Goal: Information Seeking & Learning: Find specific fact

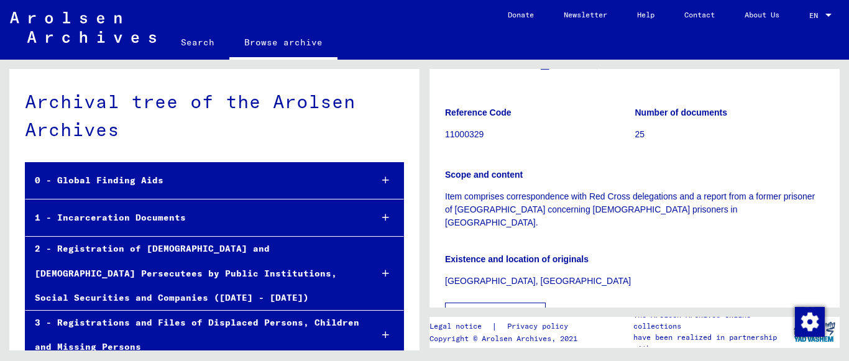
scroll to position [258, 0]
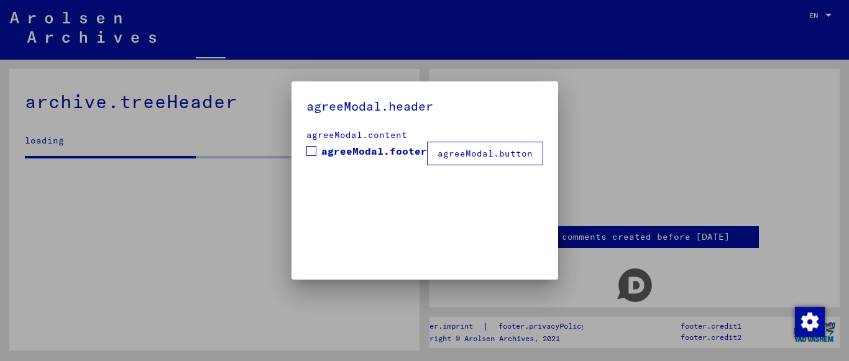
drag, startPoint x: 834, startPoint y: 120, endPoint x: 834, endPoint y: 171, distance: 51.0
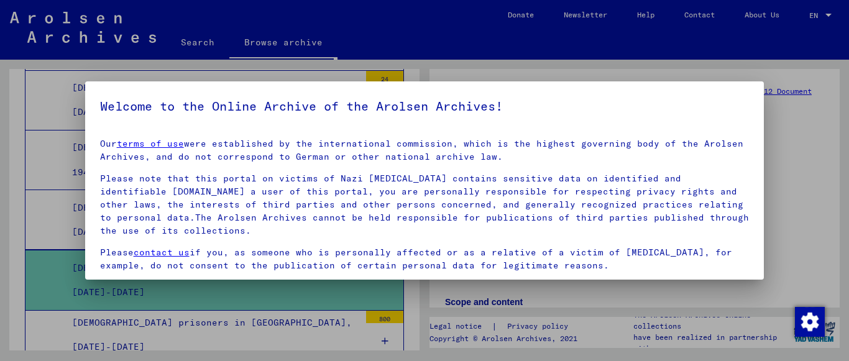
scroll to position [98, 0]
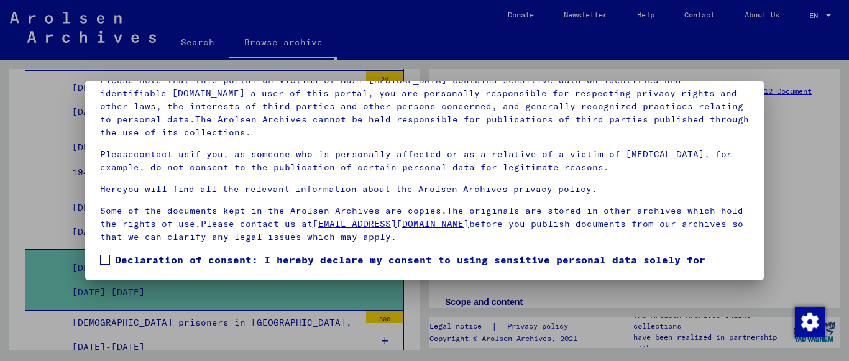
click at [103, 257] on span at bounding box center [105, 260] width 10 height 10
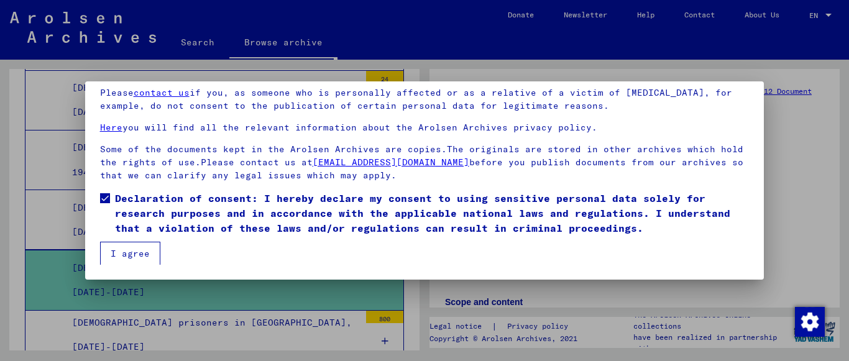
click at [138, 258] on button "I agree" at bounding box center [130, 254] width 60 height 24
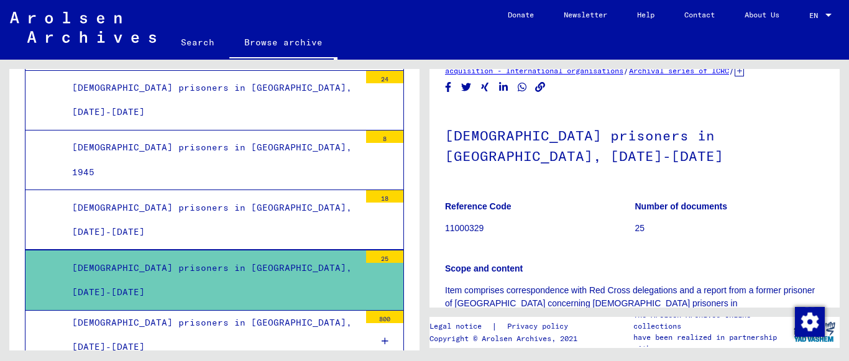
scroll to position [27, 0]
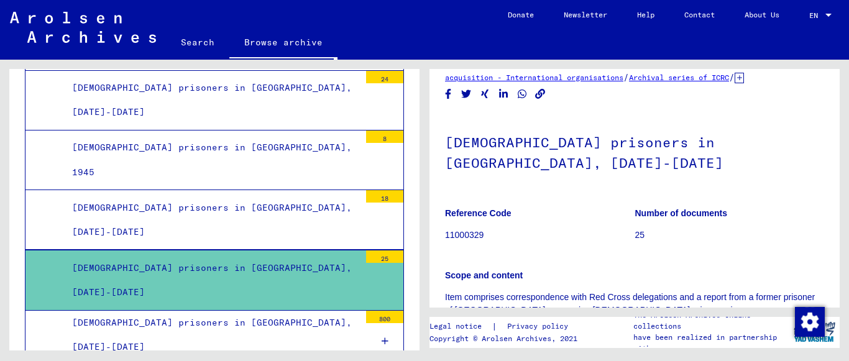
click at [669, 140] on h1 "[DEMOGRAPHIC_DATA] prisoners in [GEOGRAPHIC_DATA], [DATE]-[DATE]" at bounding box center [634, 151] width 379 height 75
click at [666, 160] on h1 "[DEMOGRAPHIC_DATA] prisoners in [GEOGRAPHIC_DATA], [DATE]-[DATE]" at bounding box center [634, 151] width 379 height 75
click at [269, 196] on div "[DEMOGRAPHIC_DATA] prisoners in [GEOGRAPHIC_DATA], [DATE]-[DATE]" at bounding box center [211, 220] width 297 height 48
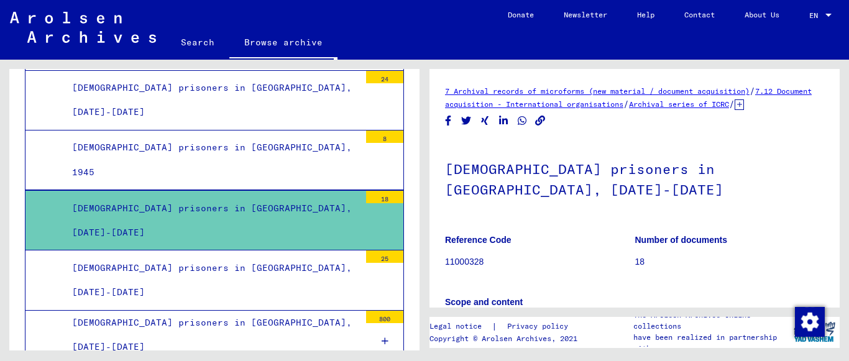
click at [237, 256] on div "[DEMOGRAPHIC_DATA] prisoners in [GEOGRAPHIC_DATA], [DATE]-[DATE]" at bounding box center [211, 280] width 297 height 48
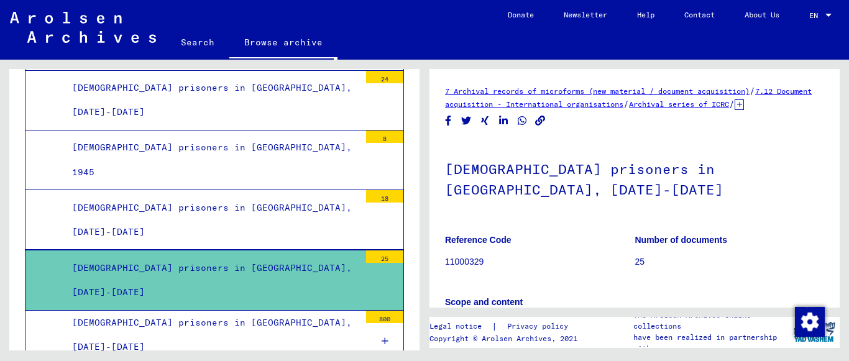
click at [505, 181] on h1 "[DEMOGRAPHIC_DATA] prisoners in [GEOGRAPHIC_DATA], [DATE]-[DATE]" at bounding box center [634, 177] width 379 height 75
click at [735, 110] on icon at bounding box center [739, 104] width 9 height 11
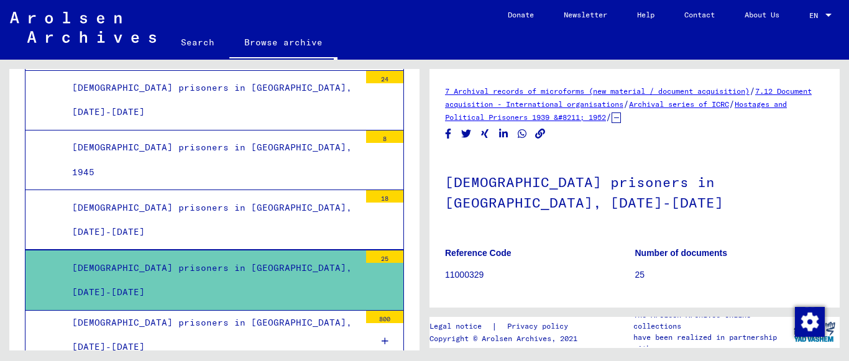
click at [633, 121] on link "Hostages and Political Prisoners 1939 &#8211; 1952" at bounding box center [616, 110] width 342 height 22
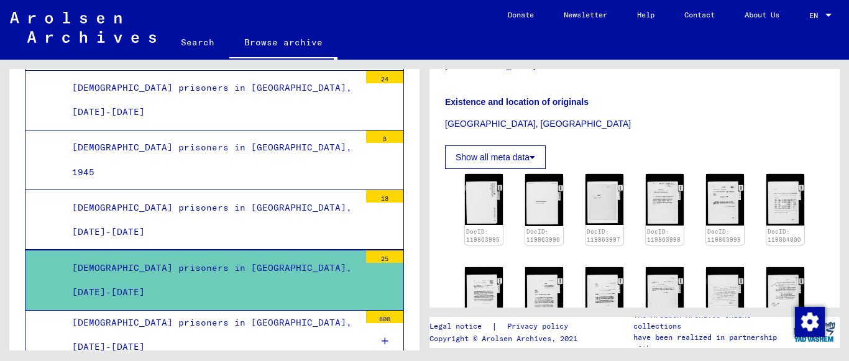
scroll to position [301, 0]
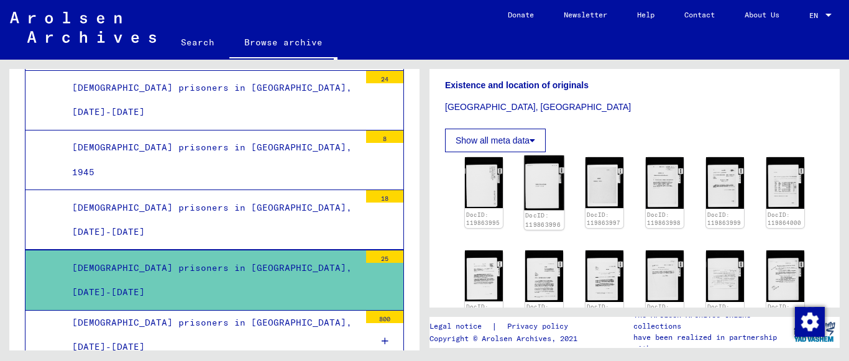
click at [536, 169] on img at bounding box center [544, 182] width 40 height 55
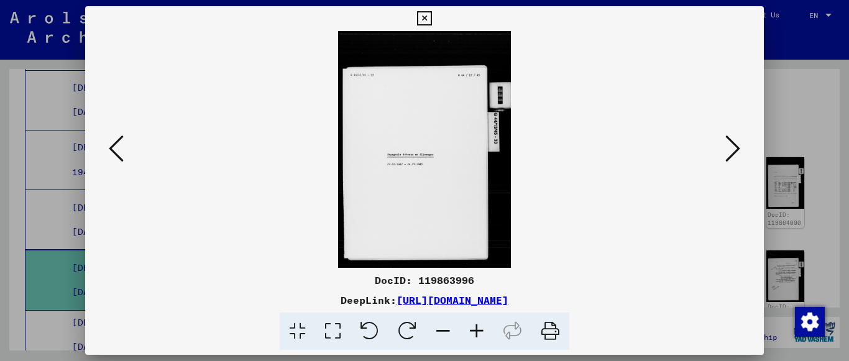
click at [737, 162] on icon at bounding box center [732, 149] width 15 height 30
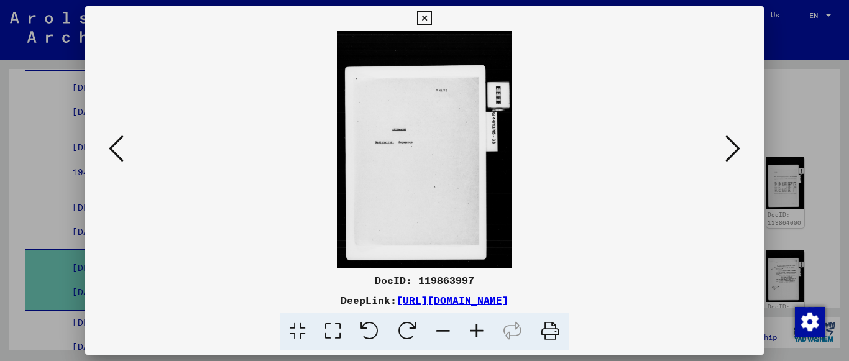
click at [482, 336] on icon at bounding box center [477, 332] width 34 height 38
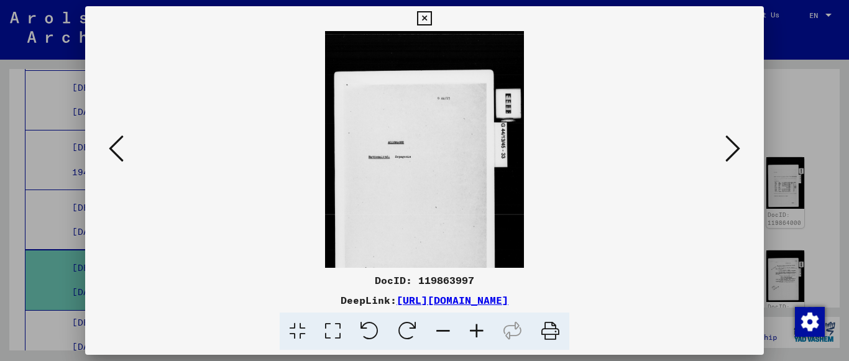
click at [482, 336] on icon at bounding box center [477, 332] width 34 height 38
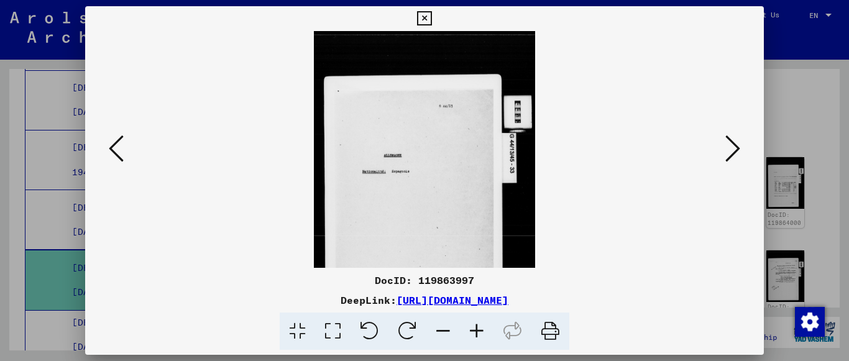
click at [482, 336] on icon at bounding box center [477, 332] width 34 height 38
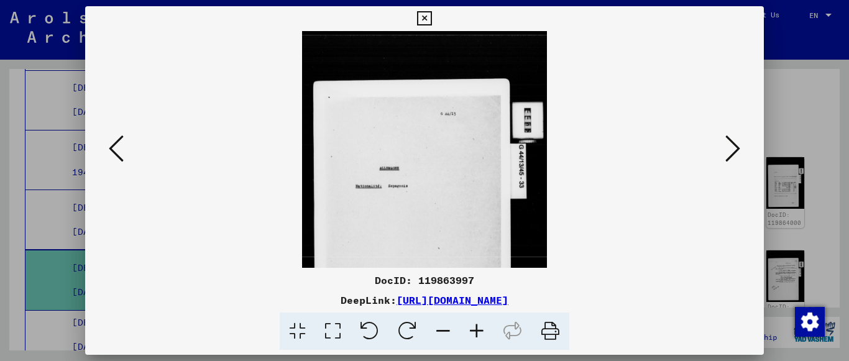
click at [482, 336] on icon at bounding box center [477, 332] width 34 height 38
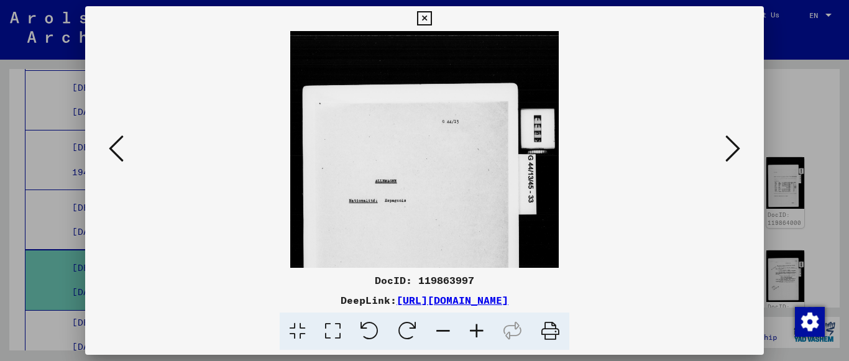
click at [482, 336] on icon at bounding box center [477, 332] width 34 height 38
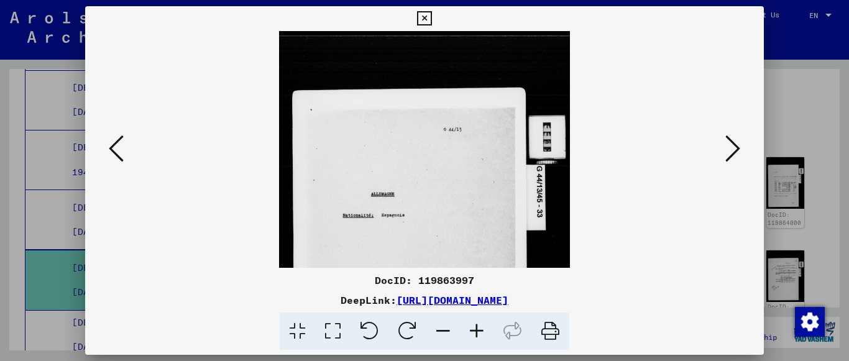
click at [482, 336] on icon at bounding box center [477, 332] width 34 height 38
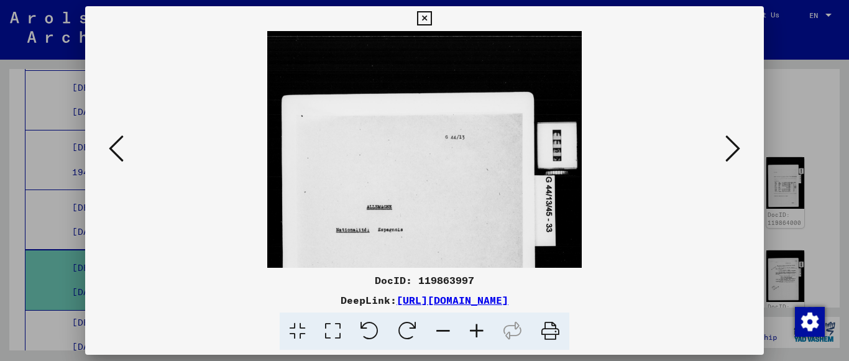
click at [733, 149] on icon at bounding box center [732, 149] width 15 height 30
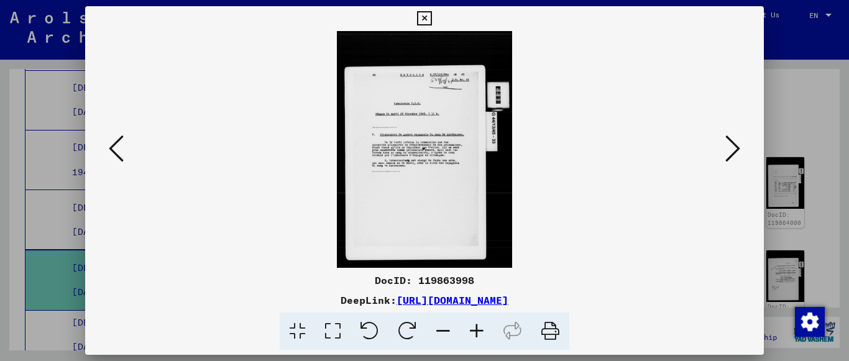
click at [482, 330] on icon at bounding box center [477, 332] width 34 height 38
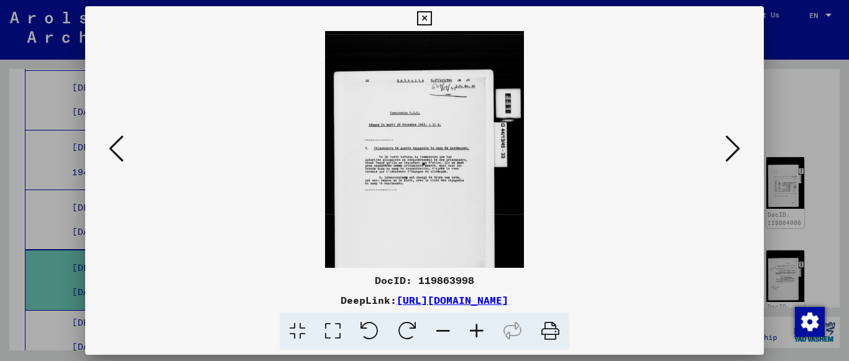
click at [482, 330] on icon at bounding box center [477, 332] width 34 height 38
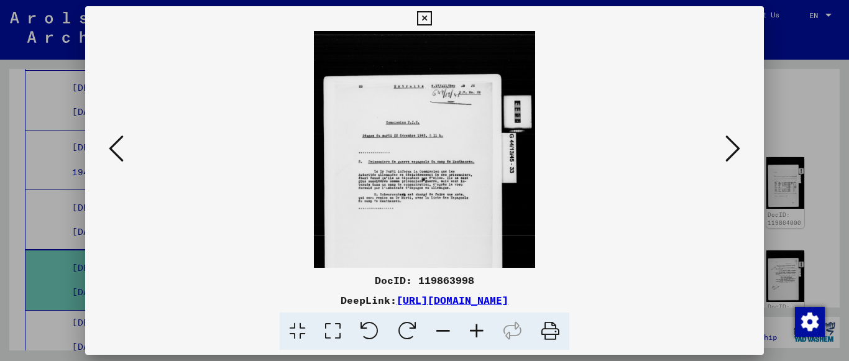
click at [482, 330] on icon at bounding box center [477, 332] width 34 height 38
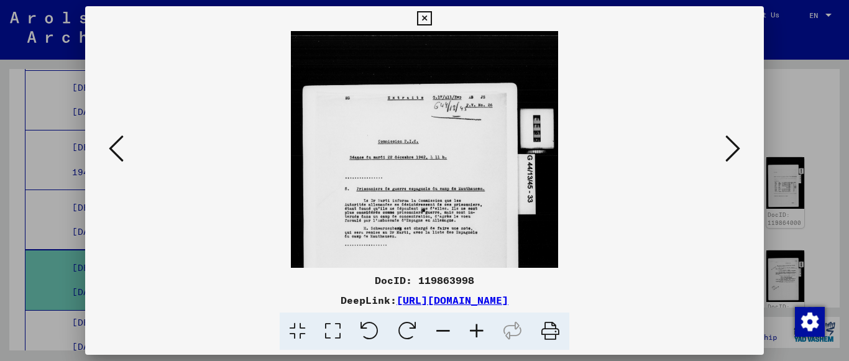
click at [482, 330] on icon at bounding box center [477, 332] width 34 height 38
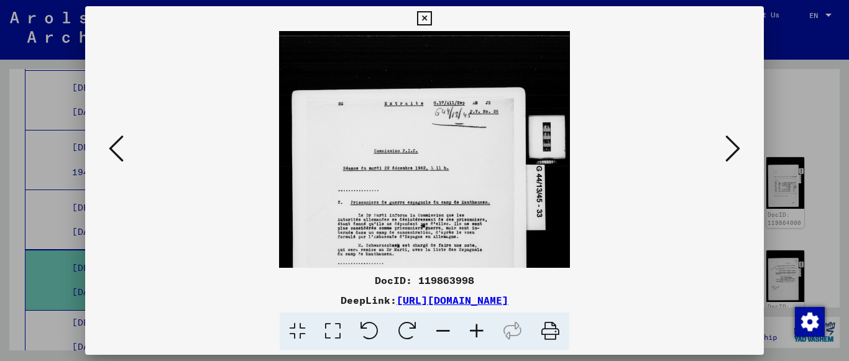
click at [482, 330] on icon at bounding box center [477, 332] width 34 height 38
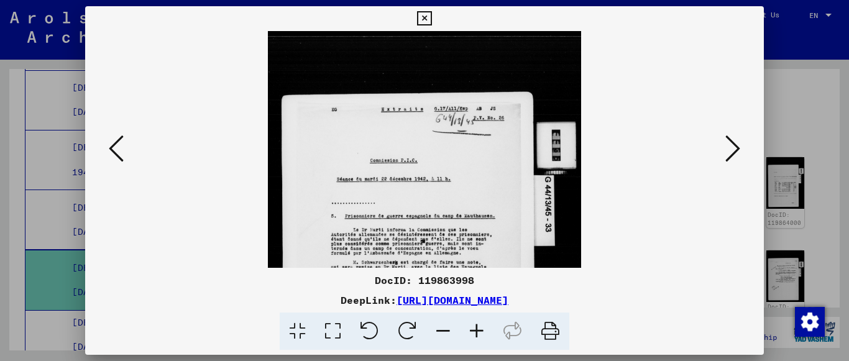
click at [482, 330] on icon at bounding box center [477, 332] width 34 height 38
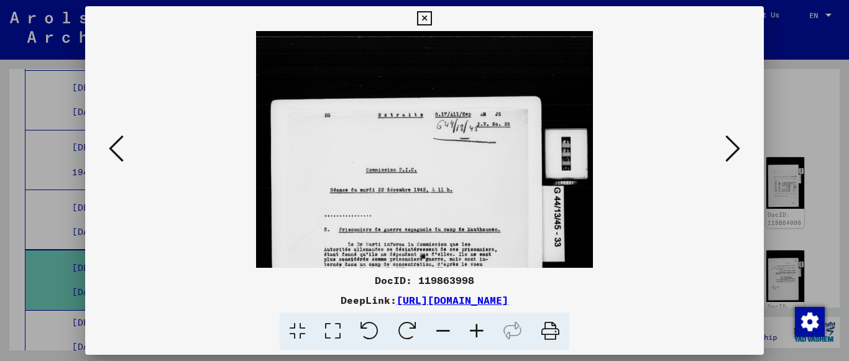
click at [482, 330] on icon at bounding box center [477, 332] width 34 height 38
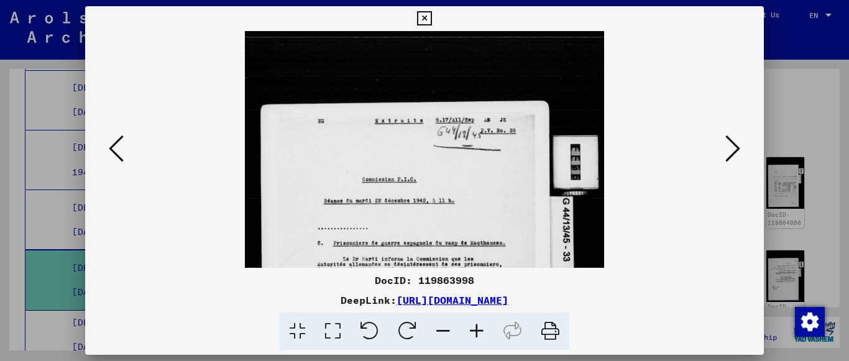
click at [482, 330] on icon at bounding box center [477, 332] width 34 height 38
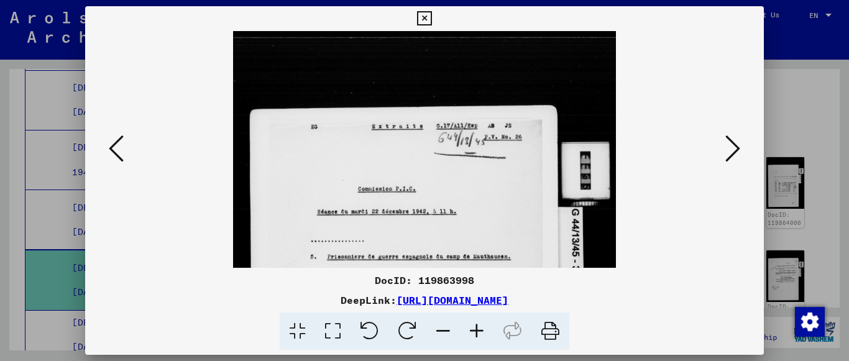
click at [482, 330] on icon at bounding box center [477, 332] width 34 height 38
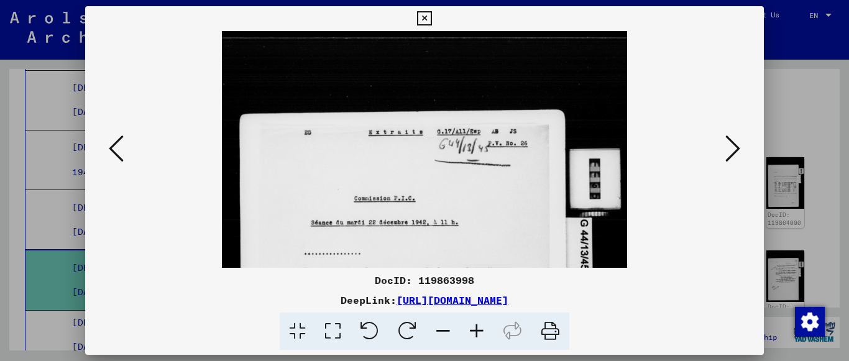
scroll to position [101, 0]
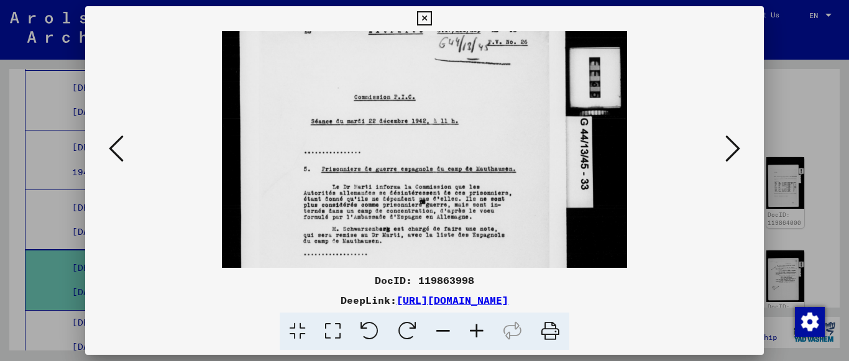
drag, startPoint x: 528, startPoint y: 244, endPoint x: 507, endPoint y: 143, distance: 103.5
click at [507, 143] on img at bounding box center [424, 204] width 405 height 548
click at [724, 154] on button at bounding box center [733, 149] width 22 height 35
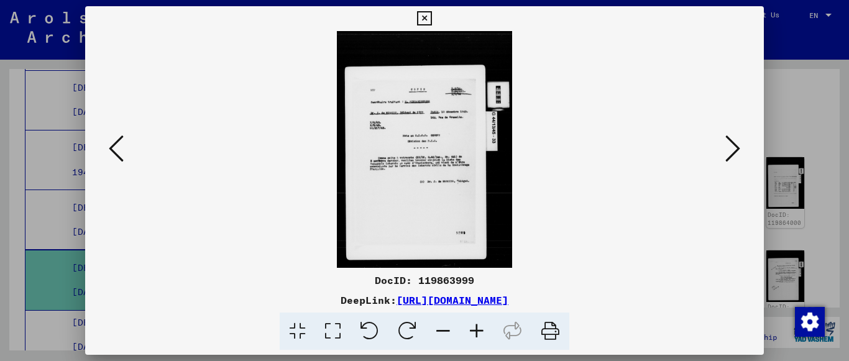
click at [724, 154] on button at bounding box center [733, 149] width 22 height 35
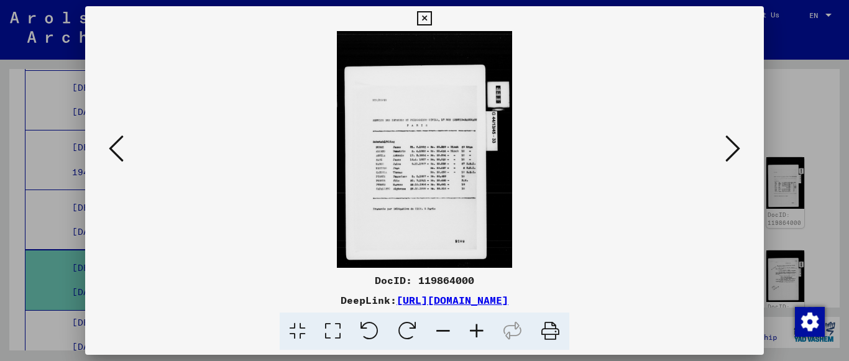
click at [476, 333] on icon at bounding box center [477, 332] width 34 height 38
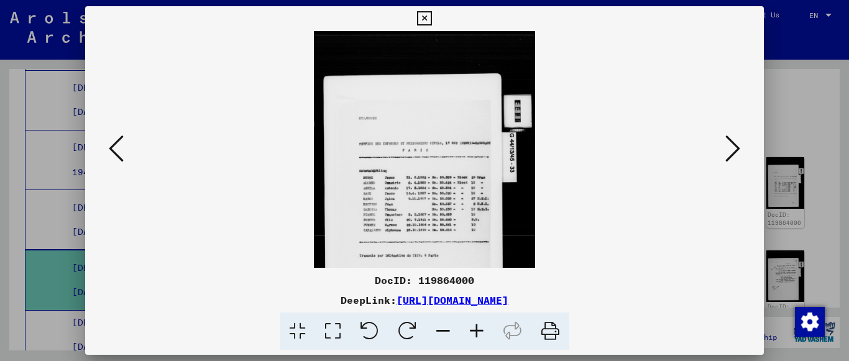
click at [476, 333] on icon at bounding box center [477, 332] width 34 height 38
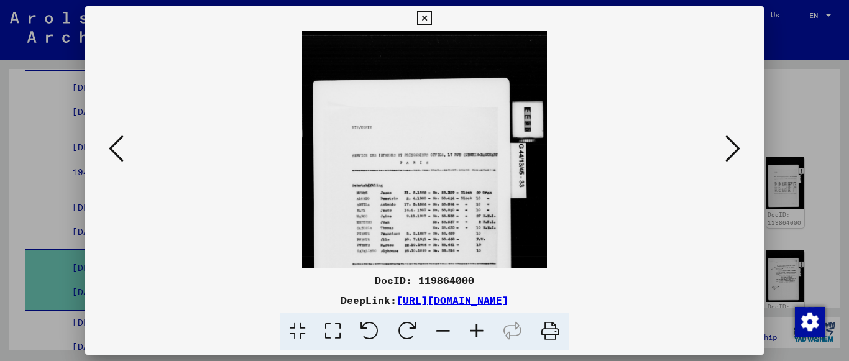
click at [476, 333] on icon at bounding box center [477, 332] width 34 height 38
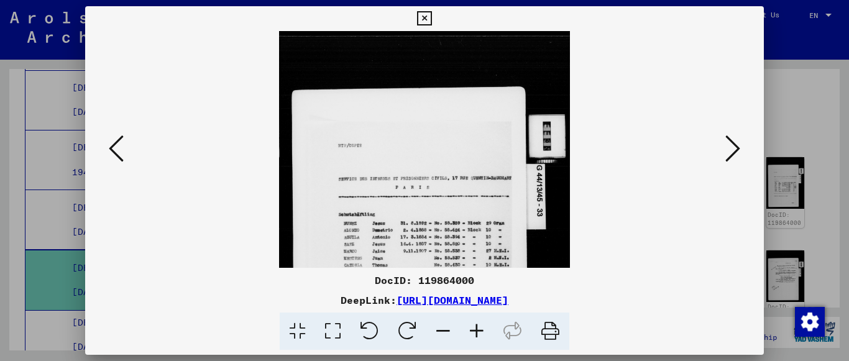
click at [476, 333] on icon at bounding box center [477, 332] width 34 height 38
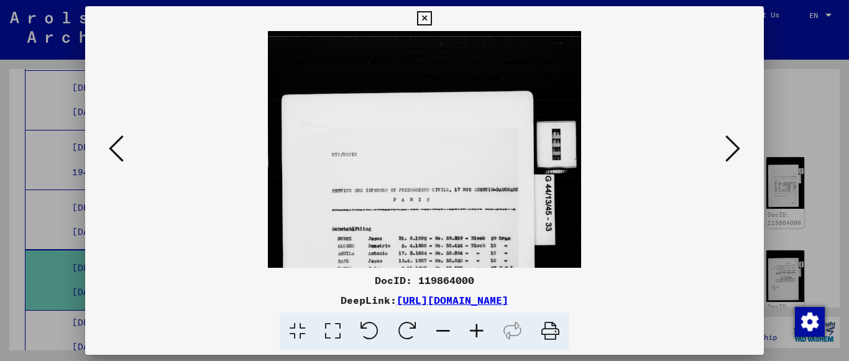
click at [476, 333] on icon at bounding box center [477, 332] width 34 height 38
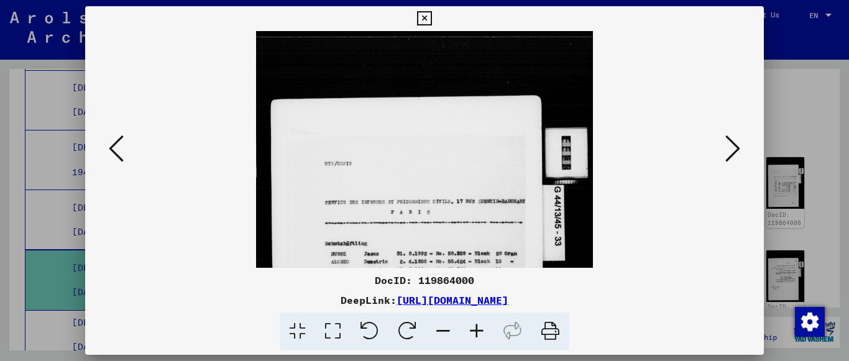
scroll to position [94, 0]
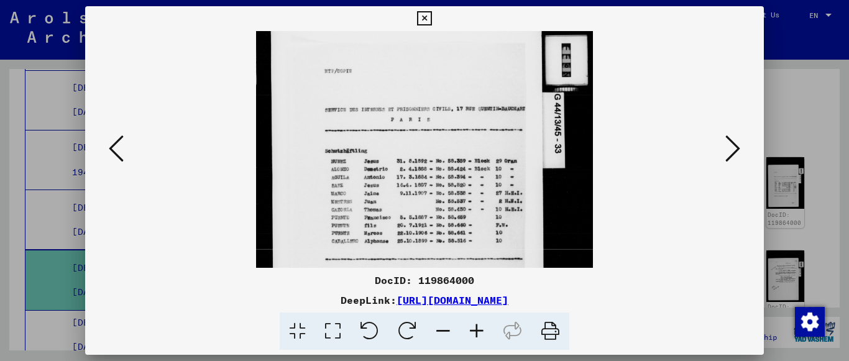
drag, startPoint x: 495, startPoint y: 224, endPoint x: 503, endPoint y: 131, distance: 94.3
click at [503, 131] on img at bounding box center [424, 165] width 336 height 454
click at [472, 326] on icon at bounding box center [477, 332] width 34 height 38
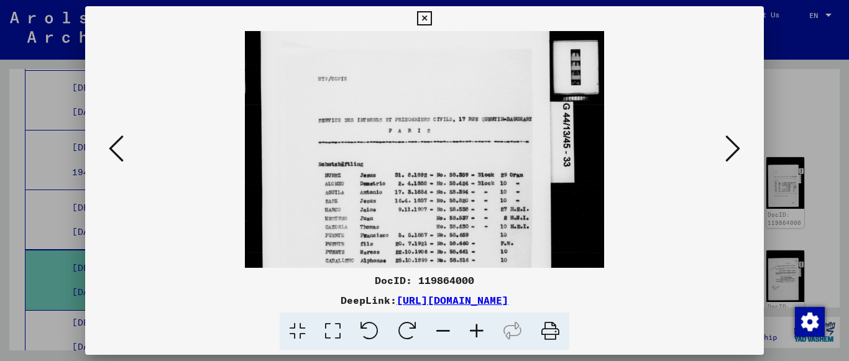
click at [472, 326] on icon at bounding box center [477, 332] width 34 height 38
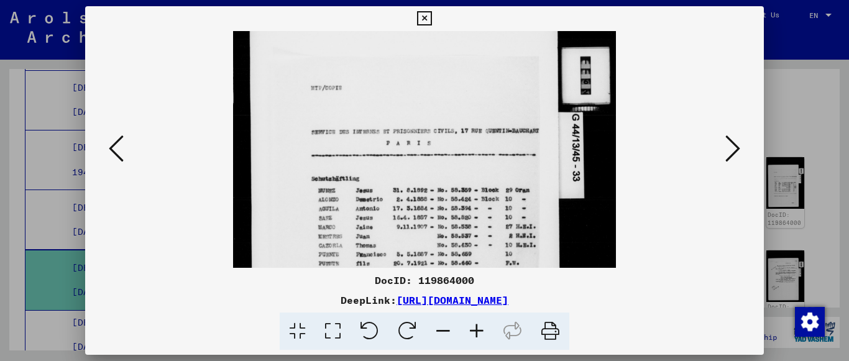
click at [472, 326] on icon at bounding box center [477, 332] width 34 height 38
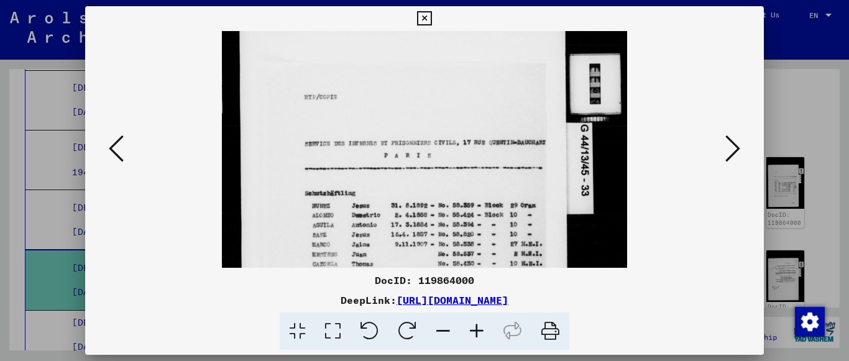
click at [472, 326] on icon at bounding box center [477, 332] width 34 height 38
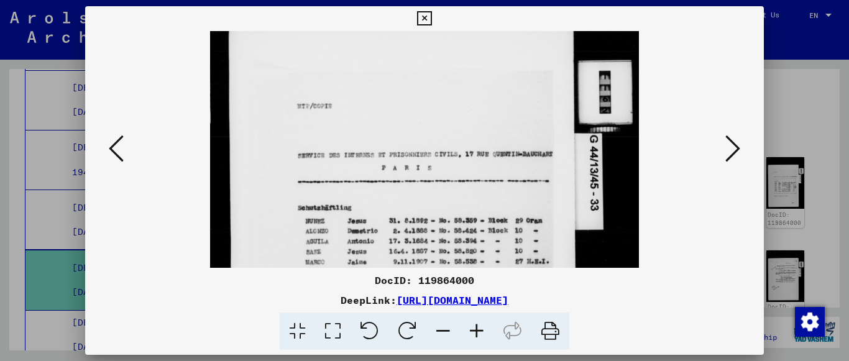
click at [472, 326] on icon at bounding box center [477, 332] width 34 height 38
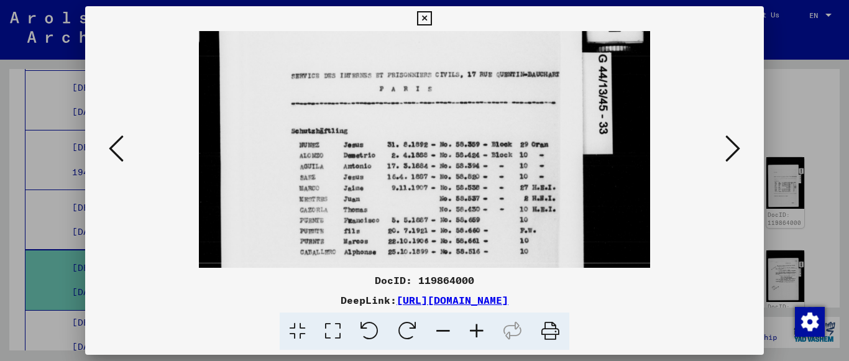
scroll to position [212, 0]
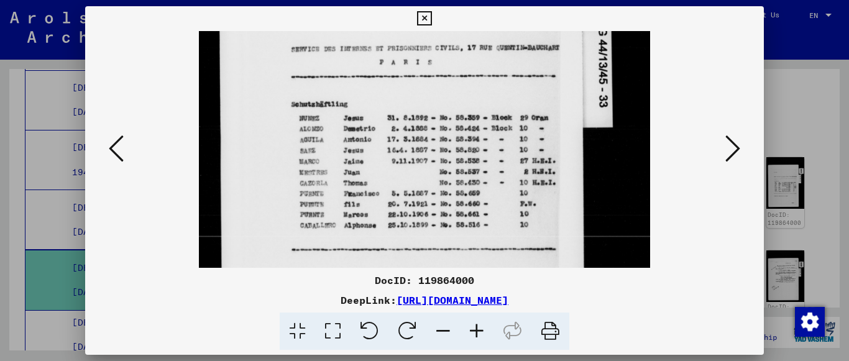
drag, startPoint x: 515, startPoint y: 214, endPoint x: 479, endPoint y: 96, distance: 123.5
click at [479, 96] on img at bounding box center [424, 124] width 451 height 610
click at [732, 150] on icon at bounding box center [732, 149] width 15 height 30
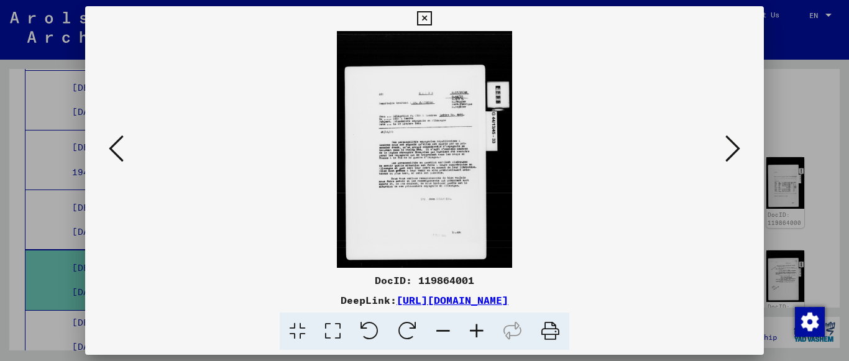
click at [474, 333] on icon at bounding box center [477, 332] width 34 height 38
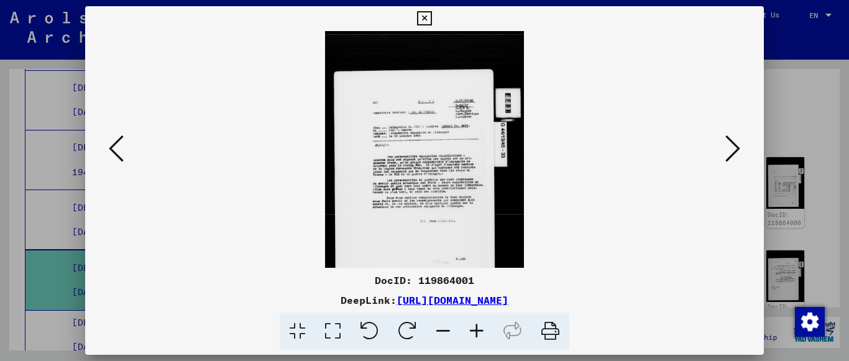
click at [474, 333] on icon at bounding box center [477, 332] width 34 height 38
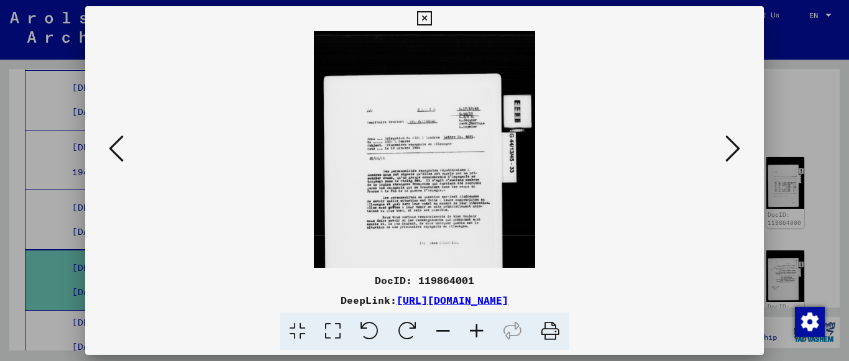
click at [474, 333] on icon at bounding box center [477, 332] width 34 height 38
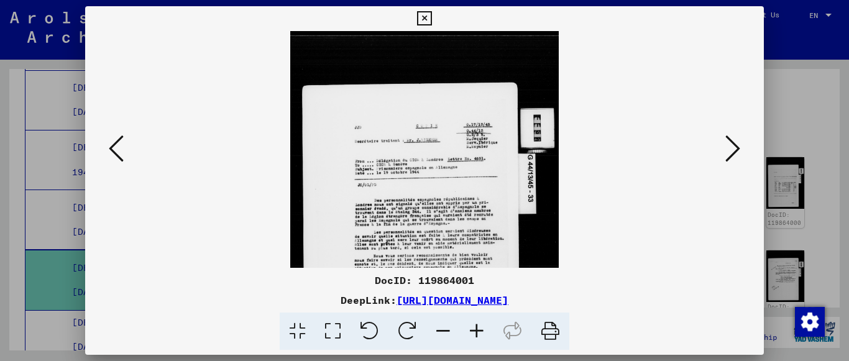
click at [474, 333] on icon at bounding box center [477, 332] width 34 height 38
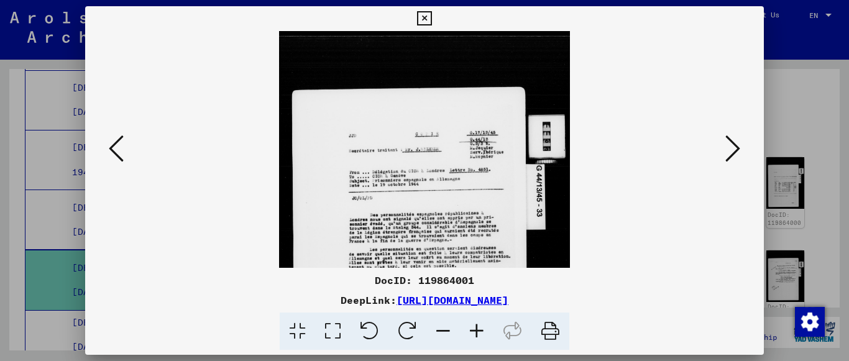
click at [474, 333] on icon at bounding box center [477, 332] width 34 height 38
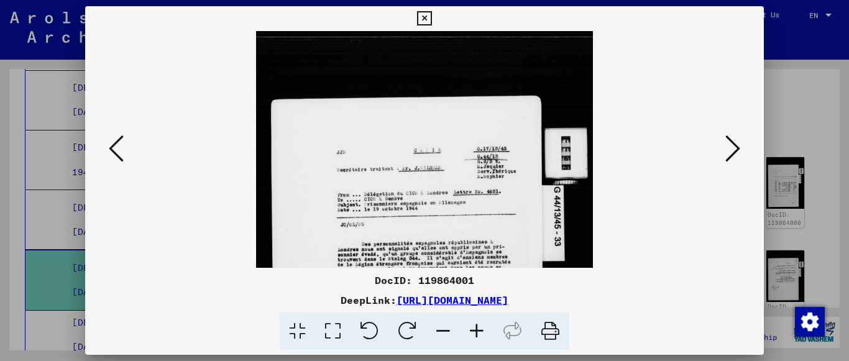
click at [474, 333] on icon at bounding box center [477, 332] width 34 height 38
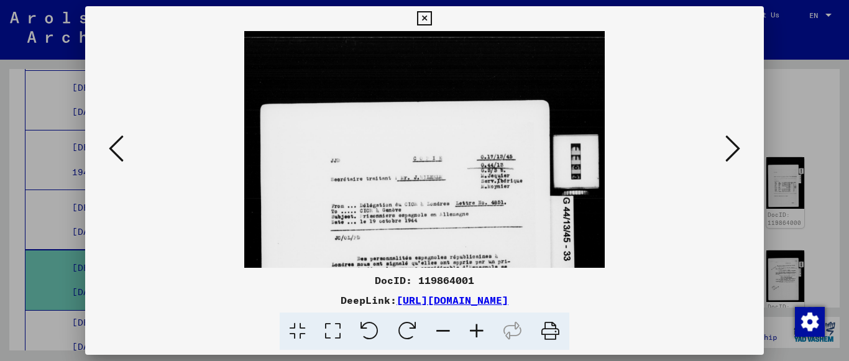
click at [474, 333] on icon at bounding box center [477, 332] width 34 height 38
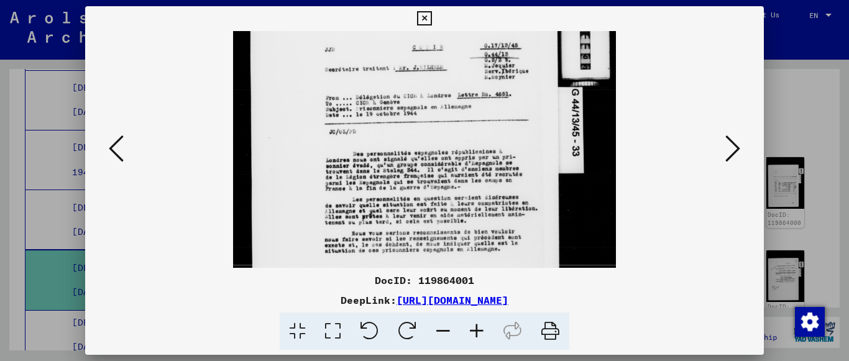
scroll to position [120, 0]
drag, startPoint x: 533, startPoint y: 233, endPoint x: 517, endPoint y: 124, distance: 110.1
click at [517, 124] on img at bounding box center [425, 169] width 384 height 517
click at [732, 160] on icon at bounding box center [732, 149] width 15 height 30
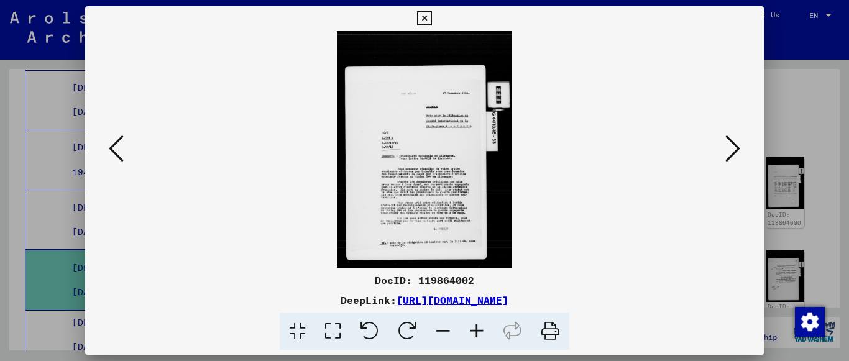
click at [733, 160] on icon at bounding box center [732, 149] width 15 height 30
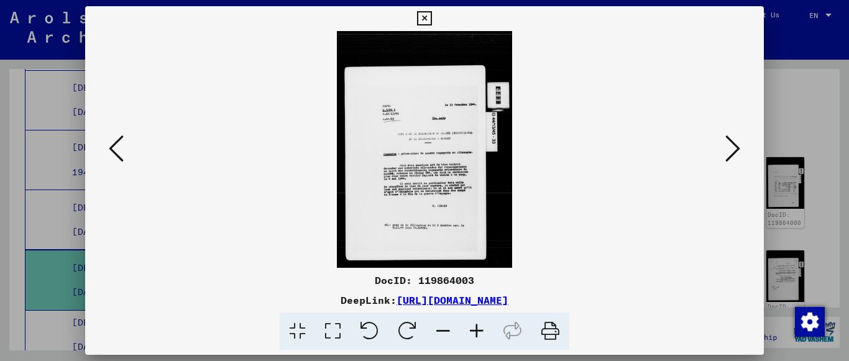
click at [733, 160] on icon at bounding box center [732, 149] width 15 height 30
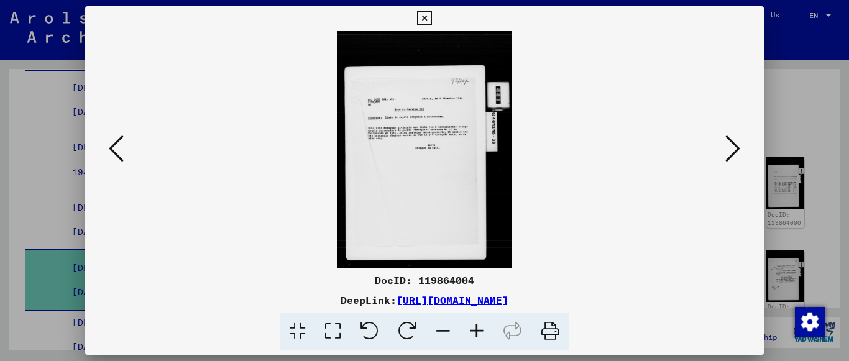
click at [733, 160] on icon at bounding box center [732, 149] width 15 height 30
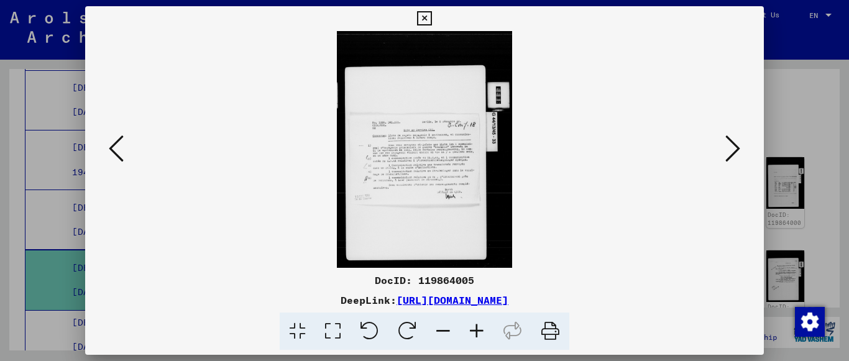
click at [733, 160] on icon at bounding box center [732, 149] width 15 height 30
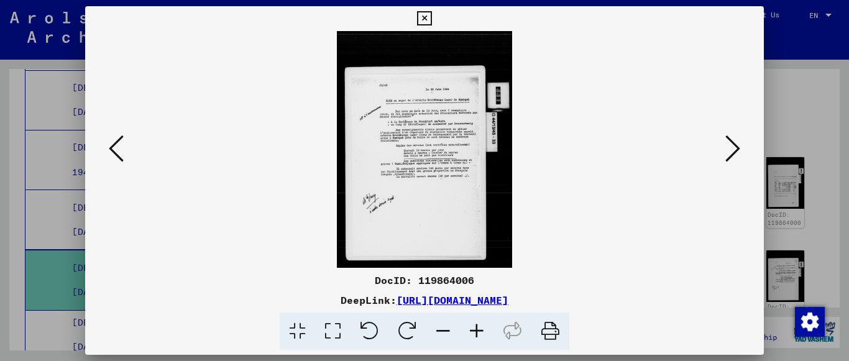
click at [733, 160] on icon at bounding box center [732, 149] width 15 height 30
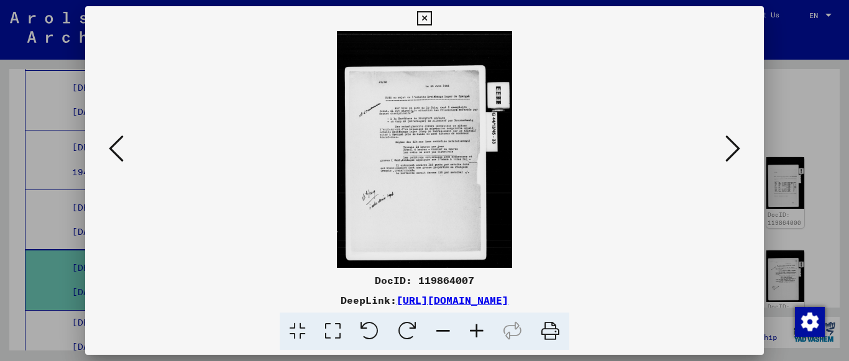
click at [733, 160] on icon at bounding box center [732, 149] width 15 height 30
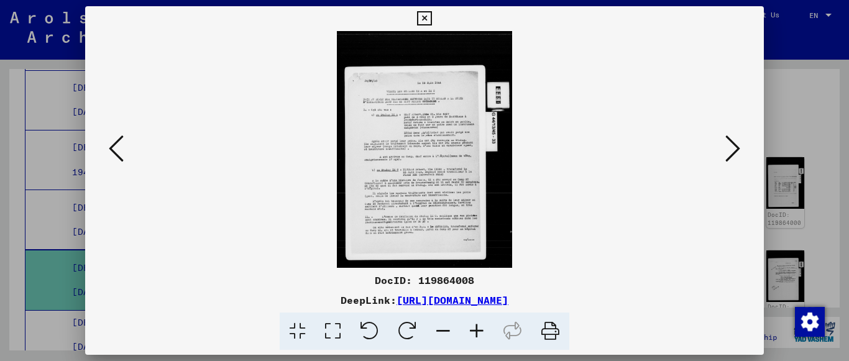
click at [733, 160] on icon at bounding box center [732, 149] width 15 height 30
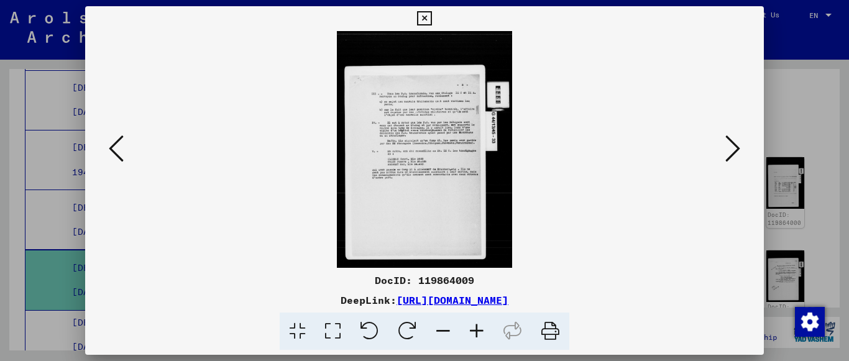
click at [733, 160] on icon at bounding box center [732, 149] width 15 height 30
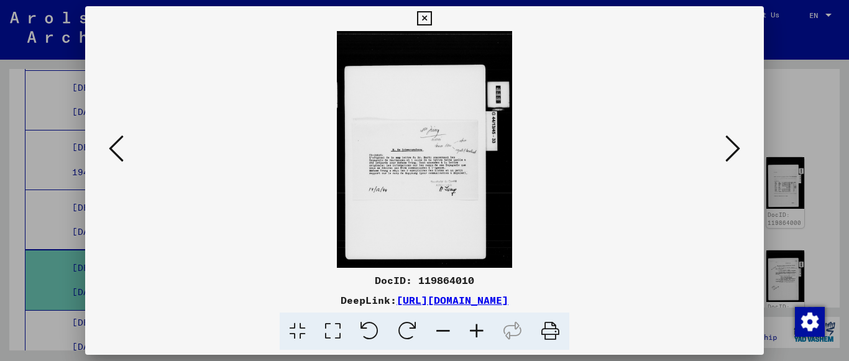
click at [733, 160] on icon at bounding box center [732, 149] width 15 height 30
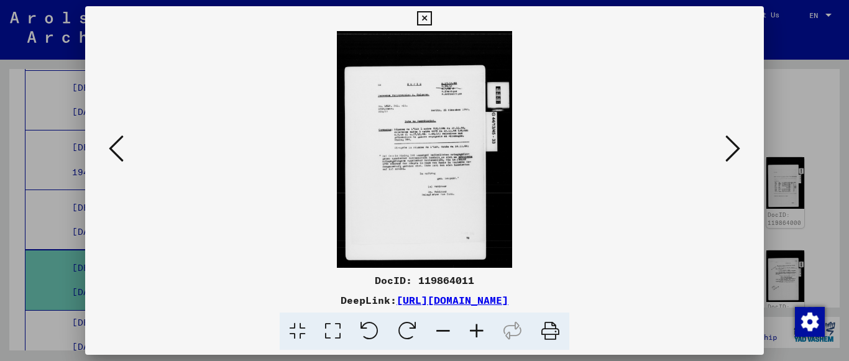
click at [733, 160] on icon at bounding box center [732, 149] width 15 height 30
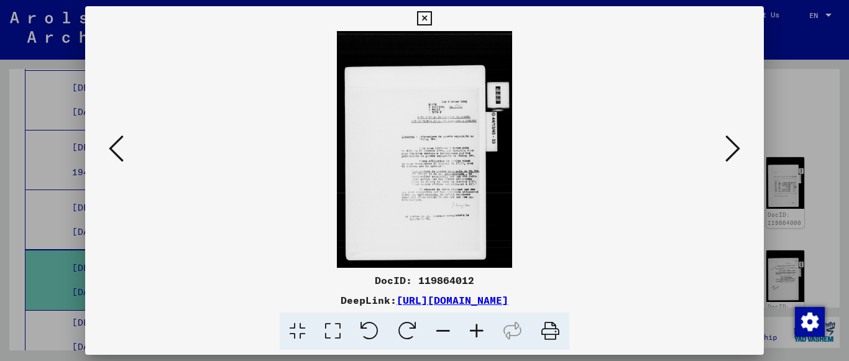
click at [733, 160] on icon at bounding box center [732, 149] width 15 height 30
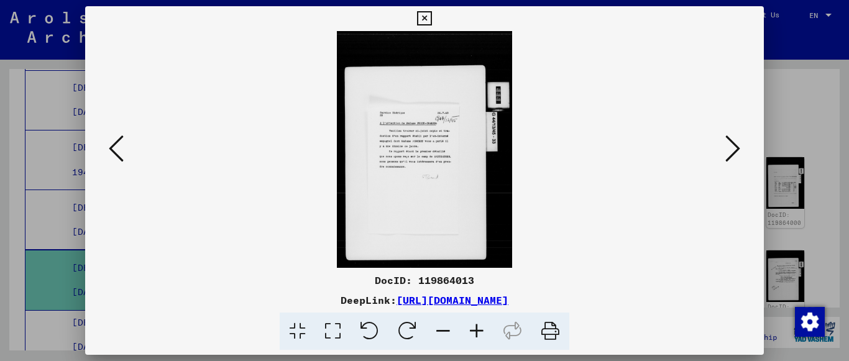
click at [733, 160] on icon at bounding box center [732, 149] width 15 height 30
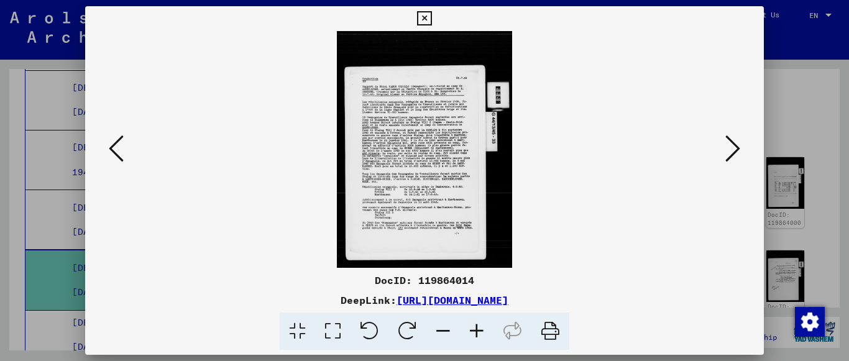
click at [733, 160] on icon at bounding box center [732, 149] width 15 height 30
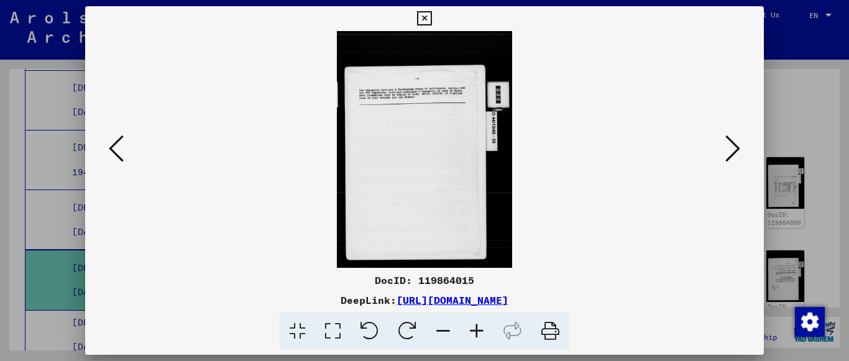
click at [422, 22] on icon at bounding box center [424, 18] width 14 height 15
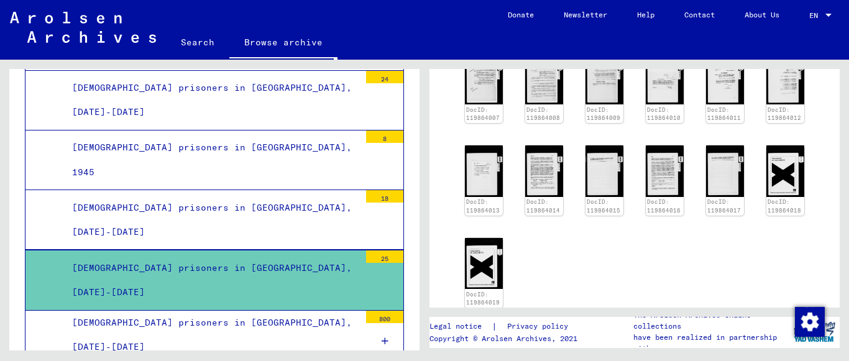
scroll to position [587, 0]
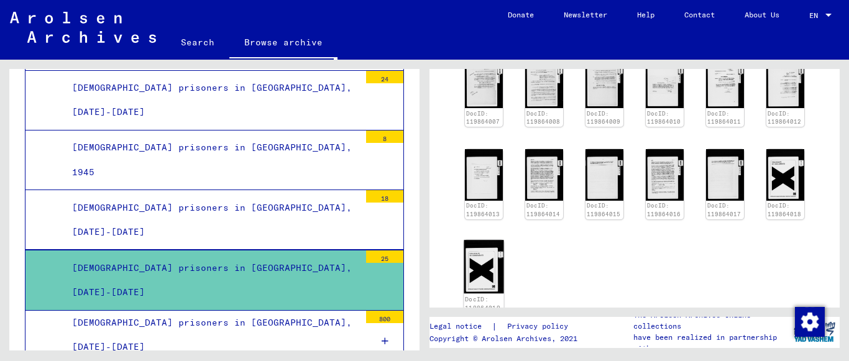
click at [484, 240] on img at bounding box center [484, 267] width 40 height 54
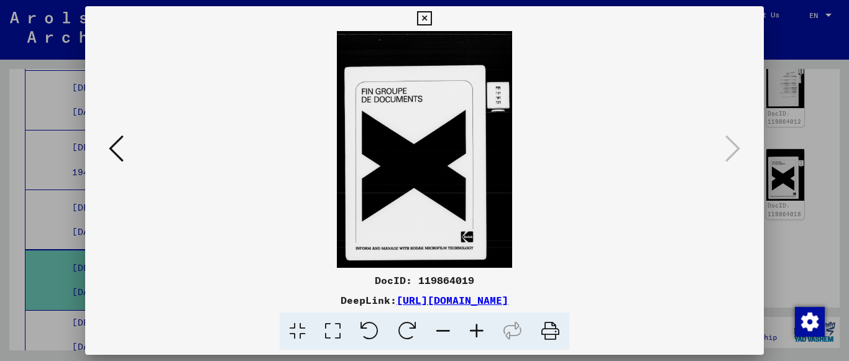
click at [117, 155] on icon at bounding box center [116, 149] width 15 height 30
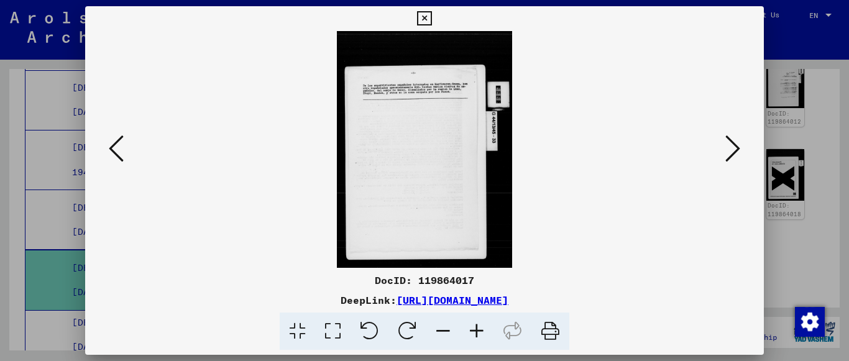
click at [116, 155] on icon at bounding box center [116, 149] width 15 height 30
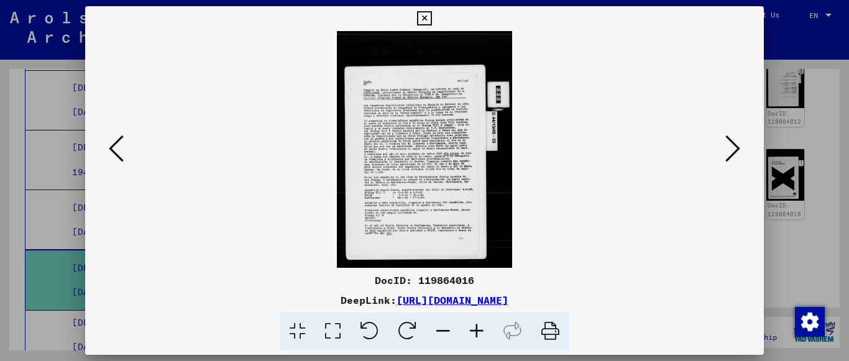
click at [480, 333] on icon at bounding box center [477, 332] width 34 height 38
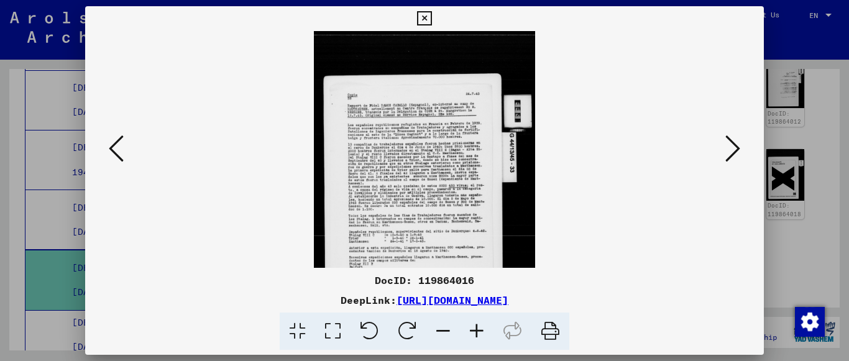
click at [480, 333] on icon at bounding box center [477, 332] width 34 height 38
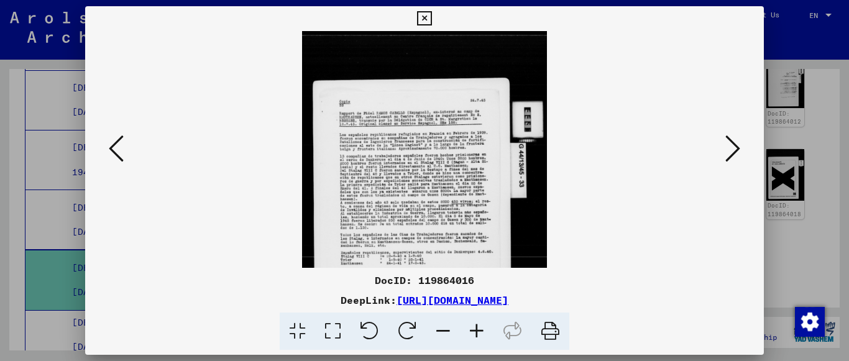
click at [480, 333] on icon at bounding box center [477, 332] width 34 height 38
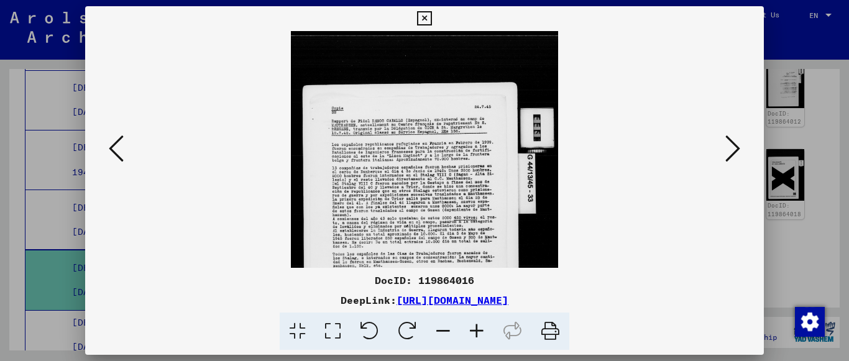
click at [480, 333] on icon at bounding box center [477, 332] width 34 height 38
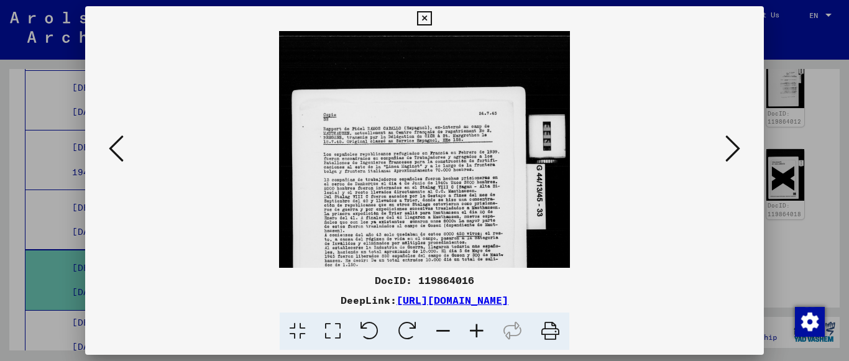
click at [480, 331] on icon at bounding box center [477, 332] width 34 height 38
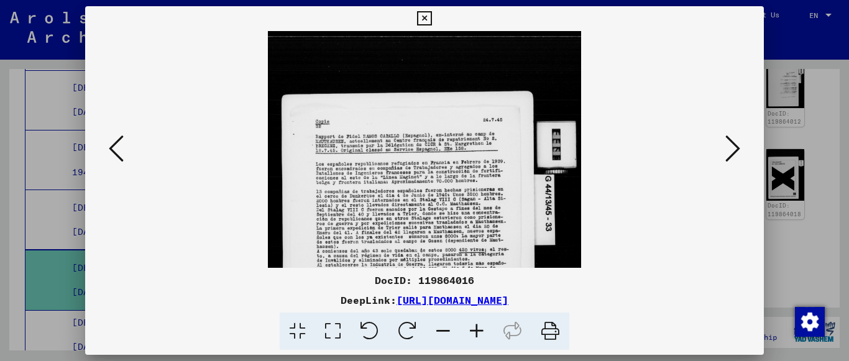
click at [474, 335] on icon at bounding box center [477, 332] width 34 height 38
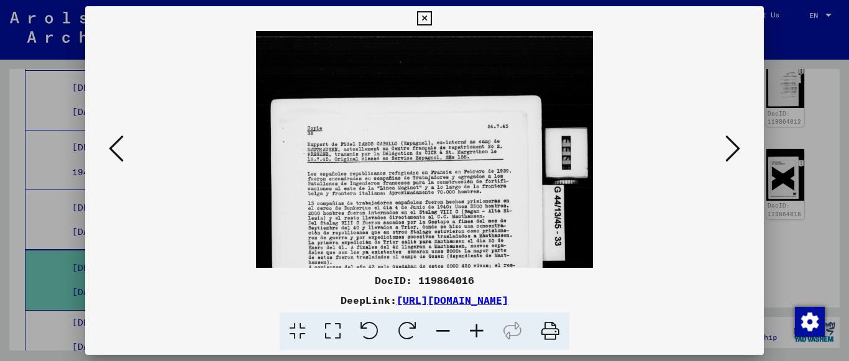
click at [474, 335] on icon at bounding box center [477, 332] width 34 height 38
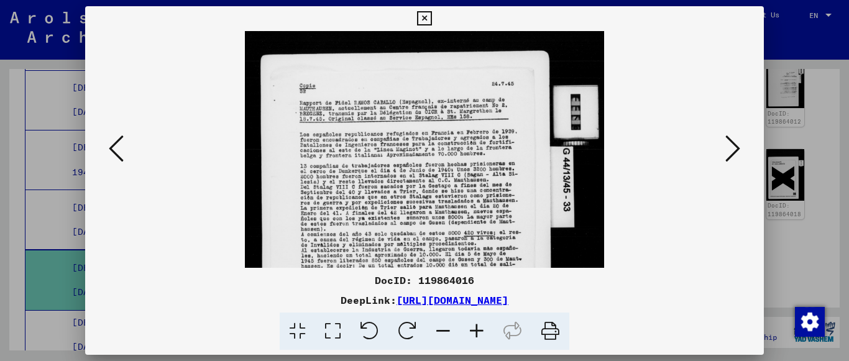
scroll to position [105, 0]
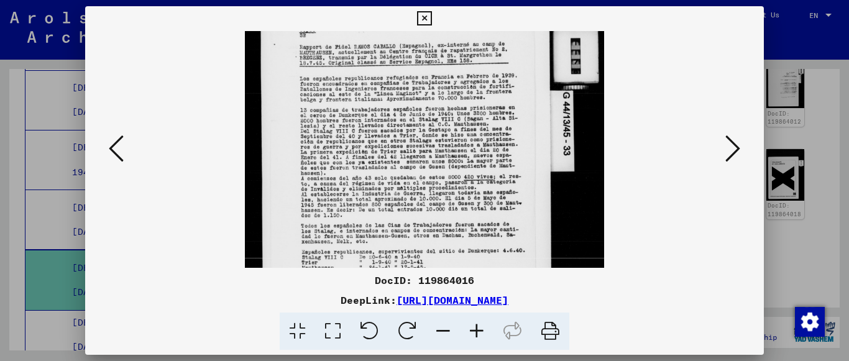
drag, startPoint x: 454, startPoint y: 193, endPoint x: 443, endPoint y: 88, distance: 105.6
click at [443, 88] on img at bounding box center [424, 168] width 359 height 485
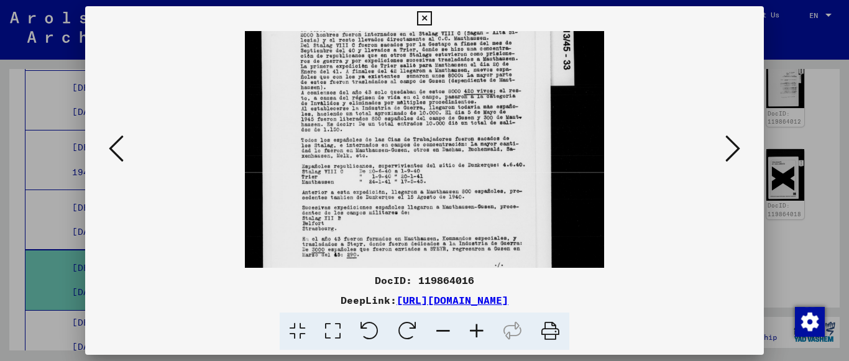
drag, startPoint x: 446, startPoint y: 203, endPoint x: 456, endPoint y: 98, distance: 105.5
click at [456, 98] on img at bounding box center [424, 82] width 359 height 485
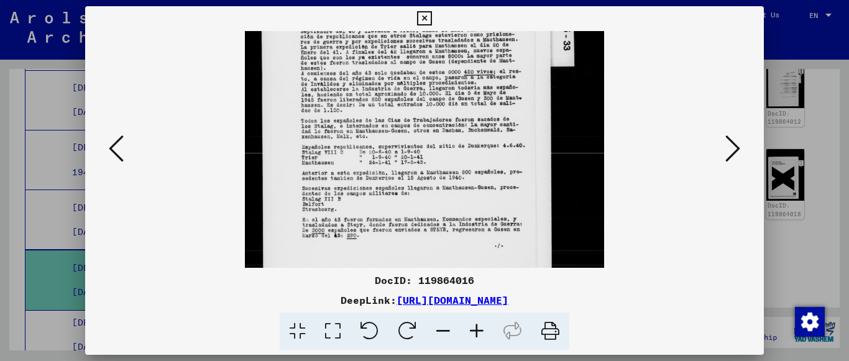
click at [113, 156] on icon at bounding box center [116, 149] width 15 height 30
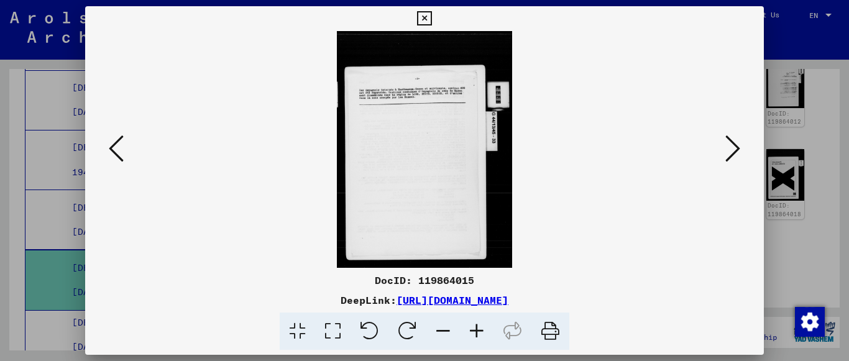
click at [113, 156] on icon at bounding box center [116, 149] width 15 height 30
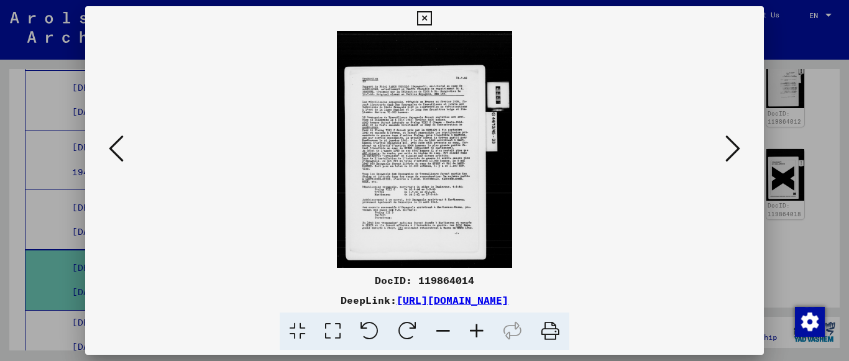
click at [479, 329] on icon at bounding box center [477, 332] width 34 height 38
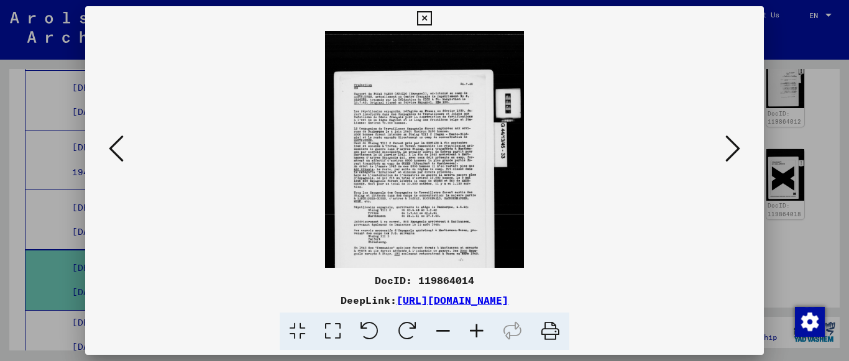
click at [479, 329] on icon at bounding box center [477, 332] width 34 height 38
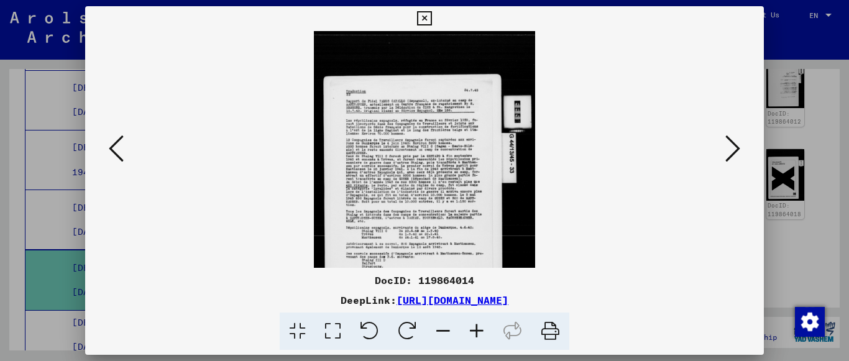
click at [479, 329] on icon at bounding box center [477, 332] width 34 height 38
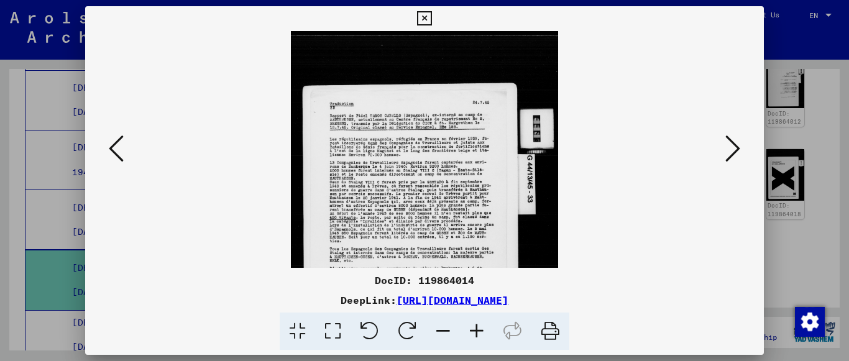
click at [479, 329] on icon at bounding box center [477, 332] width 34 height 38
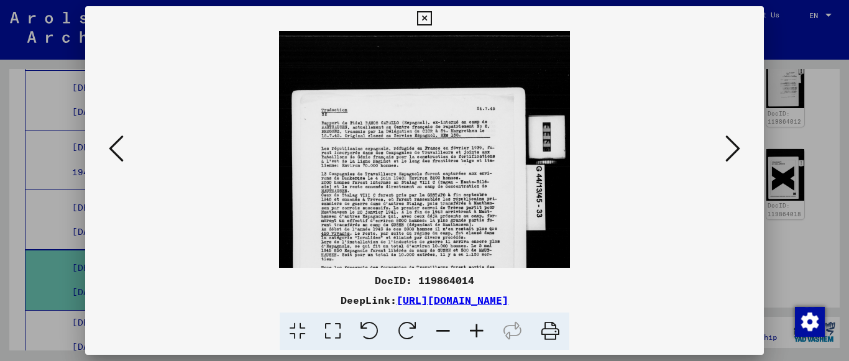
click at [479, 329] on icon at bounding box center [477, 332] width 34 height 38
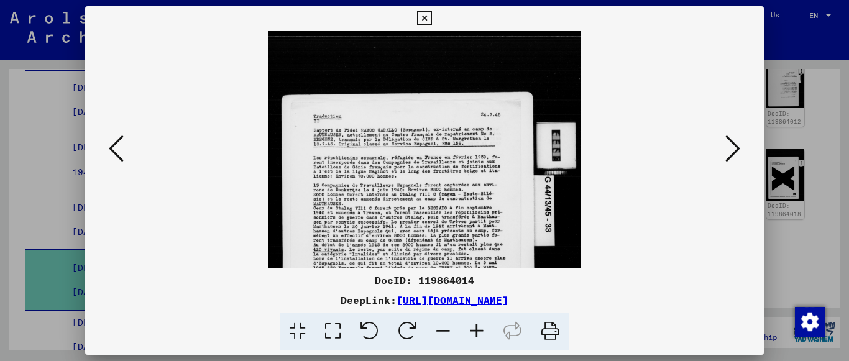
click at [479, 329] on icon at bounding box center [477, 332] width 34 height 38
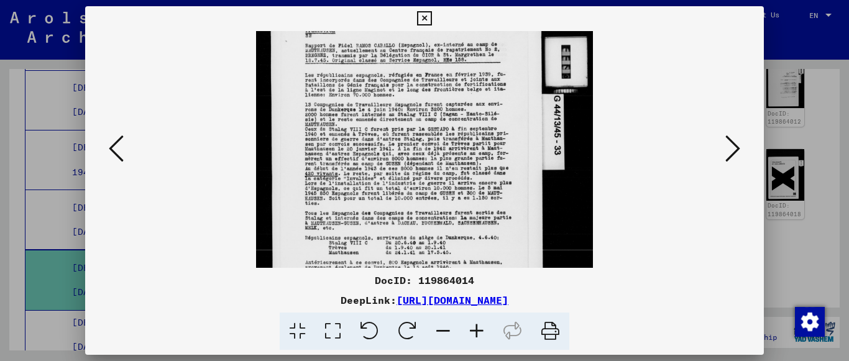
scroll to position [96, 0]
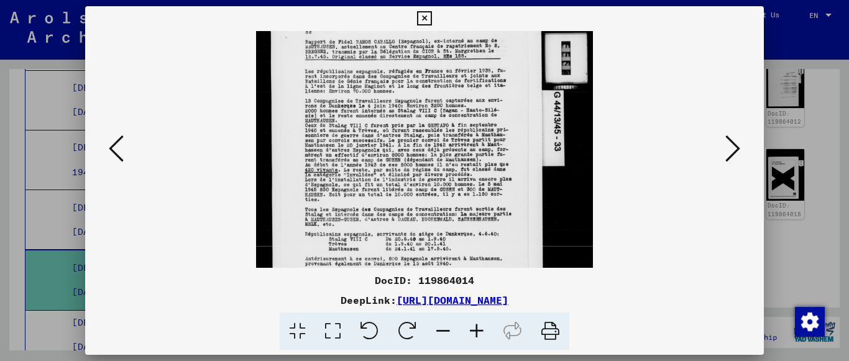
drag, startPoint x: 474, startPoint y: 214, endPoint x: 459, endPoint y: 118, distance: 96.8
click at [459, 118] on img at bounding box center [424, 162] width 336 height 454
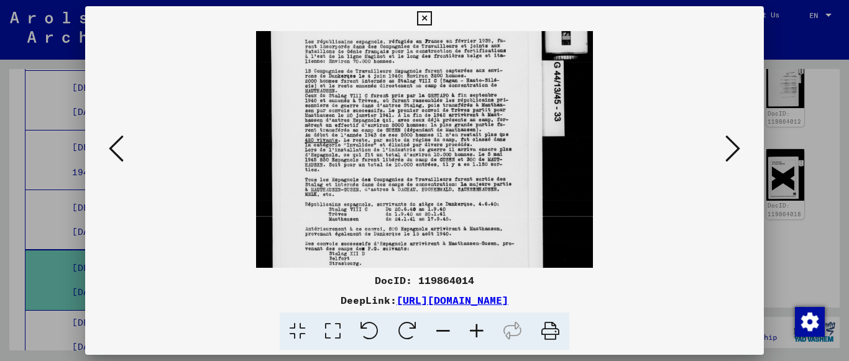
scroll to position [126, 0]
drag, startPoint x: 483, startPoint y: 128, endPoint x: 493, endPoint y: 98, distance: 32.0
click at [493, 98] on img at bounding box center [424, 132] width 336 height 454
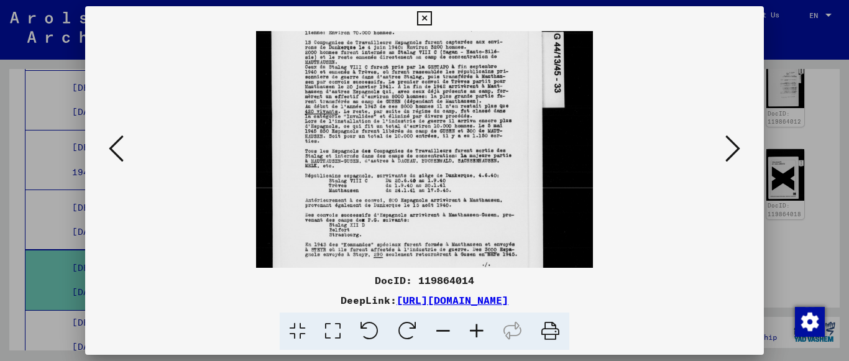
scroll to position [155, 0]
drag, startPoint x: 491, startPoint y: 164, endPoint x: 494, endPoint y: 135, distance: 29.3
click at [494, 135] on img at bounding box center [424, 103] width 336 height 454
click at [115, 137] on icon at bounding box center [116, 149] width 15 height 30
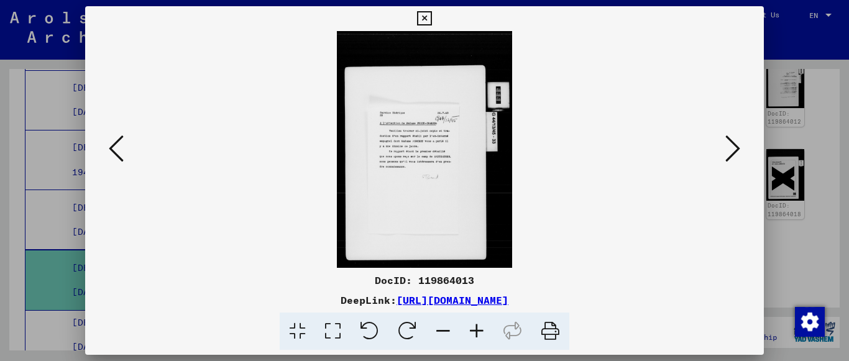
click at [480, 336] on icon at bounding box center [477, 332] width 34 height 38
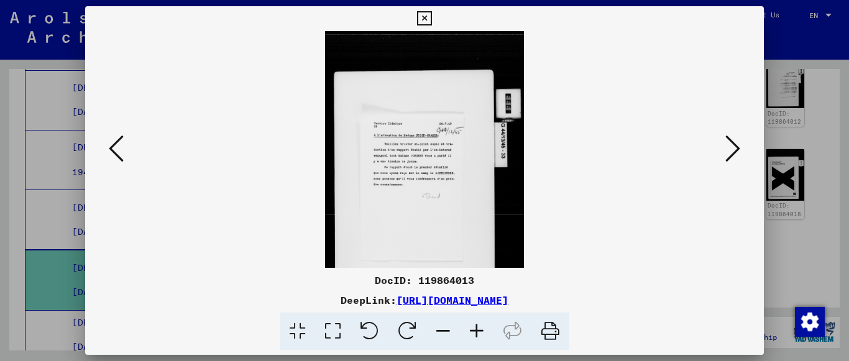
click at [480, 336] on icon at bounding box center [477, 332] width 34 height 38
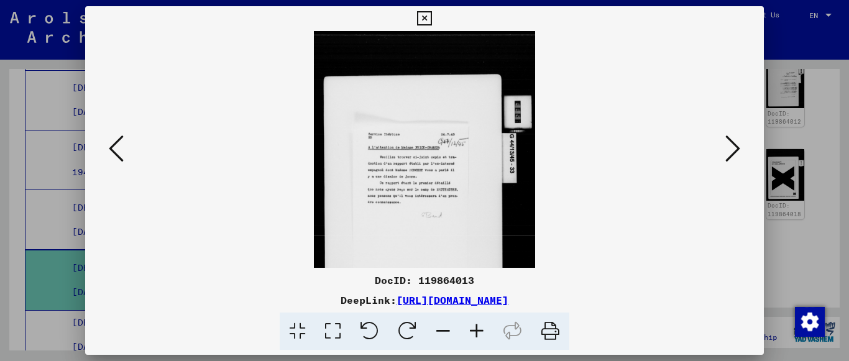
click at [480, 336] on icon at bounding box center [477, 332] width 34 height 38
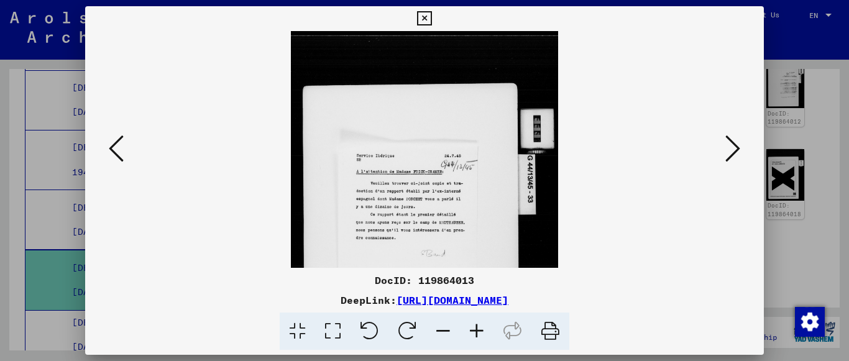
click at [480, 336] on icon at bounding box center [477, 332] width 34 height 38
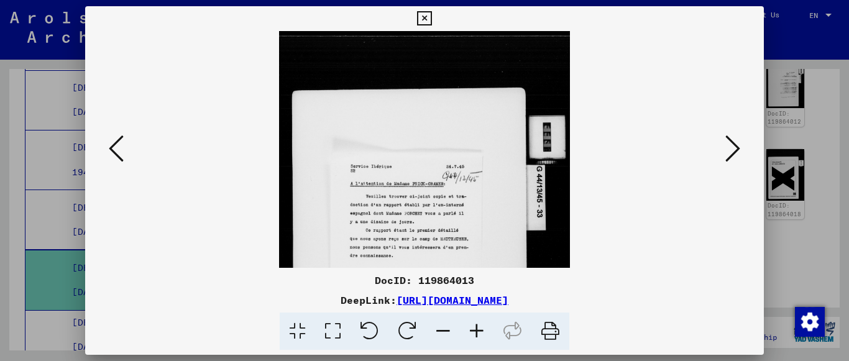
click at [480, 336] on icon at bounding box center [477, 332] width 34 height 38
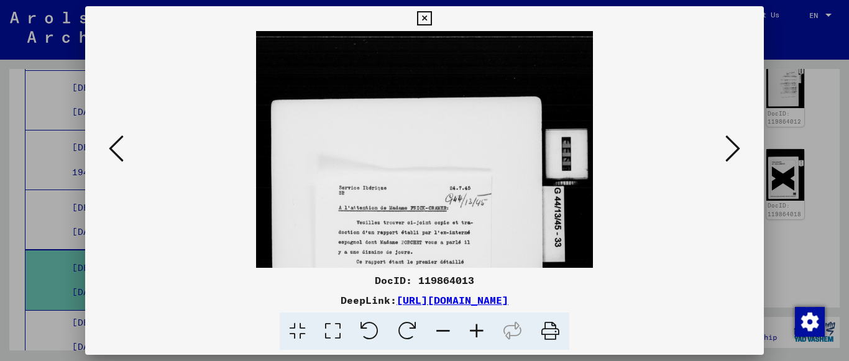
click at [480, 336] on icon at bounding box center [477, 332] width 34 height 38
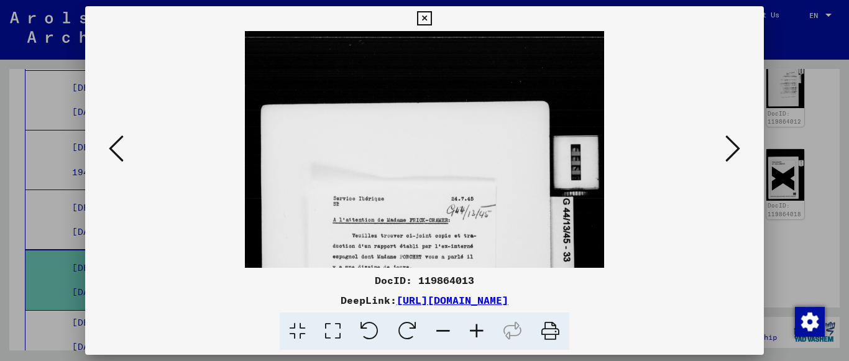
scroll to position [98, 0]
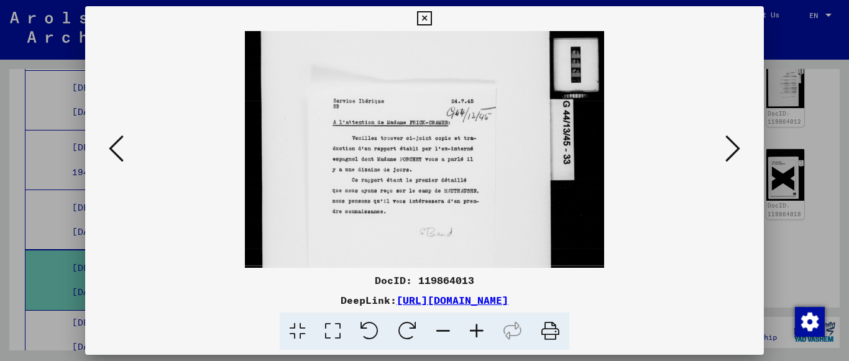
drag, startPoint x: 426, startPoint y: 236, endPoint x: 430, endPoint y: 139, distance: 97.6
click at [430, 139] on img at bounding box center [424, 175] width 359 height 485
click at [471, 327] on icon at bounding box center [477, 332] width 34 height 38
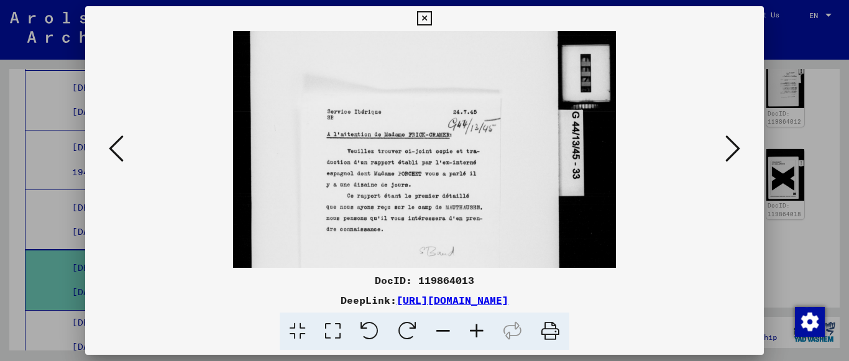
click at [471, 327] on icon at bounding box center [477, 332] width 34 height 38
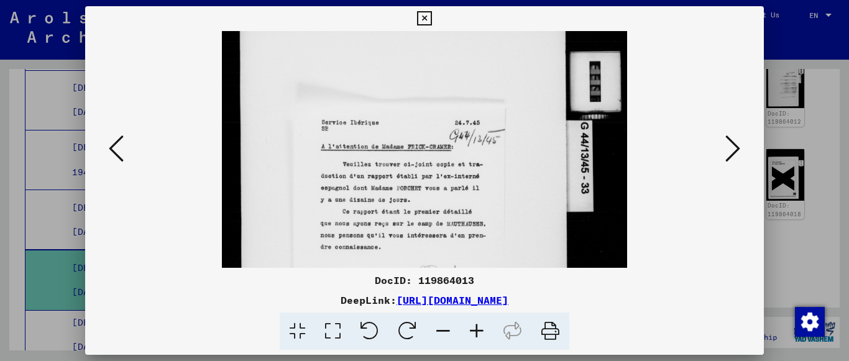
click at [471, 327] on icon at bounding box center [477, 332] width 34 height 38
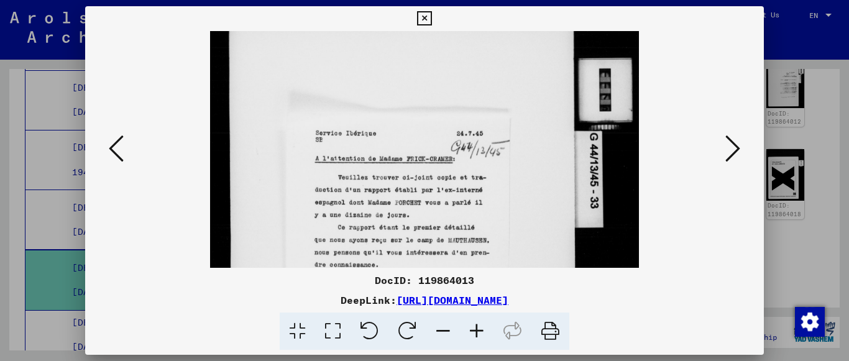
click at [471, 327] on icon at bounding box center [477, 332] width 34 height 38
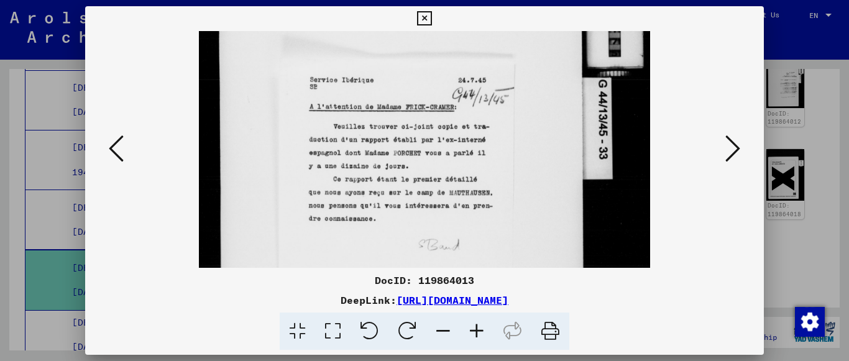
scroll to position [162, 0]
drag, startPoint x: 453, startPoint y: 226, endPoint x: 444, endPoint y: 162, distance: 65.2
click at [444, 162] on img at bounding box center [424, 174] width 451 height 610
click at [110, 148] on icon at bounding box center [116, 149] width 15 height 30
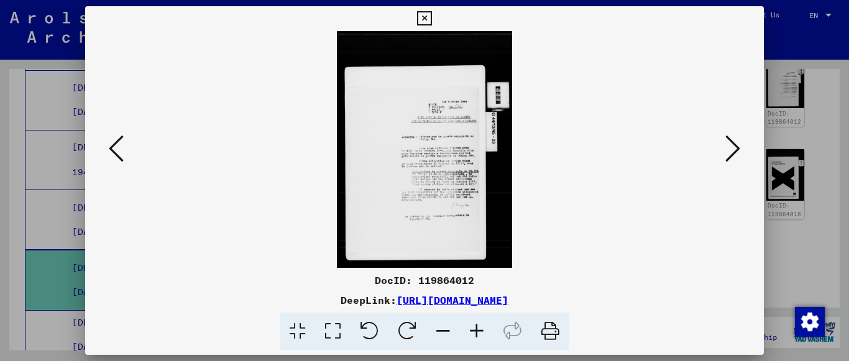
click at [476, 330] on icon at bounding box center [477, 332] width 34 height 38
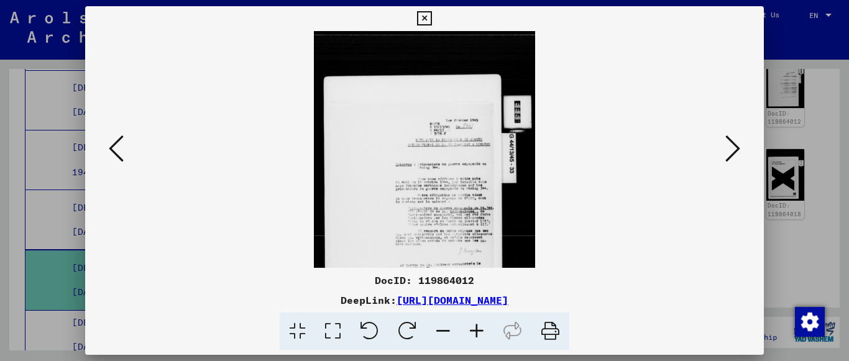
click at [476, 330] on icon at bounding box center [477, 332] width 34 height 38
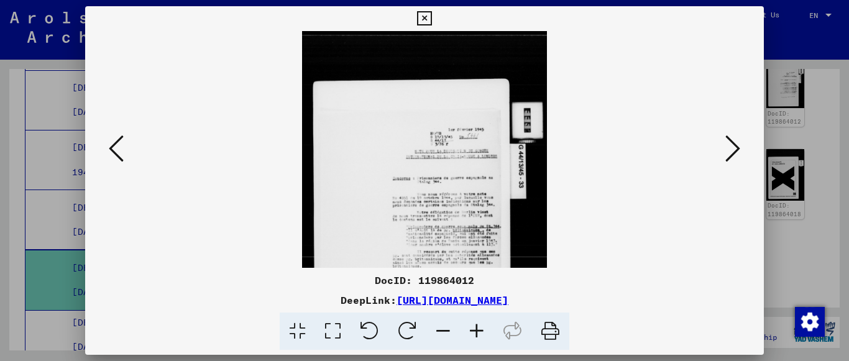
click at [476, 330] on icon at bounding box center [477, 332] width 34 height 38
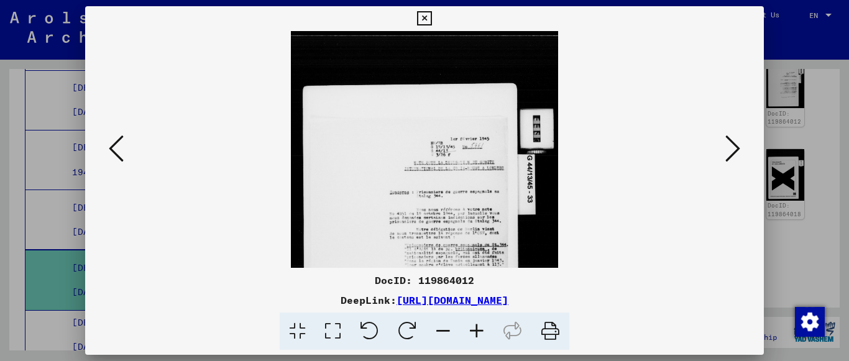
click at [476, 330] on icon at bounding box center [477, 332] width 34 height 38
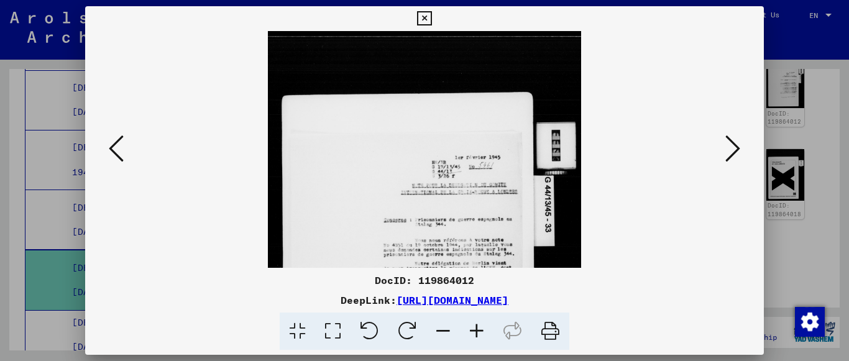
click at [476, 330] on icon at bounding box center [477, 332] width 34 height 38
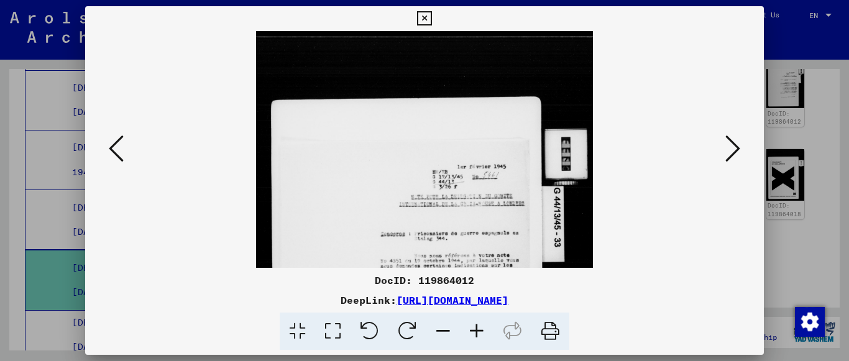
click at [476, 330] on icon at bounding box center [477, 332] width 34 height 38
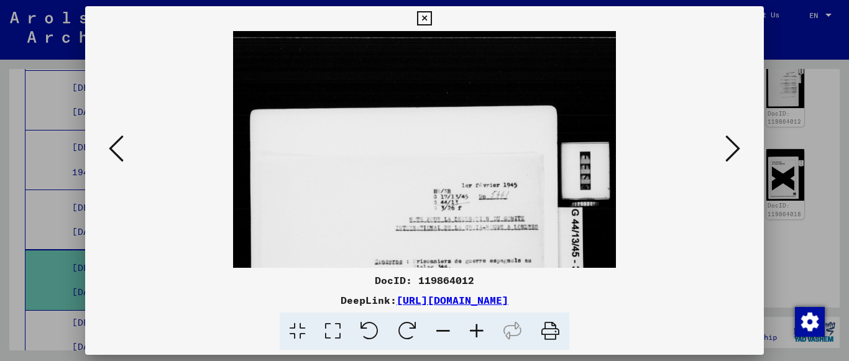
click at [476, 330] on icon at bounding box center [477, 332] width 34 height 38
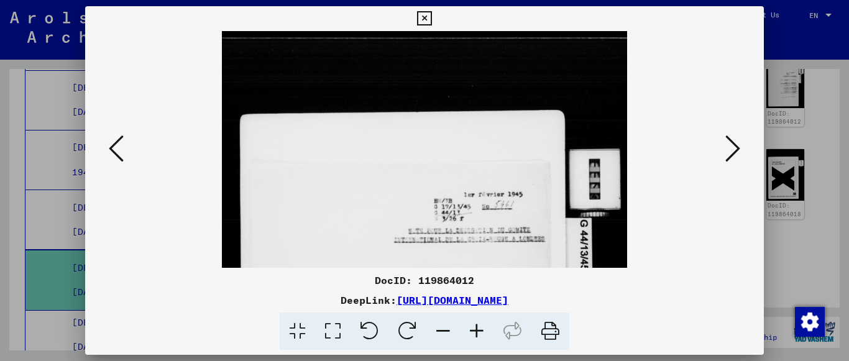
click at [476, 330] on icon at bounding box center [477, 332] width 34 height 38
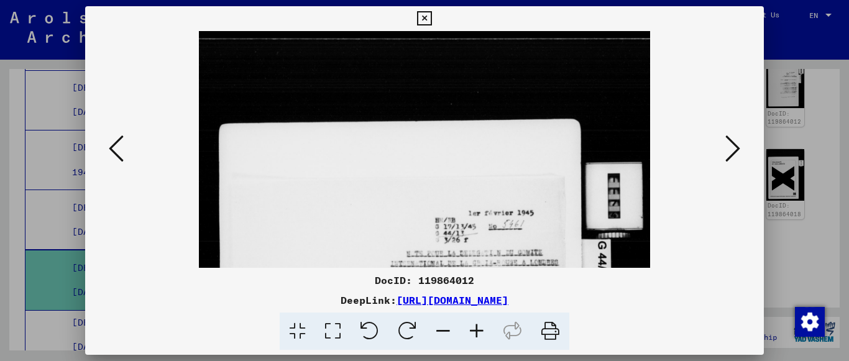
click at [476, 330] on icon at bounding box center [477, 332] width 34 height 38
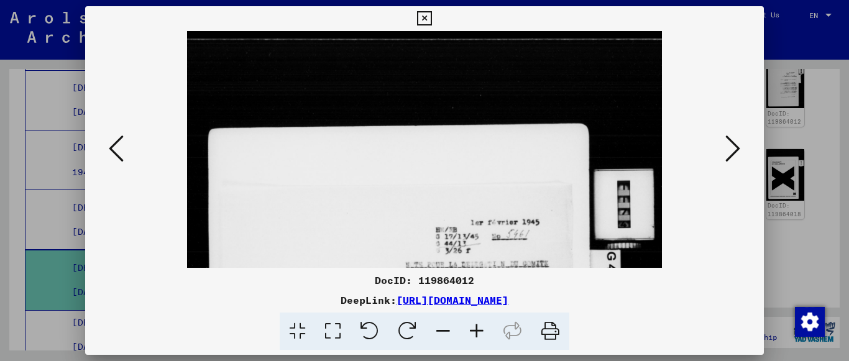
scroll to position [136, 0]
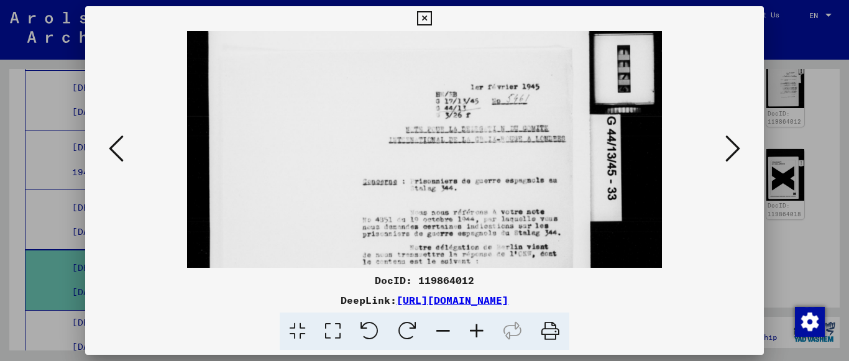
drag, startPoint x: 487, startPoint y: 237, endPoint x: 457, endPoint y: 104, distance: 136.3
click at [457, 104] on img at bounding box center [424, 216] width 474 height 641
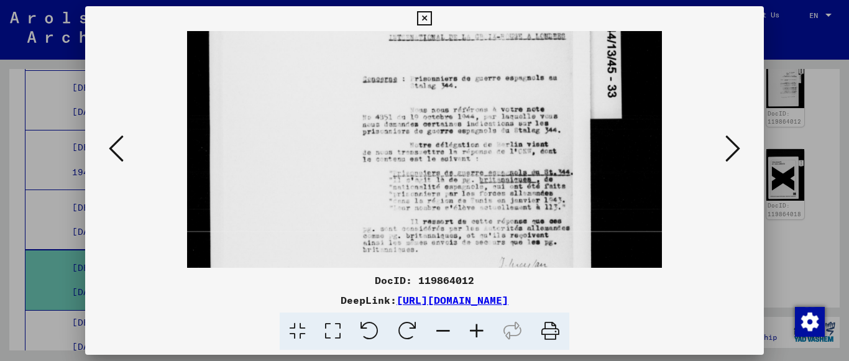
scroll to position [239, 0]
drag, startPoint x: 508, startPoint y: 122, endPoint x: 507, endPoint y: 103, distance: 19.3
click at [507, 103] on img at bounding box center [424, 112] width 474 height 641
click at [122, 152] on icon at bounding box center [116, 149] width 15 height 30
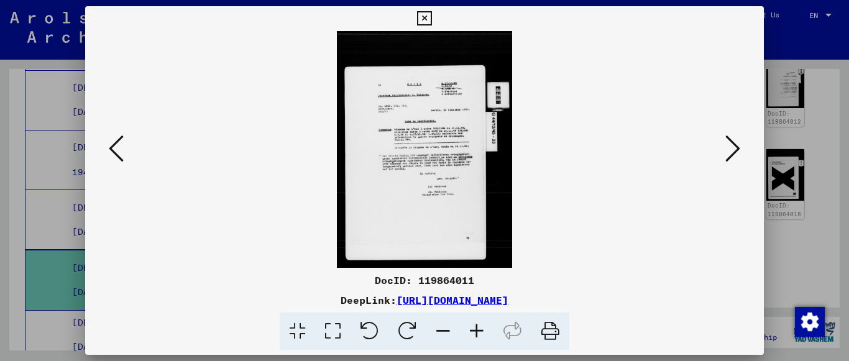
scroll to position [0, 0]
click at [485, 334] on icon at bounding box center [477, 332] width 34 height 38
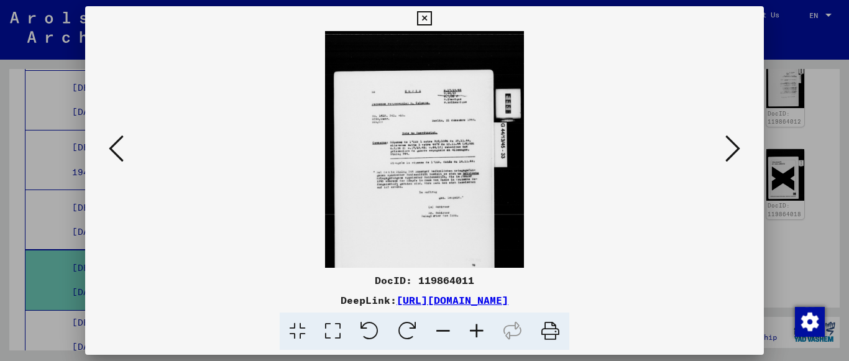
click at [485, 334] on icon at bounding box center [477, 332] width 34 height 38
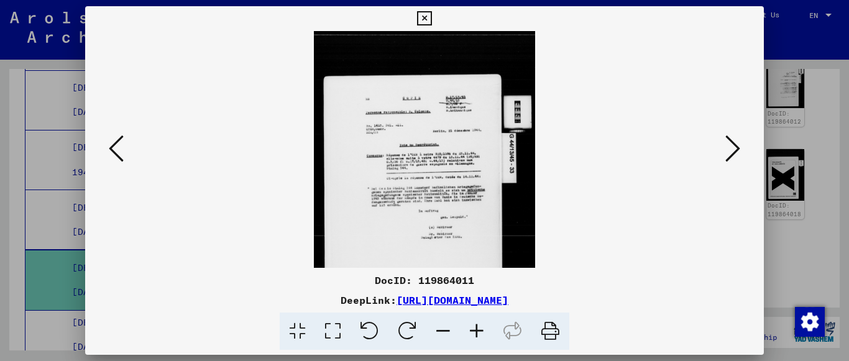
click at [485, 334] on icon at bounding box center [477, 332] width 34 height 38
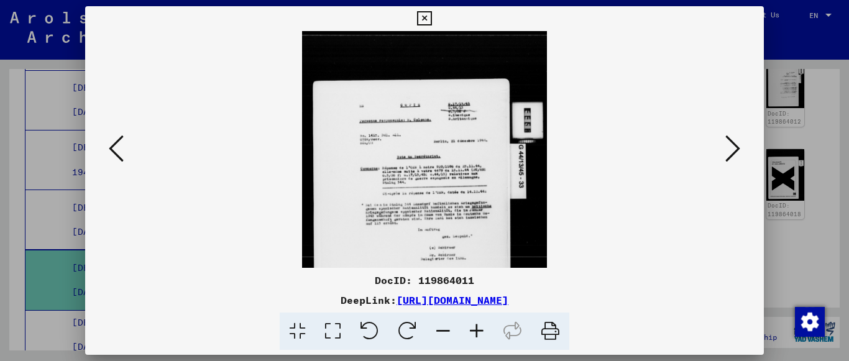
click at [485, 334] on icon at bounding box center [477, 332] width 34 height 38
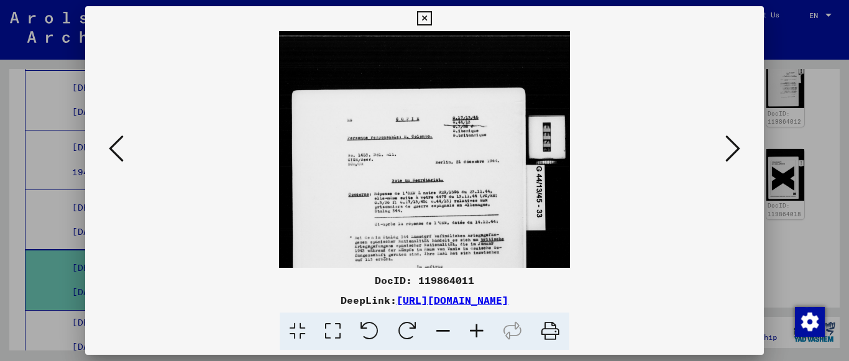
click at [485, 334] on icon at bounding box center [477, 332] width 34 height 38
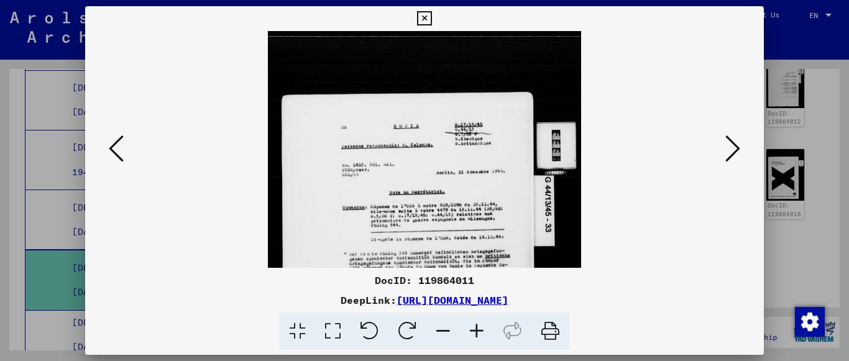
click at [485, 334] on icon at bounding box center [477, 332] width 34 height 38
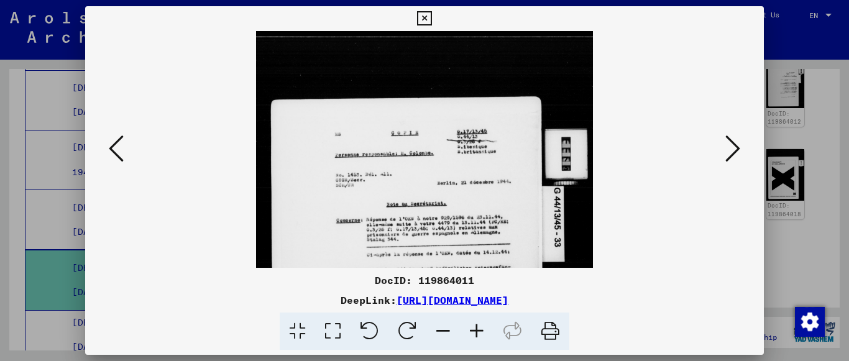
click at [485, 334] on icon at bounding box center [477, 332] width 34 height 38
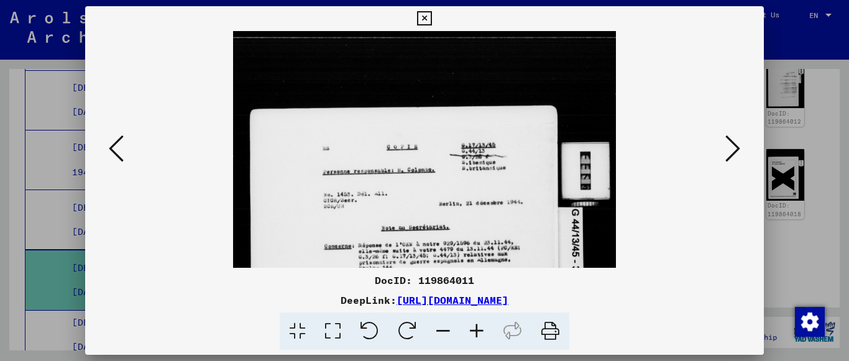
click at [485, 334] on icon at bounding box center [477, 332] width 34 height 38
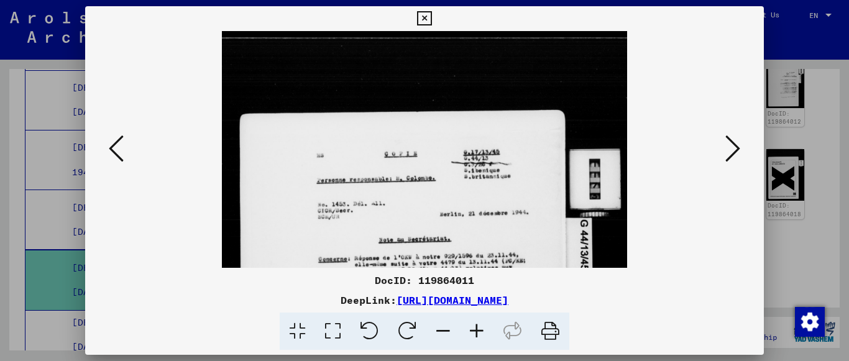
click at [485, 334] on icon at bounding box center [477, 332] width 34 height 38
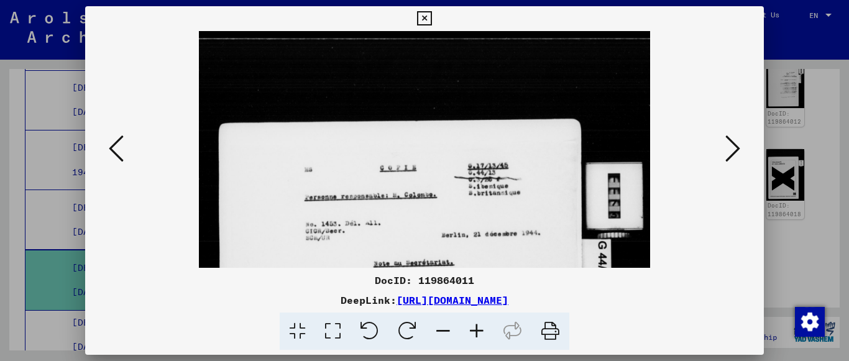
click at [485, 334] on icon at bounding box center [477, 332] width 34 height 38
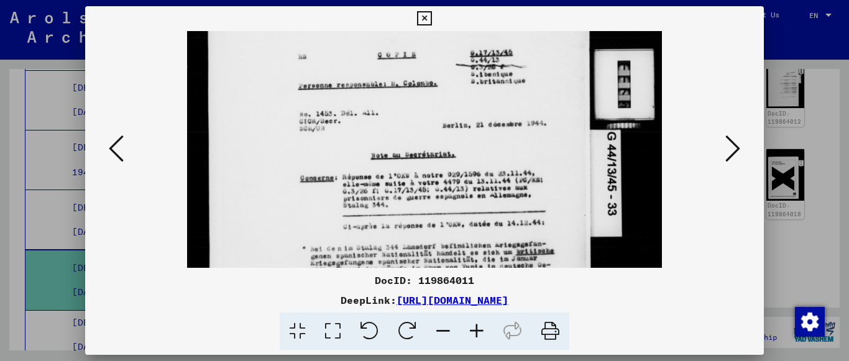
drag, startPoint x: 390, startPoint y: 216, endPoint x: 354, endPoint y: 76, distance: 145.2
click at [354, 76] on img at bounding box center [424, 231] width 474 height 641
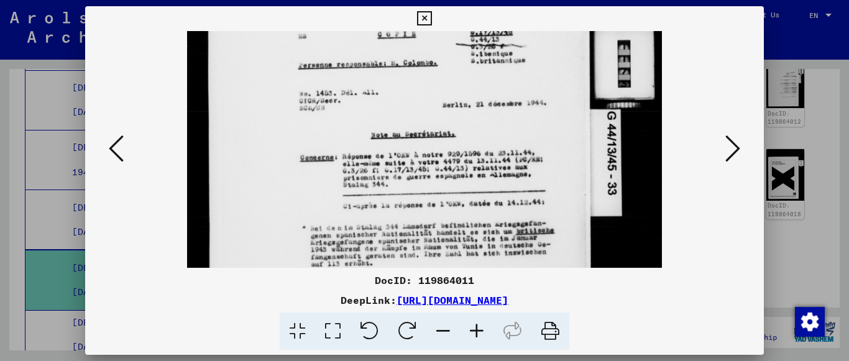
scroll to position [183, 0]
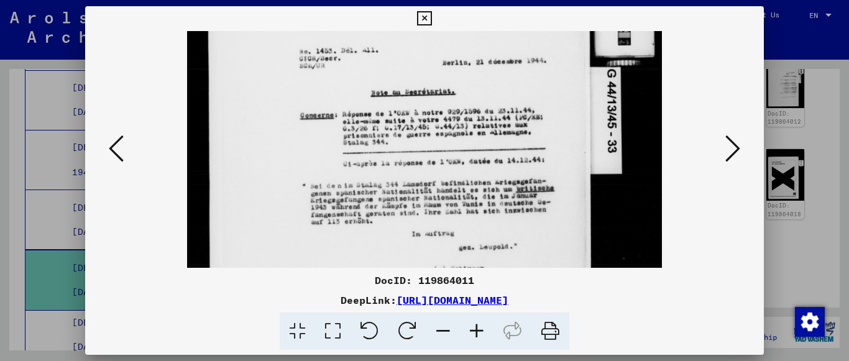
click at [376, 117] on img at bounding box center [424, 168] width 474 height 641
click at [106, 160] on button at bounding box center [116, 149] width 22 height 35
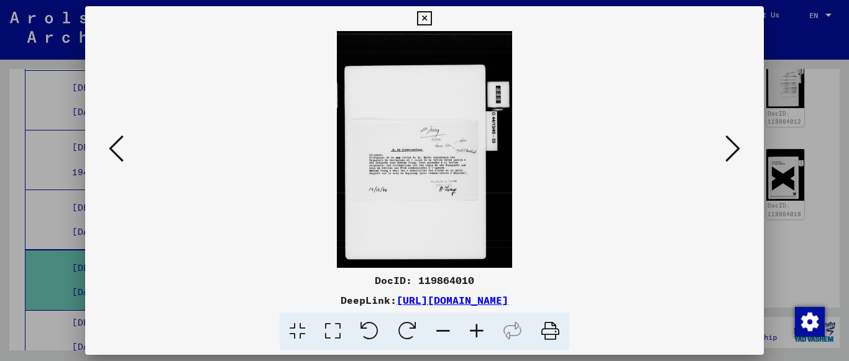
click at [470, 333] on icon at bounding box center [477, 332] width 34 height 38
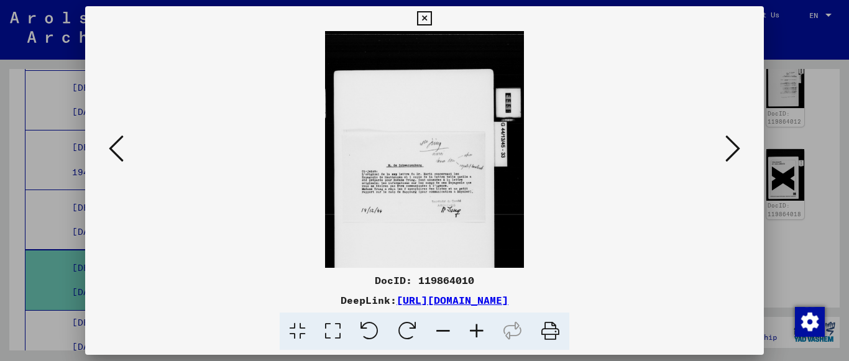
click at [470, 333] on icon at bounding box center [477, 332] width 34 height 38
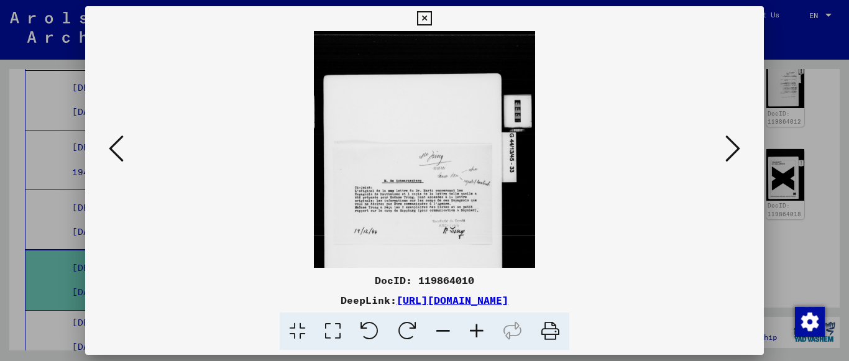
click at [470, 333] on icon at bounding box center [477, 332] width 34 height 38
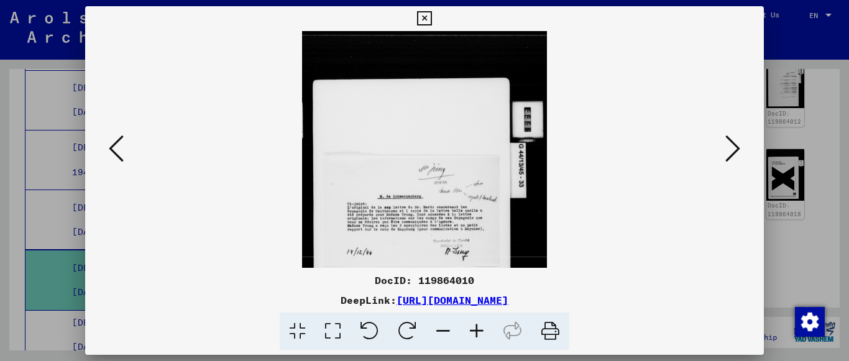
click at [470, 333] on icon at bounding box center [477, 332] width 34 height 38
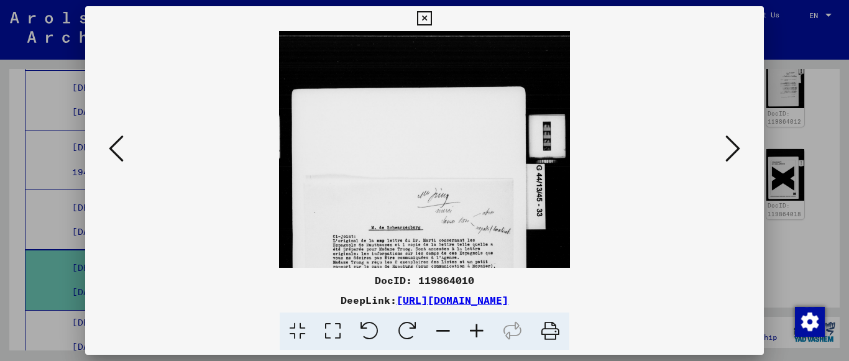
click at [470, 333] on icon at bounding box center [477, 332] width 34 height 38
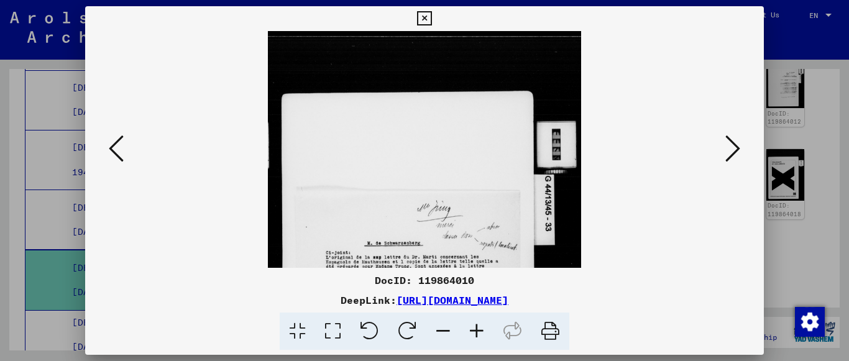
click at [470, 333] on icon at bounding box center [477, 332] width 34 height 38
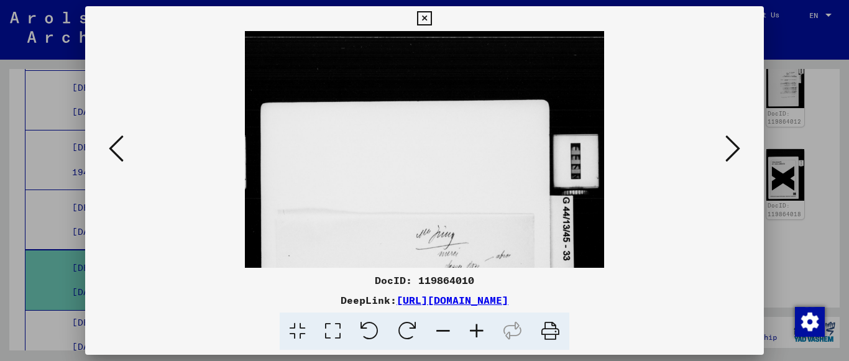
scroll to position [152, 0]
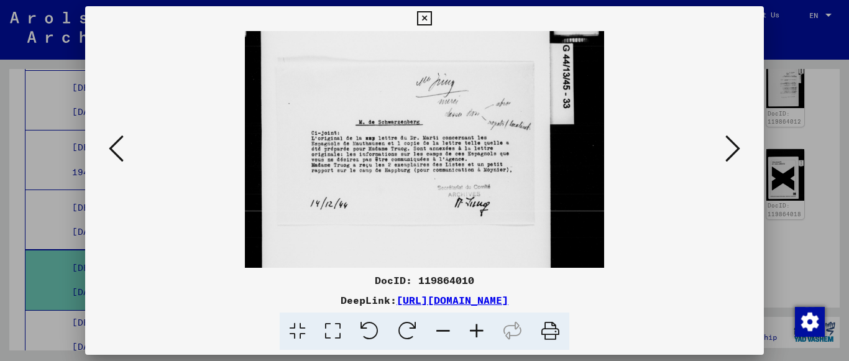
drag, startPoint x: 446, startPoint y: 209, endPoint x: 422, endPoint y: 57, distance: 154.1
click at [422, 57] on img at bounding box center [424, 121] width 359 height 485
click at [123, 155] on icon at bounding box center [116, 149] width 15 height 30
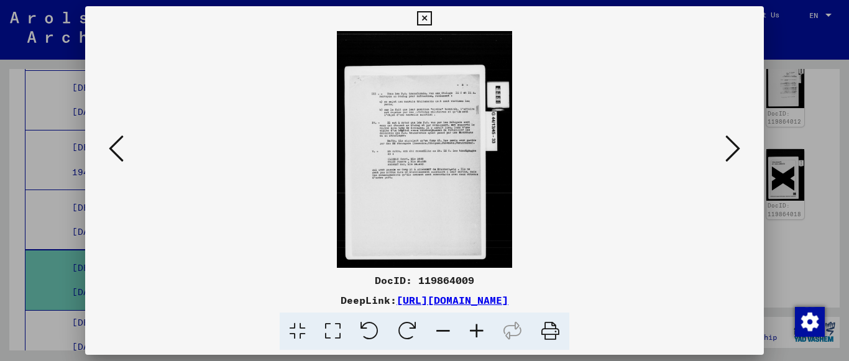
click at [472, 326] on icon at bounding box center [477, 332] width 34 height 38
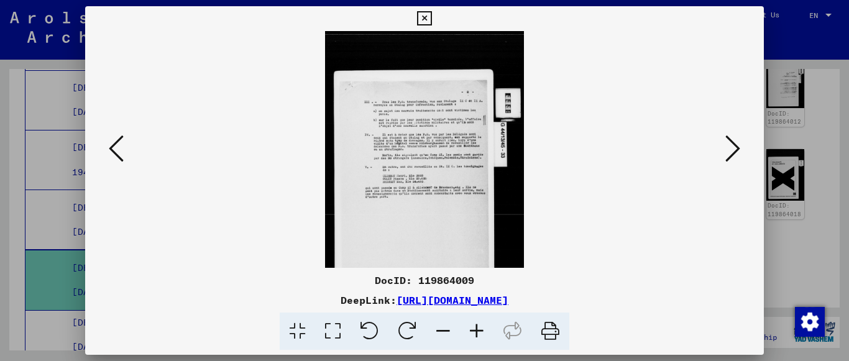
click at [472, 326] on icon at bounding box center [477, 332] width 34 height 38
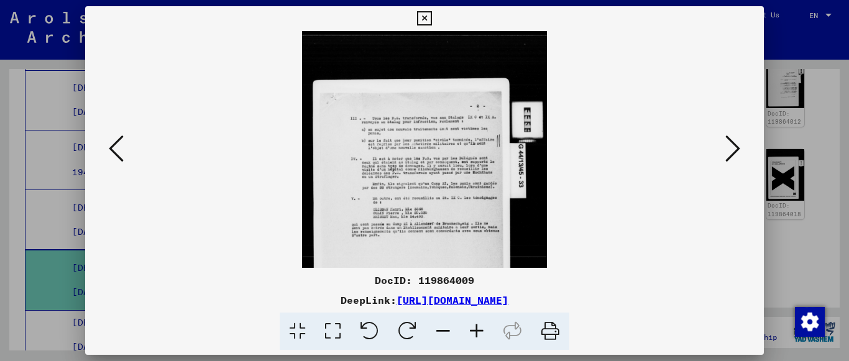
click at [472, 326] on icon at bounding box center [477, 332] width 34 height 38
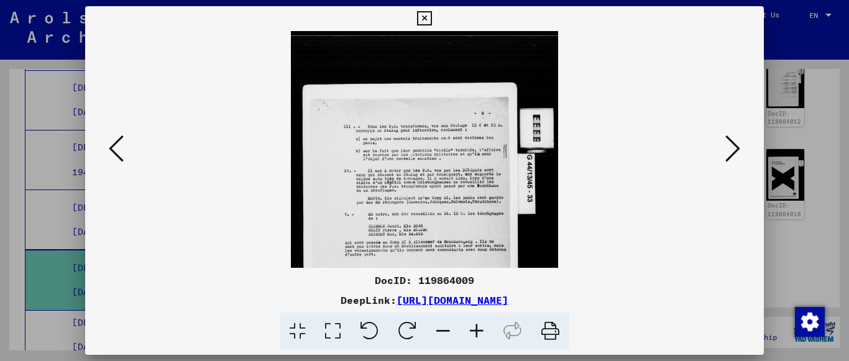
click at [472, 326] on icon at bounding box center [477, 332] width 34 height 38
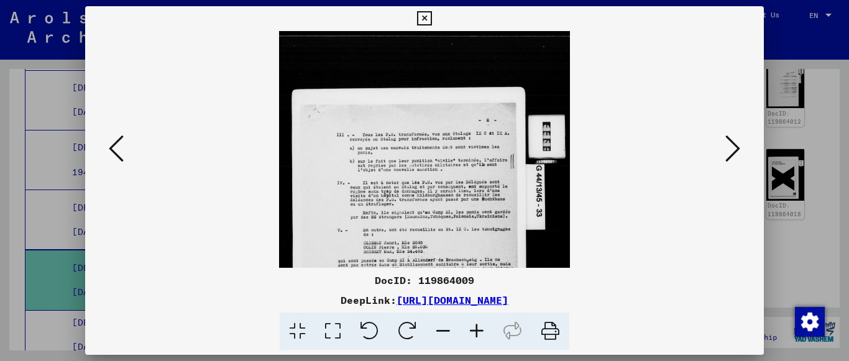
click at [472, 326] on icon at bounding box center [477, 332] width 34 height 38
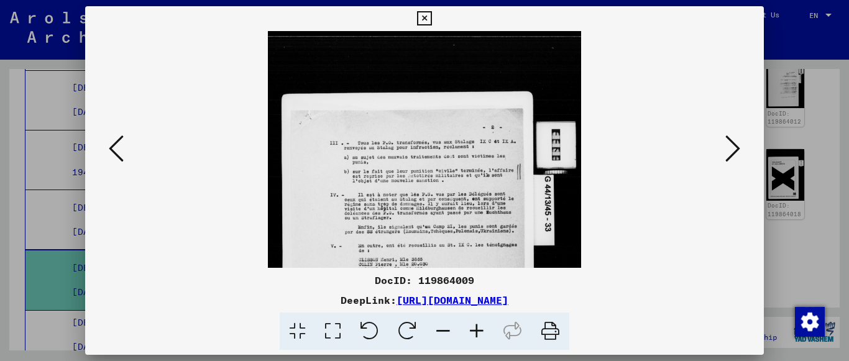
click at [472, 326] on icon at bounding box center [477, 332] width 34 height 38
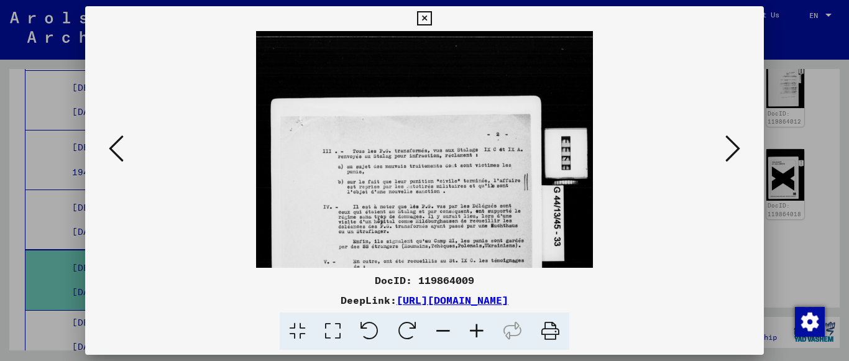
click at [472, 326] on icon at bounding box center [477, 332] width 34 height 38
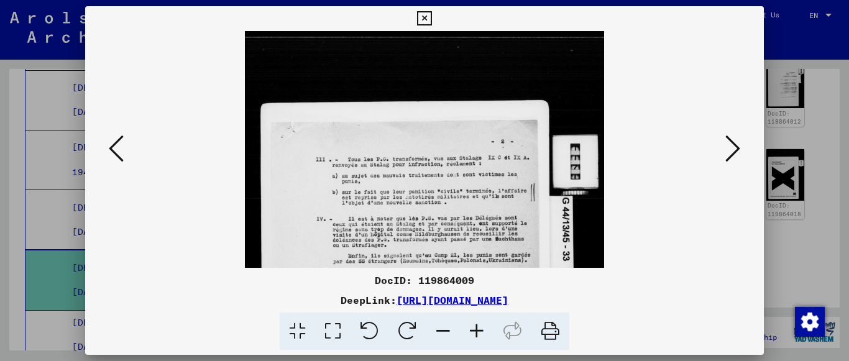
click at [472, 326] on icon at bounding box center [477, 332] width 34 height 38
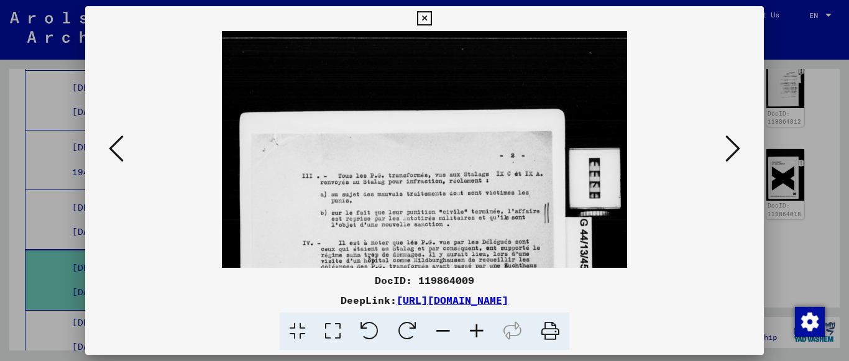
click at [472, 326] on icon at bounding box center [477, 332] width 34 height 38
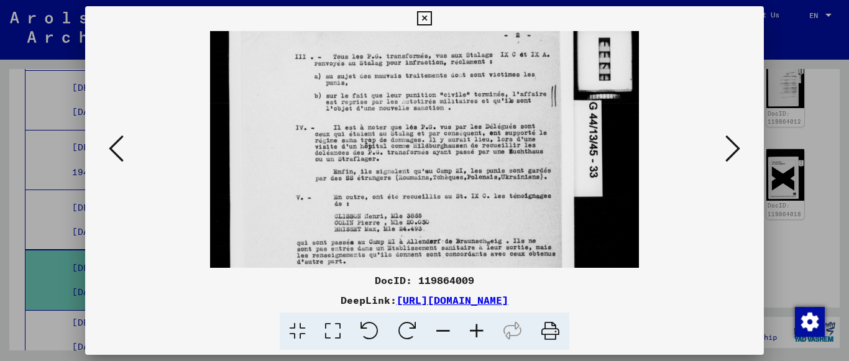
drag, startPoint x: 443, startPoint y: 191, endPoint x: 412, endPoint y: 63, distance: 131.6
click at [412, 63] on img at bounding box center [424, 193] width 428 height 579
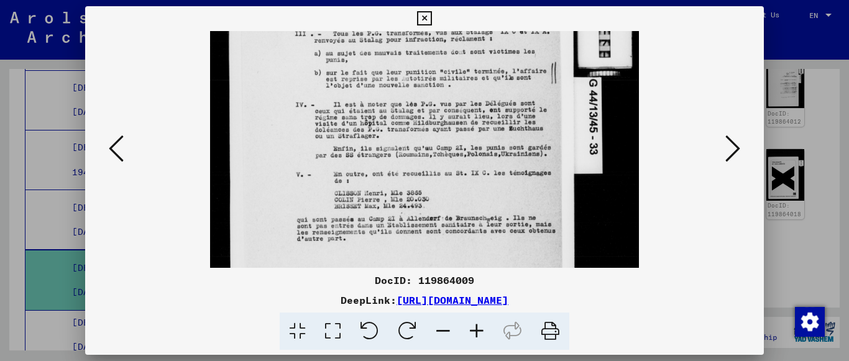
scroll to position [49, 0]
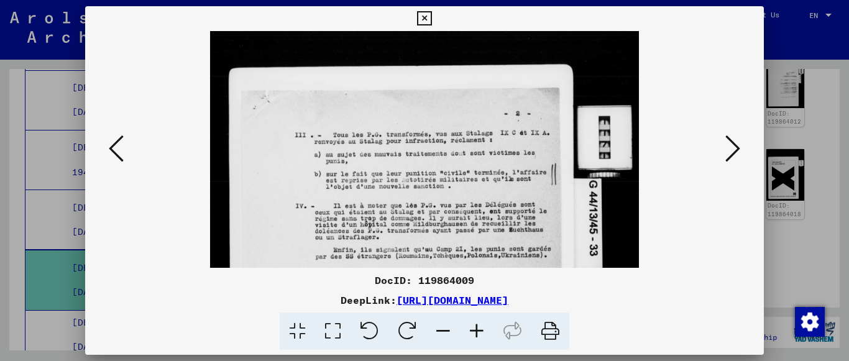
drag, startPoint x: 499, startPoint y: 162, endPoint x: 540, endPoint y: 241, distance: 89.3
click at [540, 241] on img at bounding box center [424, 271] width 428 height 579
click at [118, 159] on icon at bounding box center [116, 149] width 15 height 30
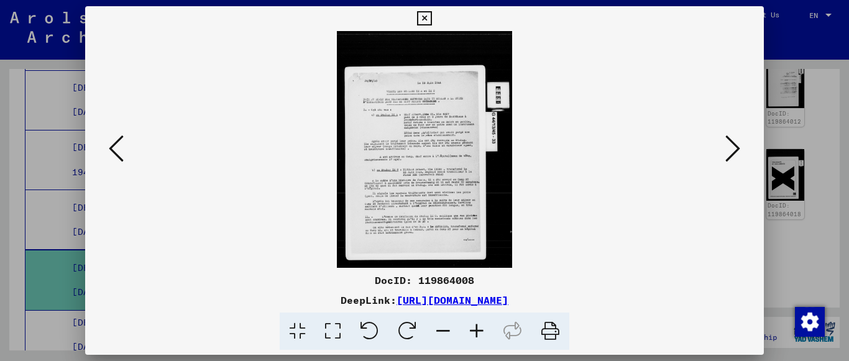
scroll to position [0, 0]
click at [476, 337] on icon at bounding box center [477, 332] width 34 height 38
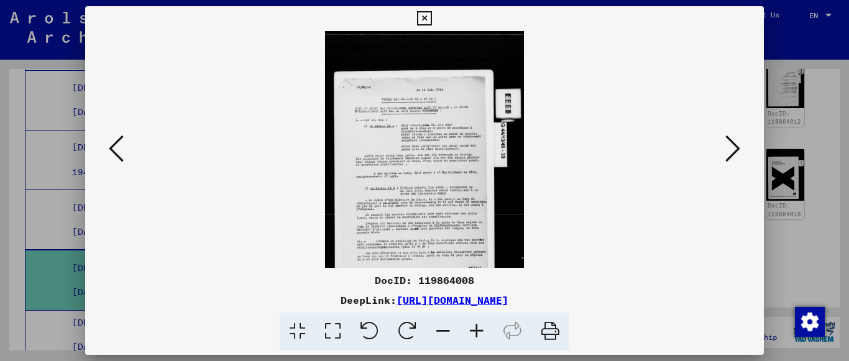
click at [476, 337] on icon at bounding box center [477, 332] width 34 height 38
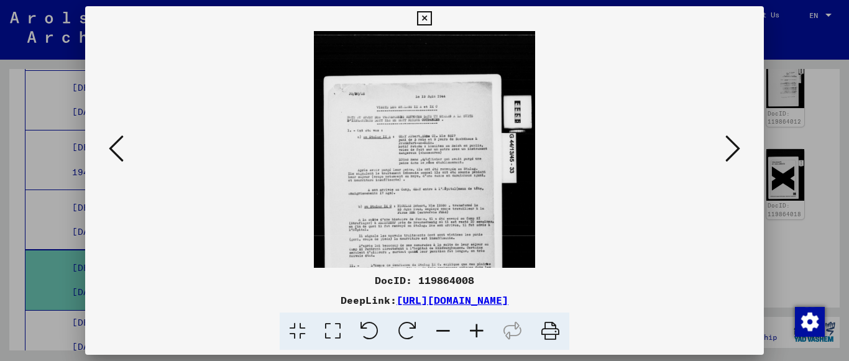
click at [476, 337] on icon at bounding box center [477, 332] width 34 height 38
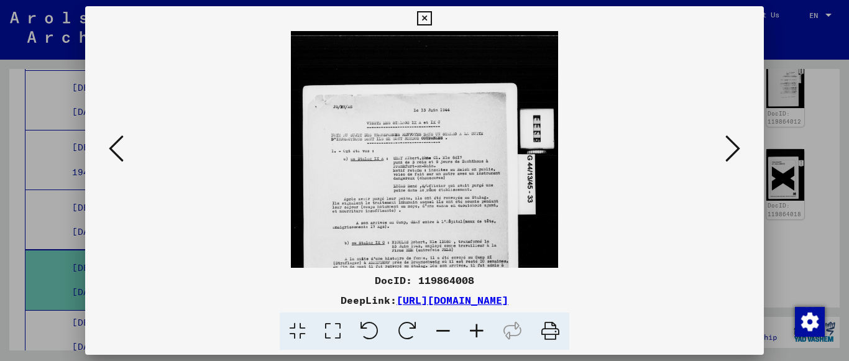
click at [476, 337] on icon at bounding box center [477, 332] width 34 height 38
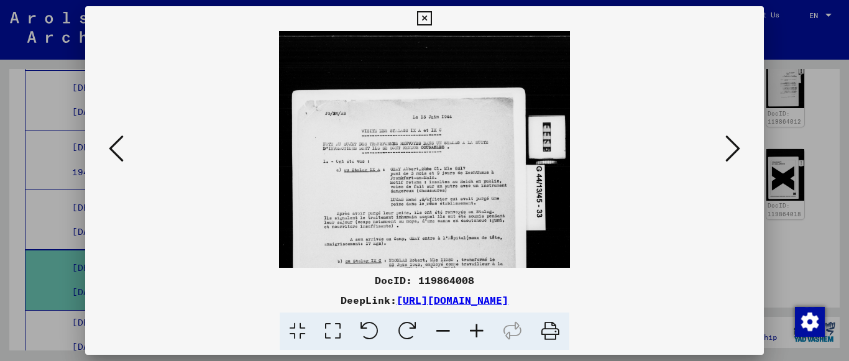
click at [476, 337] on icon at bounding box center [477, 332] width 34 height 38
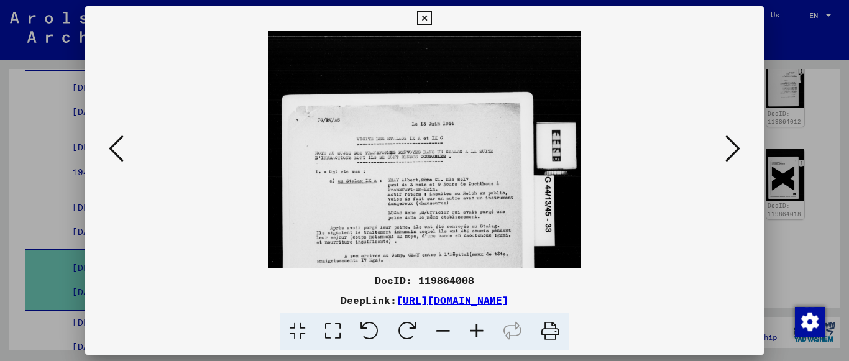
click at [476, 337] on icon at bounding box center [477, 332] width 34 height 38
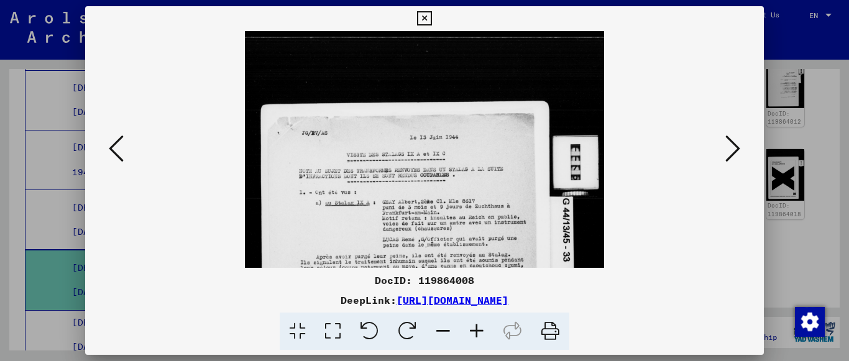
click at [476, 337] on icon at bounding box center [477, 332] width 34 height 38
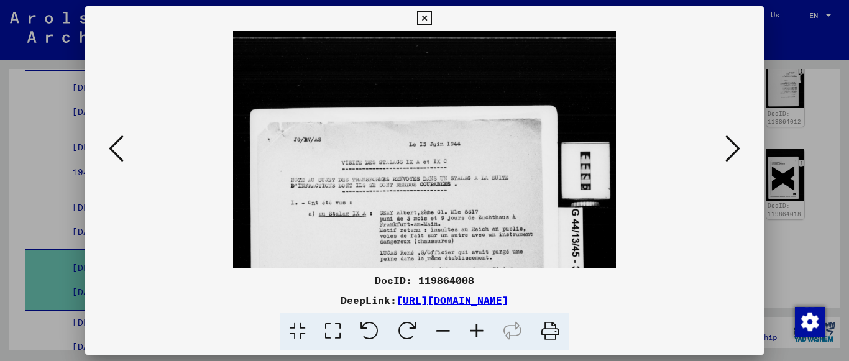
click at [476, 337] on icon at bounding box center [477, 332] width 34 height 38
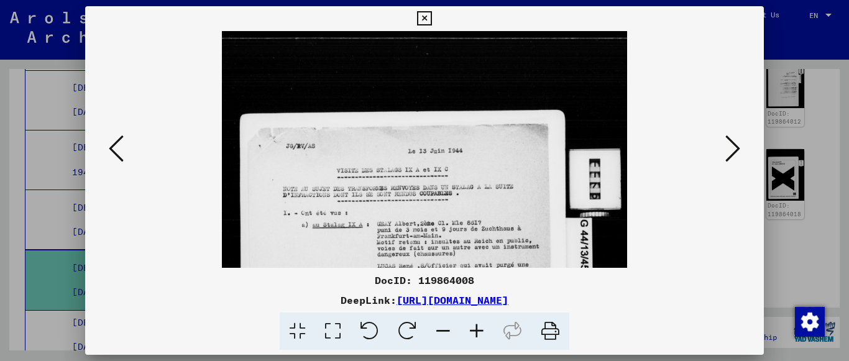
click at [476, 337] on icon at bounding box center [477, 332] width 34 height 38
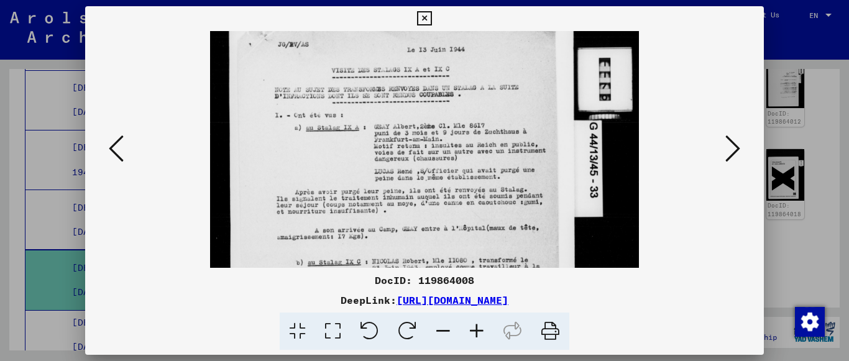
drag, startPoint x: 512, startPoint y: 218, endPoint x: 504, endPoint y: 105, distance: 112.8
click at [504, 105] on img at bounding box center [424, 212] width 428 height 579
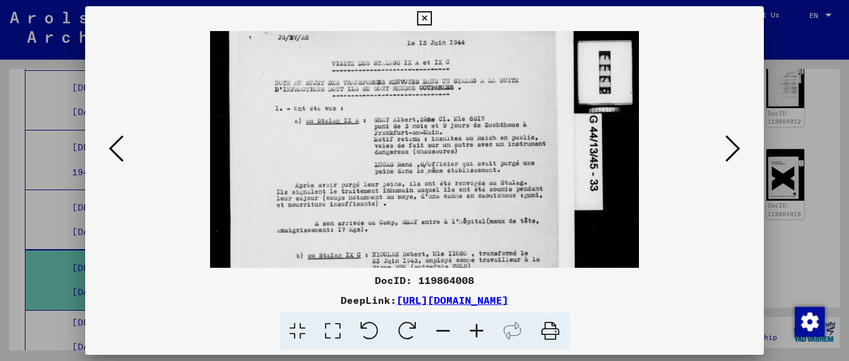
scroll to position [114, 0]
drag, startPoint x: 508, startPoint y: 198, endPoint x: 500, endPoint y: 196, distance: 8.2
click at [500, 196] on img at bounding box center [424, 206] width 428 height 579
click at [120, 151] on icon at bounding box center [116, 149] width 15 height 30
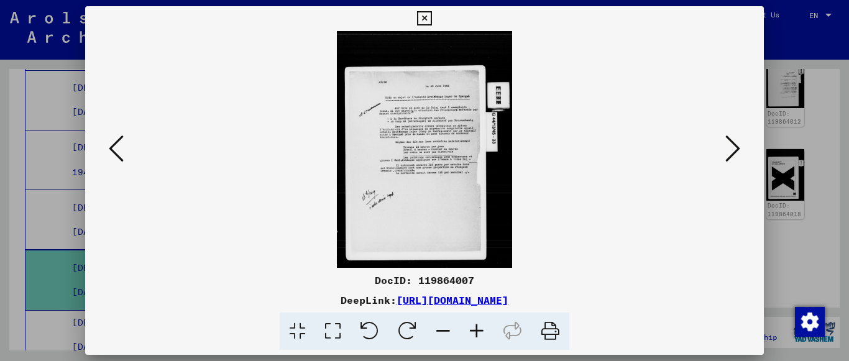
click at [474, 338] on icon at bounding box center [477, 332] width 34 height 38
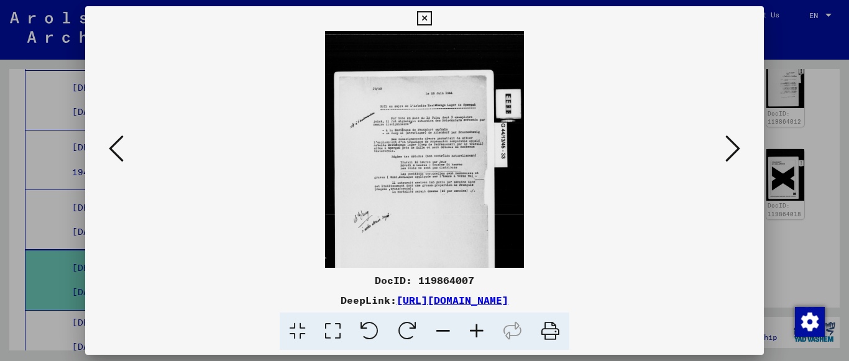
click at [474, 338] on icon at bounding box center [477, 332] width 34 height 38
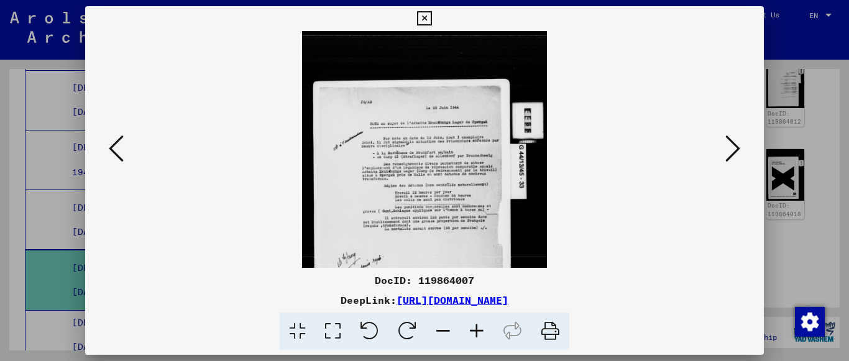
click at [474, 338] on icon at bounding box center [477, 332] width 34 height 38
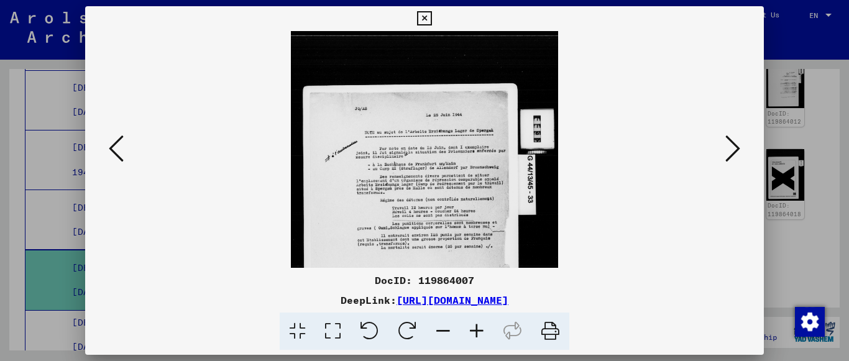
click at [474, 338] on icon at bounding box center [477, 332] width 34 height 38
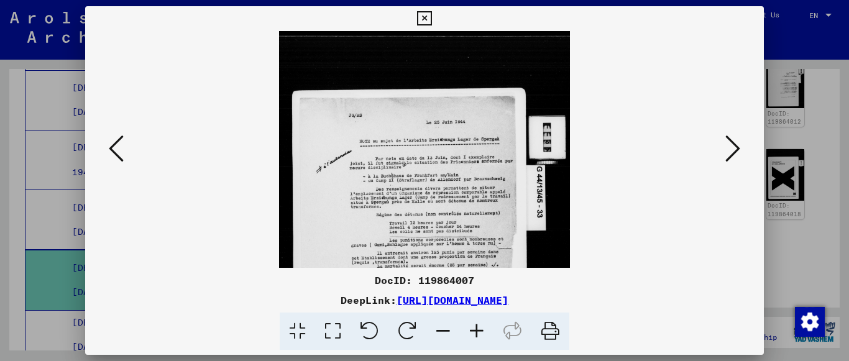
click at [474, 338] on icon at bounding box center [477, 332] width 34 height 38
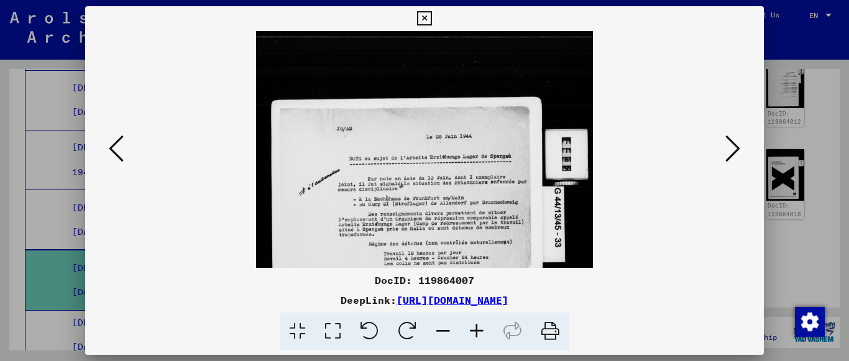
click at [474, 338] on icon at bounding box center [477, 332] width 34 height 38
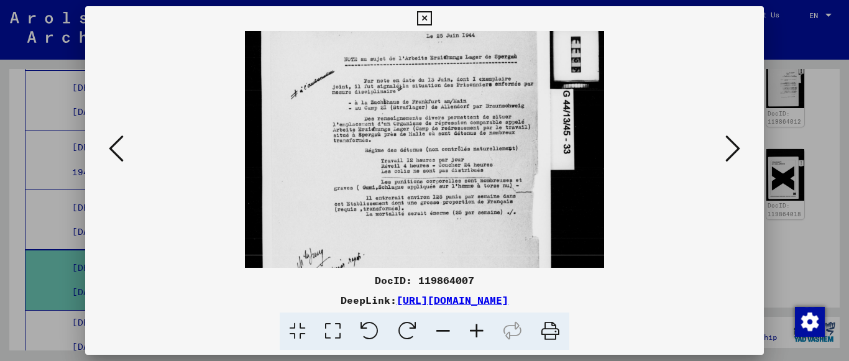
scroll to position [110, 0]
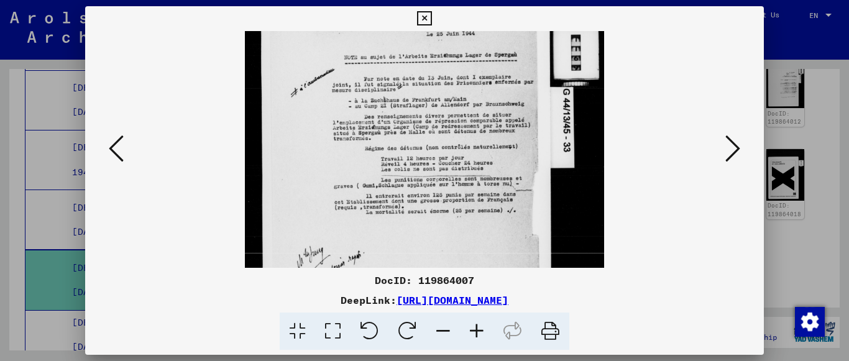
drag, startPoint x: 431, startPoint y: 241, endPoint x: 403, endPoint y: 132, distance: 112.3
click at [403, 132] on img at bounding box center [424, 163] width 359 height 485
click at [116, 159] on icon at bounding box center [116, 149] width 15 height 30
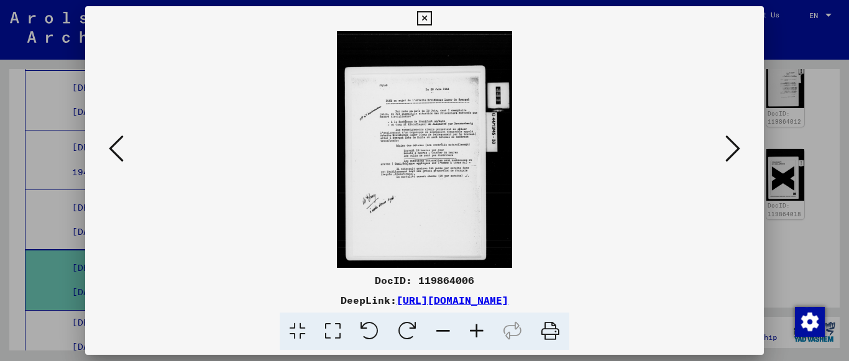
click at [480, 330] on icon at bounding box center [477, 332] width 34 height 38
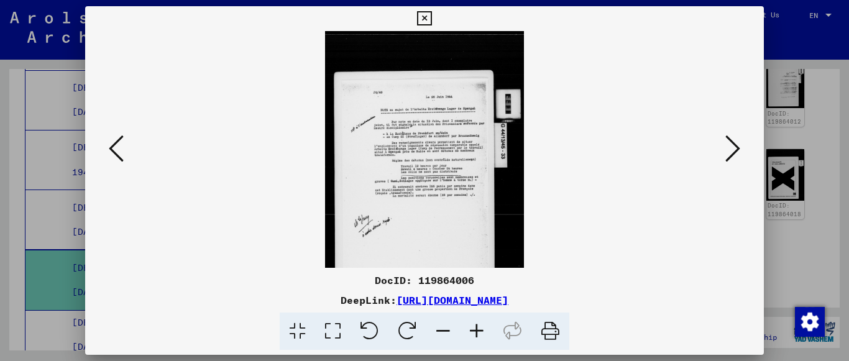
click at [480, 330] on icon at bounding box center [477, 332] width 34 height 38
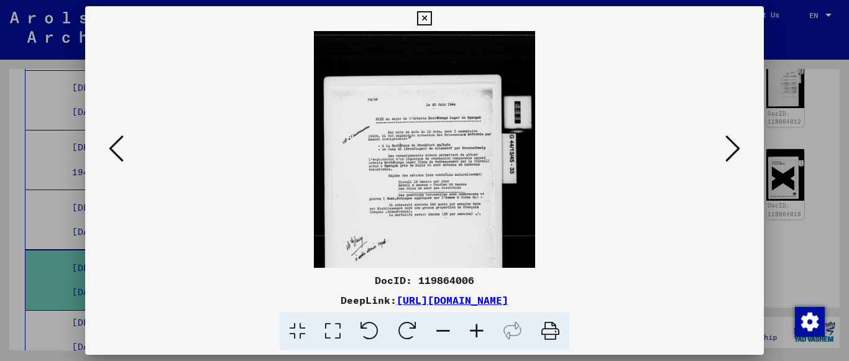
click at [480, 330] on icon at bounding box center [477, 332] width 34 height 38
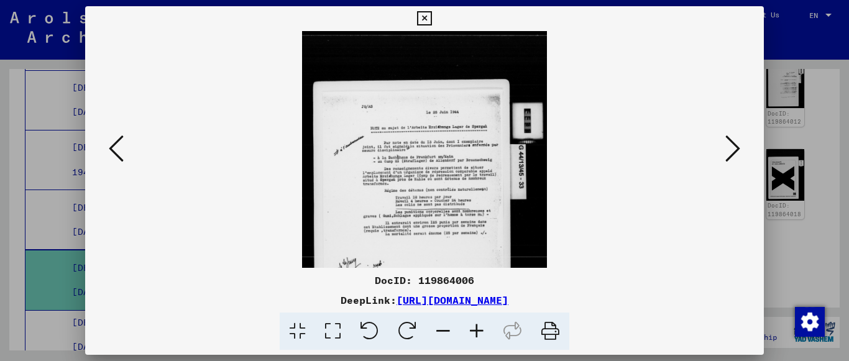
click at [480, 330] on icon at bounding box center [477, 332] width 34 height 38
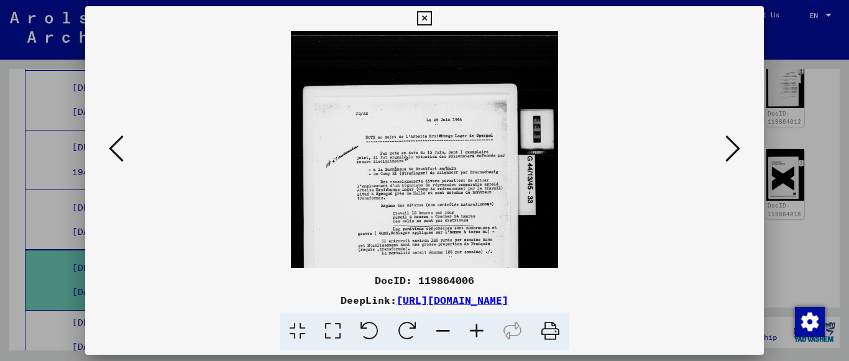
click at [480, 330] on icon at bounding box center [477, 332] width 34 height 38
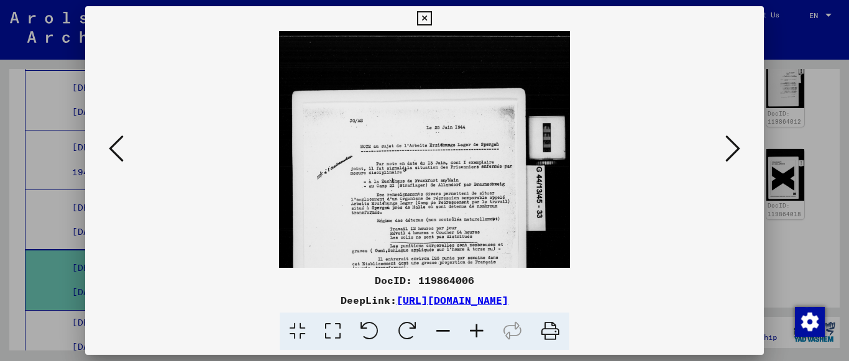
click at [480, 330] on icon at bounding box center [477, 332] width 34 height 38
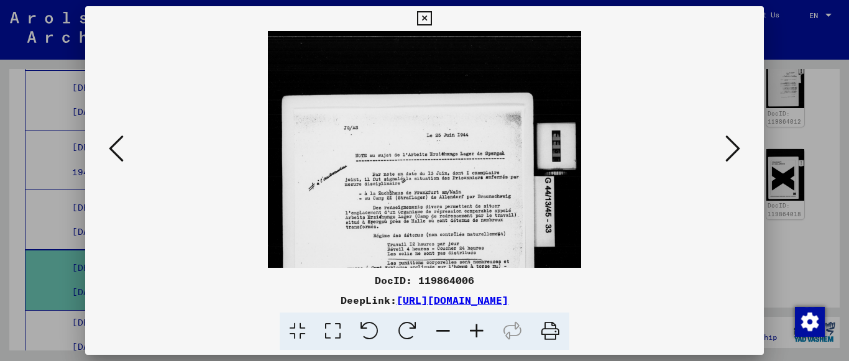
click at [480, 329] on icon at bounding box center [477, 332] width 34 height 38
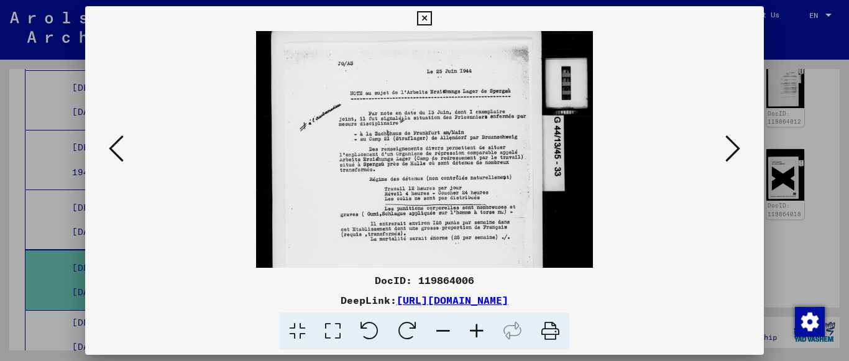
scroll to position [72, 0]
drag, startPoint x: 421, startPoint y: 224, endPoint x: 431, endPoint y: 169, distance: 55.5
click at [431, 169] on img at bounding box center [424, 186] width 336 height 454
click at [473, 334] on icon at bounding box center [477, 332] width 34 height 38
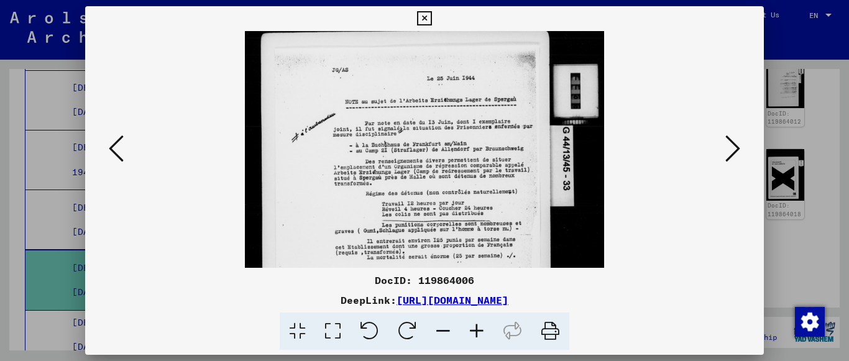
click at [473, 334] on icon at bounding box center [477, 332] width 34 height 38
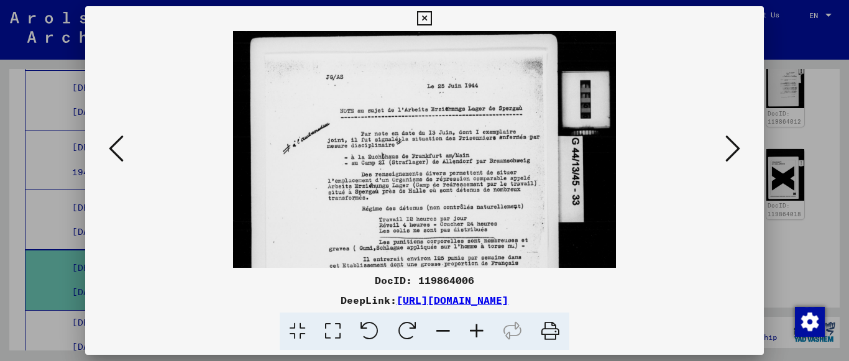
click at [473, 334] on icon at bounding box center [477, 332] width 34 height 38
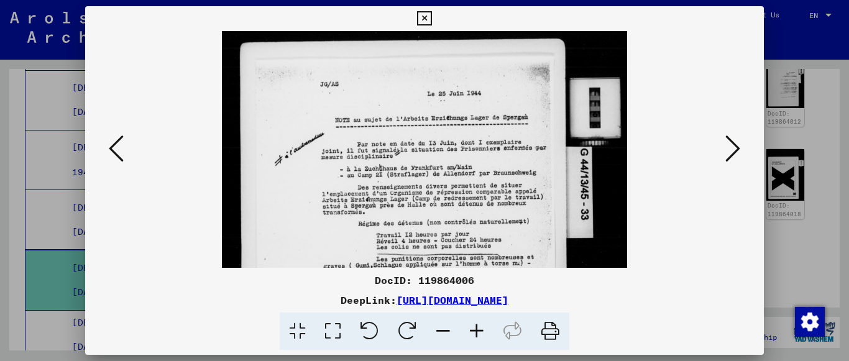
scroll to position [171, 0]
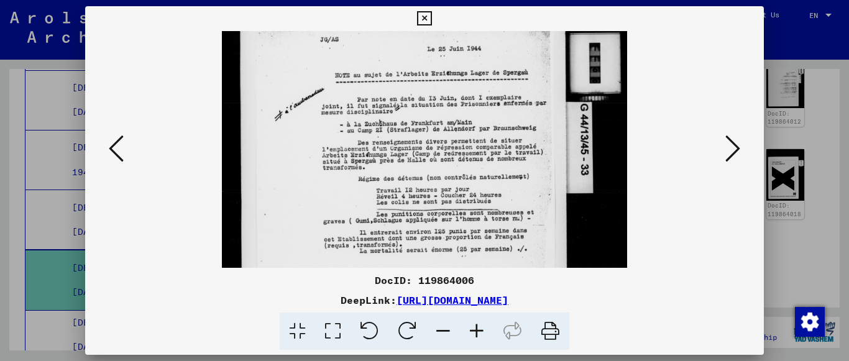
drag, startPoint x: 466, startPoint y: 213, endPoint x: 466, endPoint y: 170, distance: 43.5
click at [466, 170] on img at bounding box center [424, 188] width 405 height 548
click at [113, 140] on icon at bounding box center [116, 149] width 15 height 30
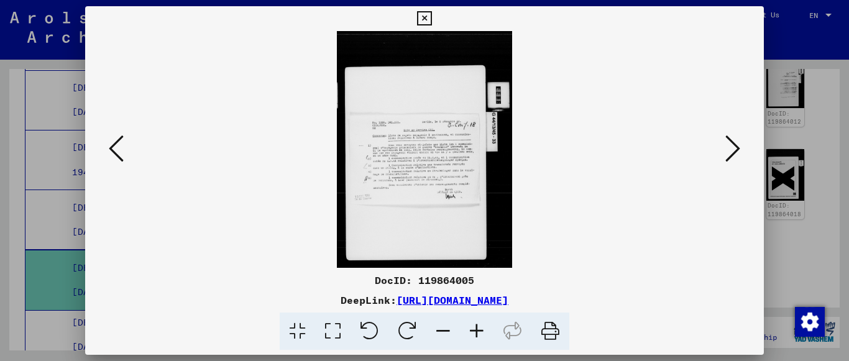
click at [475, 339] on icon at bounding box center [477, 332] width 34 height 38
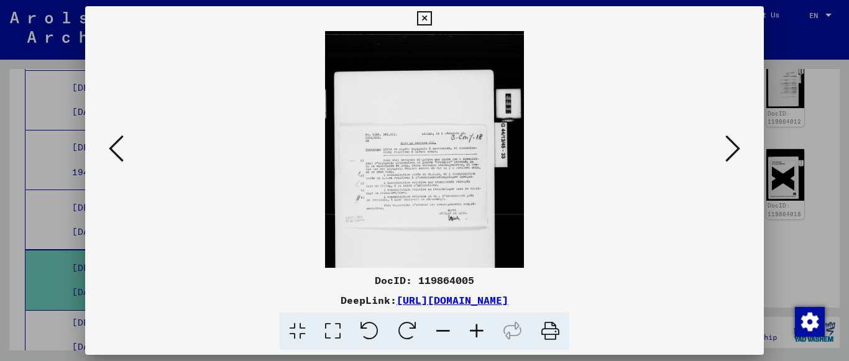
click at [476, 339] on icon at bounding box center [477, 332] width 34 height 38
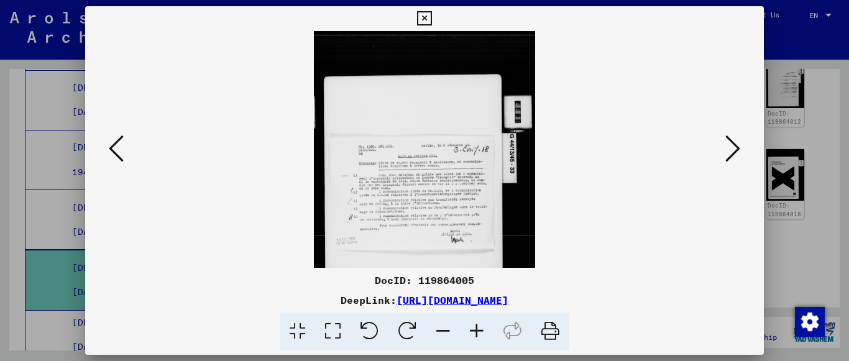
click at [476, 339] on icon at bounding box center [477, 332] width 34 height 38
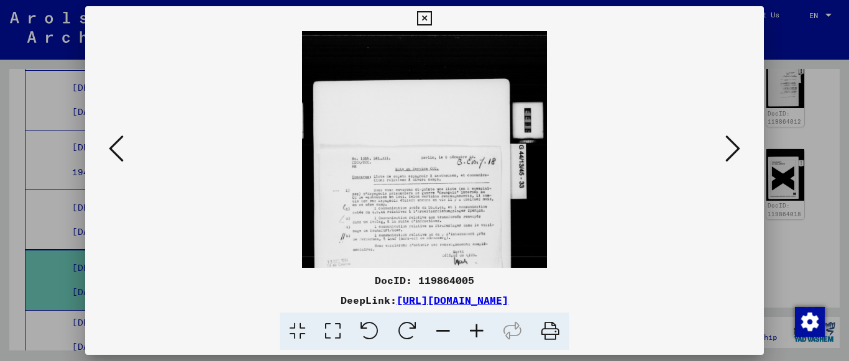
click at [476, 339] on icon at bounding box center [477, 332] width 34 height 38
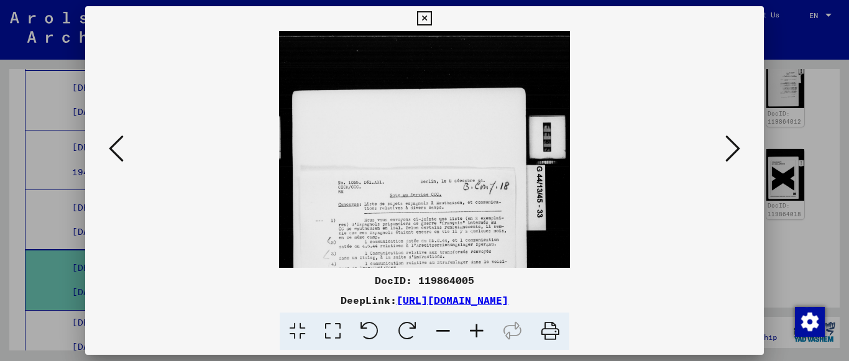
click at [476, 339] on icon at bounding box center [477, 332] width 34 height 38
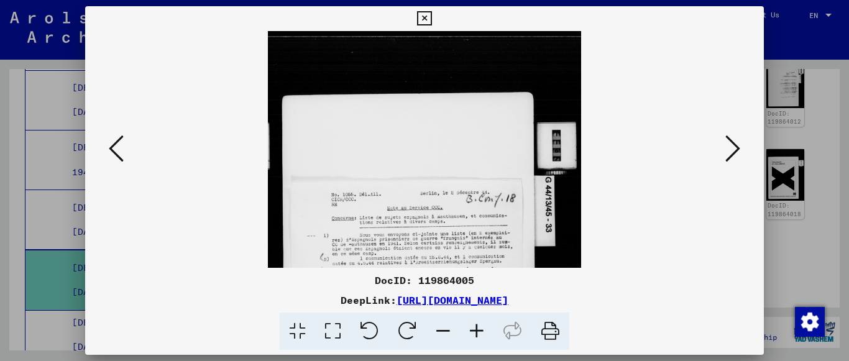
click at [476, 339] on icon at bounding box center [477, 332] width 34 height 38
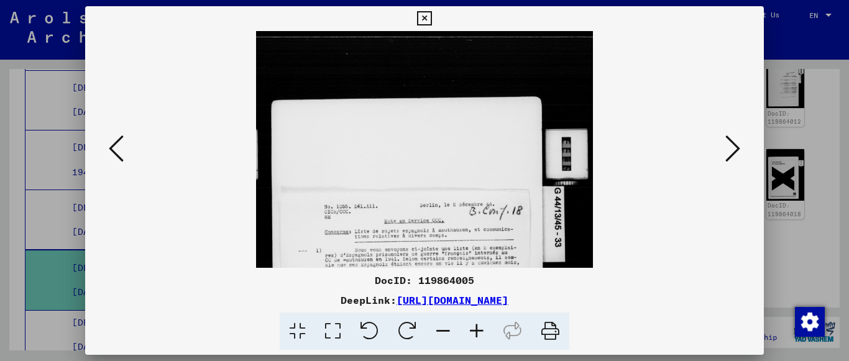
click at [476, 339] on icon at bounding box center [477, 332] width 34 height 38
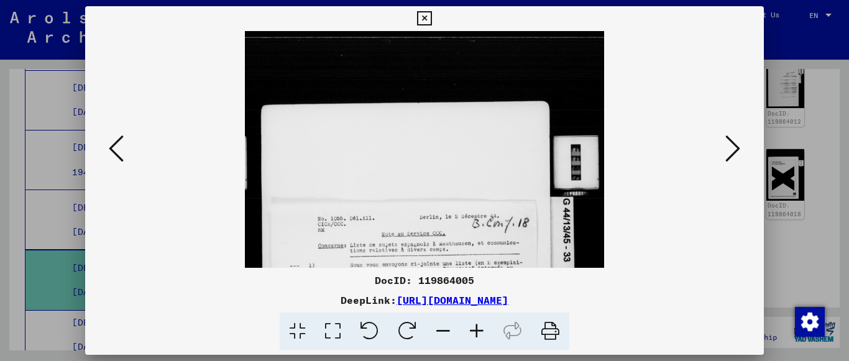
click at [476, 339] on icon at bounding box center [477, 332] width 34 height 38
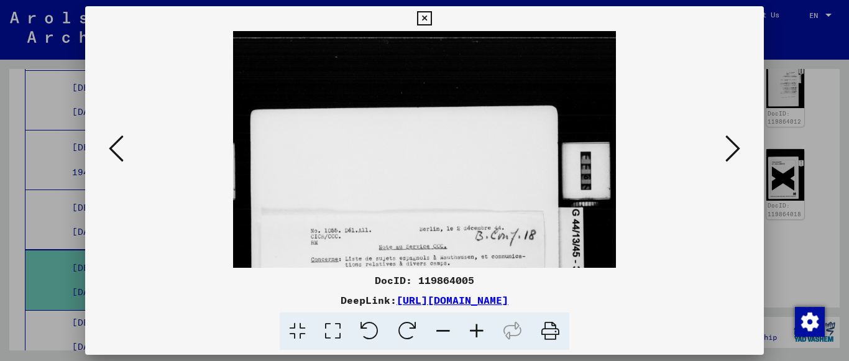
scroll to position [159, 0]
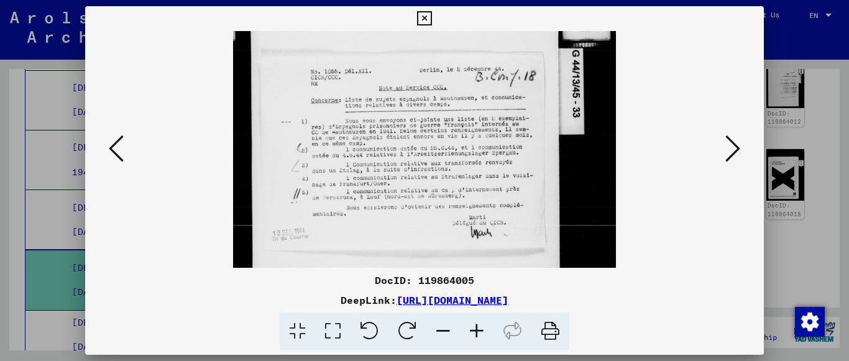
drag, startPoint x: 447, startPoint y: 206, endPoint x: 415, endPoint y: 47, distance: 162.4
click at [415, 47] on img at bounding box center [424, 130] width 382 height 517
click at [125, 155] on button at bounding box center [116, 149] width 22 height 35
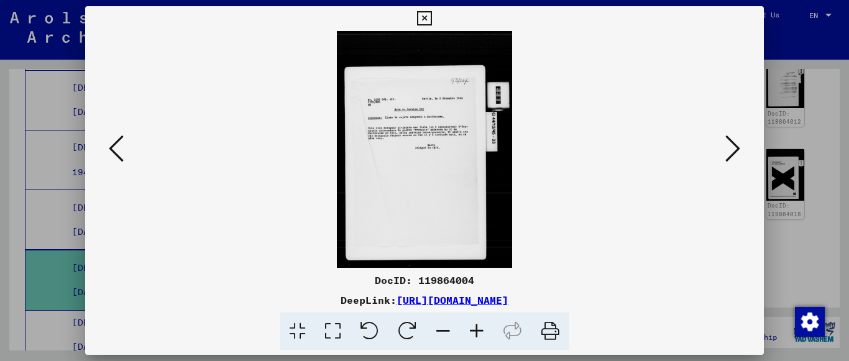
click at [125, 155] on button at bounding box center [116, 149] width 22 height 35
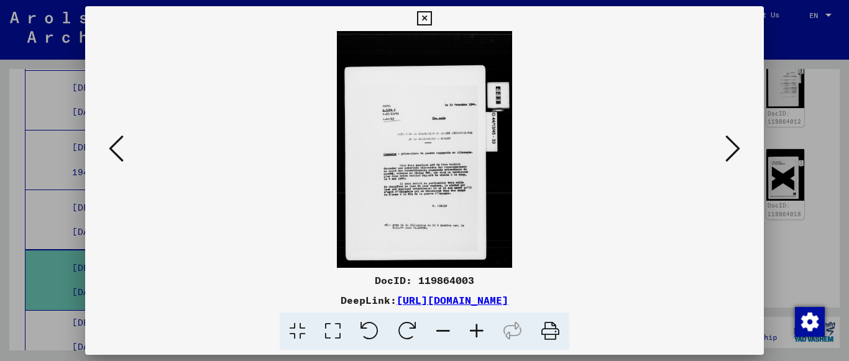
click at [125, 155] on button at bounding box center [116, 149] width 22 height 35
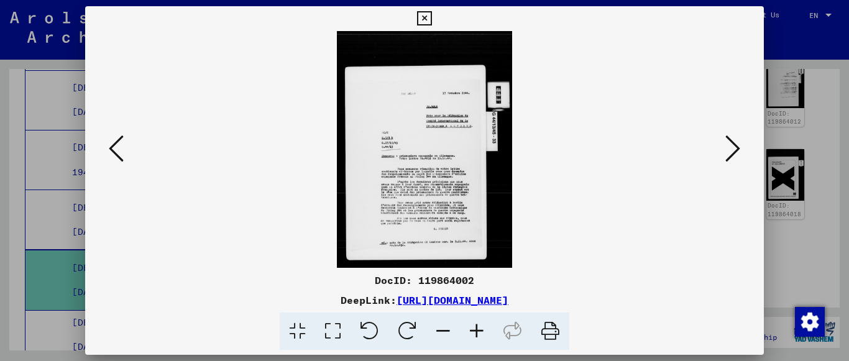
click at [125, 155] on button at bounding box center [116, 149] width 22 height 35
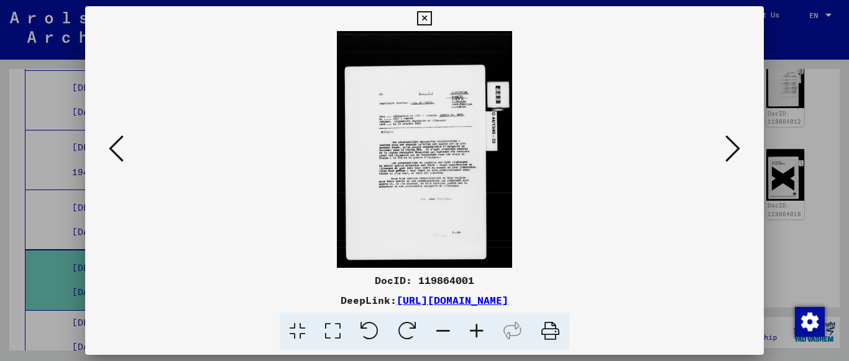
click at [125, 155] on button at bounding box center [116, 149] width 22 height 35
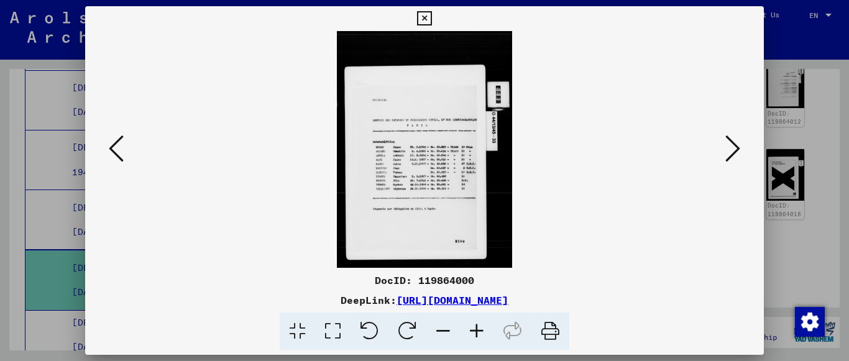
click at [477, 329] on icon at bounding box center [477, 332] width 34 height 38
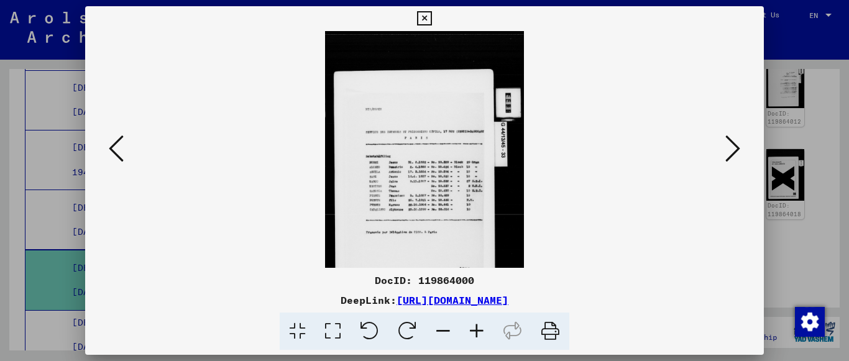
click at [477, 329] on icon at bounding box center [477, 332] width 34 height 38
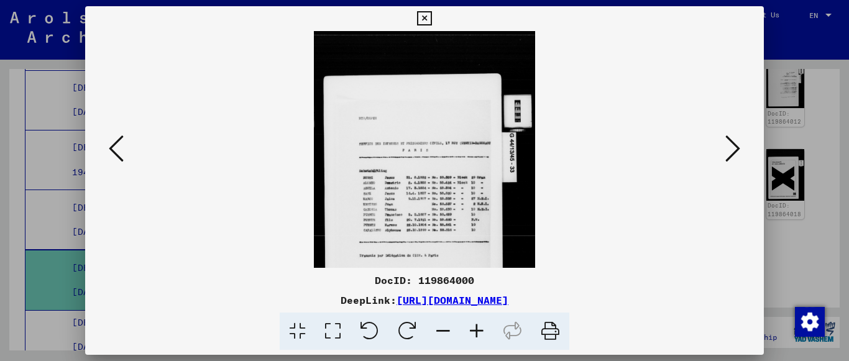
click at [477, 329] on icon at bounding box center [477, 332] width 34 height 38
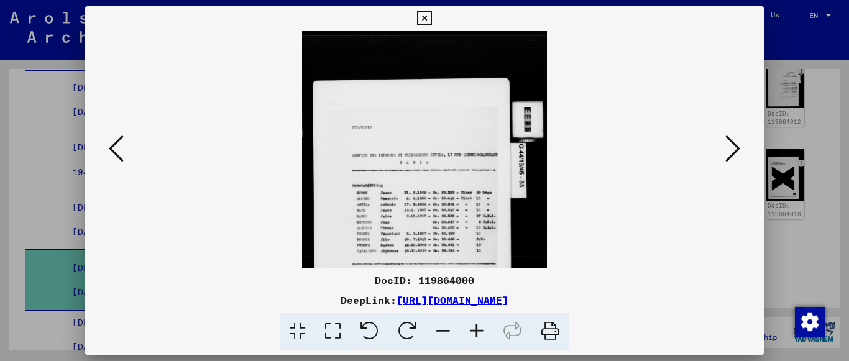
click at [477, 329] on icon at bounding box center [477, 332] width 34 height 38
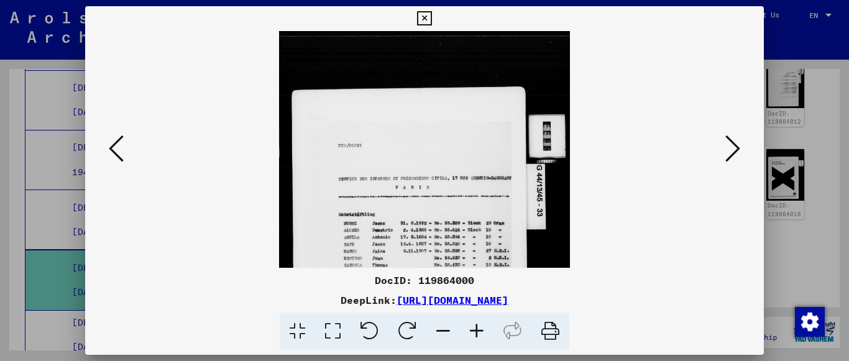
click at [477, 329] on icon at bounding box center [477, 332] width 34 height 38
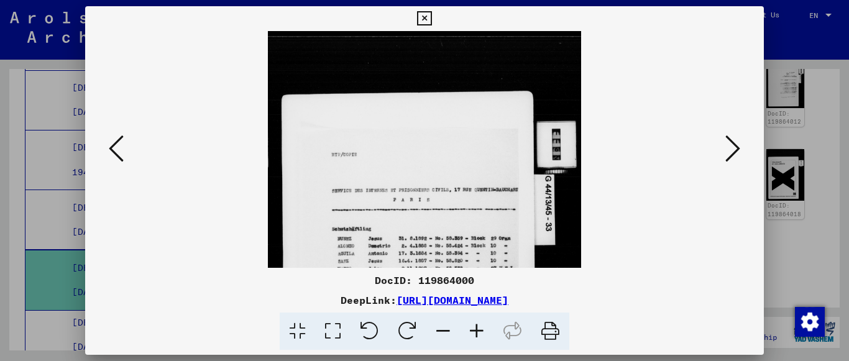
click at [477, 329] on icon at bounding box center [477, 332] width 34 height 38
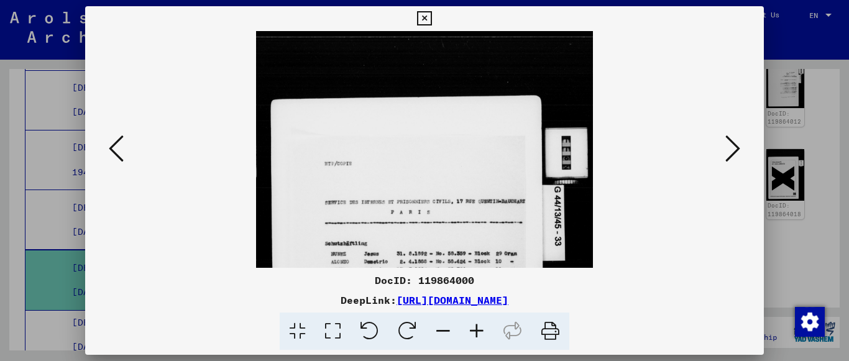
click at [477, 329] on icon at bounding box center [477, 332] width 34 height 38
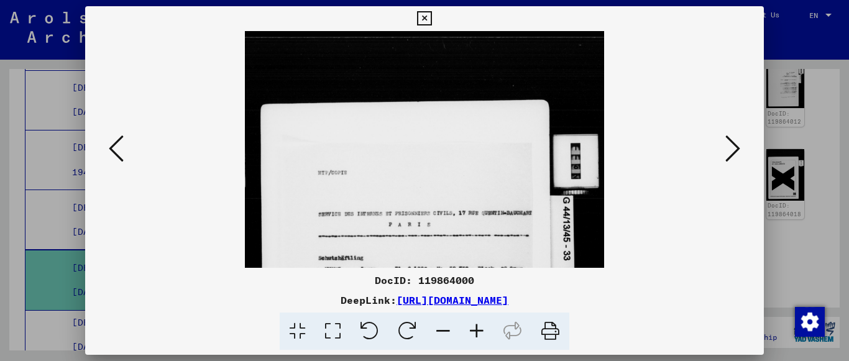
scroll to position [151, 0]
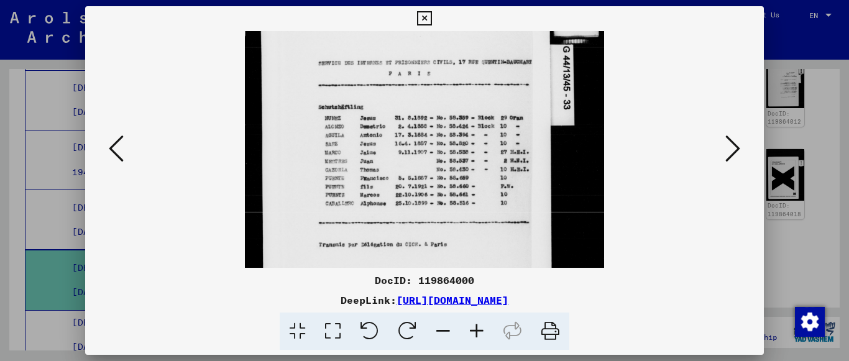
drag, startPoint x: 416, startPoint y: 213, endPoint x: 423, endPoint y: 62, distance: 151.2
click at [423, 62] on img at bounding box center [424, 122] width 359 height 485
click at [723, 157] on button at bounding box center [733, 149] width 22 height 35
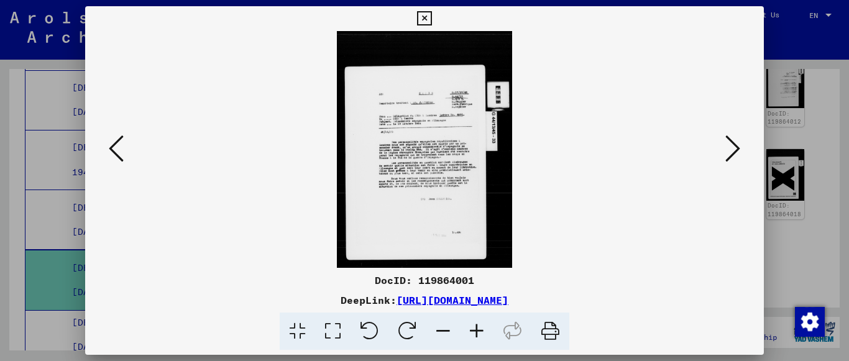
scroll to position [0, 0]
click at [473, 336] on icon at bounding box center [477, 332] width 34 height 38
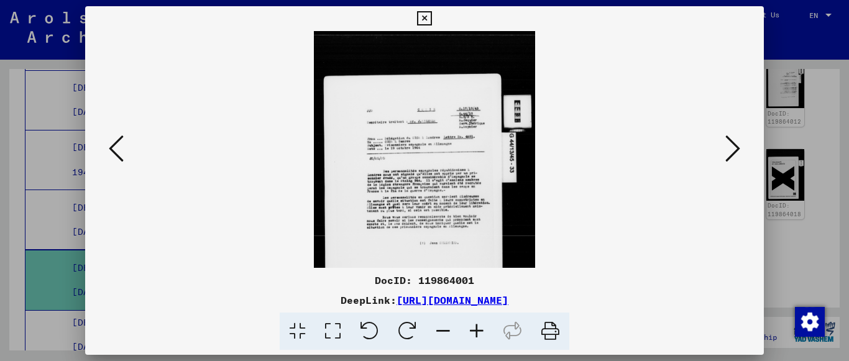
click at [473, 336] on icon at bounding box center [477, 332] width 34 height 38
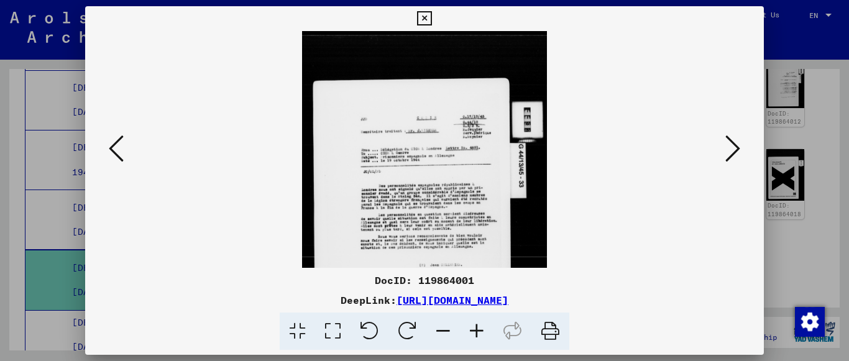
click at [473, 336] on icon at bounding box center [477, 332] width 34 height 38
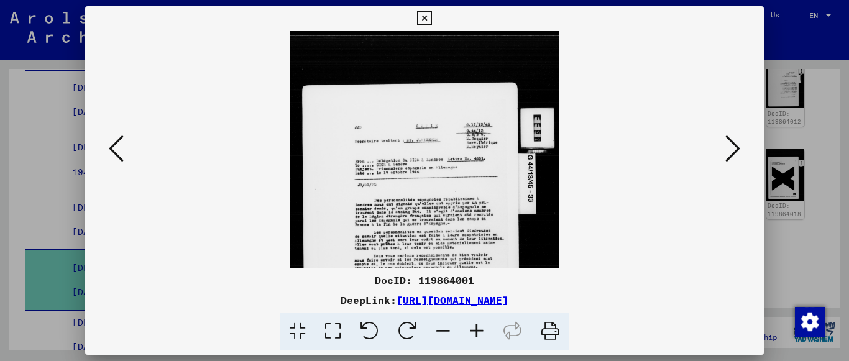
click at [473, 336] on icon at bounding box center [477, 332] width 34 height 38
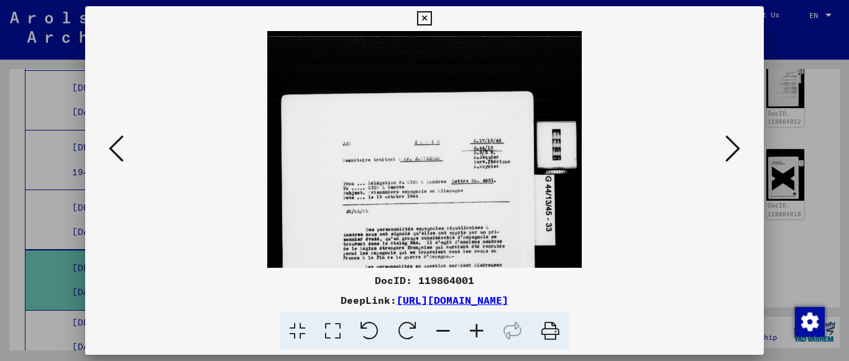
click at [473, 336] on icon at bounding box center [477, 332] width 34 height 38
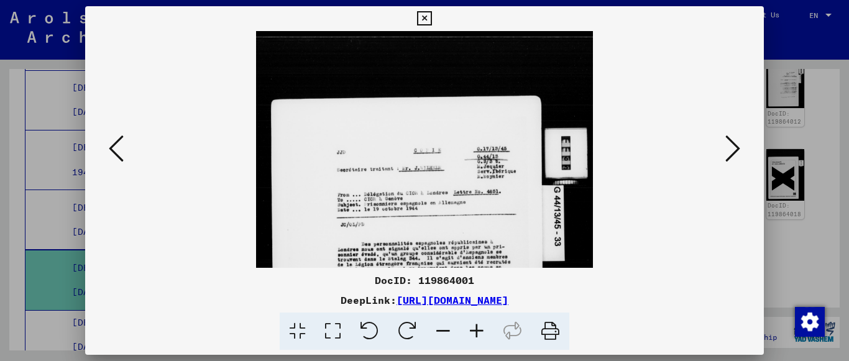
click at [474, 333] on icon at bounding box center [477, 332] width 34 height 38
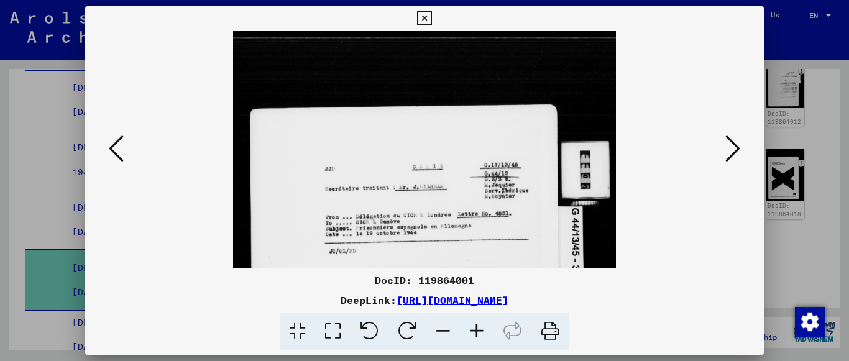
click at [474, 333] on icon at bounding box center [477, 332] width 34 height 38
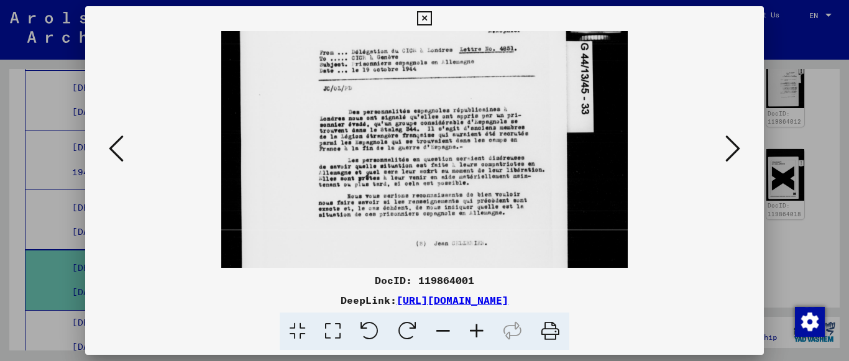
drag, startPoint x: 525, startPoint y: 177, endPoint x: 503, endPoint y: 0, distance: 177.9
click at [503, 0] on div "DocID: 119864001 DeepLink: [URL][DOMAIN_NAME]" at bounding box center [424, 180] width 849 height 361
click at [726, 155] on icon at bounding box center [732, 149] width 15 height 30
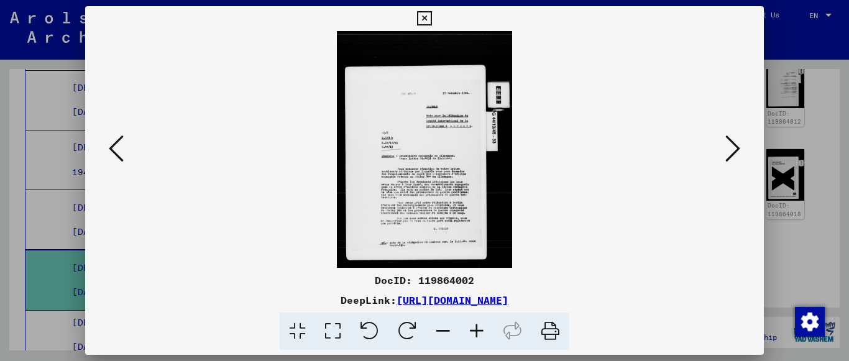
scroll to position [0, 0]
click at [473, 322] on icon at bounding box center [477, 332] width 34 height 38
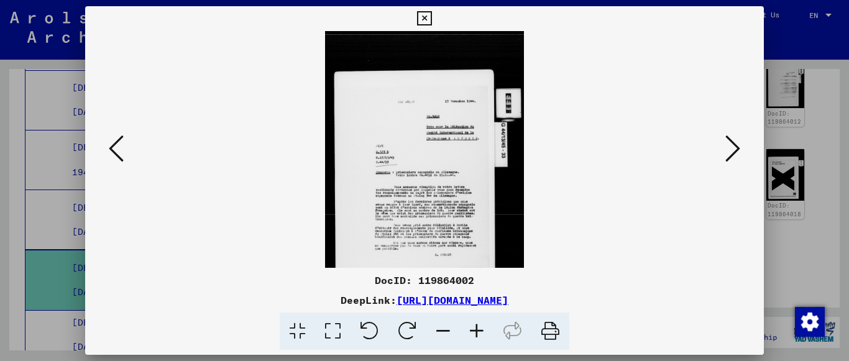
click at [473, 322] on icon at bounding box center [477, 332] width 34 height 38
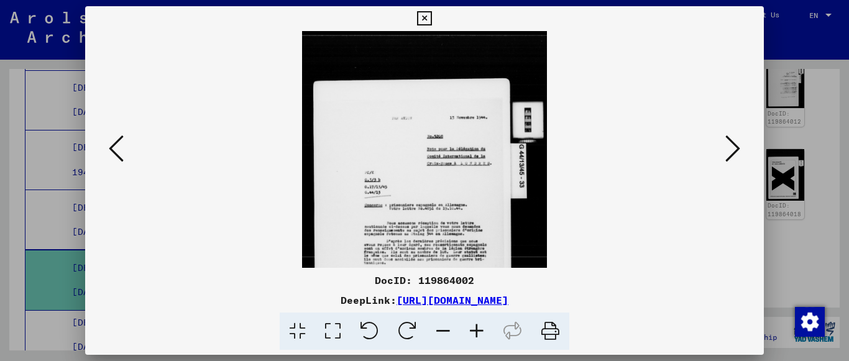
click at [473, 322] on icon at bounding box center [477, 332] width 34 height 38
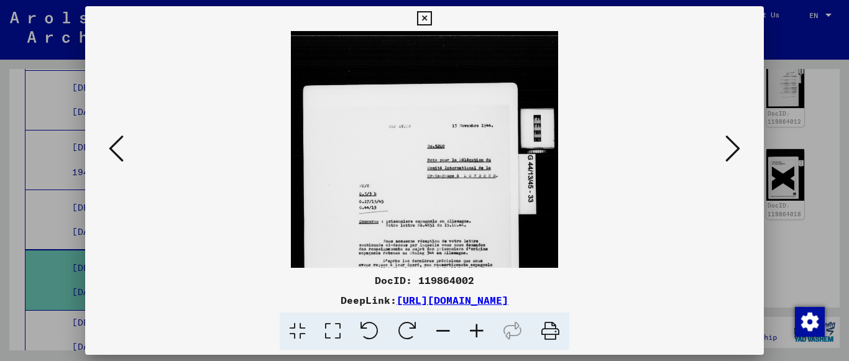
click at [473, 322] on icon at bounding box center [477, 332] width 34 height 38
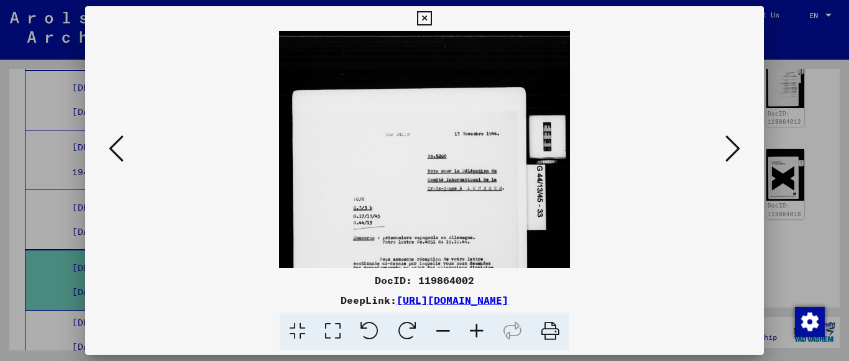
click at [473, 322] on icon at bounding box center [477, 332] width 34 height 38
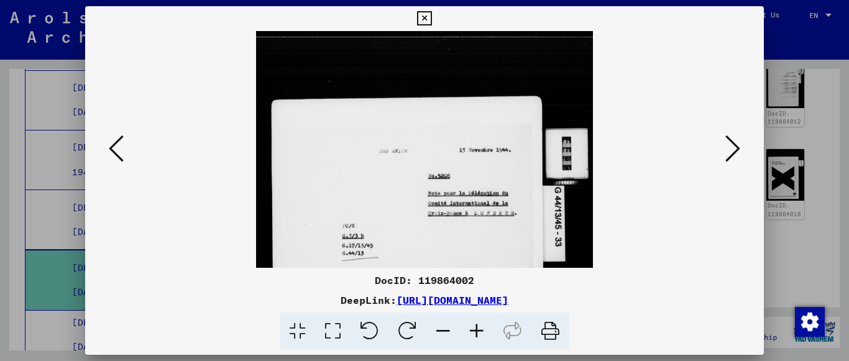
click at [473, 321] on icon at bounding box center [477, 332] width 34 height 38
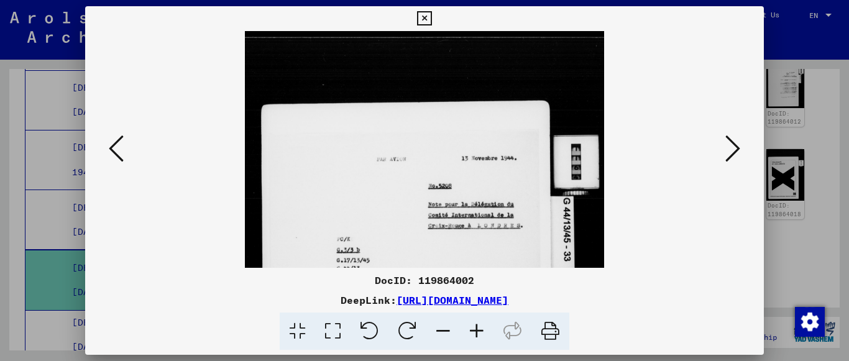
click at [473, 321] on icon at bounding box center [477, 332] width 34 height 38
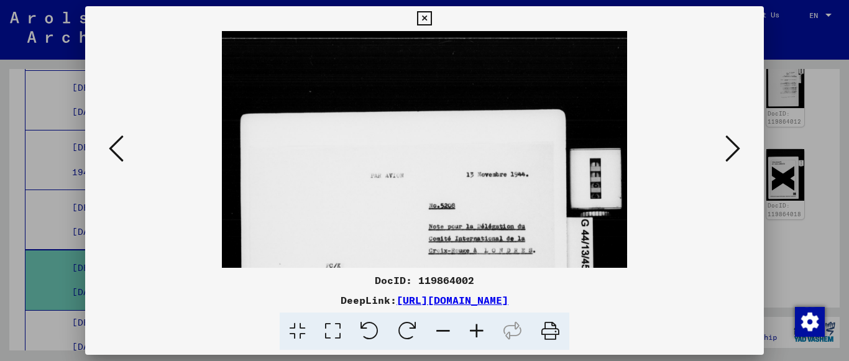
scroll to position [163, 0]
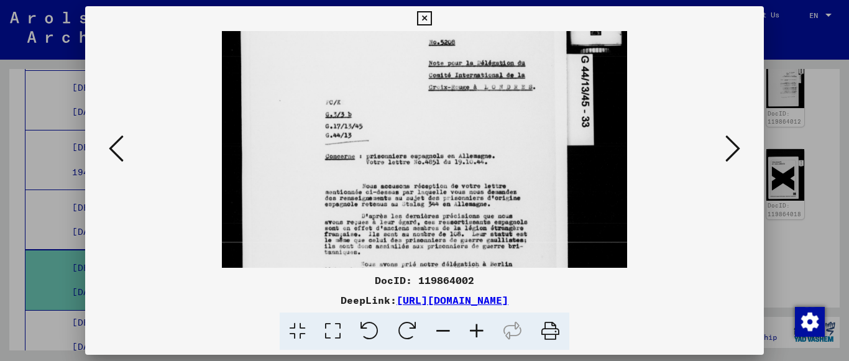
drag, startPoint x: 533, startPoint y: 57, endPoint x: 533, endPoint y: 47, distance: 9.9
click at [533, 47] on img at bounding box center [424, 142] width 405 height 548
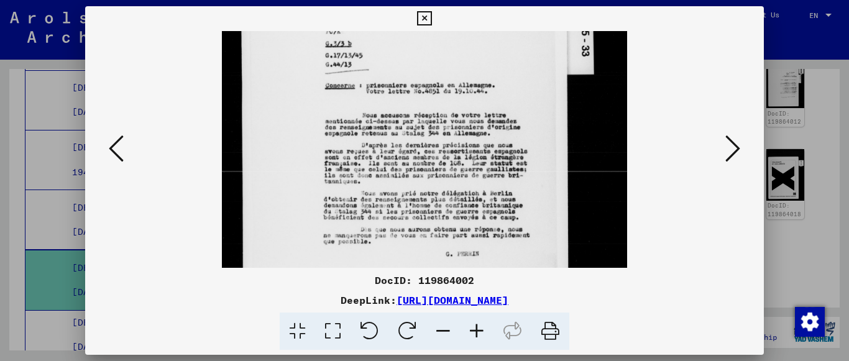
drag, startPoint x: 515, startPoint y: 169, endPoint x: 527, endPoint y: 98, distance: 71.9
click at [527, 98] on img at bounding box center [424, 71] width 405 height 548
click at [736, 154] on icon at bounding box center [732, 149] width 15 height 30
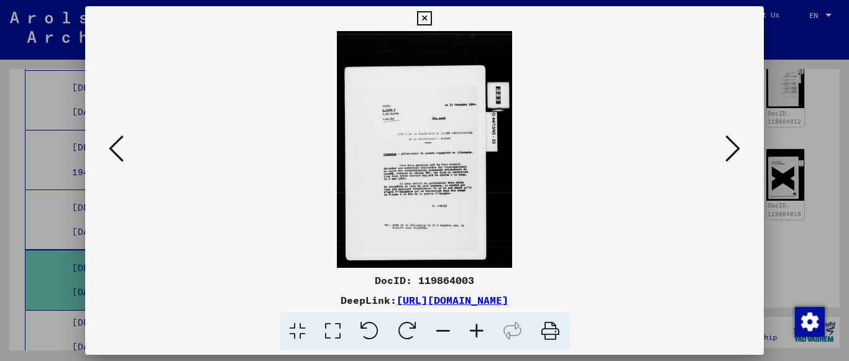
click at [485, 336] on icon at bounding box center [477, 332] width 34 height 38
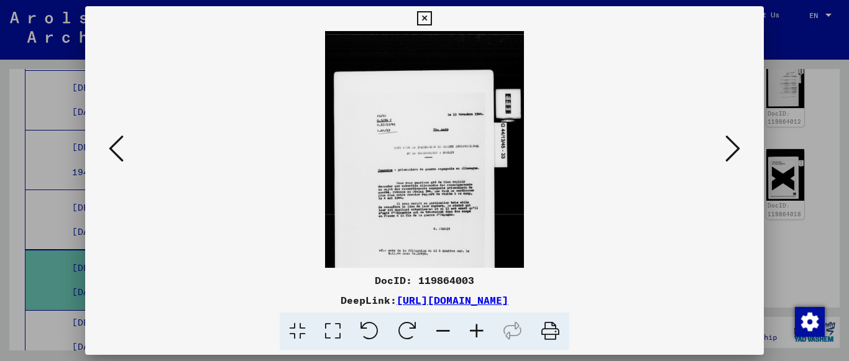
click at [485, 336] on icon at bounding box center [477, 332] width 34 height 38
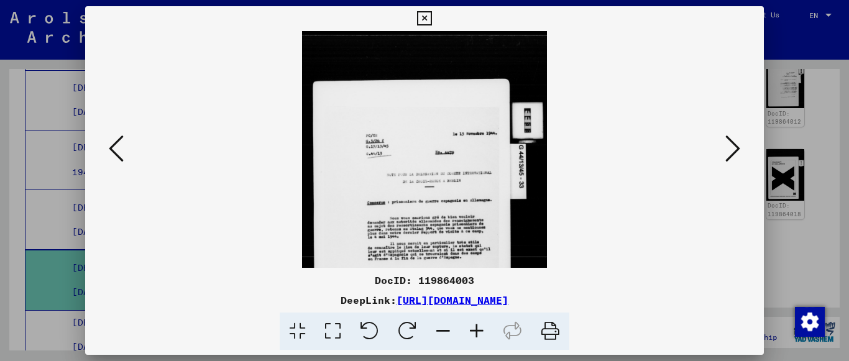
click at [485, 336] on icon at bounding box center [477, 332] width 34 height 38
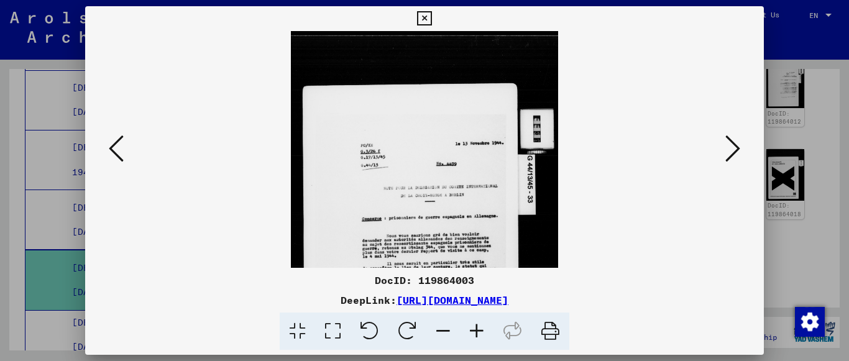
click at [485, 336] on icon at bounding box center [477, 332] width 34 height 38
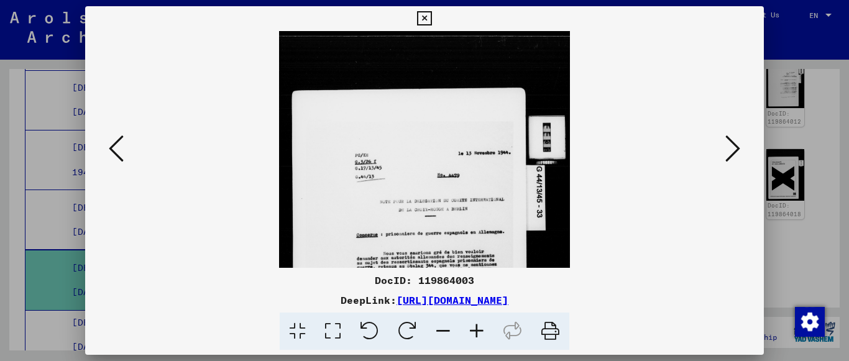
click at [485, 336] on icon at bounding box center [477, 332] width 34 height 38
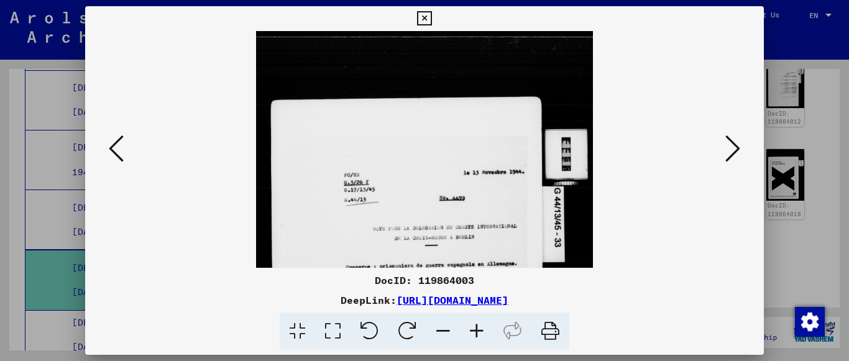
click at [485, 336] on icon at bounding box center [477, 332] width 34 height 38
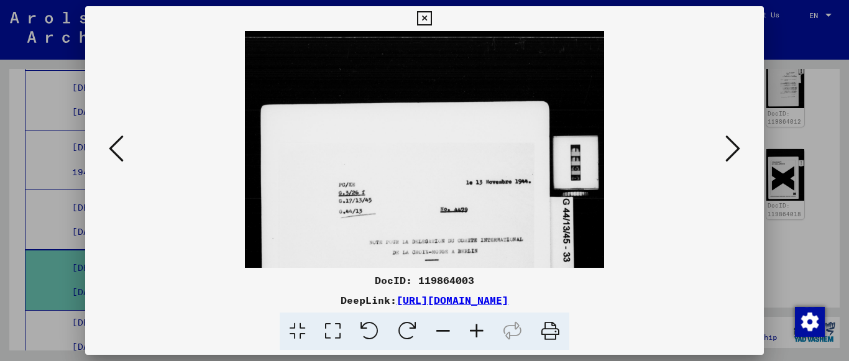
click at [485, 336] on icon at bounding box center [477, 332] width 34 height 38
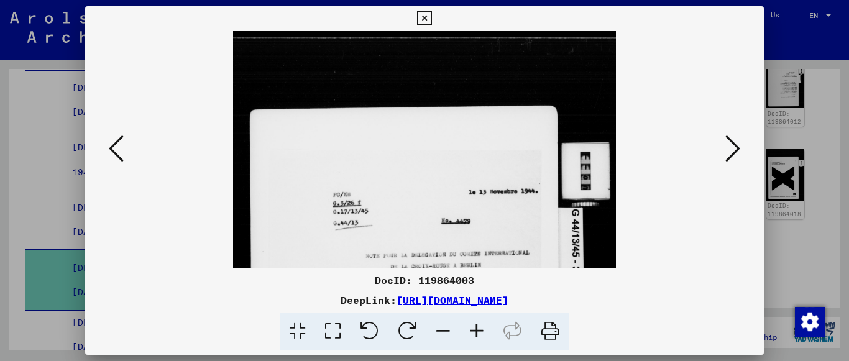
click at [485, 336] on icon at bounding box center [477, 332] width 34 height 38
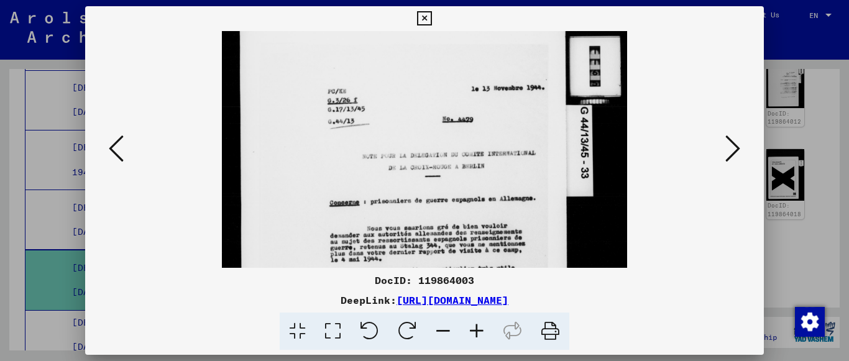
drag, startPoint x: 508, startPoint y: 126, endPoint x: 511, endPoint y: 90, distance: 36.8
click at [511, 90] on img at bounding box center [424, 192] width 405 height 548
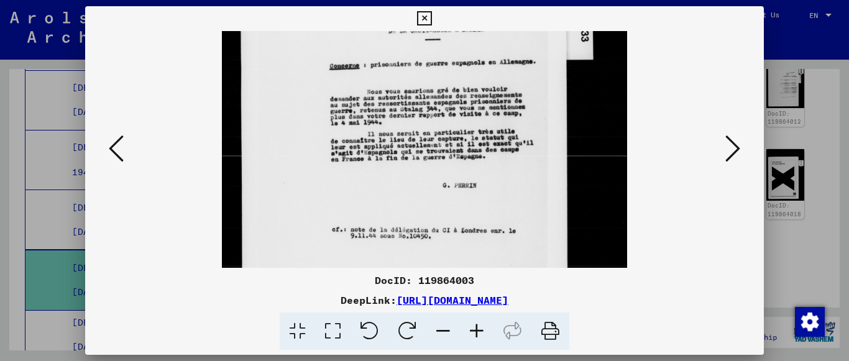
scroll to position [250, 0]
drag, startPoint x: 494, startPoint y: 114, endPoint x: 508, endPoint y: 51, distance: 64.3
click at [508, 51] on img at bounding box center [424, 55] width 405 height 548
click at [705, 147] on div at bounding box center [424, 149] width 595 height 237
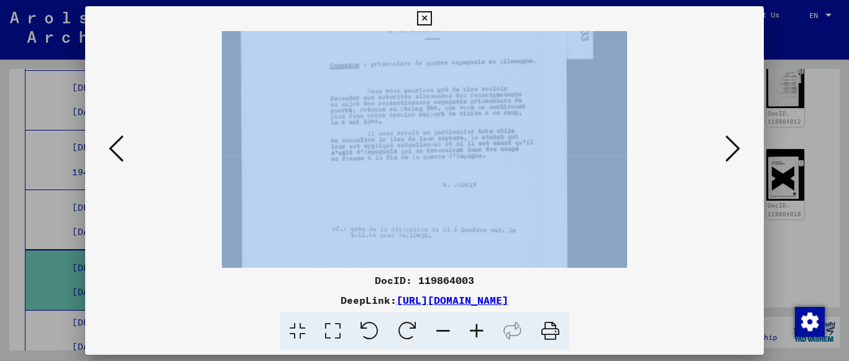
click at [706, 147] on div at bounding box center [424, 149] width 595 height 237
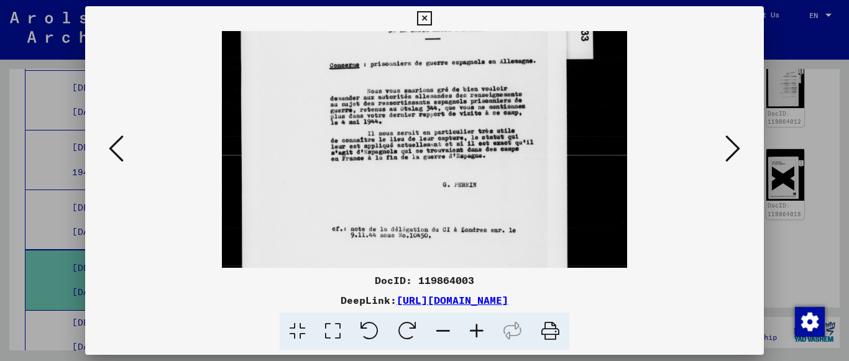
click at [731, 154] on icon at bounding box center [732, 149] width 15 height 30
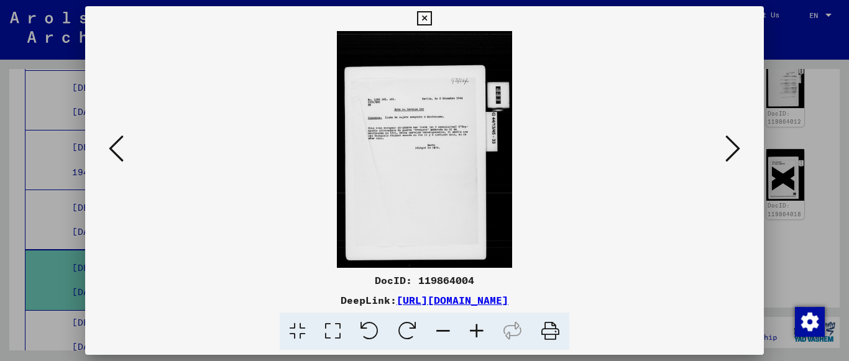
click at [468, 335] on icon at bounding box center [477, 332] width 34 height 38
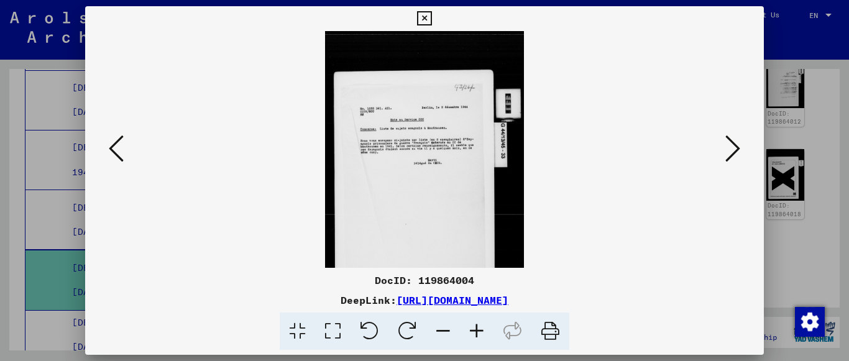
click at [471, 331] on icon at bounding box center [477, 332] width 34 height 38
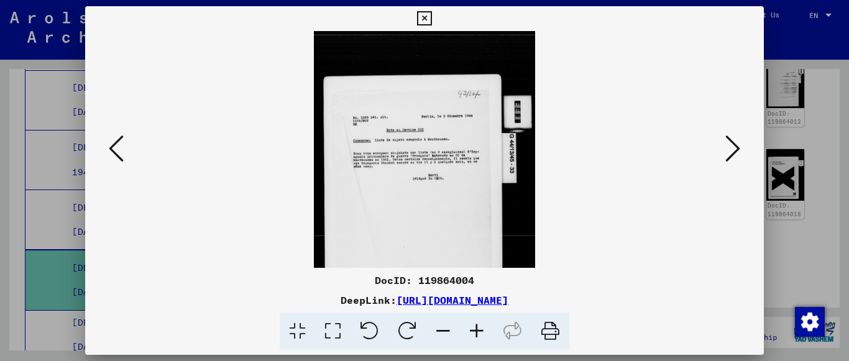
click at [471, 331] on icon at bounding box center [477, 332] width 34 height 38
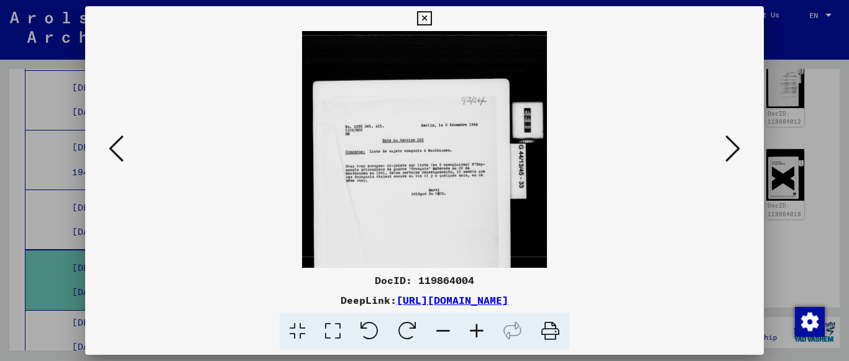
click at [471, 331] on icon at bounding box center [477, 332] width 34 height 38
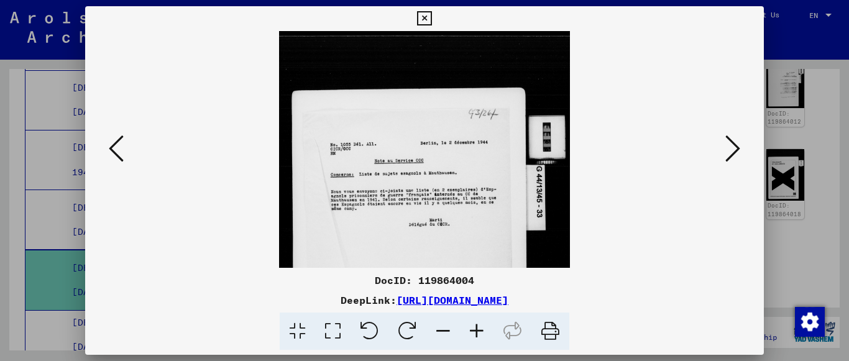
click at [471, 331] on icon at bounding box center [477, 332] width 34 height 38
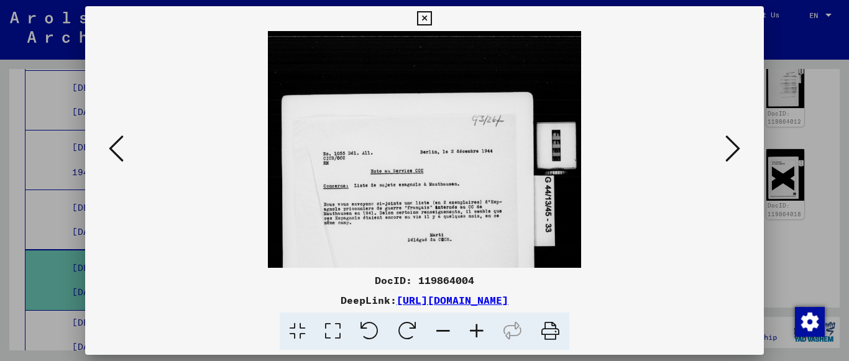
click at [471, 331] on icon at bounding box center [477, 332] width 34 height 38
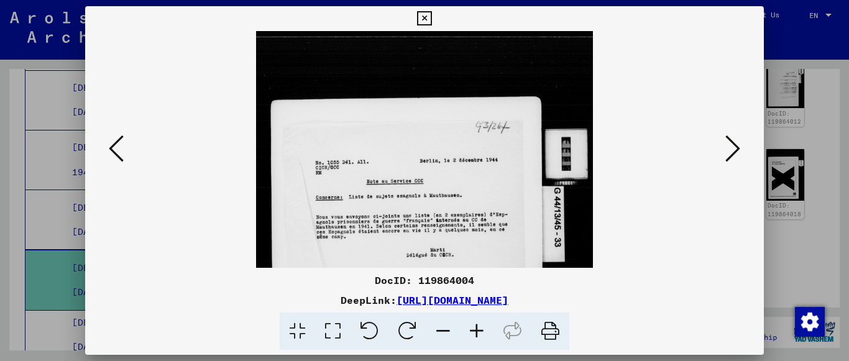
click at [471, 331] on icon at bounding box center [477, 332] width 34 height 38
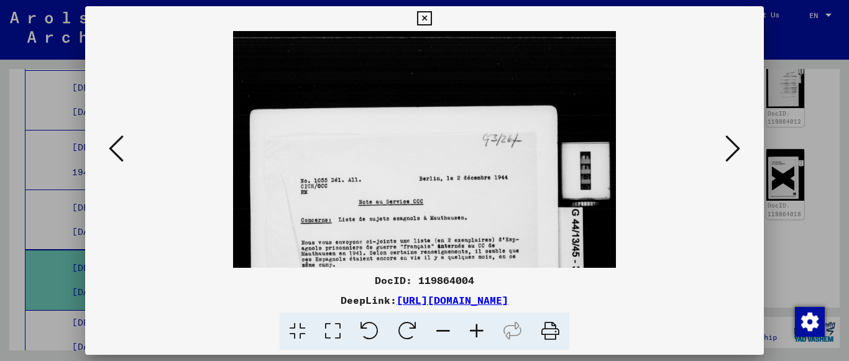
click at [471, 331] on icon at bounding box center [477, 332] width 34 height 38
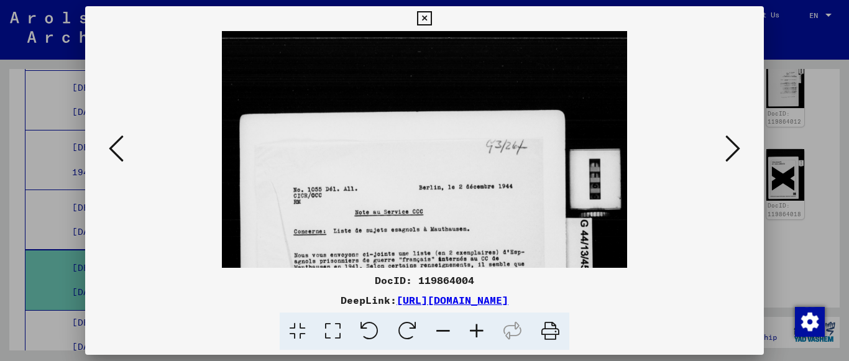
scroll to position [113, 0]
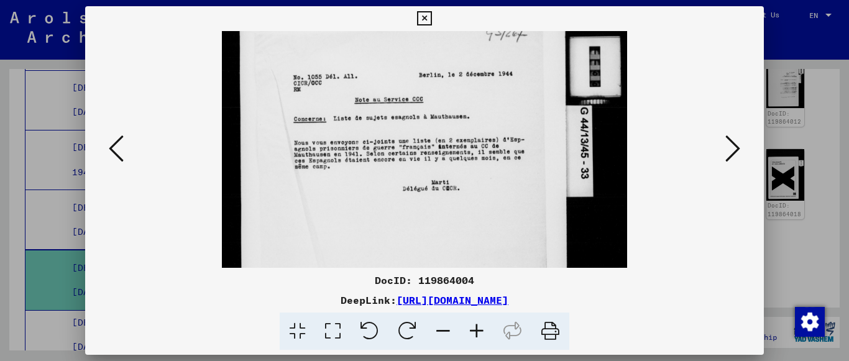
click at [542, 83] on img at bounding box center [424, 193] width 405 height 548
click at [428, 16] on icon at bounding box center [424, 18] width 14 height 15
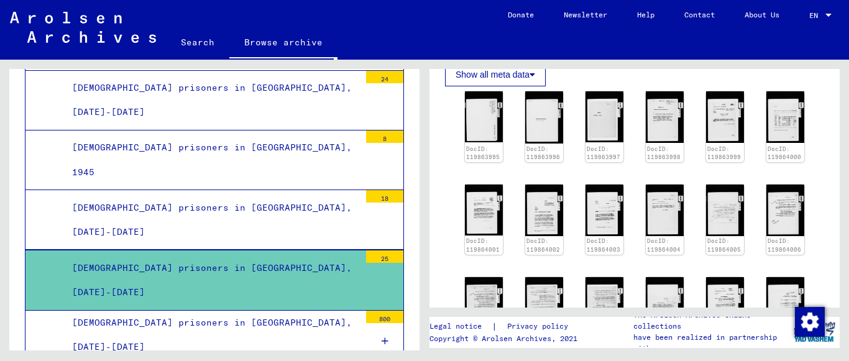
scroll to position [254, 0]
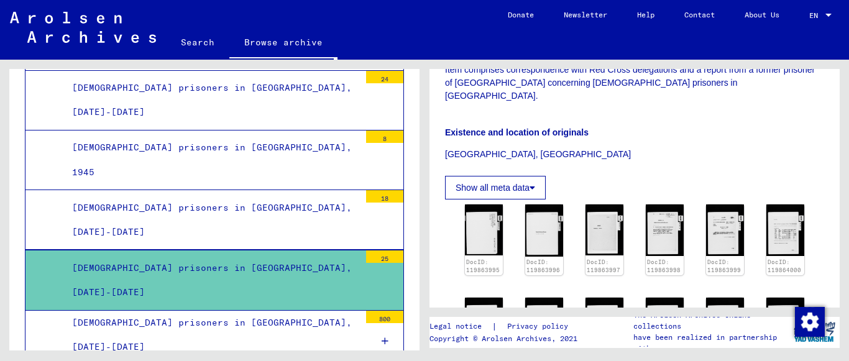
click at [536, 176] on button "Show all meta data" at bounding box center [495, 188] width 101 height 24
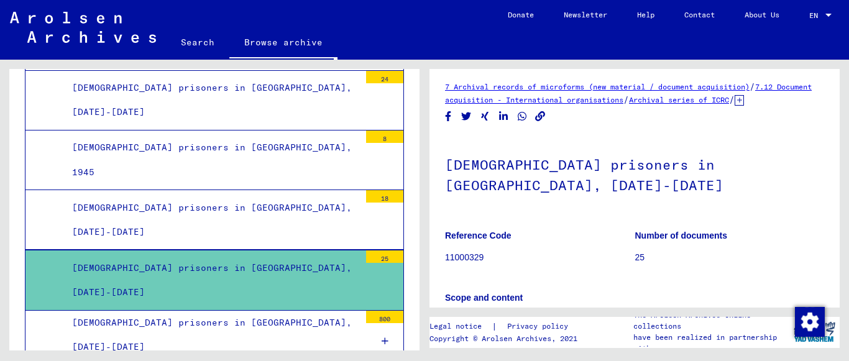
scroll to position [0, 0]
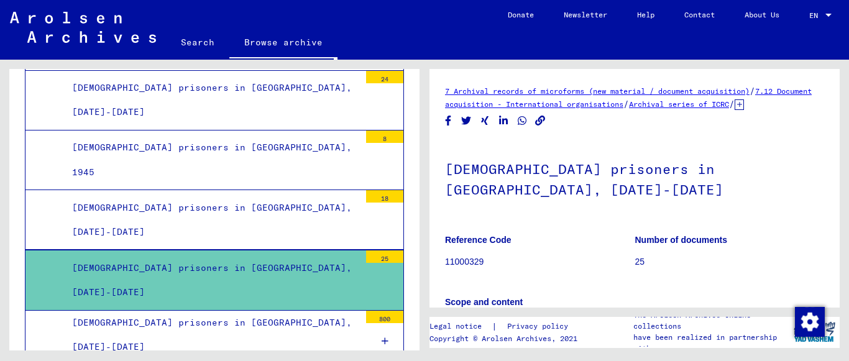
click at [735, 110] on icon at bounding box center [739, 104] width 9 height 11
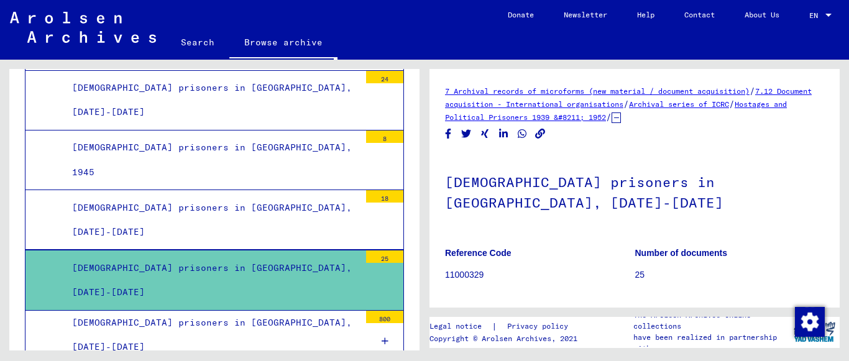
click at [585, 96] on div "7 Archival records of microforms (new material / document acquisition) / 7.12 D…" at bounding box center [634, 104] width 379 height 39
click at [591, 89] on link "7 Archival records of microforms (new material / document acquisition)" at bounding box center [597, 90] width 305 height 9
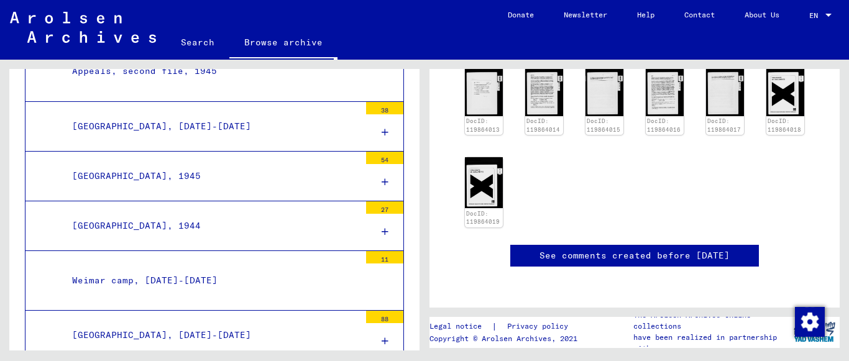
scroll to position [3383, 0]
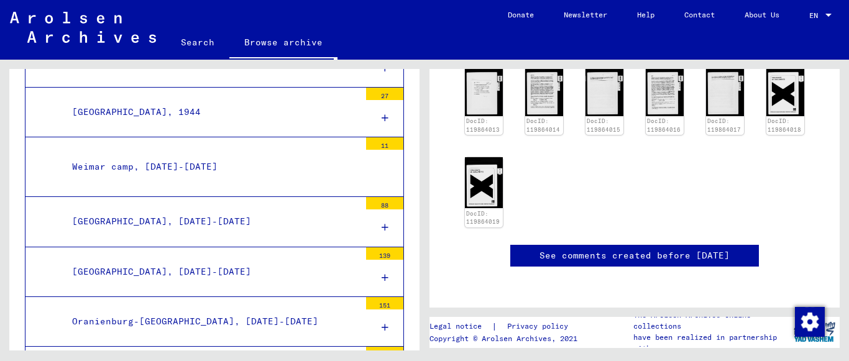
click at [382, 223] on icon at bounding box center [385, 227] width 7 height 9
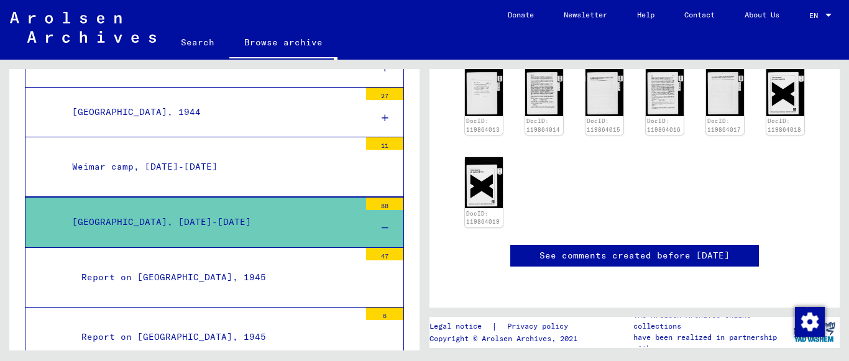
click at [301, 210] on div "[GEOGRAPHIC_DATA], [DATE]-[DATE]" at bounding box center [211, 222] width 297 height 24
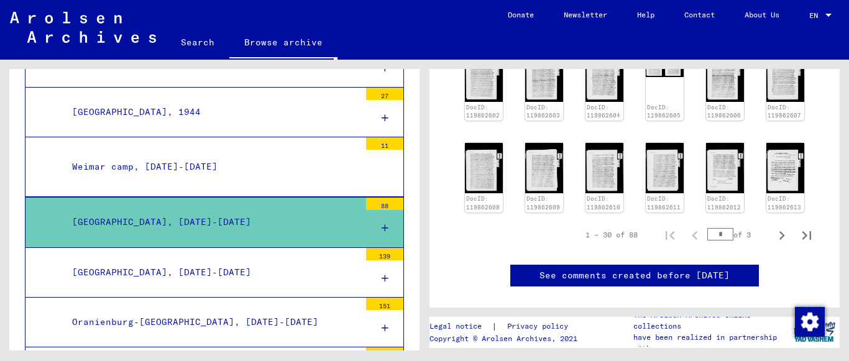
scroll to position [646, 0]
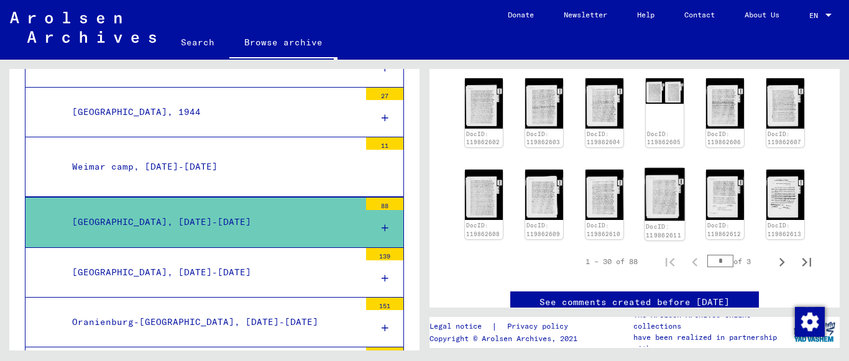
click at [657, 196] on img at bounding box center [665, 194] width 40 height 53
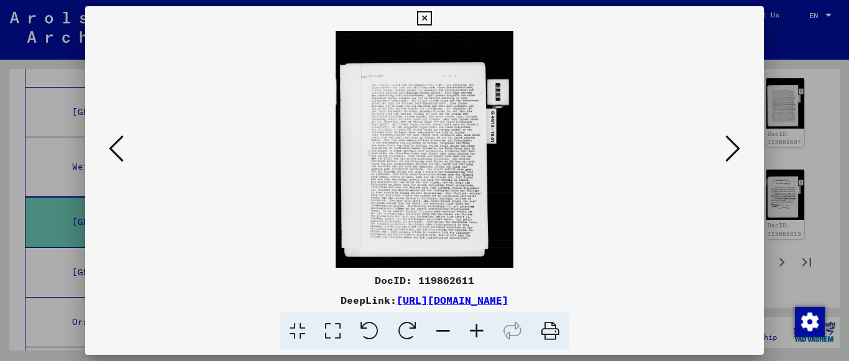
click at [482, 330] on icon at bounding box center [477, 332] width 34 height 38
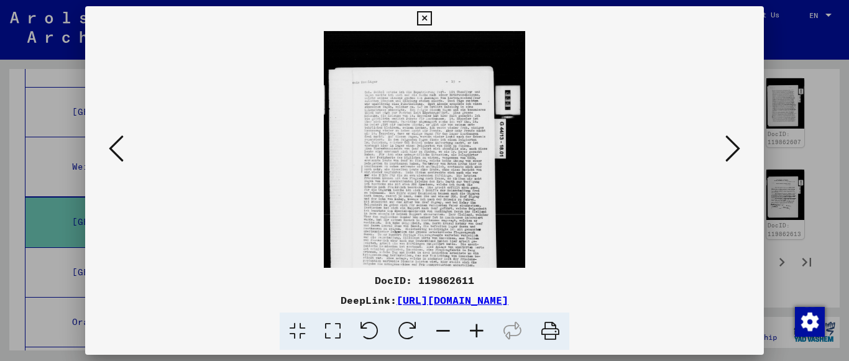
click at [482, 330] on icon at bounding box center [477, 332] width 34 height 38
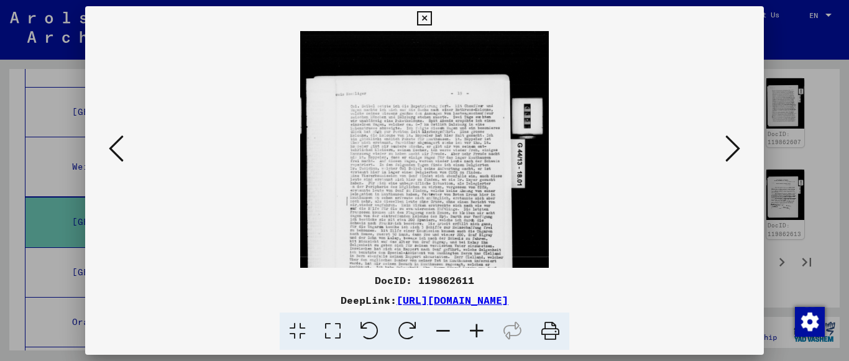
click at [482, 330] on icon at bounding box center [477, 332] width 34 height 38
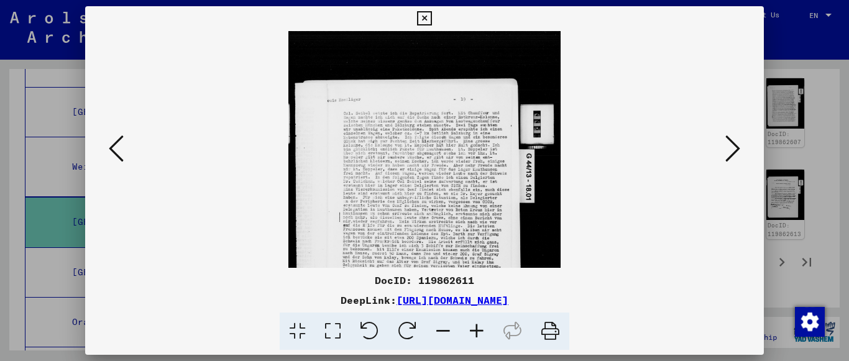
click at [482, 330] on icon at bounding box center [477, 332] width 34 height 38
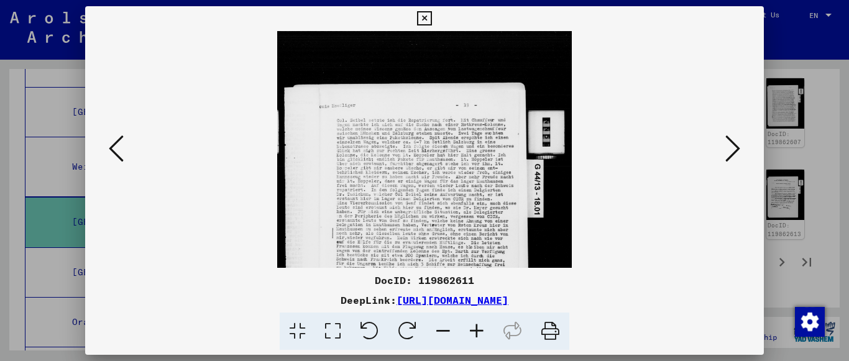
click at [482, 330] on icon at bounding box center [477, 332] width 34 height 38
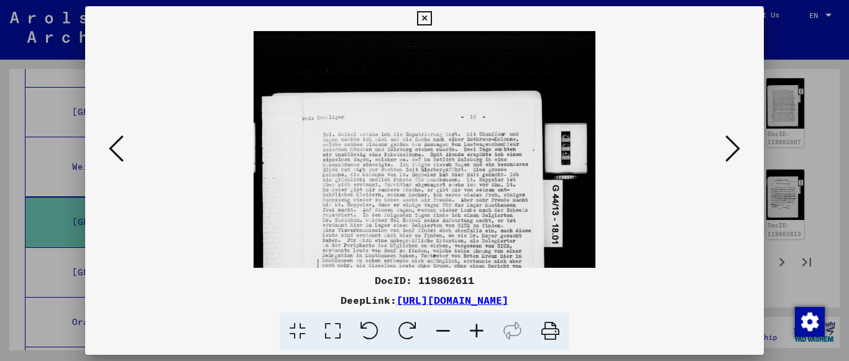
click at [482, 330] on icon at bounding box center [477, 332] width 34 height 38
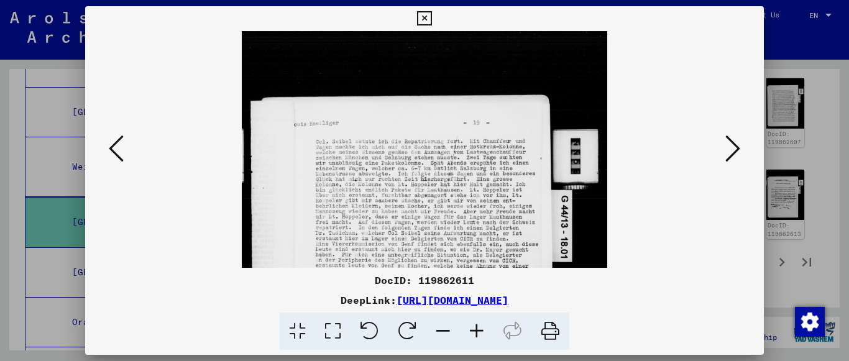
click at [482, 330] on icon at bounding box center [477, 332] width 34 height 38
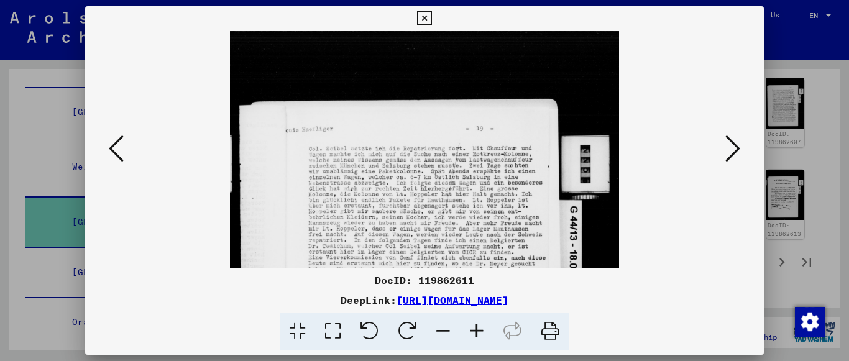
click at [482, 330] on icon at bounding box center [477, 332] width 34 height 38
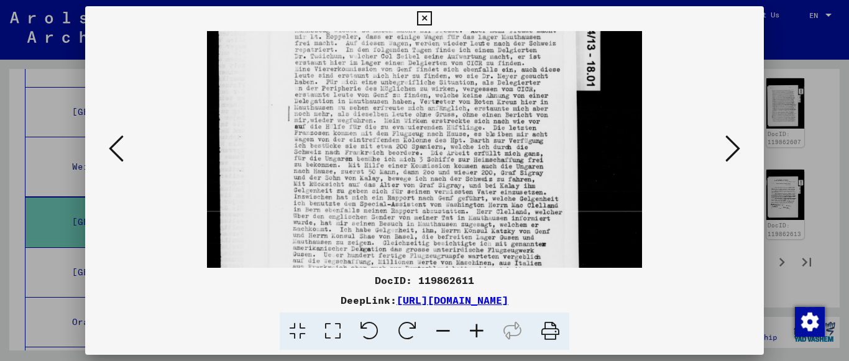
scroll to position [217, 0]
drag, startPoint x: 494, startPoint y: 245, endPoint x: 482, endPoint y: 28, distance: 217.3
click at [482, 28] on div "DocID: 119862611 DeepLink: [URL][DOMAIN_NAME]" at bounding box center [424, 178] width 679 height 344
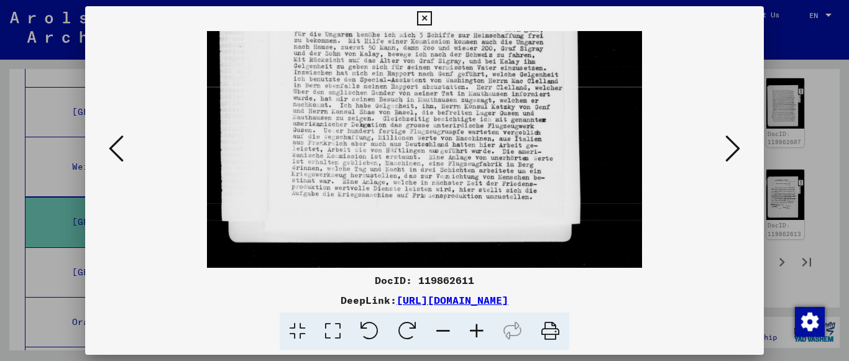
drag, startPoint x: 488, startPoint y: 228, endPoint x: 480, endPoint y: 105, distance: 123.3
click at [112, 147] on icon at bounding box center [116, 149] width 15 height 30
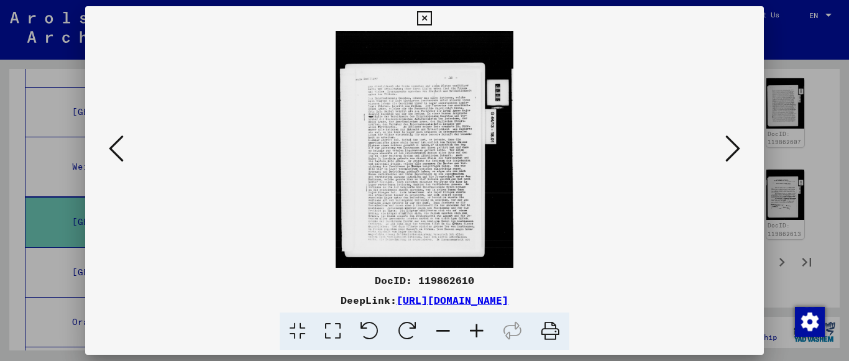
scroll to position [0, 0]
click at [112, 147] on icon at bounding box center [116, 149] width 15 height 30
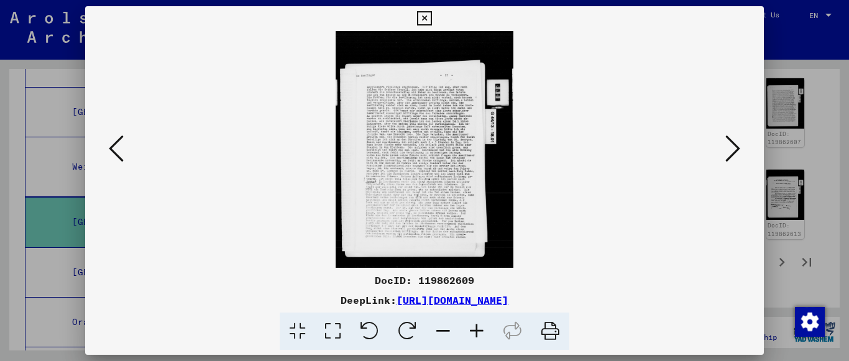
click at [112, 147] on icon at bounding box center [116, 149] width 15 height 30
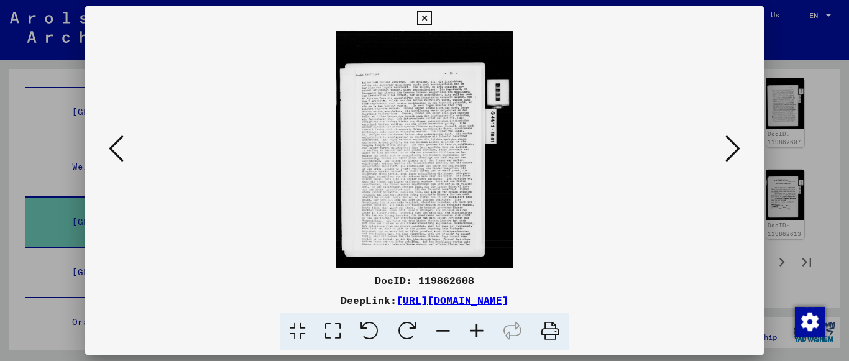
click at [112, 147] on icon at bounding box center [116, 149] width 15 height 30
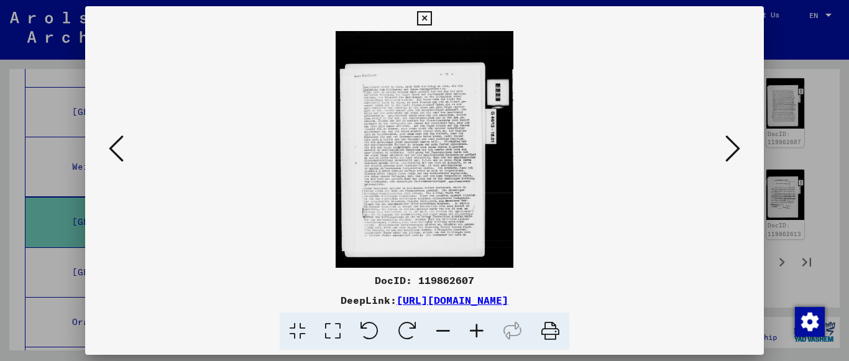
click at [112, 147] on icon at bounding box center [116, 149] width 15 height 30
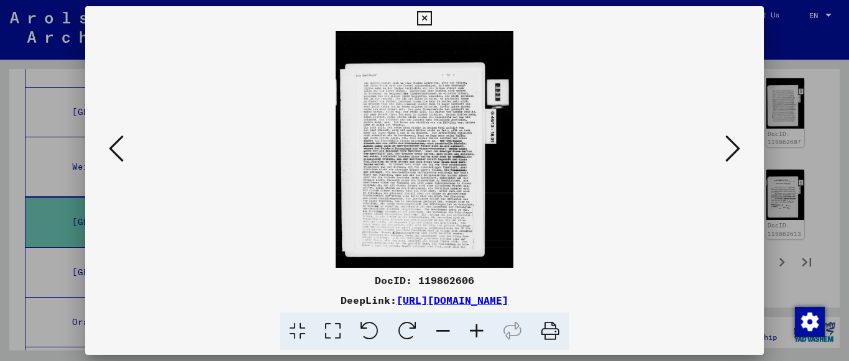
click at [482, 335] on icon at bounding box center [477, 332] width 34 height 38
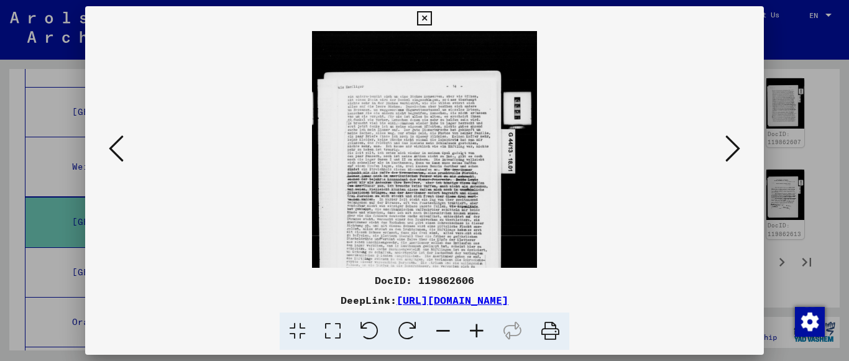
click at [482, 335] on icon at bounding box center [477, 332] width 34 height 38
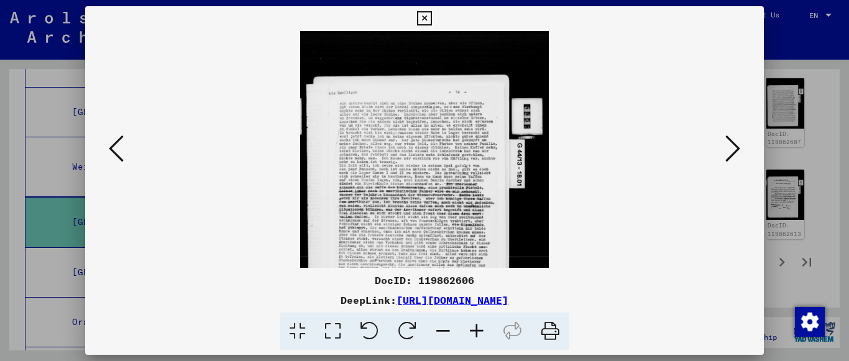
click at [482, 335] on icon at bounding box center [477, 332] width 34 height 38
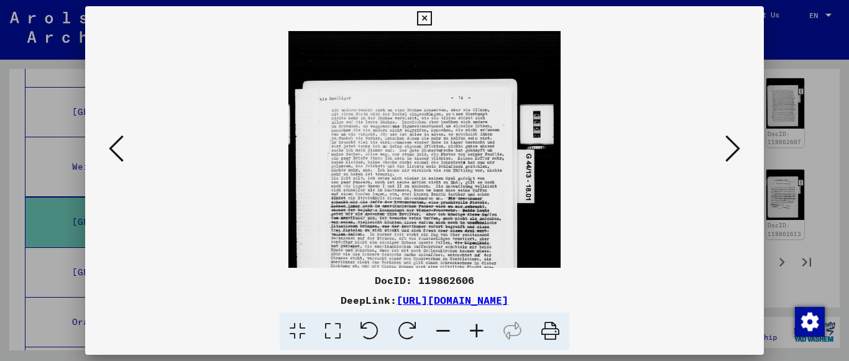
click at [482, 335] on icon at bounding box center [477, 332] width 34 height 38
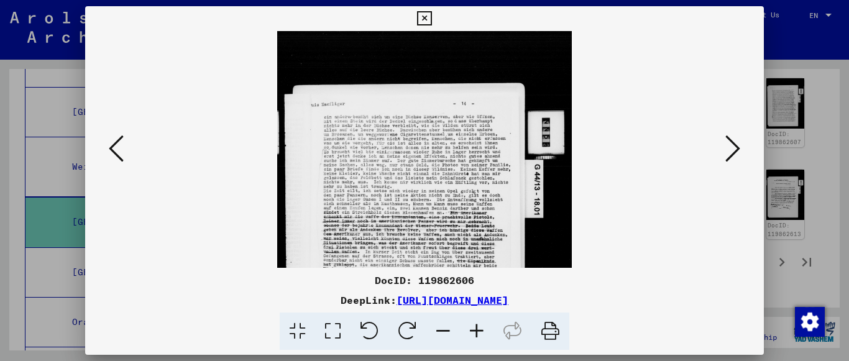
click at [482, 335] on icon at bounding box center [477, 332] width 34 height 38
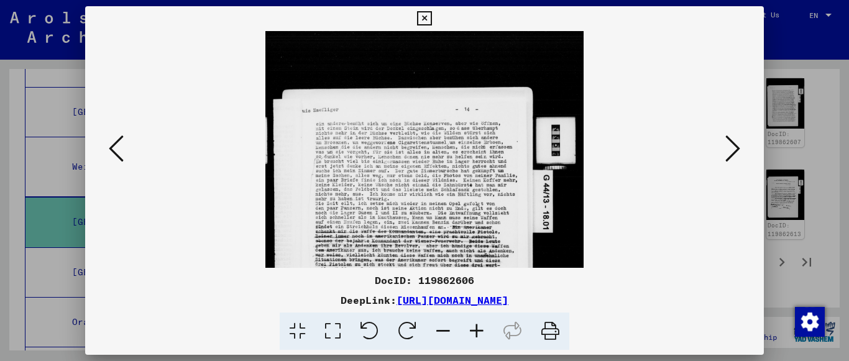
click at [482, 335] on icon at bounding box center [477, 332] width 34 height 38
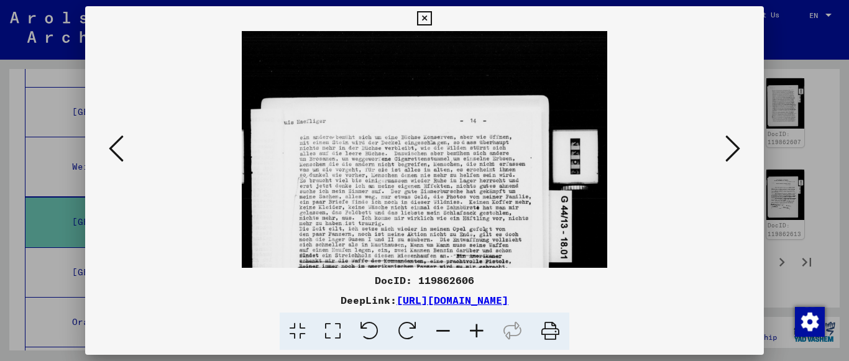
click at [482, 335] on icon at bounding box center [477, 332] width 34 height 38
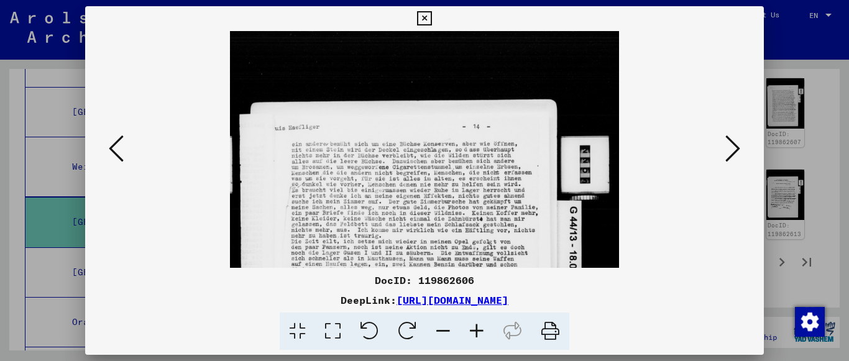
click at [482, 335] on icon at bounding box center [477, 332] width 34 height 38
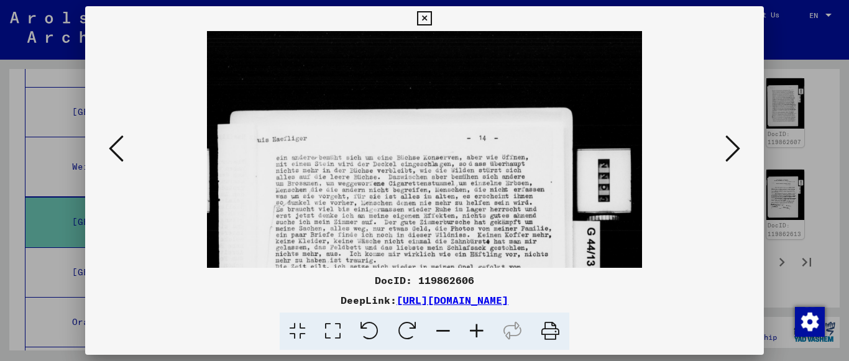
click at [482, 335] on icon at bounding box center [477, 332] width 34 height 38
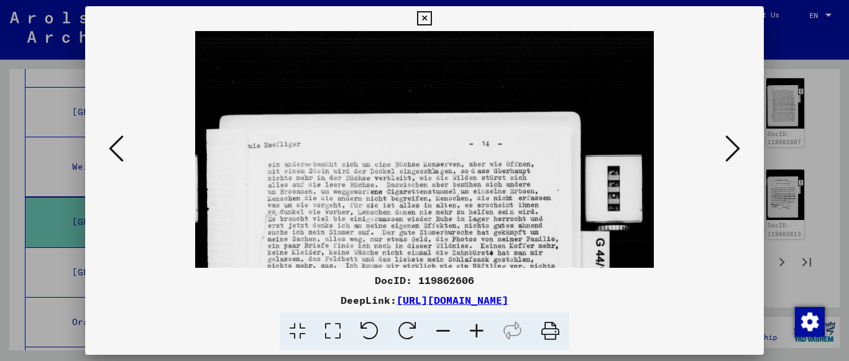
click at [482, 335] on icon at bounding box center [477, 332] width 34 height 38
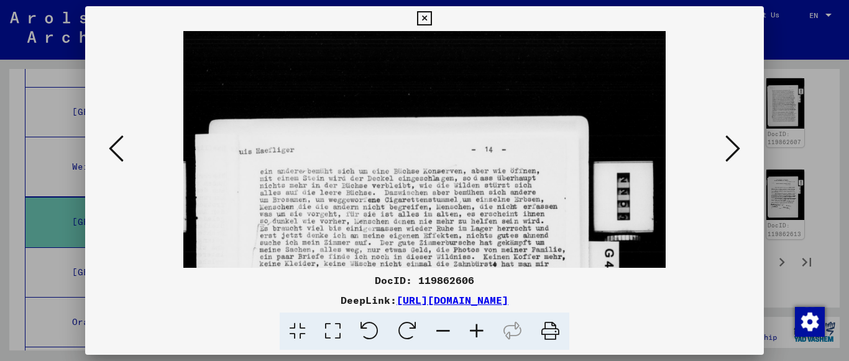
scroll to position [132, 0]
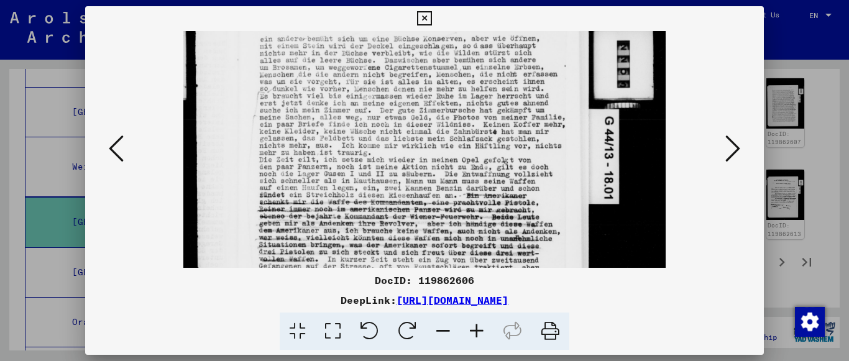
drag, startPoint x: 471, startPoint y: 136, endPoint x: 472, endPoint y: 115, distance: 20.6
click at [472, 115] on img at bounding box center [424, 219] width 482 height 641
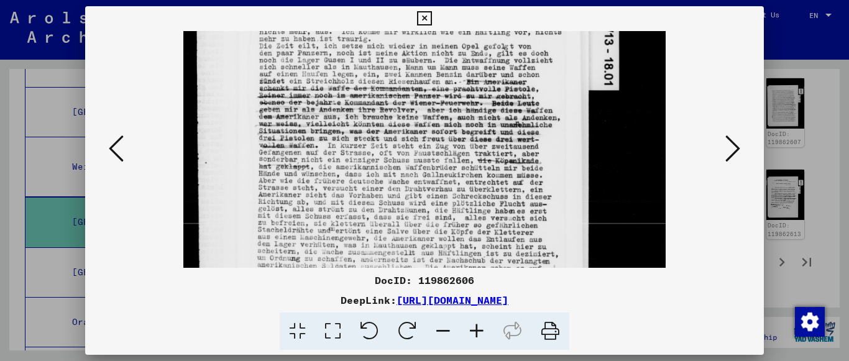
scroll to position [248, 0]
drag, startPoint x: 489, startPoint y: 201, endPoint x: 498, endPoint y: 85, distance: 115.9
click at [498, 85] on img at bounding box center [424, 103] width 482 height 641
click at [110, 150] on icon at bounding box center [116, 149] width 15 height 30
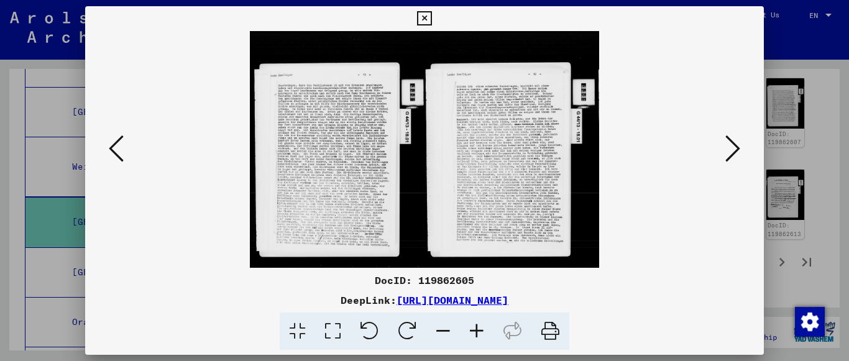
scroll to position [0, 0]
click at [469, 331] on icon at bounding box center [477, 332] width 34 height 38
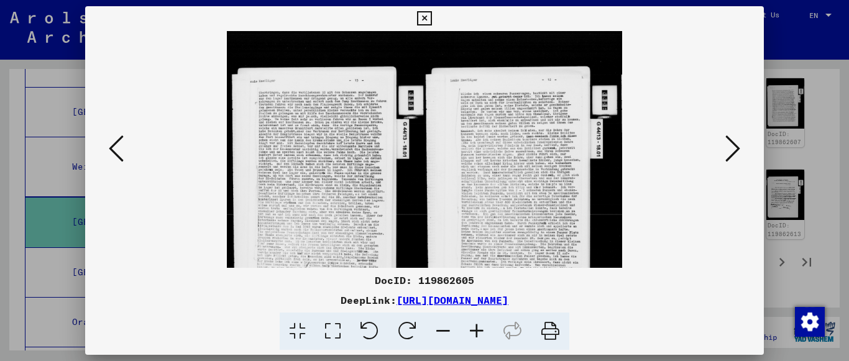
click at [469, 331] on icon at bounding box center [477, 332] width 34 height 38
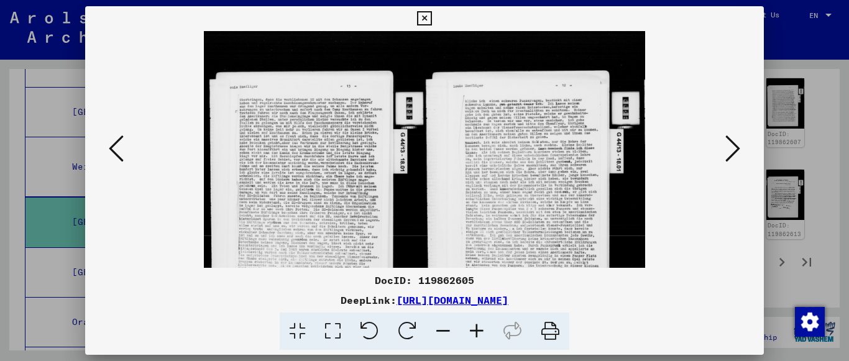
click at [469, 331] on icon at bounding box center [477, 332] width 34 height 38
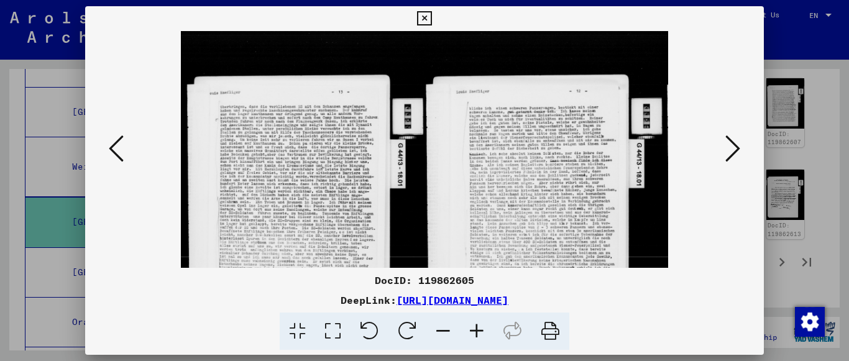
click at [469, 331] on icon at bounding box center [477, 332] width 34 height 38
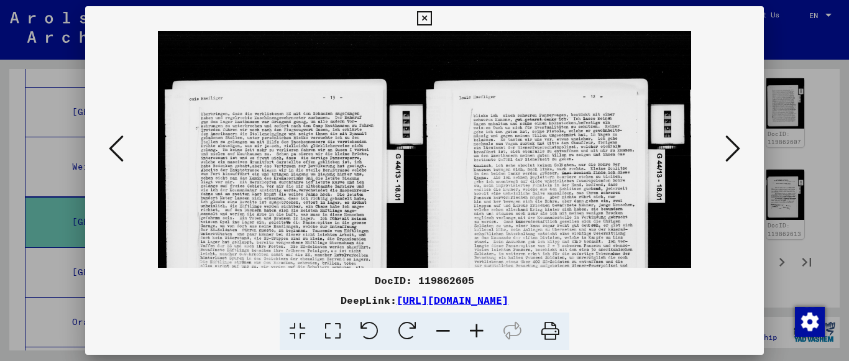
click at [469, 331] on icon at bounding box center [477, 332] width 34 height 38
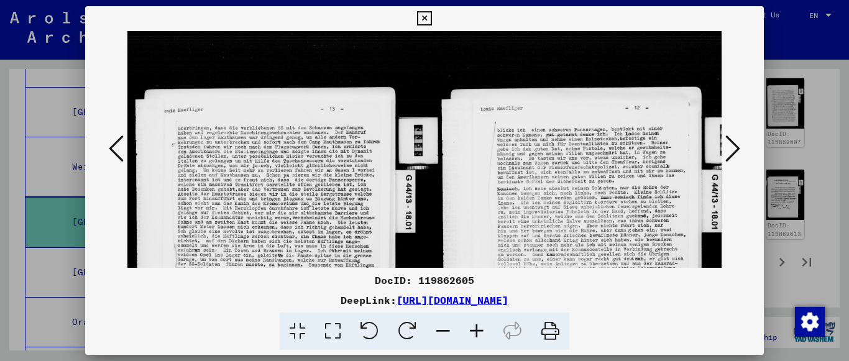
click at [469, 331] on icon at bounding box center [477, 332] width 34 height 38
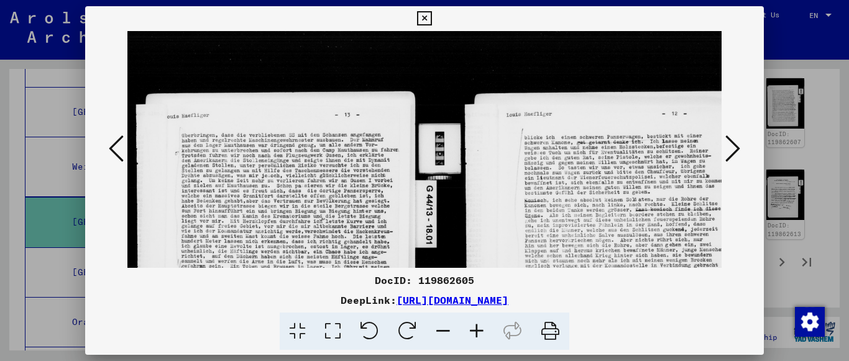
click at [469, 331] on icon at bounding box center [477, 332] width 34 height 38
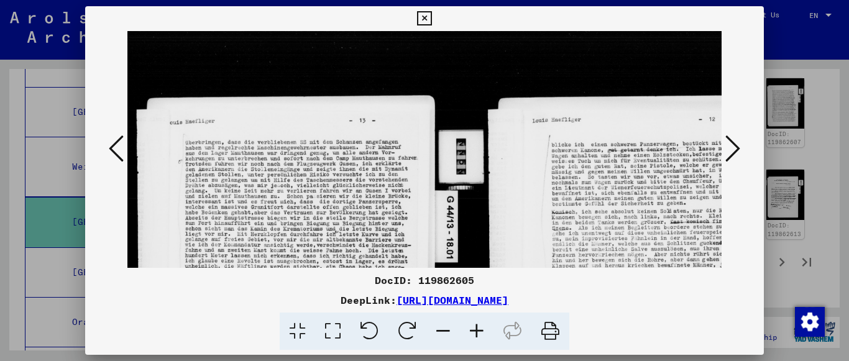
click at [469, 331] on icon at bounding box center [477, 332] width 34 height 38
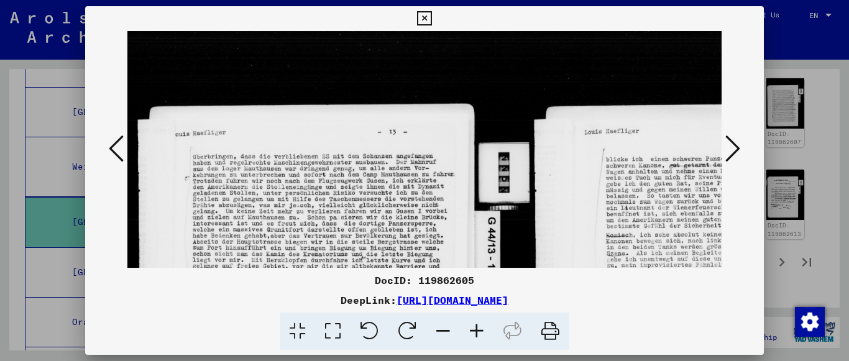
scroll to position [137, 34]
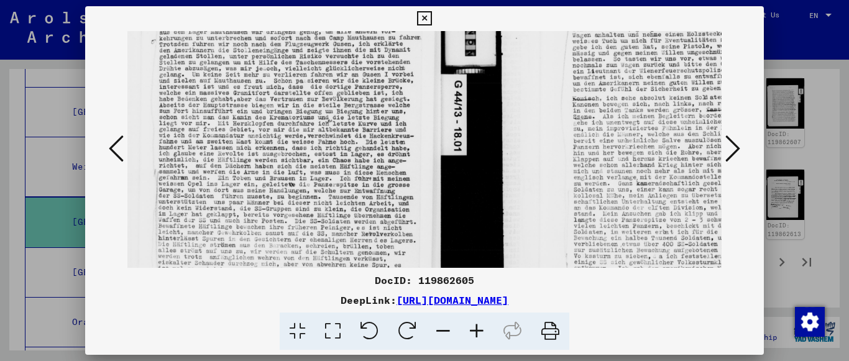
drag, startPoint x: 424, startPoint y: 183, endPoint x: 390, endPoint y: 46, distance: 140.8
click at [390, 46] on img at bounding box center [498, 168] width 809 height 548
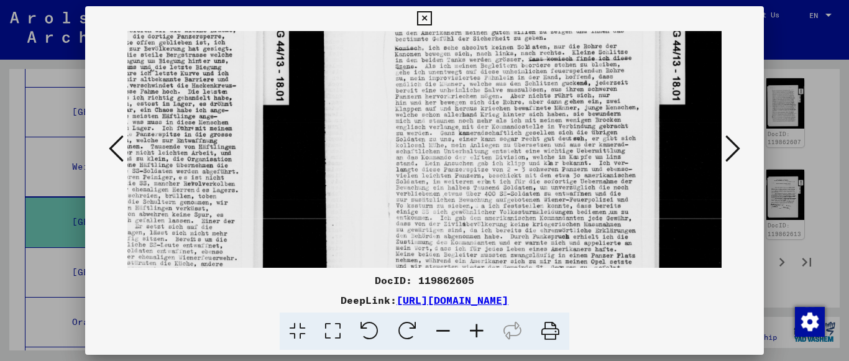
scroll to position [187, 212]
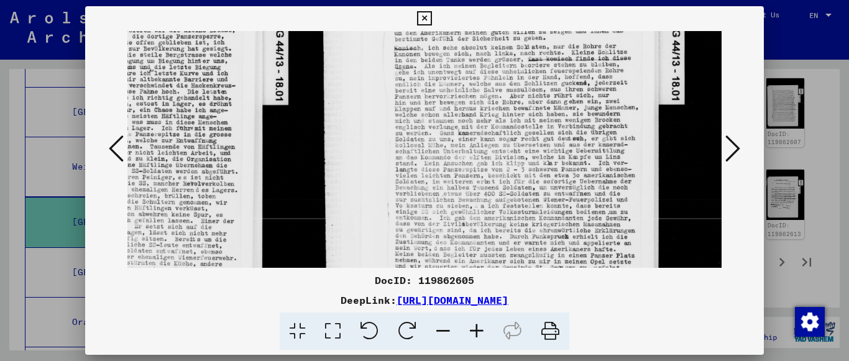
drag, startPoint x: 431, startPoint y: 187, endPoint x: 253, endPoint y: 137, distance: 185.4
click at [253, 137] on img at bounding box center [319, 118] width 809 height 548
click at [425, 24] on icon at bounding box center [424, 18] width 14 height 15
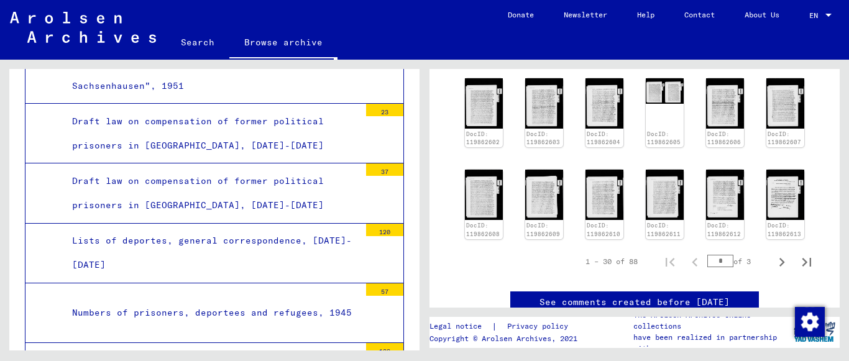
scroll to position [4372, 0]
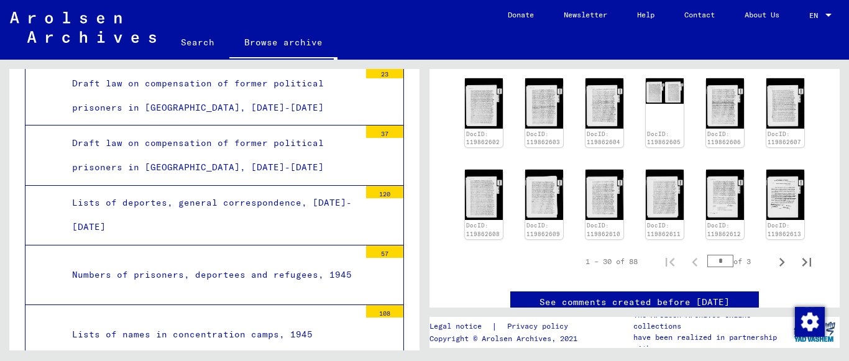
click at [305, 323] on div "Lists of names in concentration camps, 1945" at bounding box center [211, 335] width 297 height 24
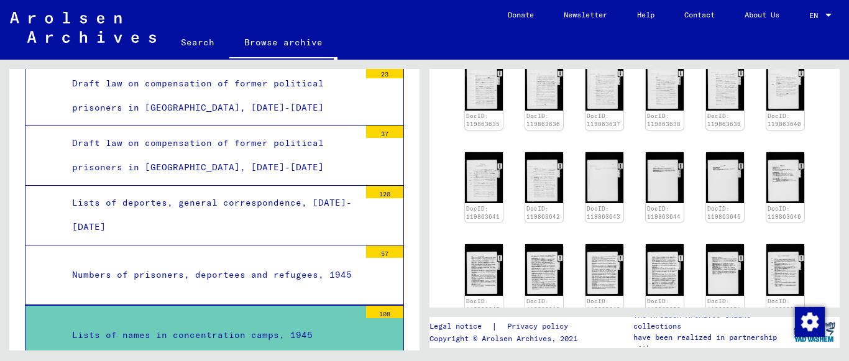
scroll to position [672, 0]
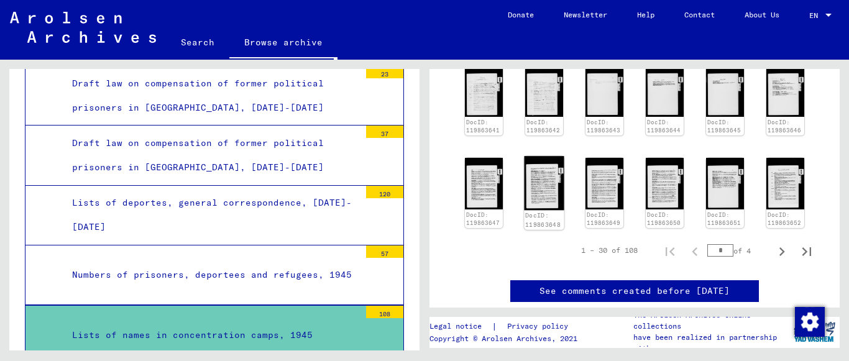
click at [548, 192] on img at bounding box center [544, 184] width 40 height 54
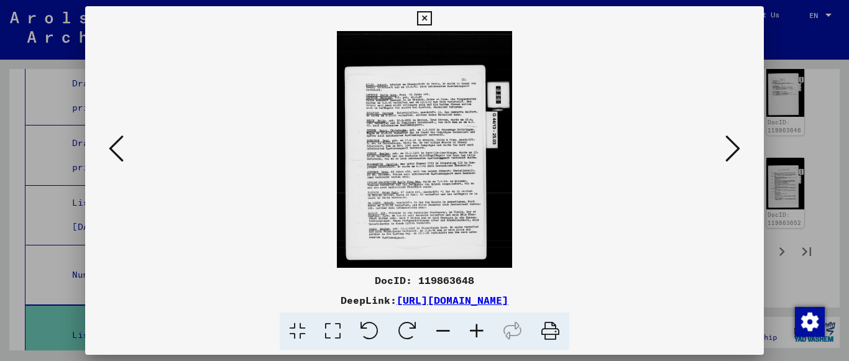
click at [479, 323] on icon at bounding box center [477, 332] width 34 height 38
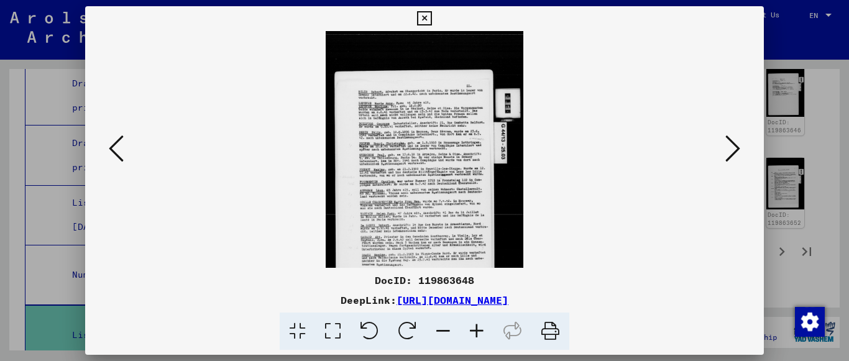
click at [479, 323] on icon at bounding box center [477, 332] width 34 height 38
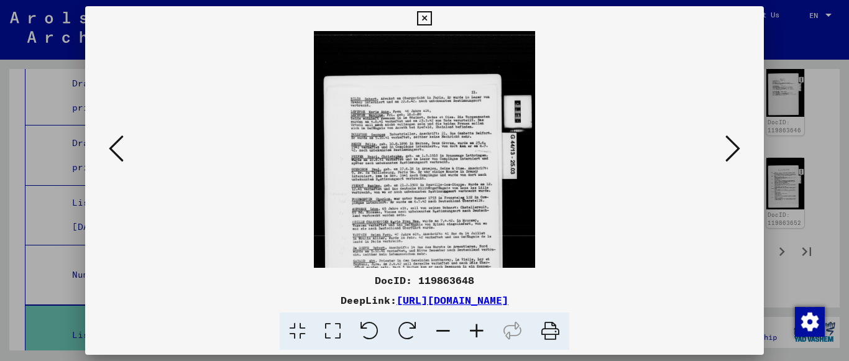
click at [479, 323] on icon at bounding box center [477, 332] width 34 height 38
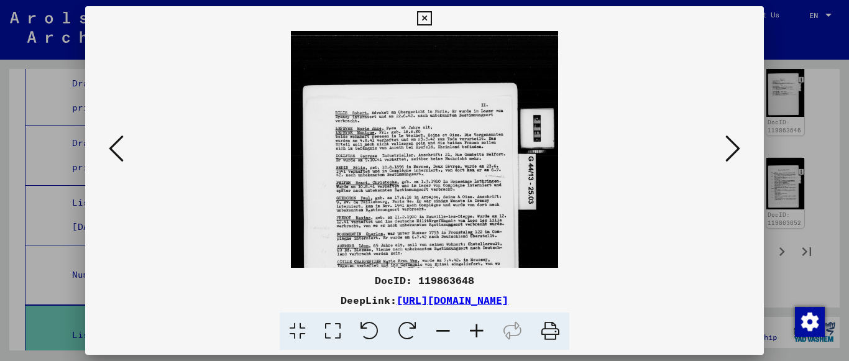
click at [479, 323] on icon at bounding box center [477, 332] width 34 height 38
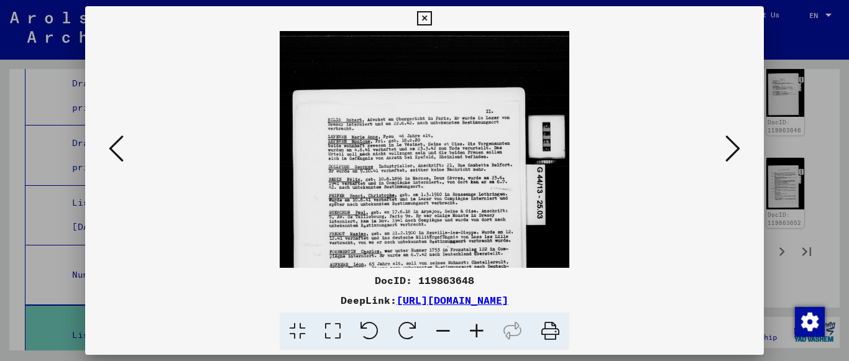
click at [479, 323] on icon at bounding box center [477, 332] width 34 height 38
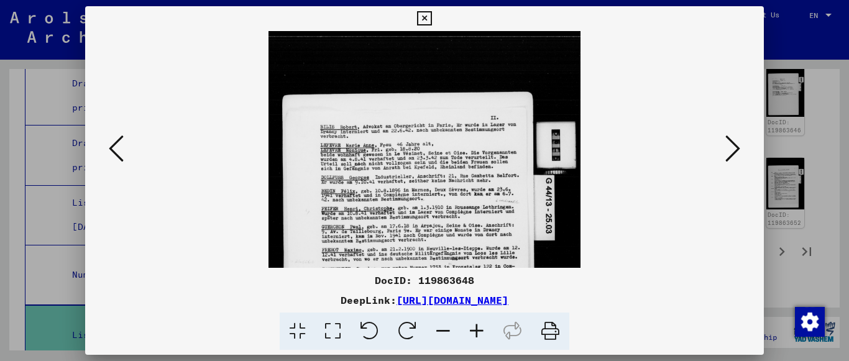
click at [479, 323] on icon at bounding box center [477, 332] width 34 height 38
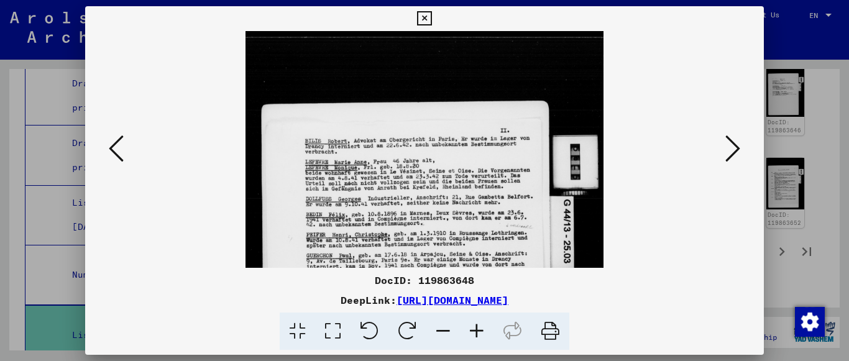
click at [479, 323] on icon at bounding box center [477, 332] width 34 height 38
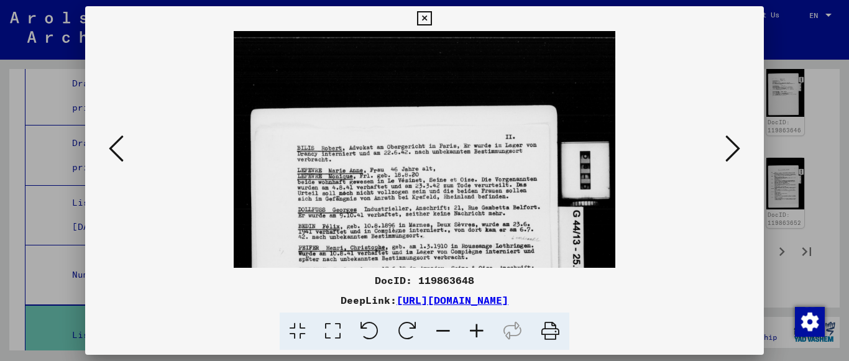
click at [479, 323] on icon at bounding box center [477, 332] width 34 height 38
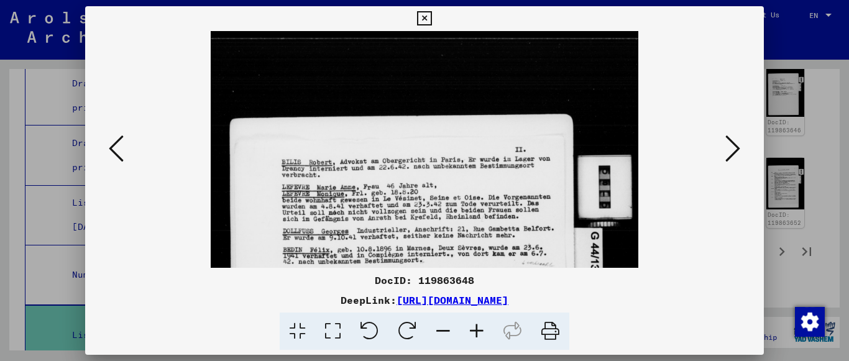
click at [479, 323] on icon at bounding box center [477, 332] width 34 height 38
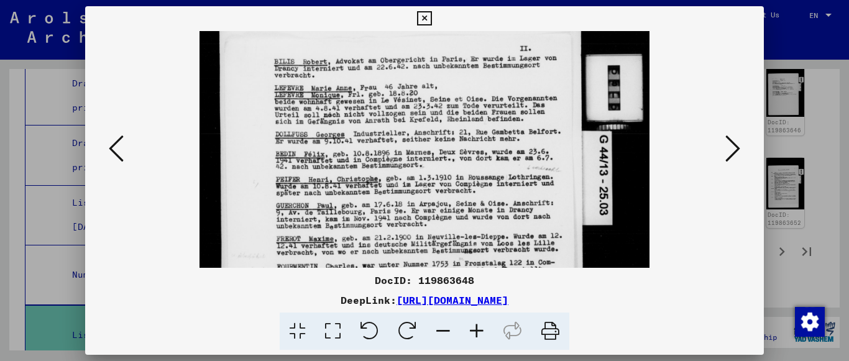
scroll to position [175, 0]
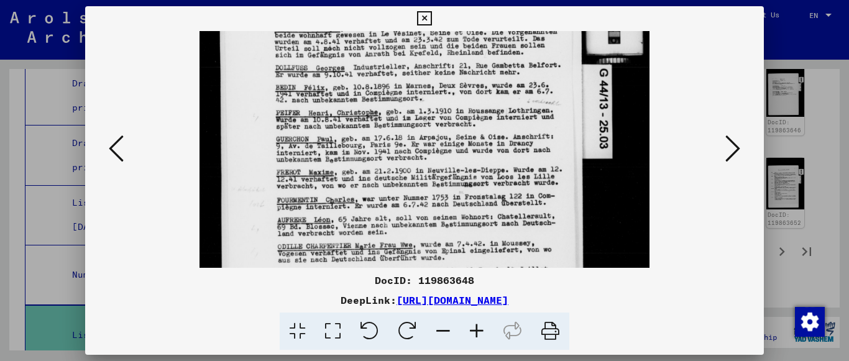
drag, startPoint x: 435, startPoint y: 211, endPoint x: 425, endPoint y: 37, distance: 175.0
click at [425, 37] on img at bounding box center [425, 162] width 450 height 610
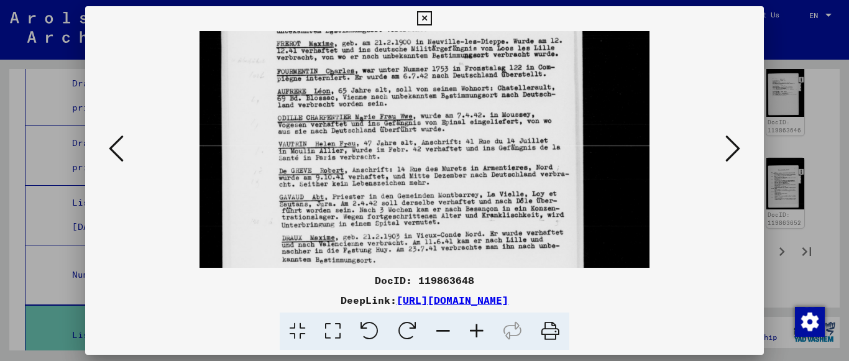
scroll to position [306, 0]
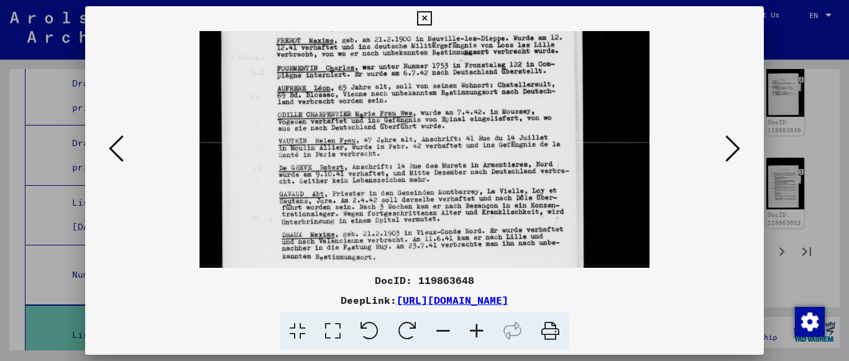
drag, startPoint x: 443, startPoint y: 201, endPoint x: 447, endPoint y: 70, distance: 131.2
click at [447, 70] on img at bounding box center [425, 30] width 450 height 610
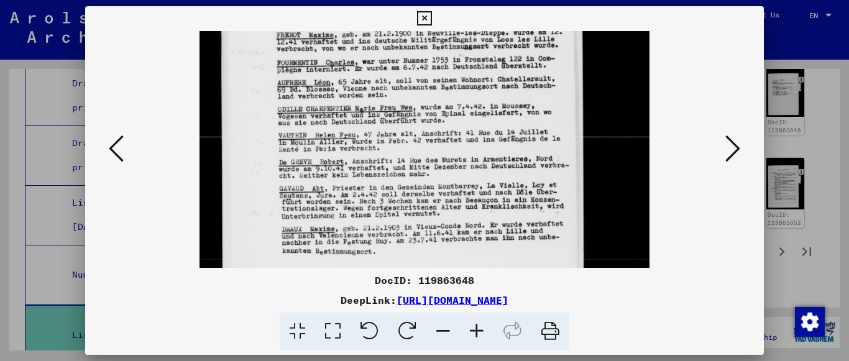
scroll to position [313, 0]
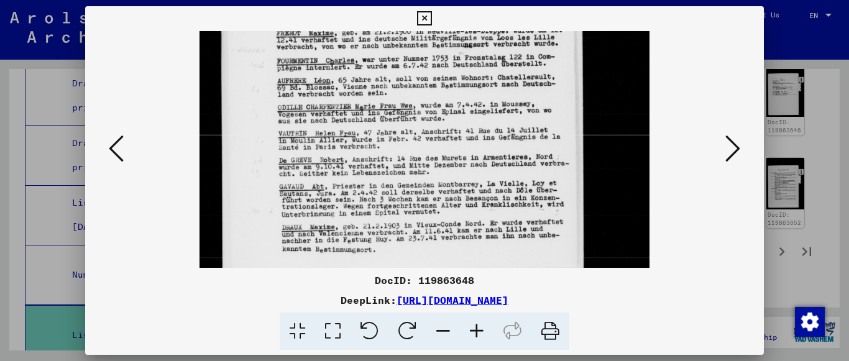
drag, startPoint x: 458, startPoint y: 188, endPoint x: 454, endPoint y: 180, distance: 8.6
click at [454, 180] on img at bounding box center [425, 23] width 450 height 610
click at [425, 22] on icon at bounding box center [424, 18] width 14 height 15
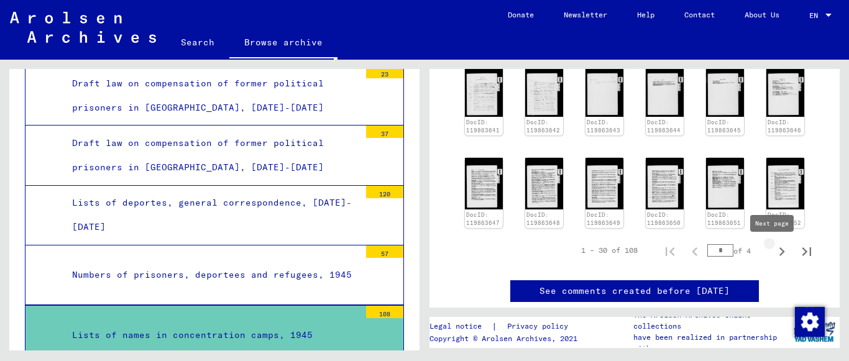
click at [773, 249] on icon "Next page" at bounding box center [781, 251] width 17 height 17
type input "*"
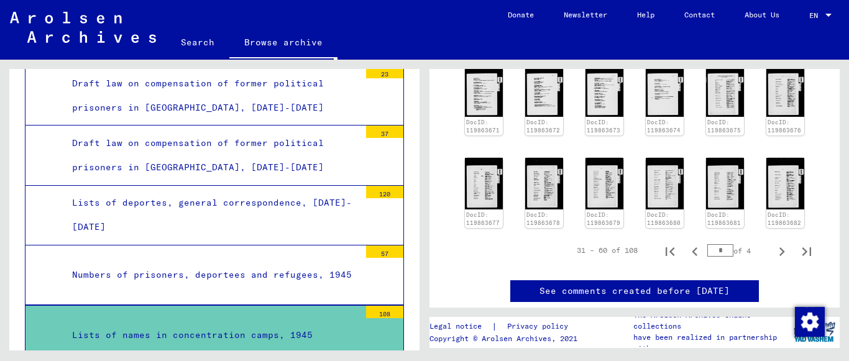
scroll to position [318, 0]
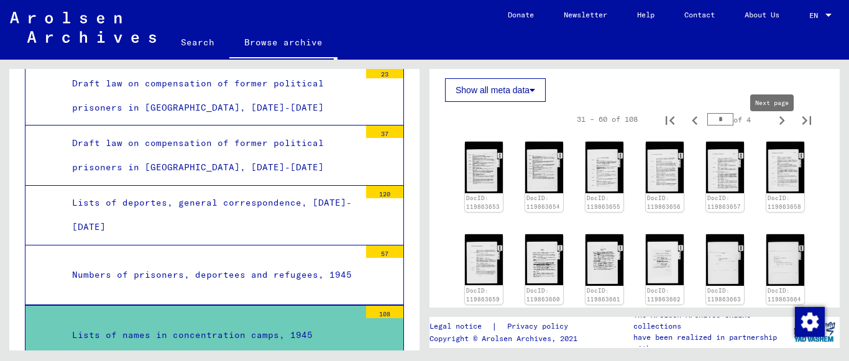
click at [778, 129] on icon "Next page" at bounding box center [781, 120] width 17 height 17
type input "*"
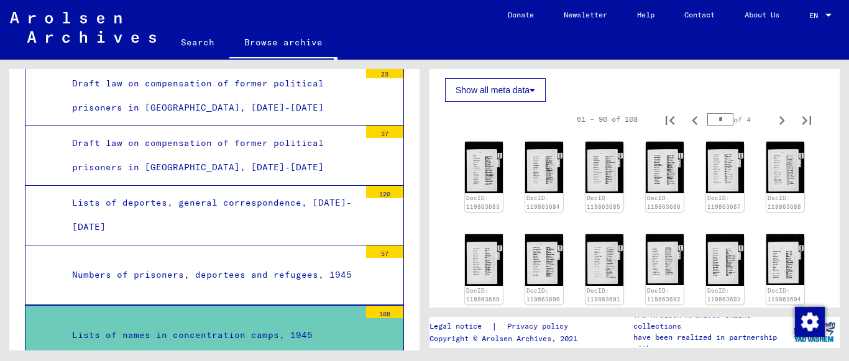
click at [778, 129] on icon "Next page" at bounding box center [781, 120] width 17 height 17
type input "*"
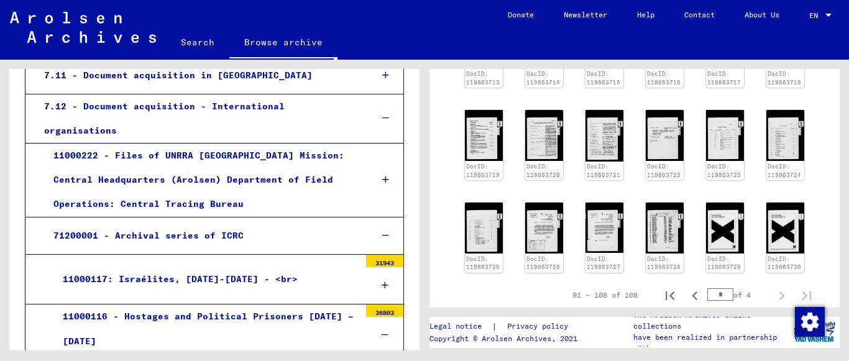
scroll to position [449, 0]
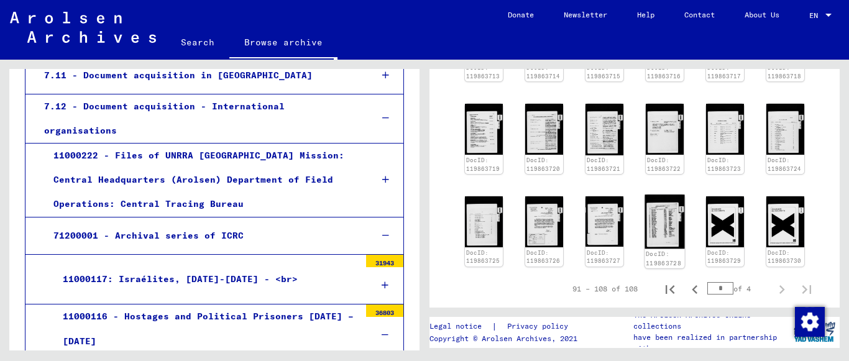
click at [656, 236] on img at bounding box center [665, 222] width 40 height 54
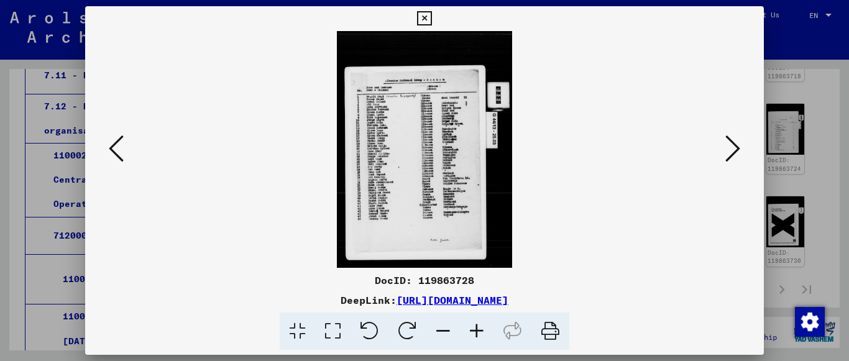
click at [475, 329] on icon at bounding box center [477, 332] width 34 height 38
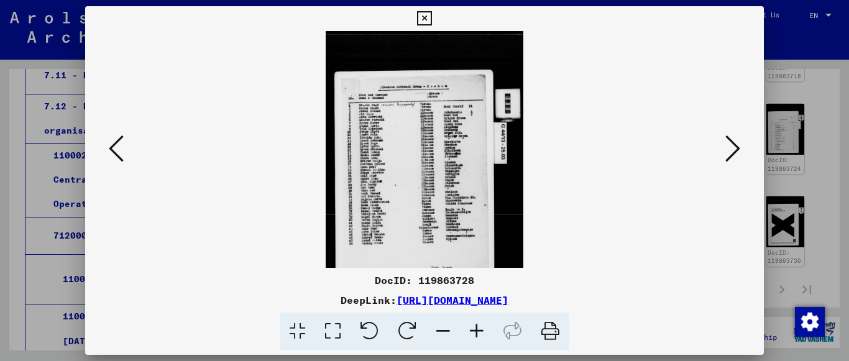
click at [475, 329] on icon at bounding box center [477, 332] width 34 height 38
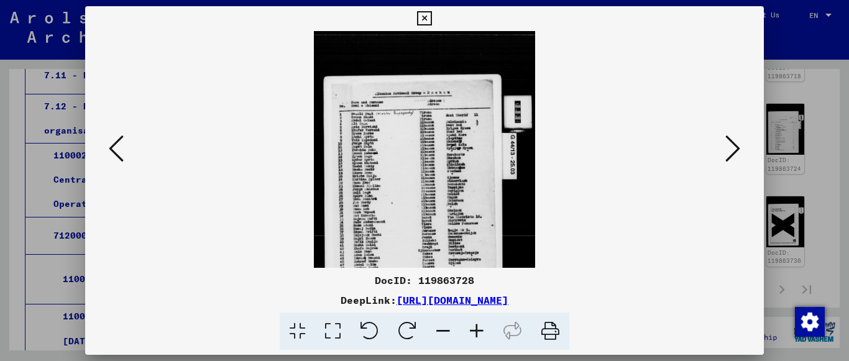
click at [475, 329] on icon at bounding box center [477, 332] width 34 height 38
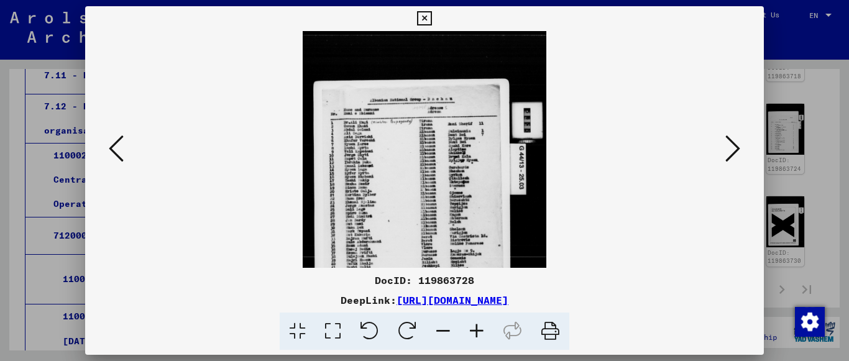
click at [475, 329] on icon at bounding box center [477, 332] width 34 height 38
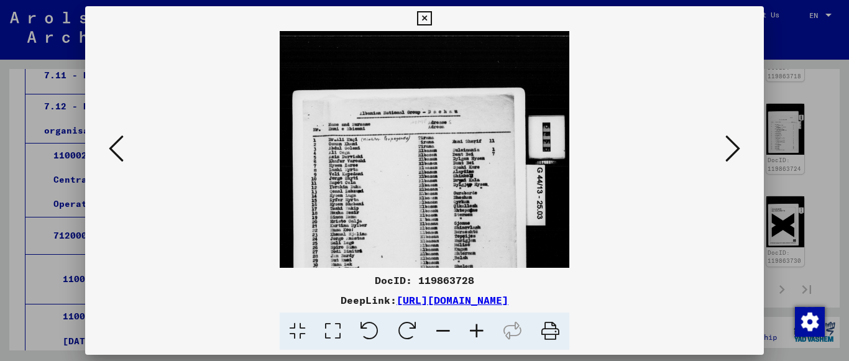
click at [475, 329] on icon at bounding box center [477, 332] width 34 height 38
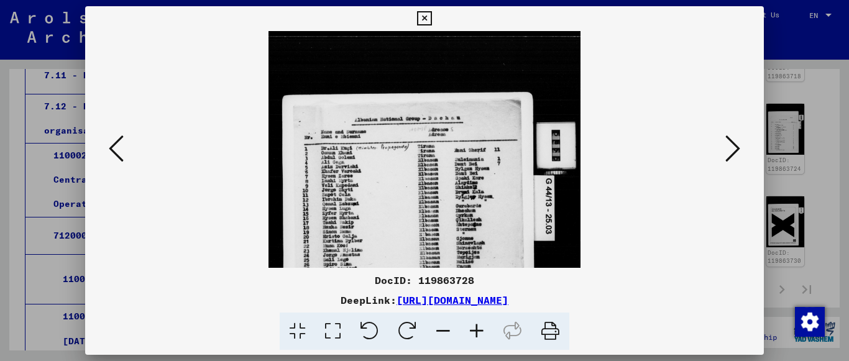
click at [475, 329] on icon at bounding box center [477, 332] width 34 height 38
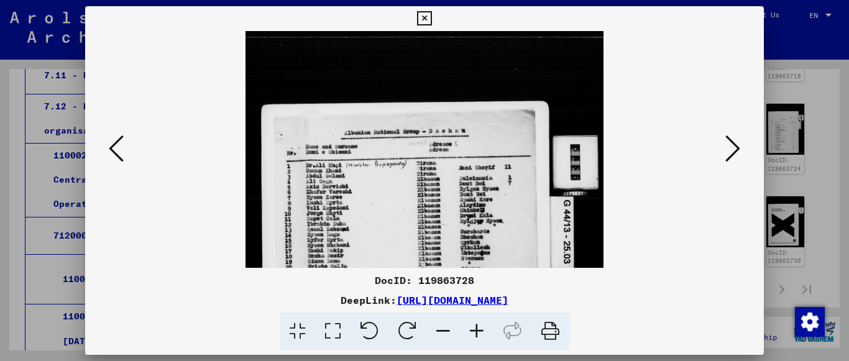
click at [475, 329] on icon at bounding box center [477, 332] width 34 height 38
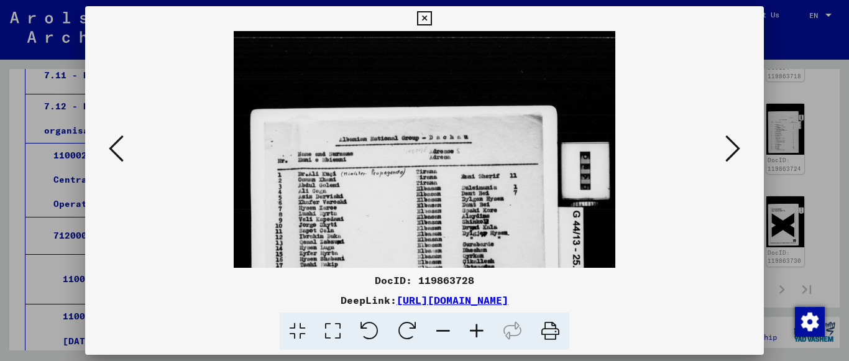
click at [475, 329] on icon at bounding box center [477, 332] width 34 height 38
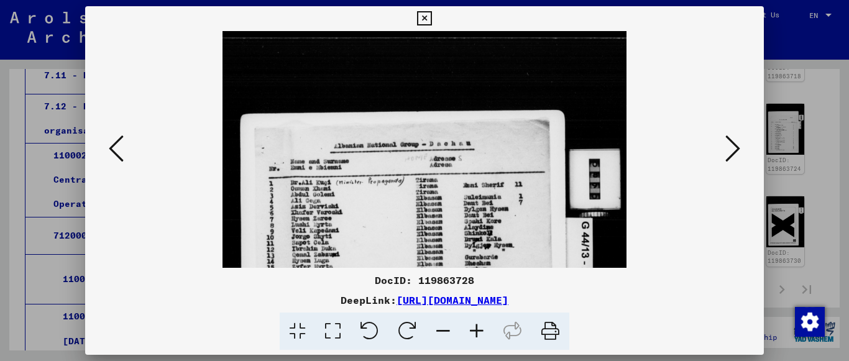
click at [475, 329] on icon at bounding box center [477, 332] width 34 height 38
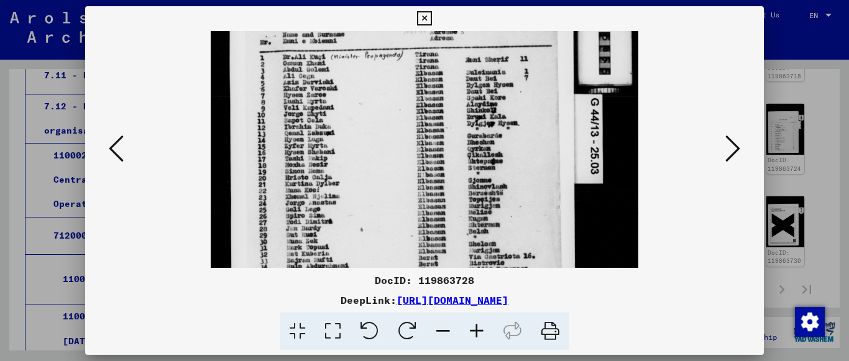
scroll to position [134, 0]
drag, startPoint x: 393, startPoint y: 221, endPoint x: 400, endPoint y: 87, distance: 133.8
click at [400, 87] on img at bounding box center [425, 186] width 428 height 579
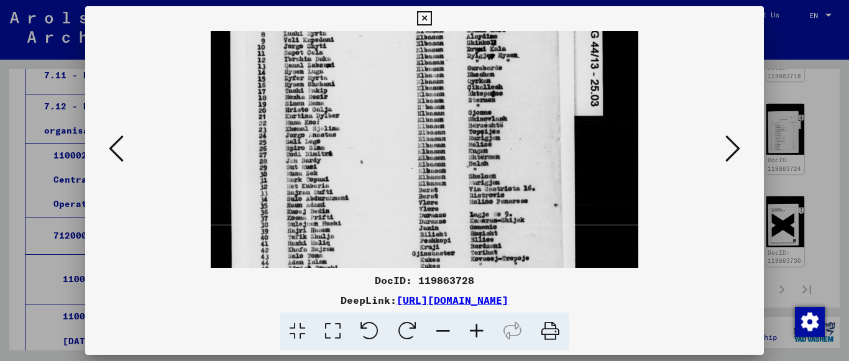
scroll to position [203, 0]
drag, startPoint x: 410, startPoint y: 165, endPoint x: 412, endPoint y: 96, distance: 69.0
click at [412, 96] on img at bounding box center [425, 117] width 428 height 579
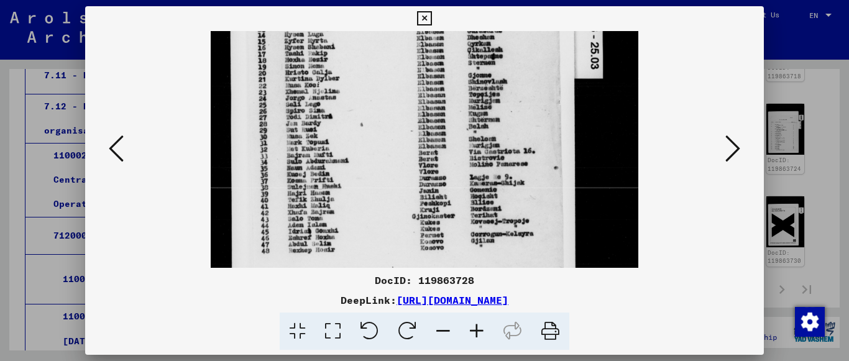
scroll to position [228, 0]
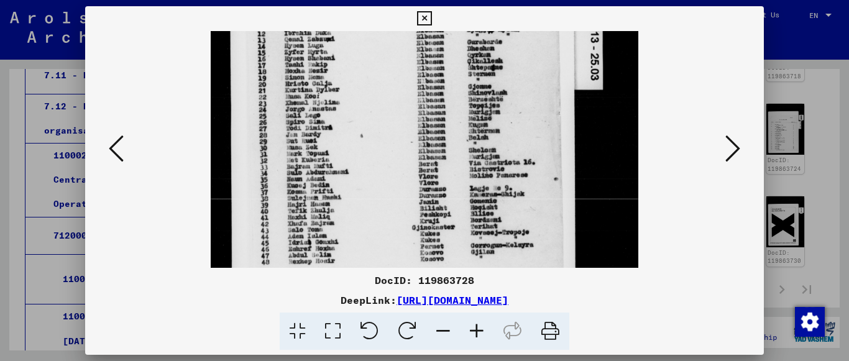
drag, startPoint x: 420, startPoint y: 129, endPoint x: 415, endPoint y: 104, distance: 25.9
click at [415, 104] on img at bounding box center [425, 92] width 428 height 579
click at [110, 155] on icon at bounding box center [116, 149] width 15 height 30
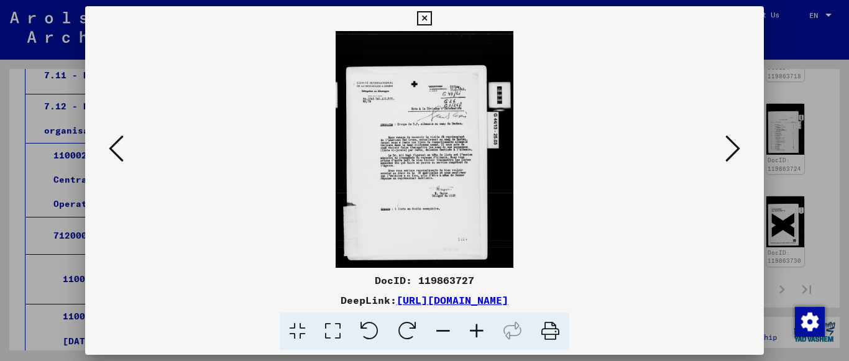
scroll to position [0, 0]
click at [477, 323] on icon at bounding box center [477, 332] width 34 height 38
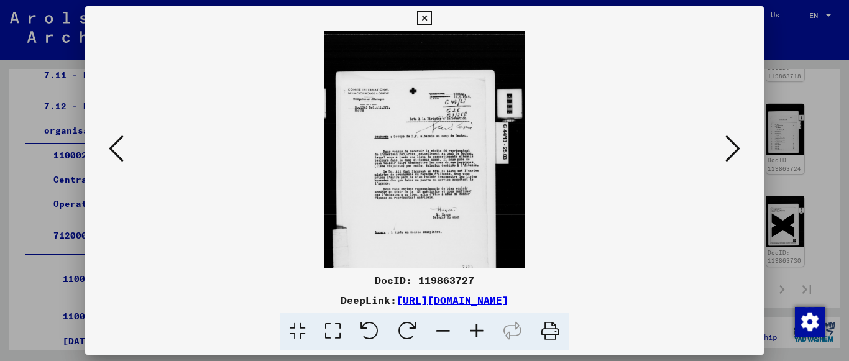
click at [477, 323] on icon at bounding box center [477, 332] width 34 height 38
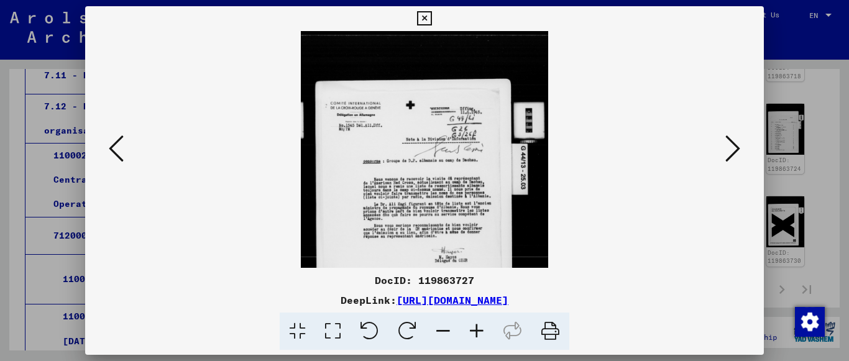
click at [477, 323] on icon at bounding box center [477, 332] width 34 height 38
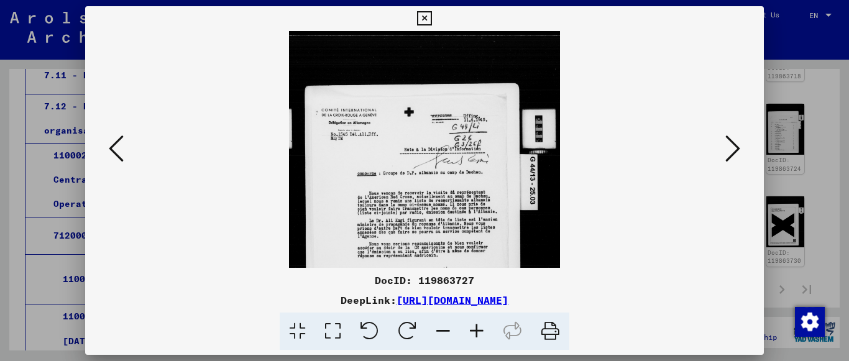
click at [477, 323] on icon at bounding box center [477, 332] width 34 height 38
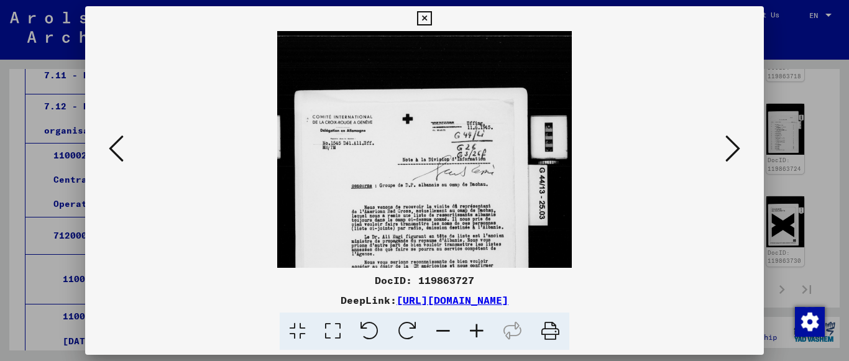
click at [477, 323] on icon at bounding box center [477, 332] width 34 height 38
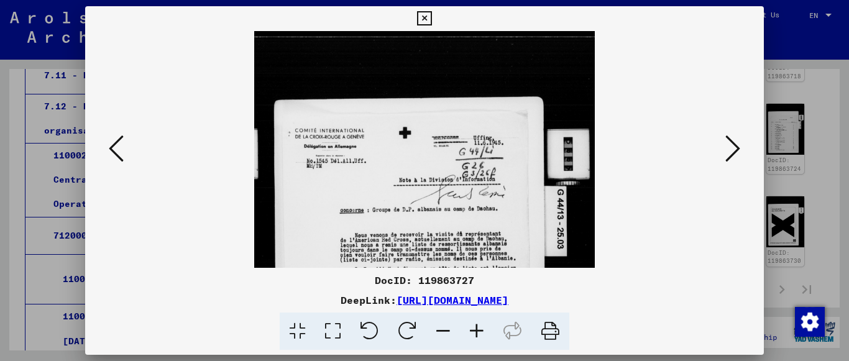
click at [477, 323] on icon at bounding box center [477, 332] width 34 height 38
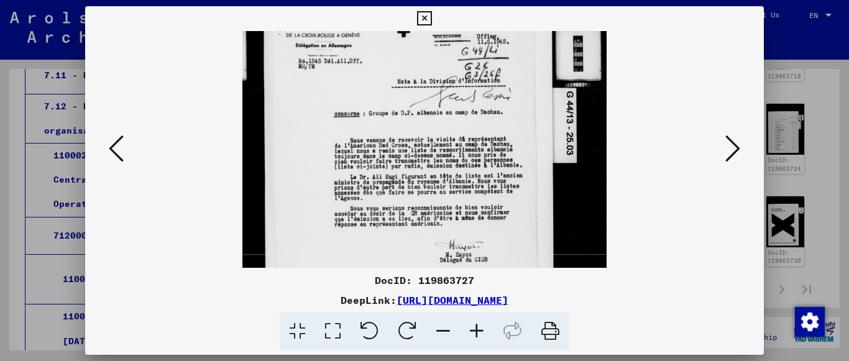
scroll to position [109, 0]
drag, startPoint x: 444, startPoint y: 202, endPoint x: 419, endPoint y: 93, distance: 112.3
click at [419, 93] on img at bounding box center [424, 164] width 364 height 485
click at [127, 155] on viewer-one-image at bounding box center [424, 40] width 595 height 237
click at [121, 155] on icon at bounding box center [116, 149] width 15 height 30
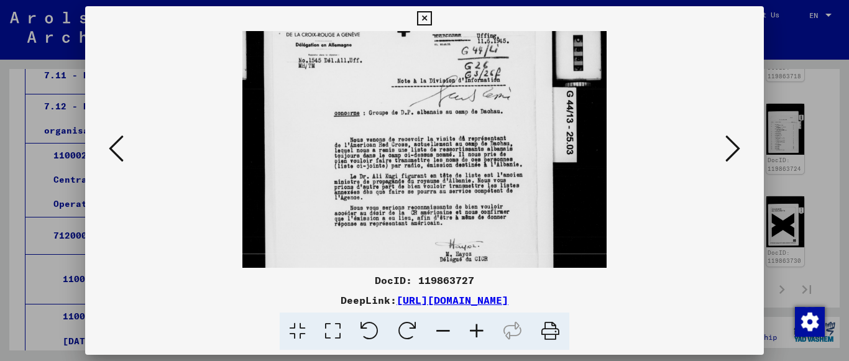
scroll to position [0, 0]
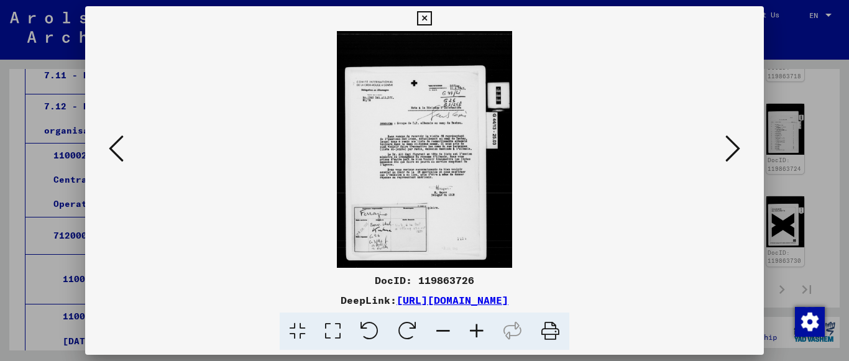
click at [121, 155] on icon at bounding box center [116, 149] width 15 height 30
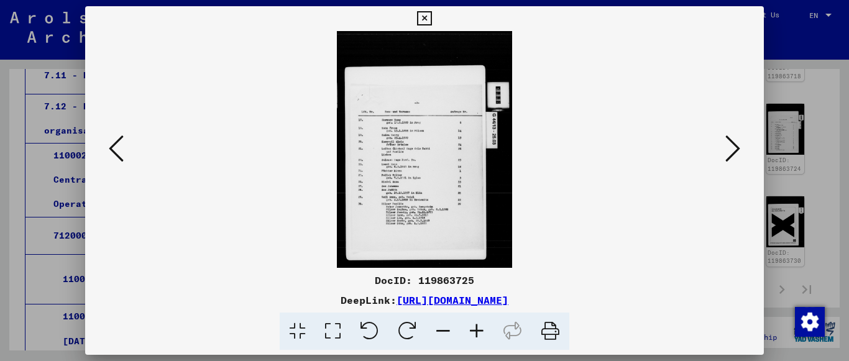
click at [478, 337] on icon at bounding box center [477, 332] width 34 height 38
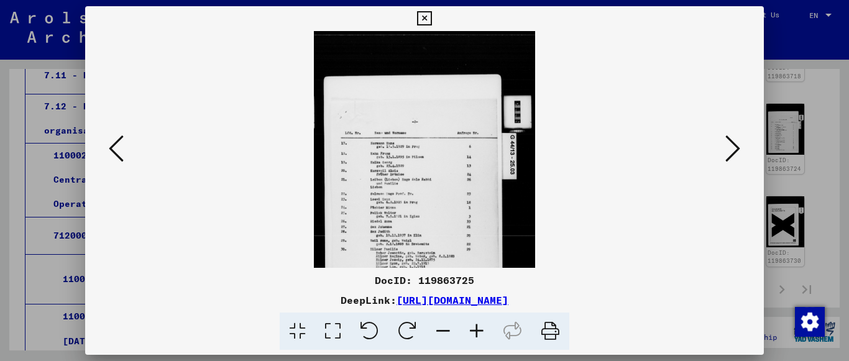
click at [478, 337] on icon at bounding box center [477, 332] width 34 height 38
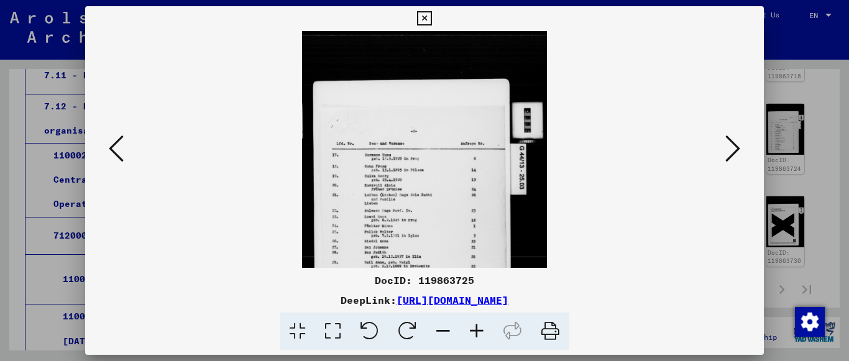
click at [477, 337] on icon at bounding box center [477, 332] width 34 height 38
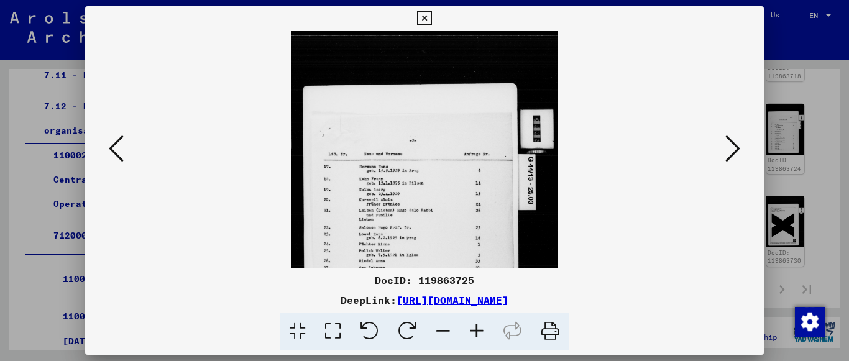
click at [477, 337] on icon at bounding box center [477, 332] width 34 height 38
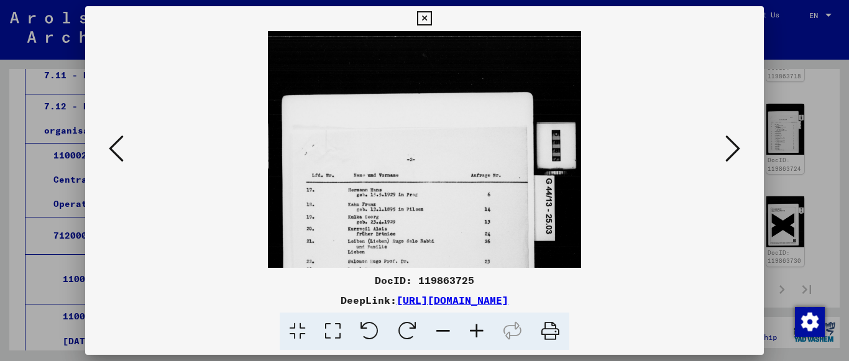
click at [477, 337] on icon at bounding box center [477, 332] width 34 height 38
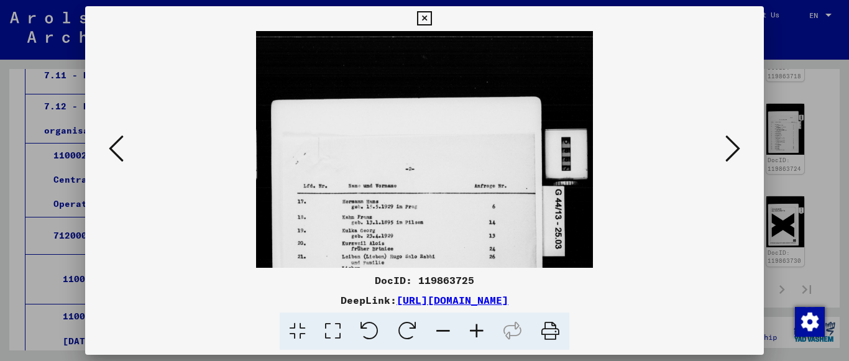
click at [477, 337] on icon at bounding box center [477, 332] width 34 height 38
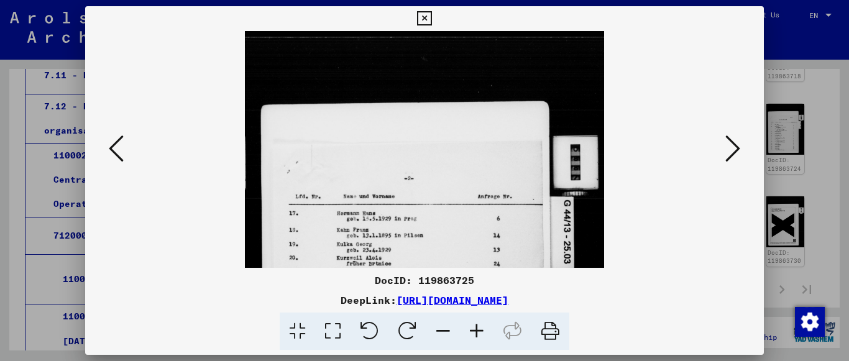
click at [477, 337] on icon at bounding box center [477, 332] width 34 height 38
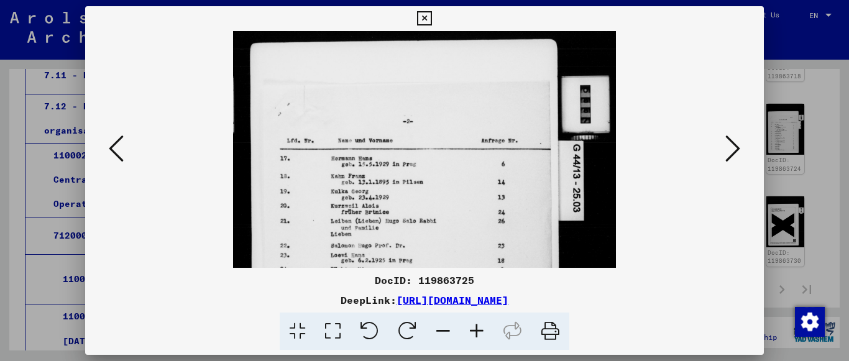
scroll to position [82, 0]
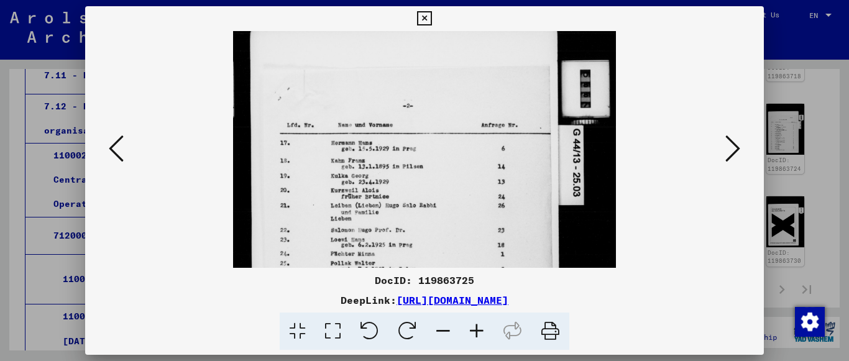
drag, startPoint x: 460, startPoint y: 227, endPoint x: 451, endPoint y: 145, distance: 82.6
click at [451, 145] on img at bounding box center [424, 207] width 382 height 517
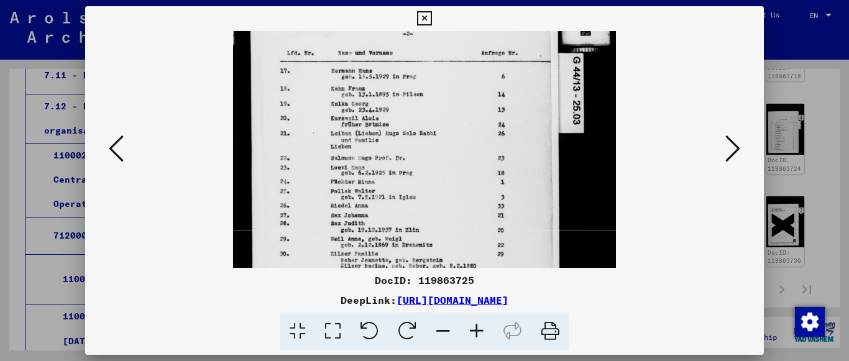
drag, startPoint x: 451, startPoint y: 145, endPoint x: 456, endPoint y: 73, distance: 72.3
click at [456, 73] on img at bounding box center [424, 135] width 382 height 517
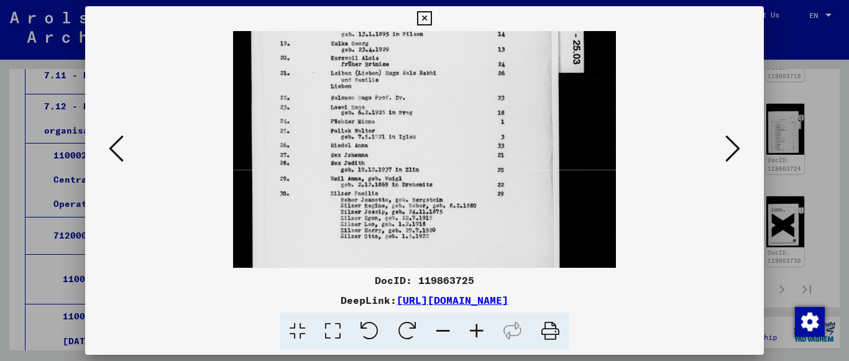
scroll to position [218, 0]
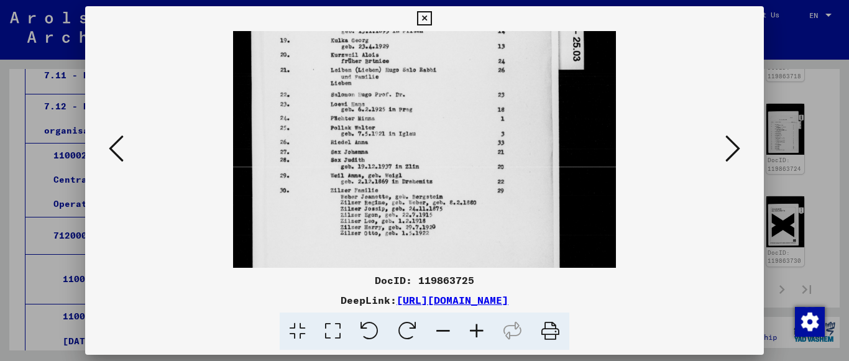
drag, startPoint x: 443, startPoint y: 203, endPoint x: 449, endPoint y: 139, distance: 63.7
click at [449, 139] on img at bounding box center [424, 72] width 382 height 517
click at [106, 154] on button at bounding box center [116, 149] width 22 height 35
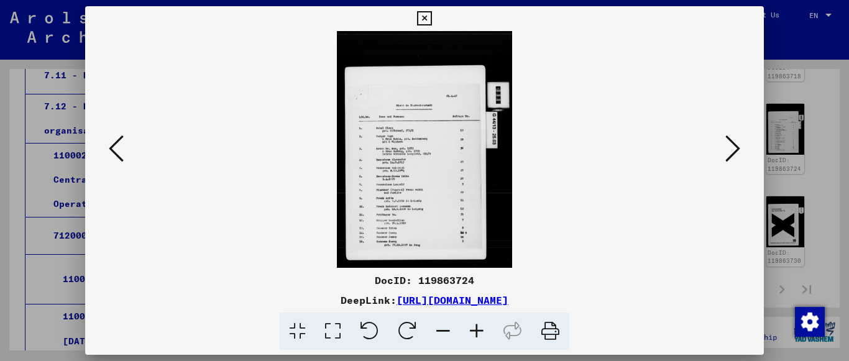
click at [471, 336] on icon at bounding box center [477, 332] width 34 height 38
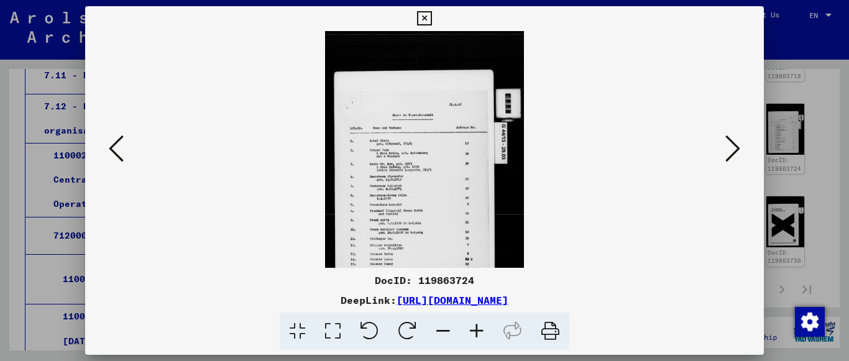
click at [471, 336] on icon at bounding box center [477, 332] width 34 height 38
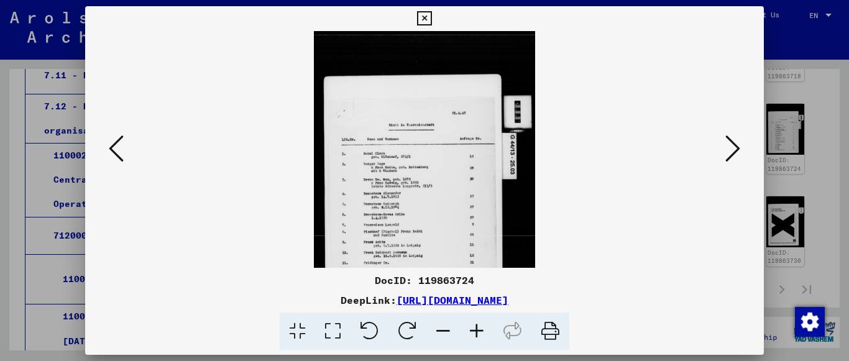
click at [471, 336] on icon at bounding box center [477, 332] width 34 height 38
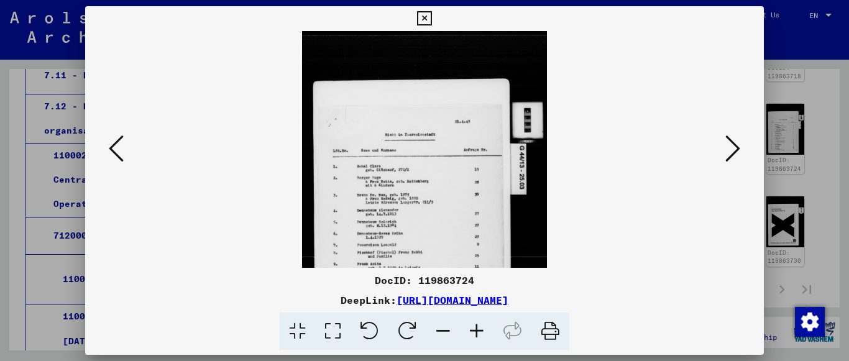
click at [471, 335] on icon at bounding box center [477, 332] width 34 height 38
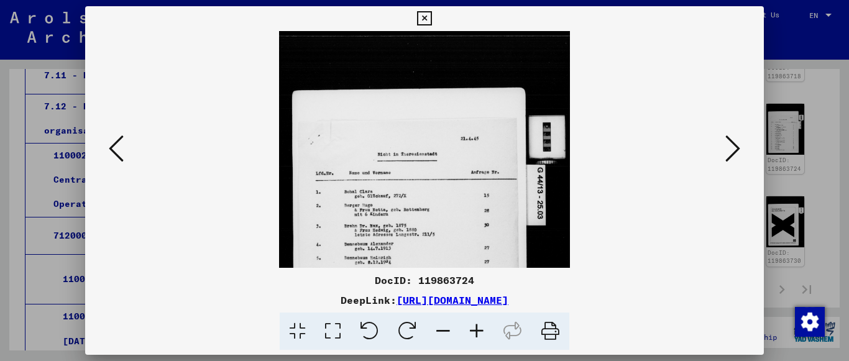
click at [471, 335] on icon at bounding box center [477, 332] width 34 height 38
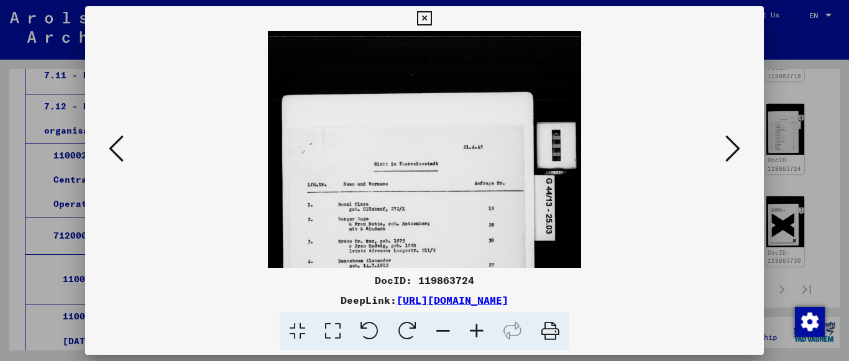
click at [471, 335] on icon at bounding box center [477, 332] width 34 height 38
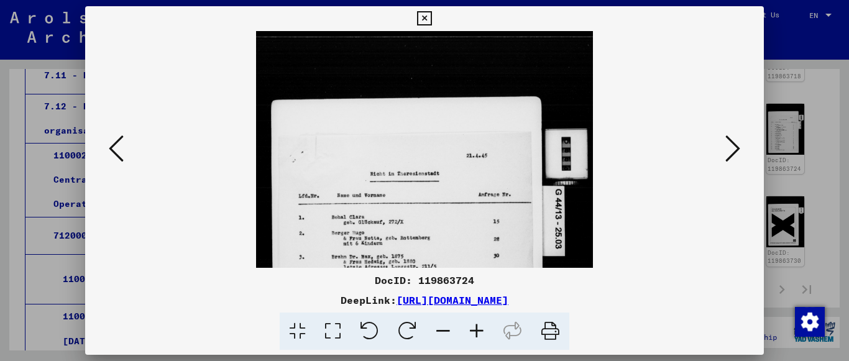
click at [471, 335] on icon at bounding box center [477, 332] width 34 height 38
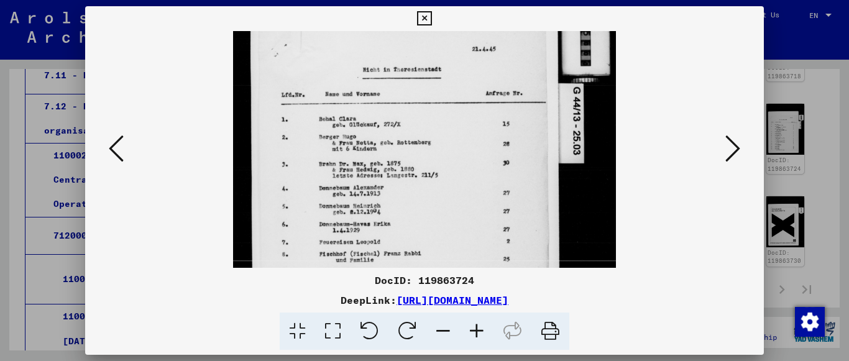
scroll to position [134, 0]
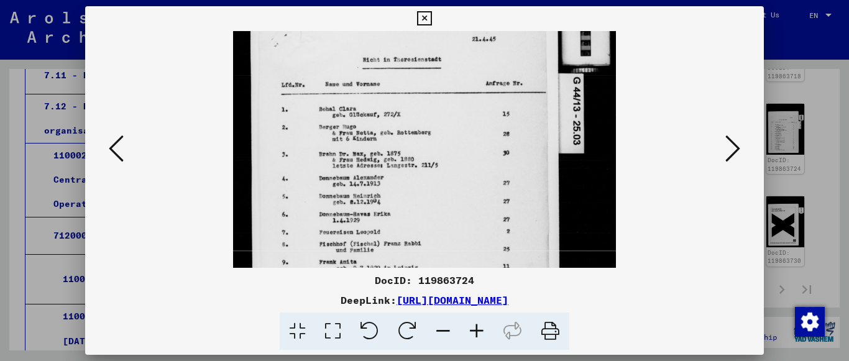
drag, startPoint x: 402, startPoint y: 229, endPoint x: 390, endPoint y: 96, distance: 134.1
click at [390, 96] on img at bounding box center [424, 155] width 382 height 517
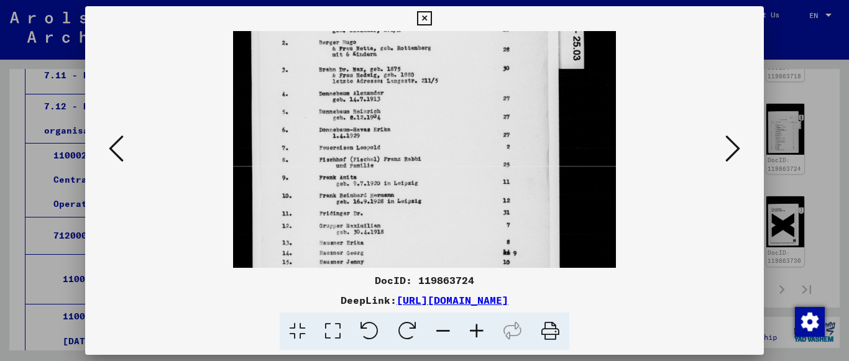
drag, startPoint x: 420, startPoint y: 200, endPoint x: 430, endPoint y: 115, distance: 85.7
click at [430, 115] on img at bounding box center [424, 71] width 382 height 517
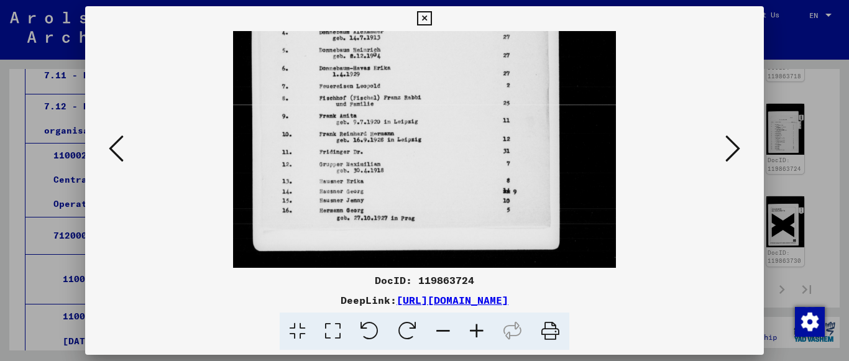
drag, startPoint x: 430, startPoint y: 137, endPoint x: 430, endPoint y: 130, distance: 6.8
click at [430, 130] on img at bounding box center [424, 9] width 382 height 517
click at [124, 152] on button at bounding box center [116, 149] width 22 height 35
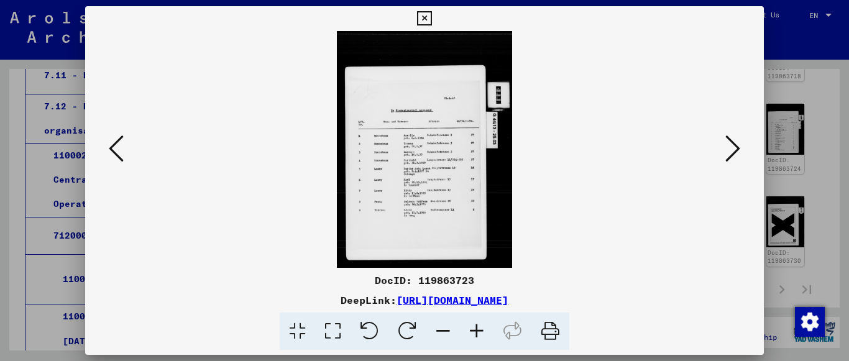
click at [489, 329] on icon at bounding box center [477, 332] width 34 height 38
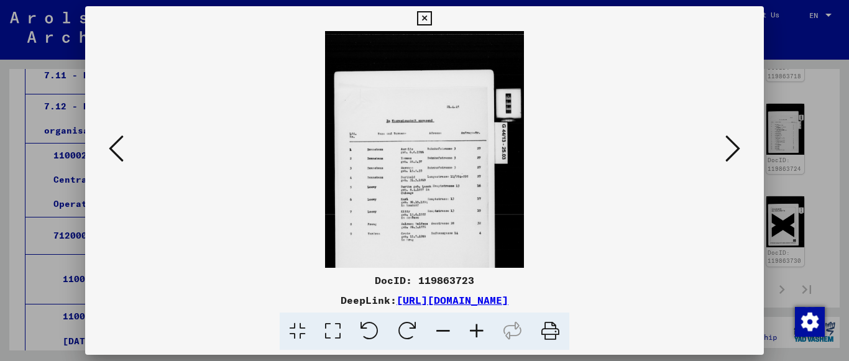
click at [485, 329] on icon at bounding box center [477, 332] width 34 height 38
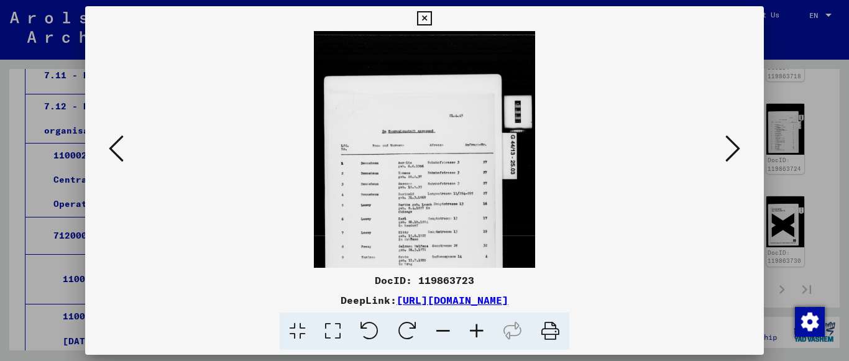
click at [485, 329] on icon at bounding box center [477, 332] width 34 height 38
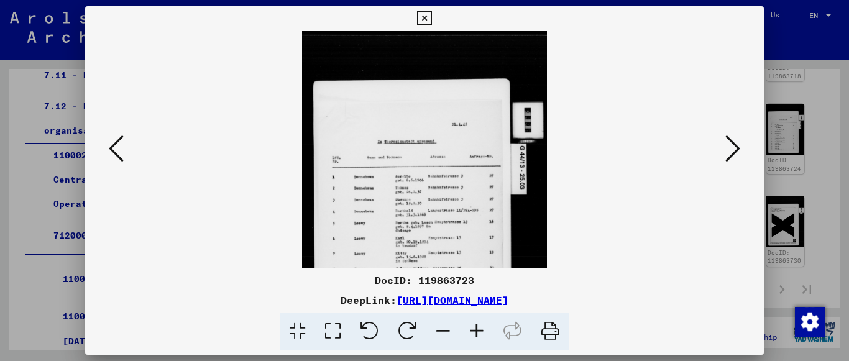
click at [485, 329] on icon at bounding box center [477, 332] width 34 height 38
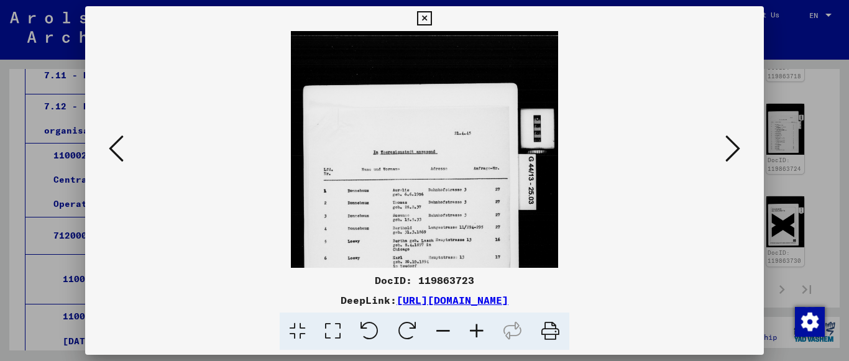
click at [485, 329] on icon at bounding box center [477, 332] width 34 height 38
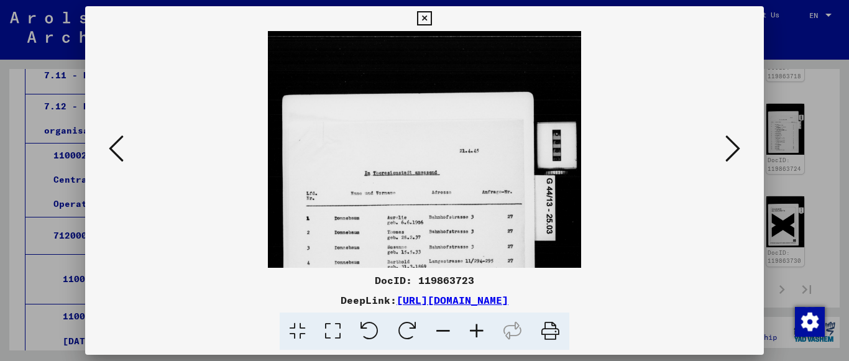
click at [485, 329] on icon at bounding box center [477, 332] width 34 height 38
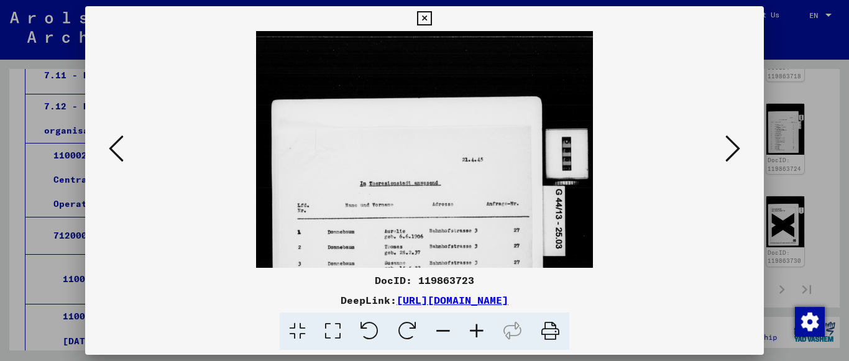
click at [485, 329] on icon at bounding box center [477, 332] width 34 height 38
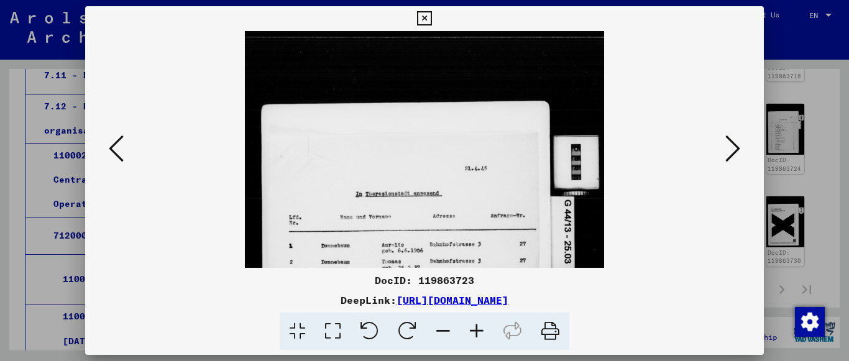
click at [485, 329] on icon at bounding box center [477, 332] width 34 height 38
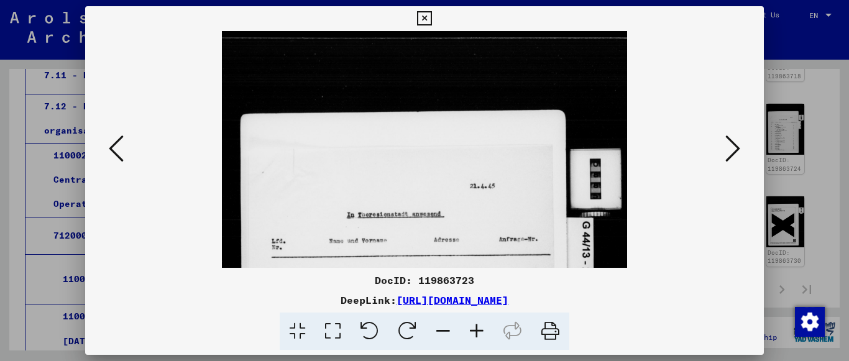
click at [485, 329] on icon at bounding box center [477, 332] width 34 height 38
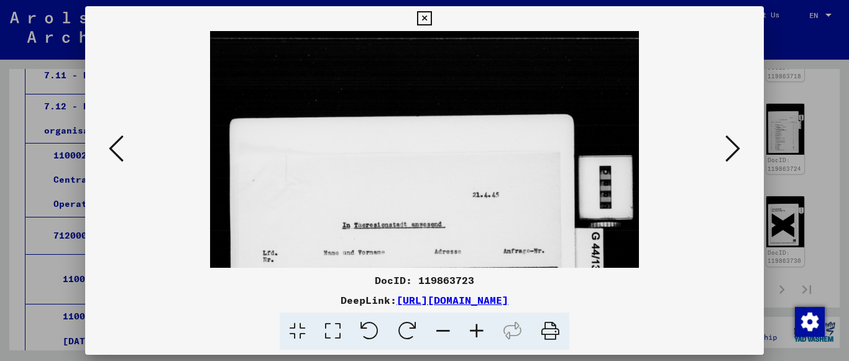
scroll to position [143, 0]
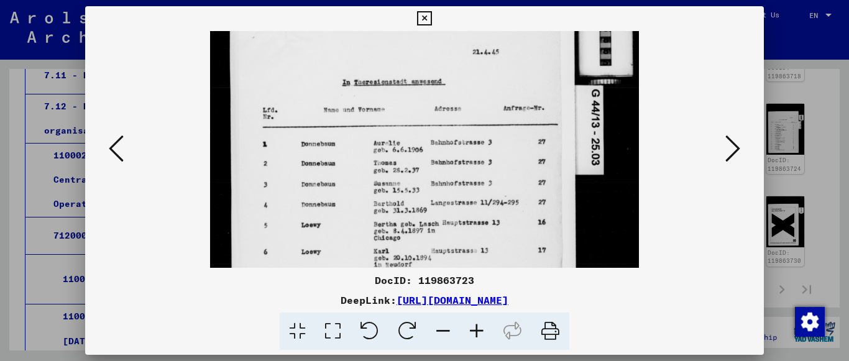
drag, startPoint x: 464, startPoint y: 245, endPoint x: 469, endPoint y: 102, distance: 143.1
click at [469, 102] on img at bounding box center [424, 177] width 428 height 579
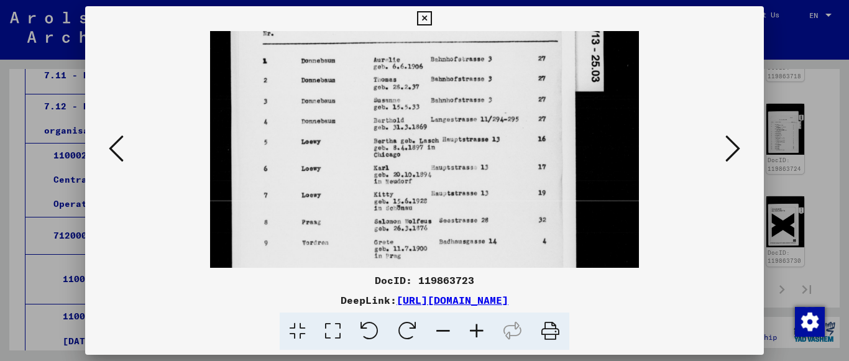
drag, startPoint x: 421, startPoint y: 193, endPoint x: 438, endPoint y: 109, distance: 85.6
click at [438, 109] on img at bounding box center [424, 94] width 428 height 579
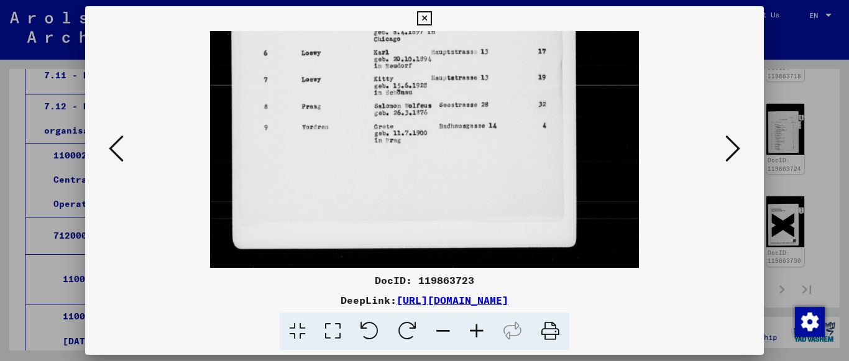
drag, startPoint x: 462, startPoint y: 193, endPoint x: 459, endPoint y: 73, distance: 119.4
click at [121, 144] on icon at bounding box center [116, 149] width 15 height 30
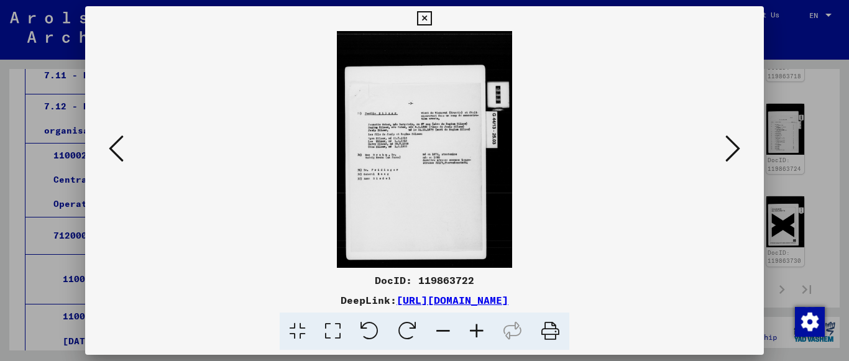
click at [477, 328] on icon at bounding box center [477, 332] width 34 height 38
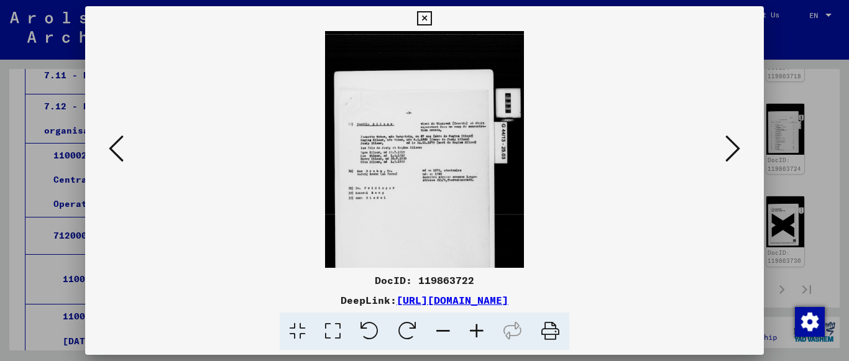
click at [477, 328] on icon at bounding box center [477, 332] width 34 height 38
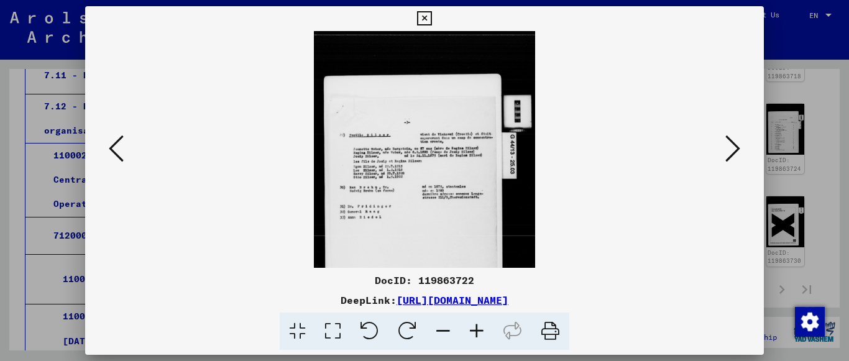
click at [477, 328] on icon at bounding box center [477, 332] width 34 height 38
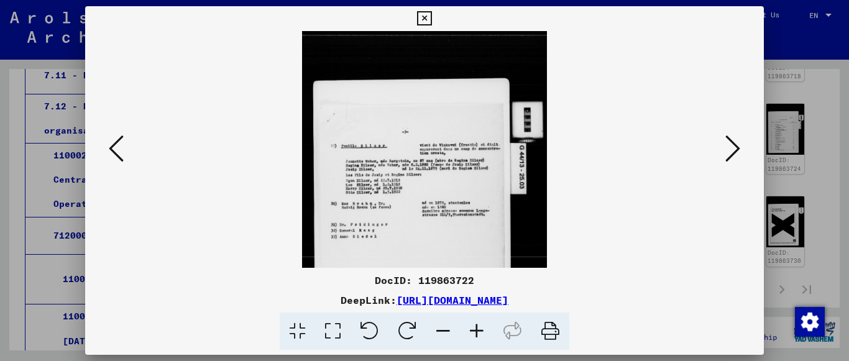
click at [477, 328] on icon at bounding box center [477, 332] width 34 height 38
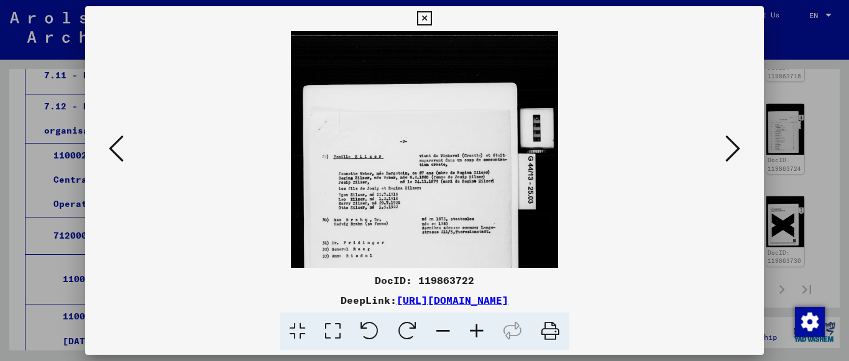
click at [477, 328] on icon at bounding box center [477, 332] width 34 height 38
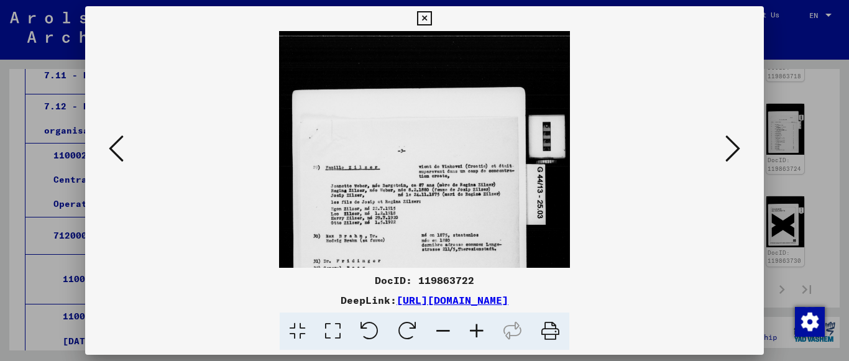
click at [477, 328] on icon at bounding box center [477, 332] width 34 height 38
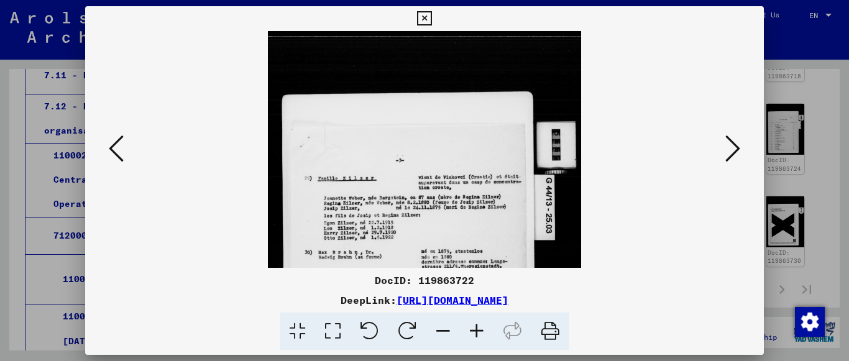
click at [477, 328] on icon at bounding box center [477, 332] width 34 height 38
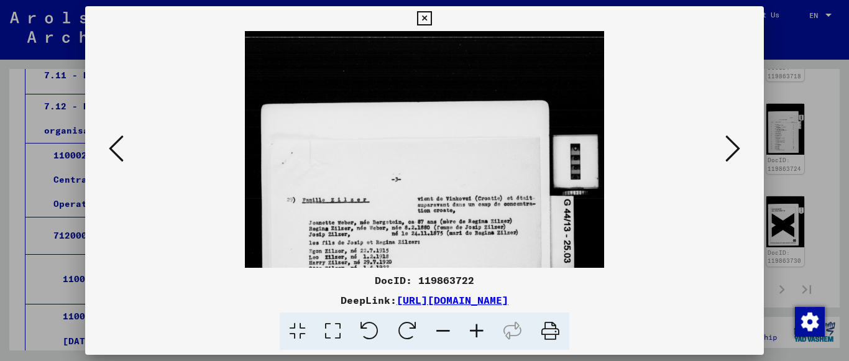
click at [477, 328] on icon at bounding box center [477, 332] width 34 height 38
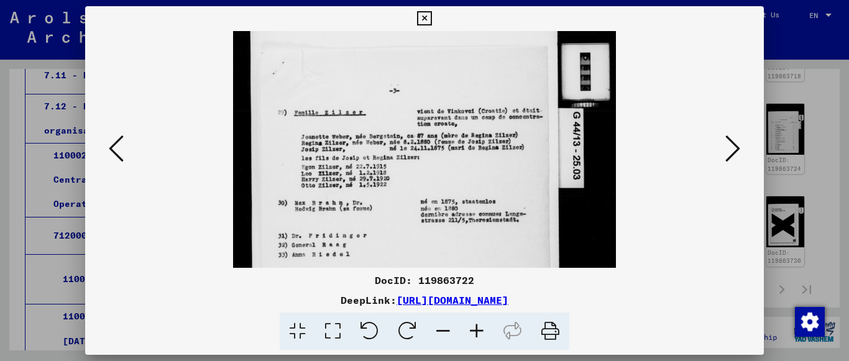
drag, startPoint x: 466, startPoint y: 176, endPoint x: 465, endPoint y: 155, distance: 20.5
click at [465, 155] on img at bounding box center [424, 191] width 382 height 517
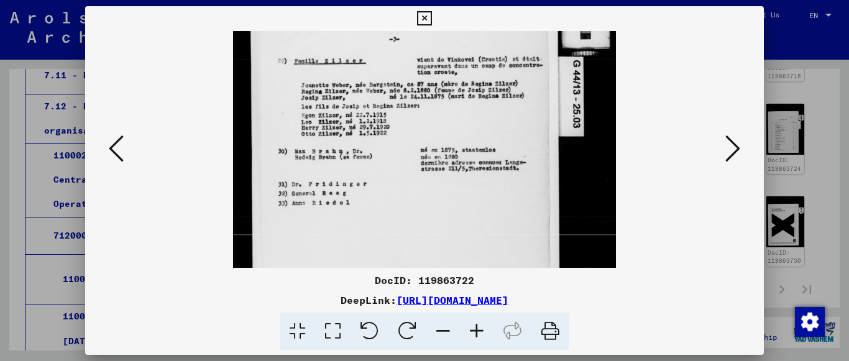
drag, startPoint x: 465, startPoint y: 154, endPoint x: 477, endPoint y: 100, distance: 55.4
click at [477, 100] on img at bounding box center [424, 139] width 382 height 517
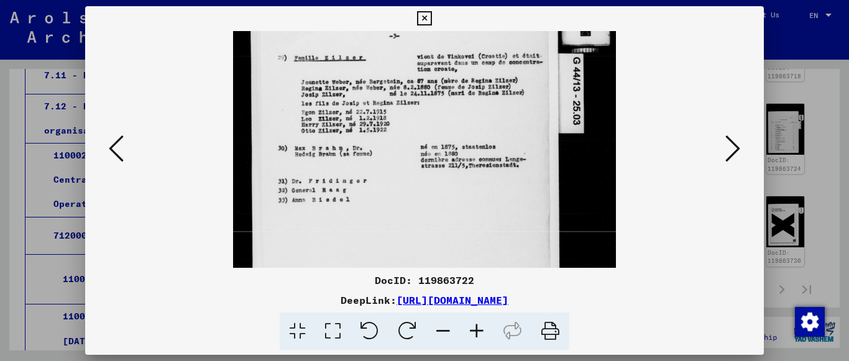
click at [117, 160] on icon at bounding box center [116, 149] width 15 height 30
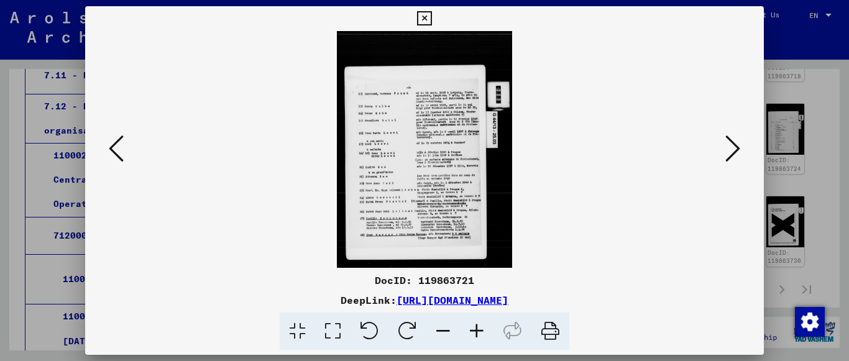
click at [471, 333] on icon at bounding box center [477, 332] width 34 height 38
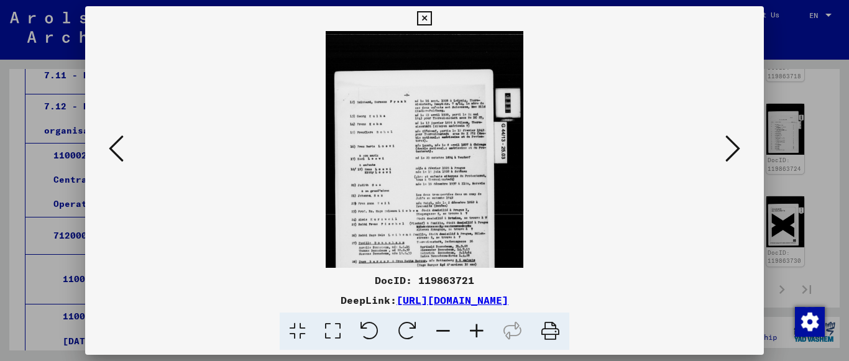
click at [471, 333] on icon at bounding box center [477, 332] width 34 height 38
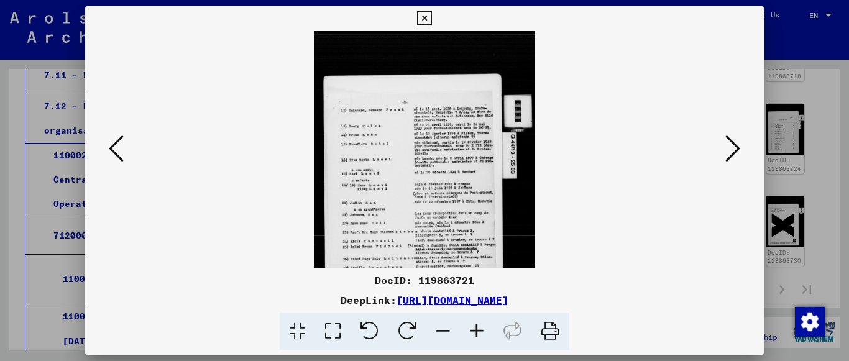
click at [471, 333] on icon at bounding box center [477, 332] width 34 height 38
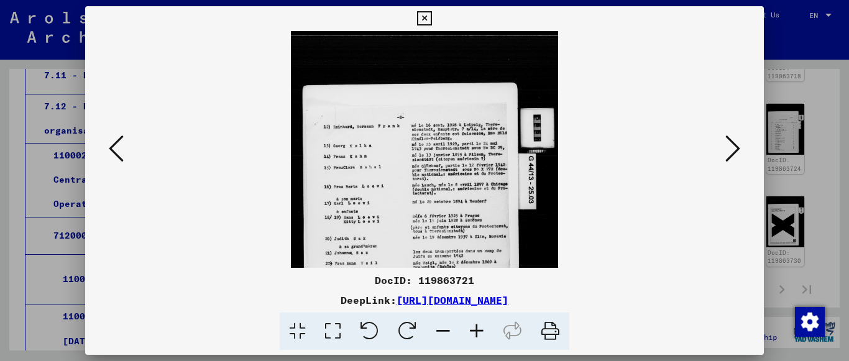
click at [471, 333] on icon at bounding box center [477, 332] width 34 height 38
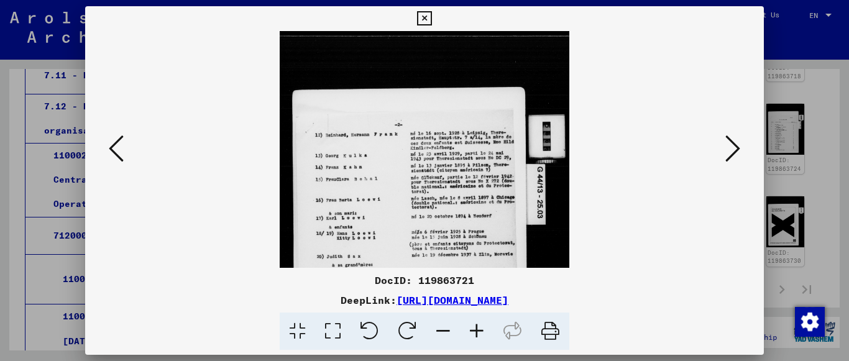
click at [471, 333] on icon at bounding box center [477, 332] width 34 height 38
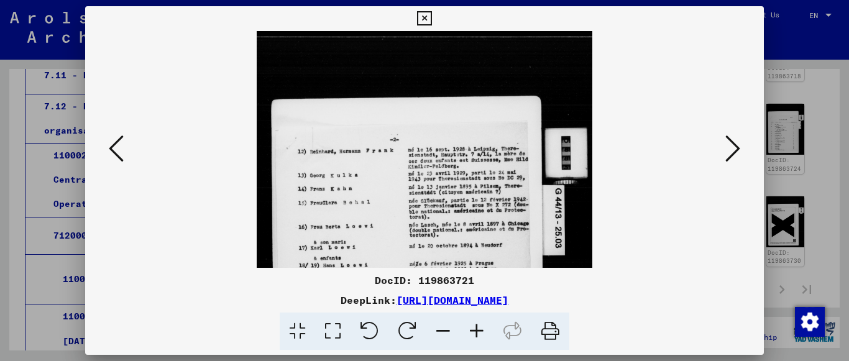
click at [471, 333] on icon at bounding box center [477, 332] width 34 height 38
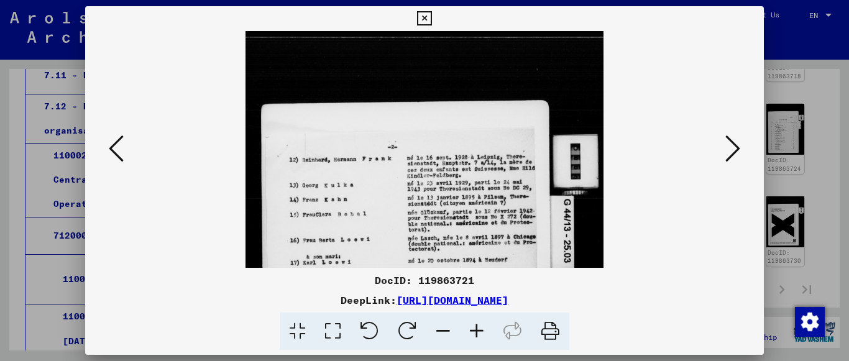
click at [471, 333] on icon at bounding box center [477, 332] width 34 height 38
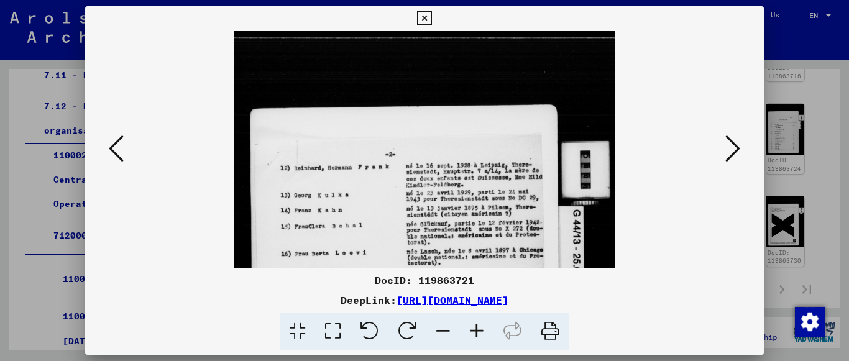
click at [471, 333] on icon at bounding box center [477, 332] width 34 height 38
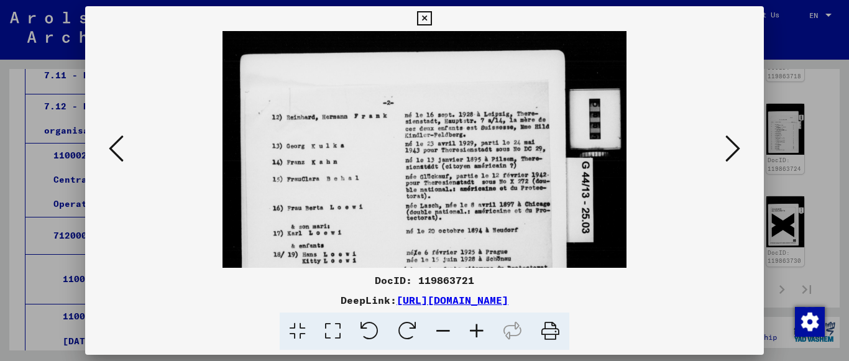
scroll to position [67, 0]
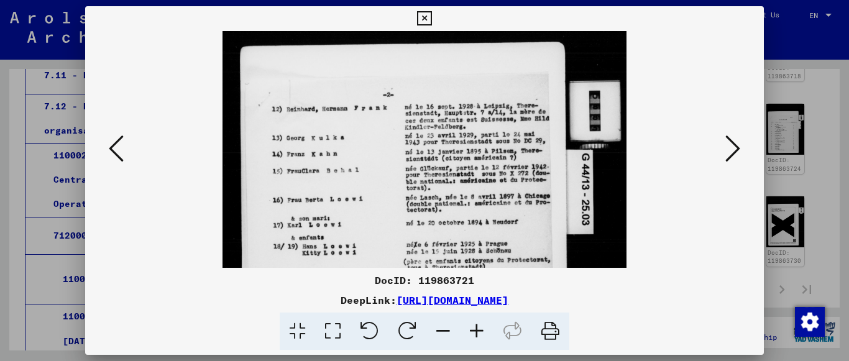
drag, startPoint x: 453, startPoint y: 214, endPoint x: 459, endPoint y: 147, distance: 67.5
click at [459, 147] on img at bounding box center [425, 238] width 405 height 548
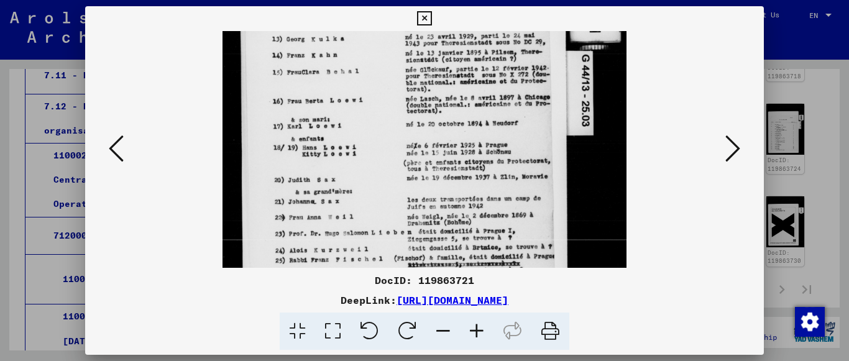
drag, startPoint x: 490, startPoint y: 201, endPoint x: 493, endPoint y: 103, distance: 98.9
click at [493, 103] on img at bounding box center [425, 139] width 405 height 548
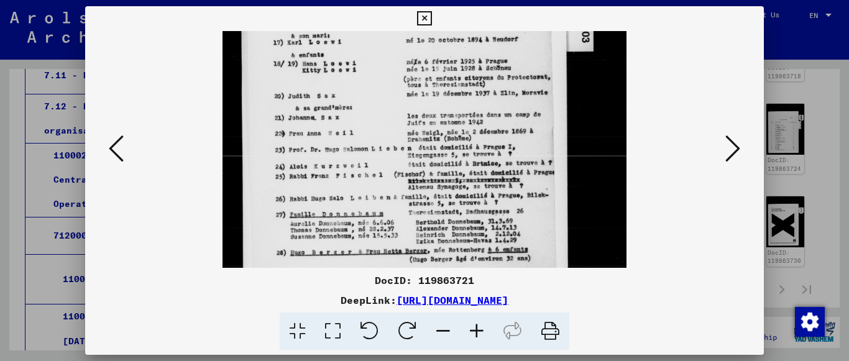
scroll to position [250, 0]
drag, startPoint x: 479, startPoint y: 208, endPoint x: 456, endPoint y: 123, distance: 87.6
click at [456, 123] on img at bounding box center [425, 55] width 405 height 548
click at [117, 158] on icon at bounding box center [116, 149] width 15 height 30
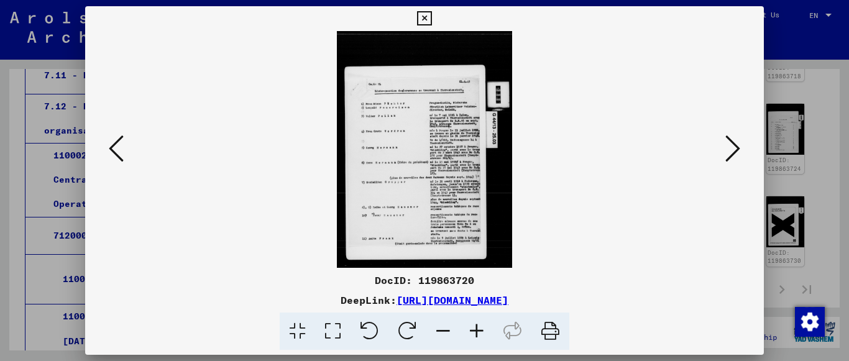
click at [472, 323] on icon at bounding box center [477, 332] width 34 height 38
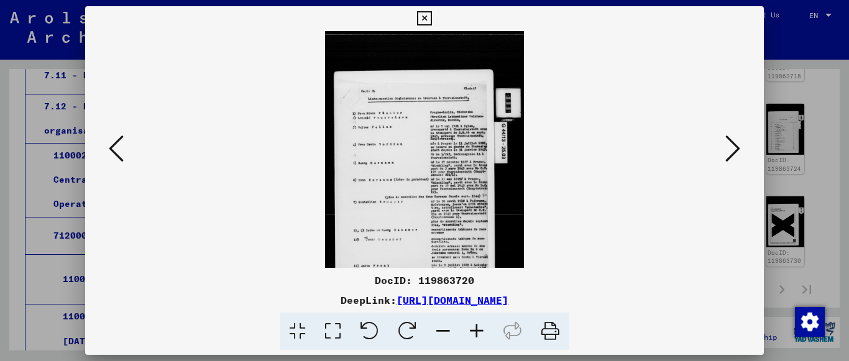
click at [472, 323] on icon at bounding box center [477, 332] width 34 height 38
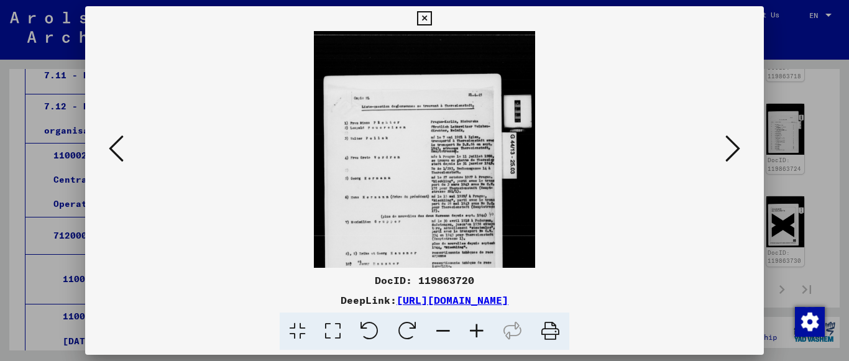
click at [472, 324] on icon at bounding box center [477, 332] width 34 height 38
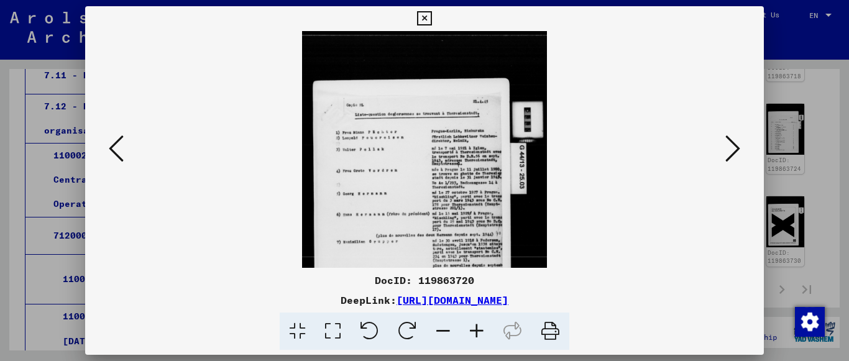
click at [472, 324] on icon at bounding box center [477, 332] width 34 height 38
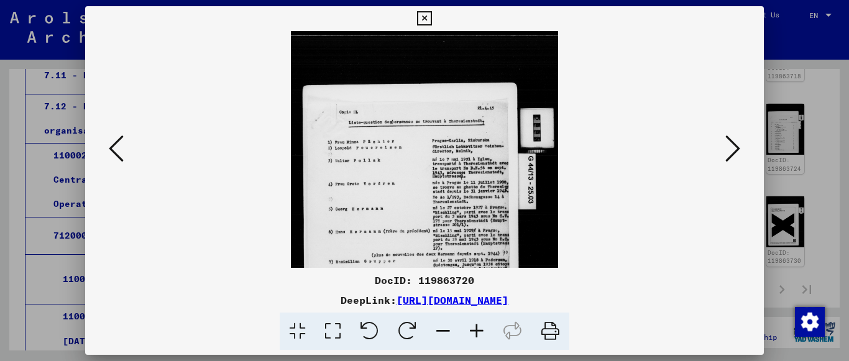
click at [472, 324] on icon at bounding box center [477, 332] width 34 height 38
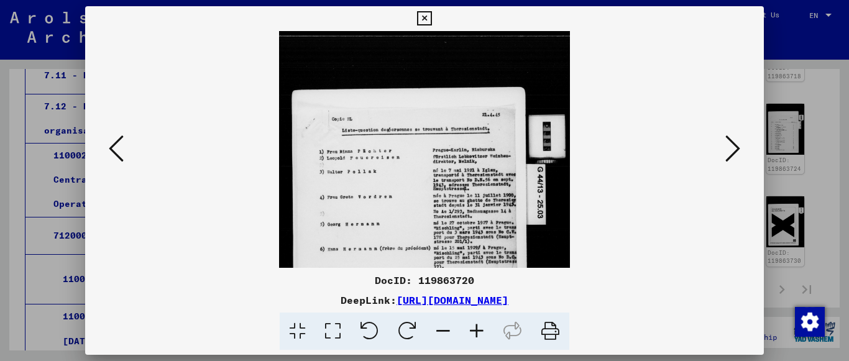
click at [472, 324] on icon at bounding box center [477, 332] width 34 height 38
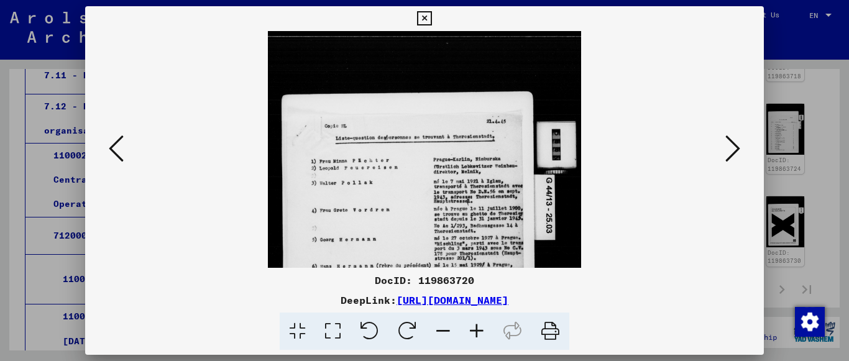
click at [472, 324] on icon at bounding box center [477, 332] width 34 height 38
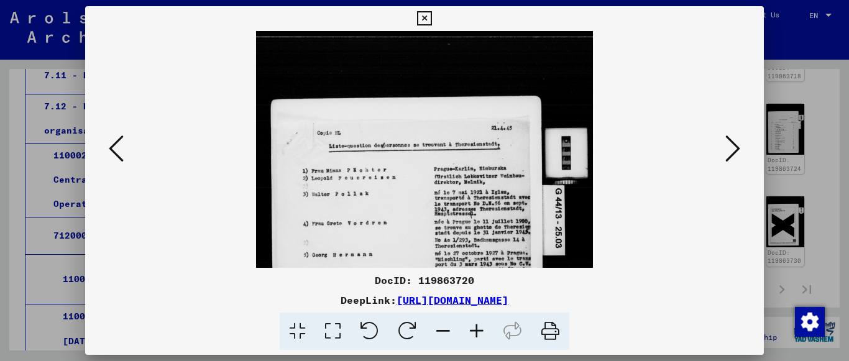
scroll to position [92, 0]
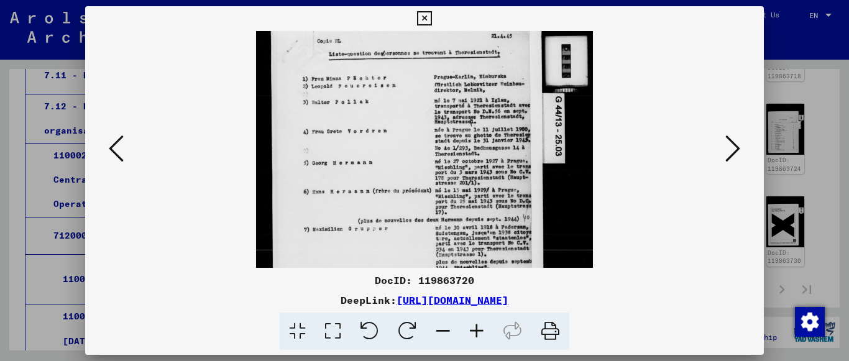
drag, startPoint x: 363, startPoint y: 211, endPoint x: 372, endPoint y: 119, distance: 92.4
click at [372, 119] on img at bounding box center [424, 166] width 336 height 454
click at [126, 144] on button at bounding box center [116, 149] width 22 height 35
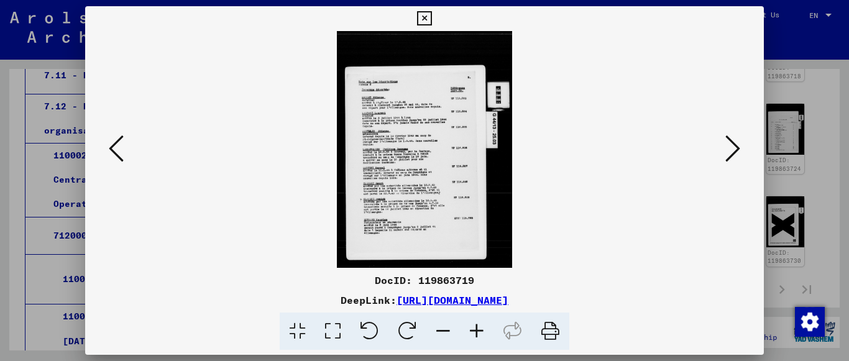
click at [472, 333] on icon at bounding box center [477, 332] width 34 height 38
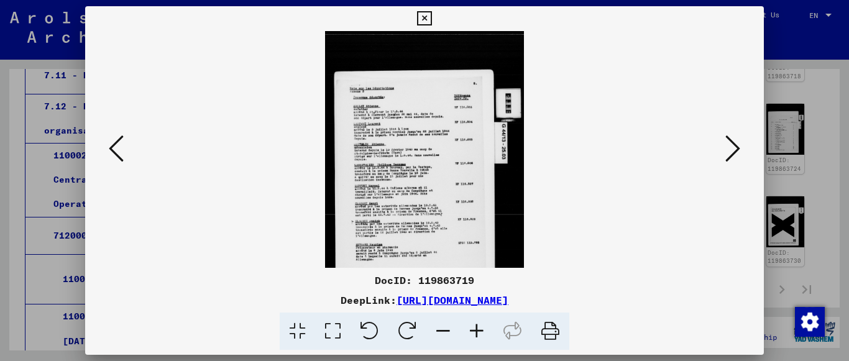
click at [472, 333] on icon at bounding box center [477, 332] width 34 height 38
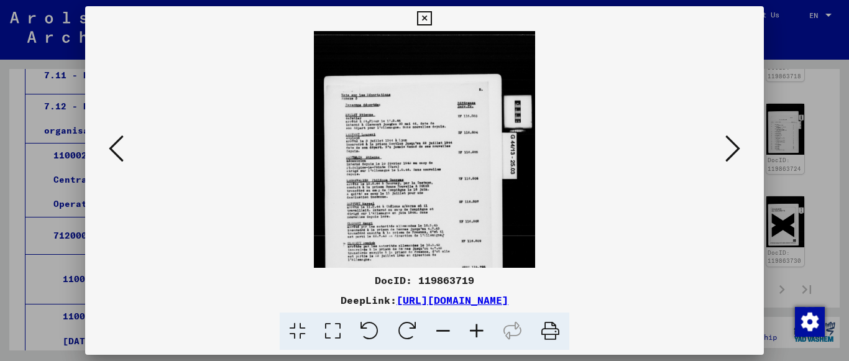
click at [472, 333] on icon at bounding box center [477, 332] width 34 height 38
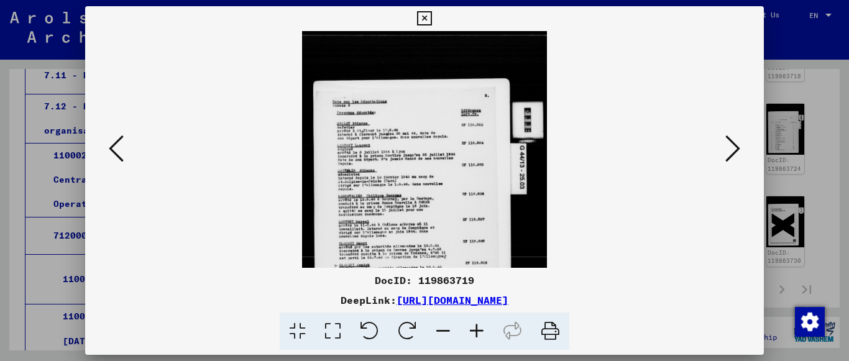
click at [472, 333] on icon at bounding box center [477, 332] width 34 height 38
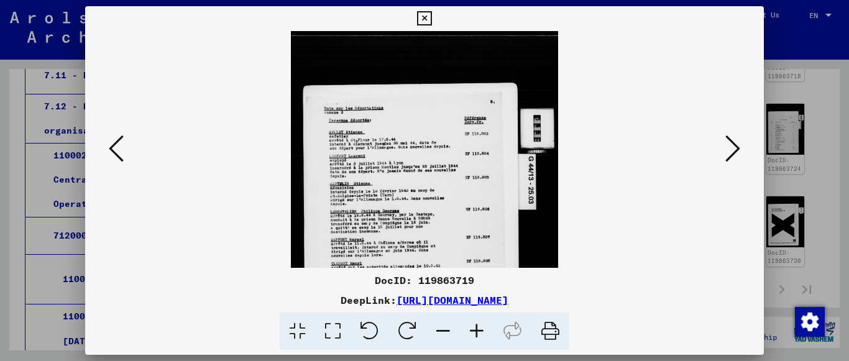
click at [472, 333] on icon at bounding box center [477, 332] width 34 height 38
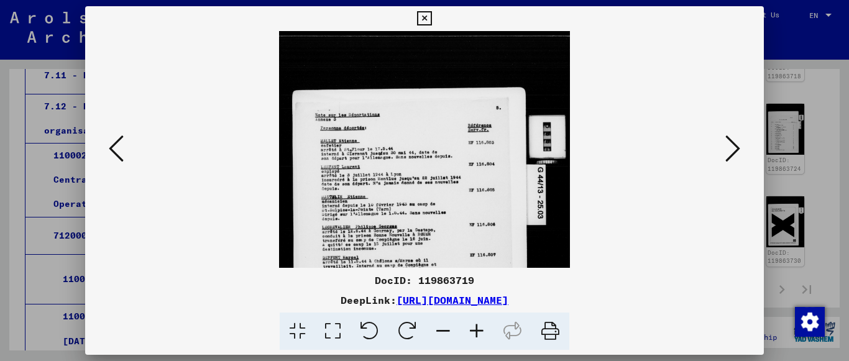
click at [472, 333] on icon at bounding box center [477, 332] width 34 height 38
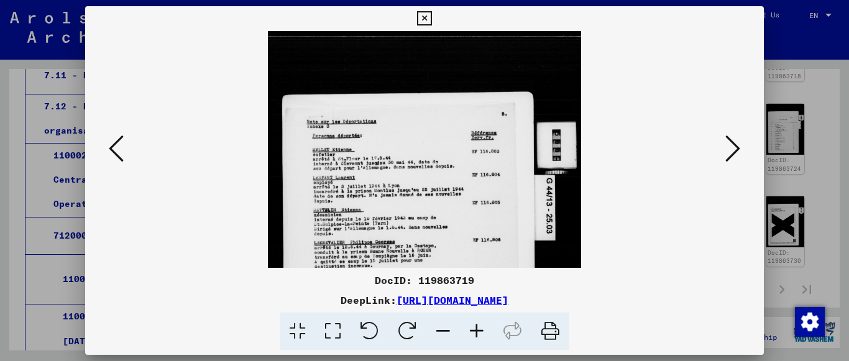
click at [472, 333] on icon at bounding box center [477, 332] width 34 height 38
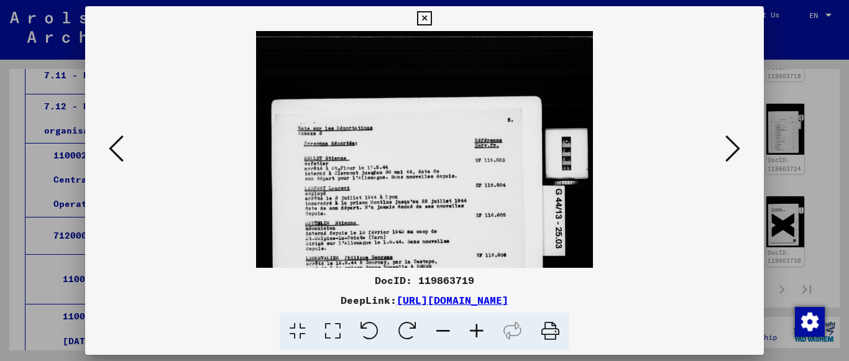
click at [472, 333] on icon at bounding box center [477, 332] width 34 height 38
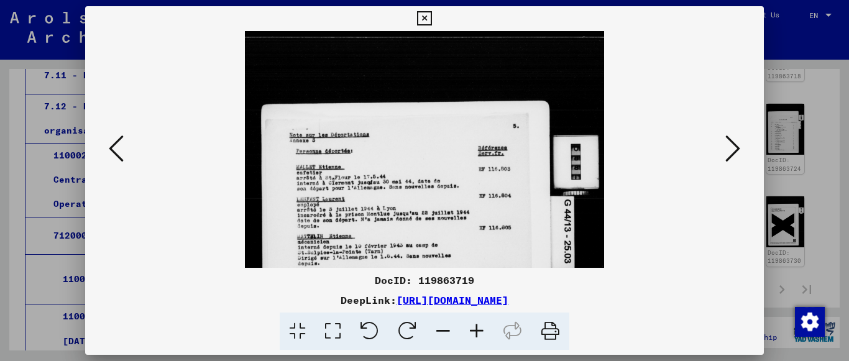
click at [472, 333] on icon at bounding box center [477, 332] width 34 height 38
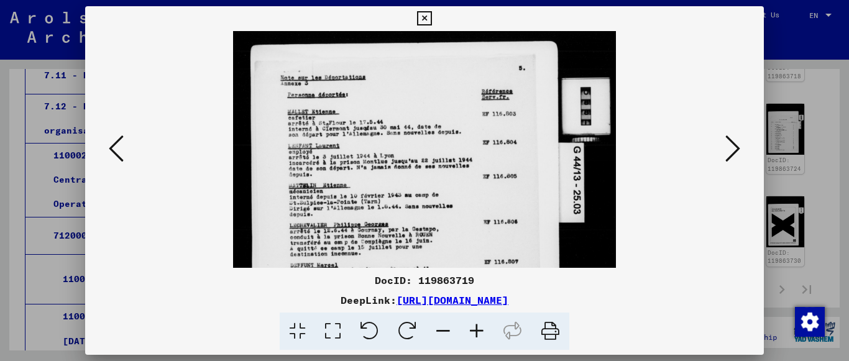
scroll to position [73, 0]
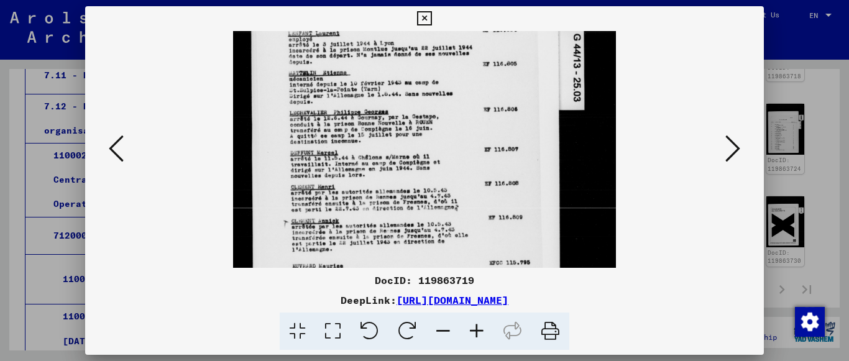
drag, startPoint x: 398, startPoint y: 241, endPoint x: 421, endPoint y: 65, distance: 178.0
click at [421, 65] on img at bounding box center [424, 113] width 382 height 517
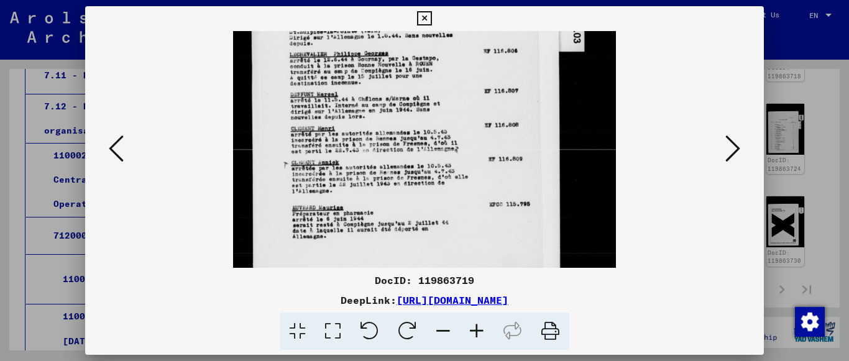
drag, startPoint x: 410, startPoint y: 178, endPoint x: 416, endPoint y: 119, distance: 59.4
click at [416, 119] on img at bounding box center [424, 54] width 382 height 517
click at [112, 158] on icon at bounding box center [116, 149] width 15 height 30
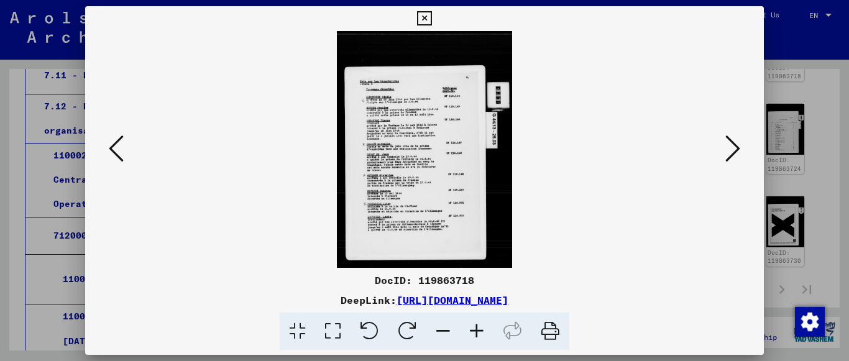
scroll to position [0, 0]
click at [480, 319] on icon at bounding box center [477, 332] width 34 height 38
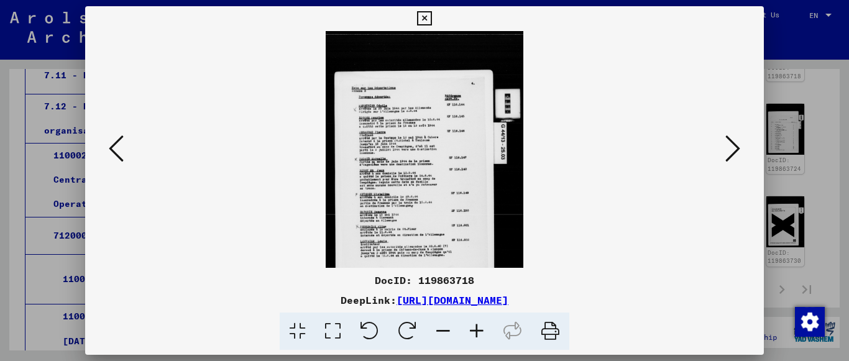
click at [480, 319] on icon at bounding box center [477, 332] width 34 height 38
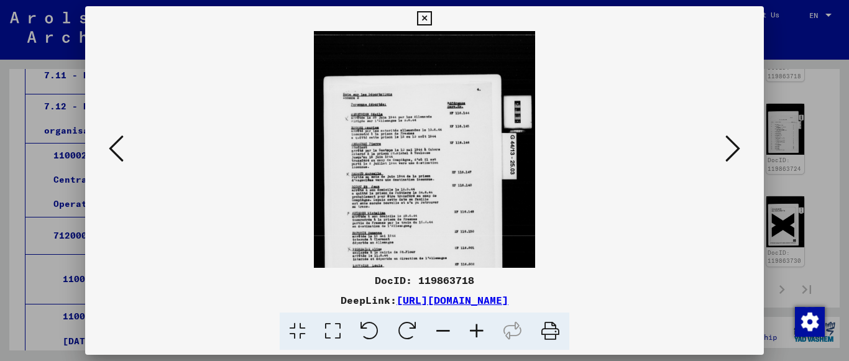
click at [480, 319] on icon at bounding box center [477, 332] width 34 height 38
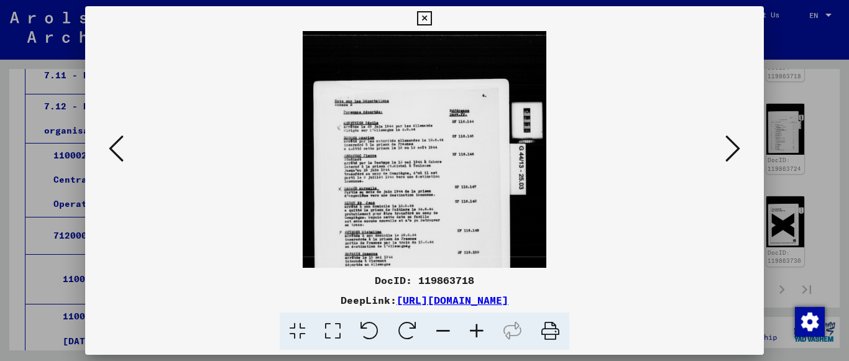
click at [480, 319] on icon at bounding box center [477, 332] width 34 height 38
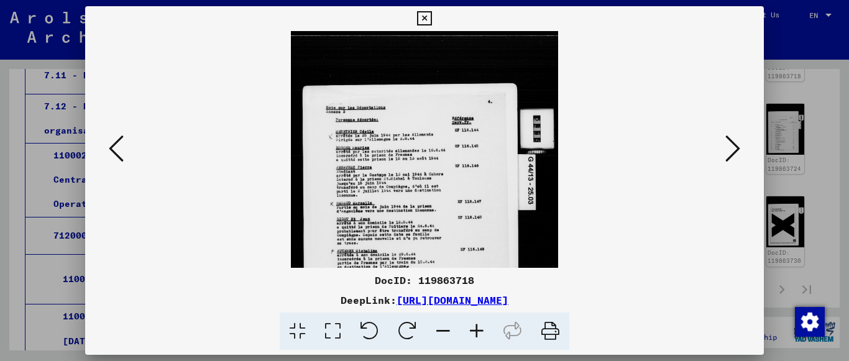
click at [480, 319] on icon at bounding box center [477, 332] width 34 height 38
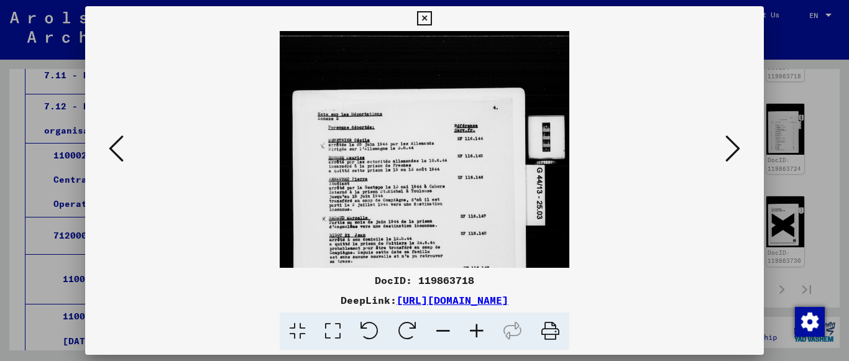
click at [480, 319] on icon at bounding box center [477, 332] width 34 height 38
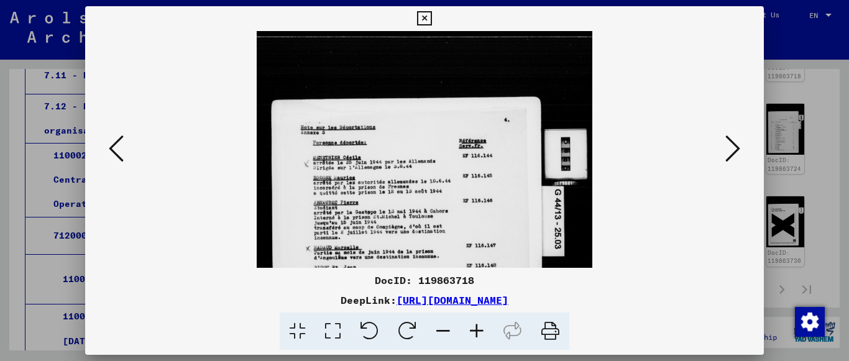
click at [480, 319] on icon at bounding box center [477, 332] width 34 height 38
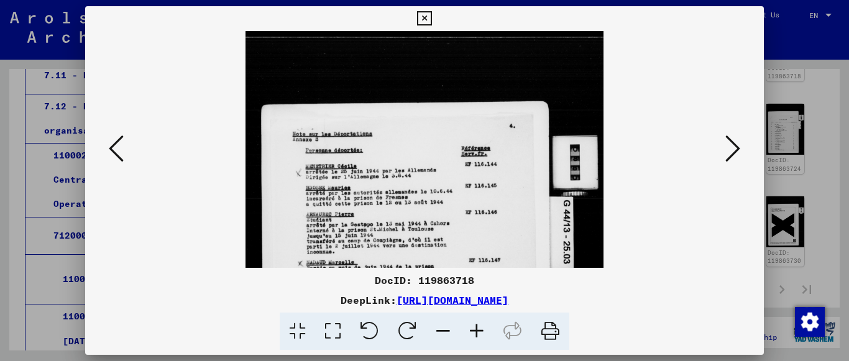
click at [480, 319] on icon at bounding box center [477, 332] width 34 height 38
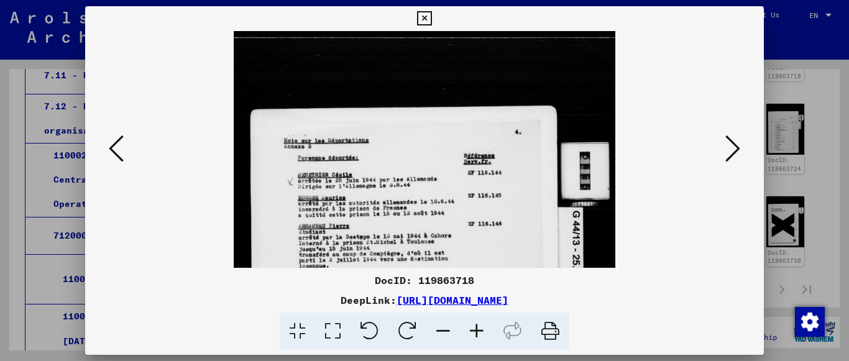
click at [480, 319] on icon at bounding box center [477, 332] width 34 height 38
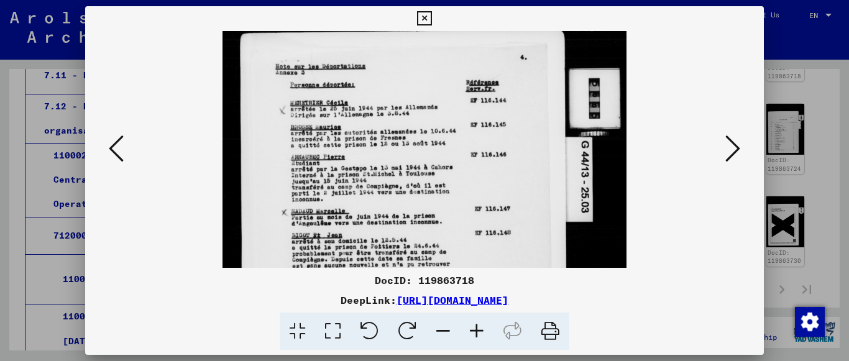
scroll to position [82, 0]
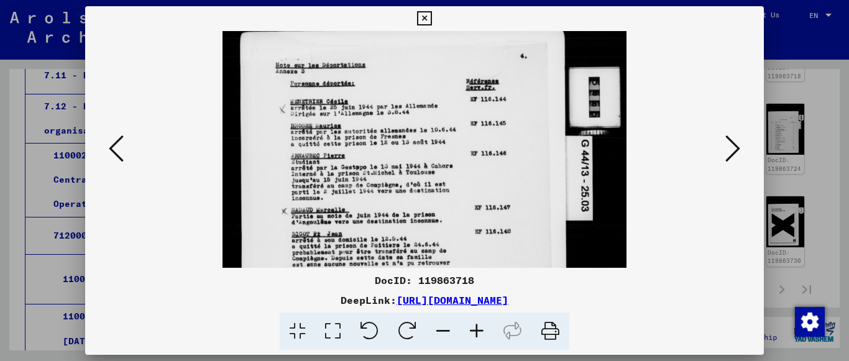
drag, startPoint x: 417, startPoint y: 190, endPoint x: 423, endPoint y: 108, distance: 82.3
click at [423, 108] on img at bounding box center [425, 223] width 405 height 548
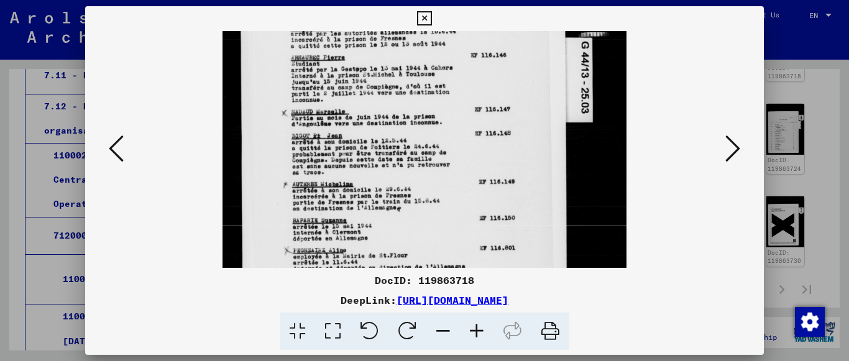
scroll to position [186, 0]
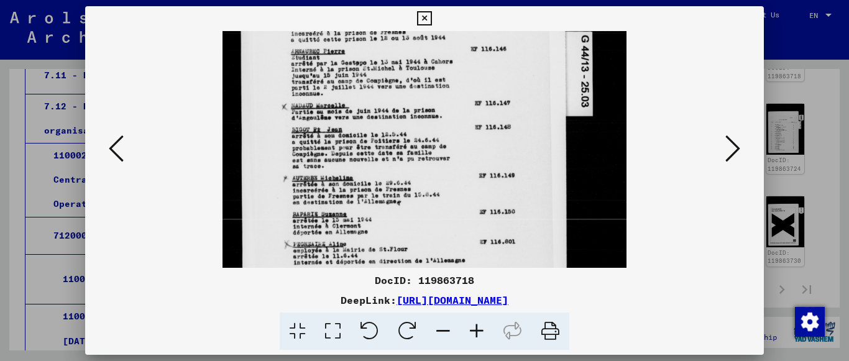
drag, startPoint x: 423, startPoint y: 155, endPoint x: 426, endPoint y: 111, distance: 44.9
click at [426, 111] on img at bounding box center [425, 119] width 405 height 548
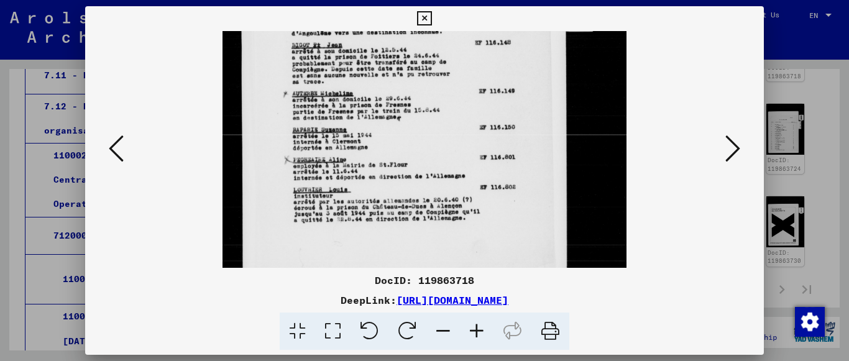
scroll to position [272, 0]
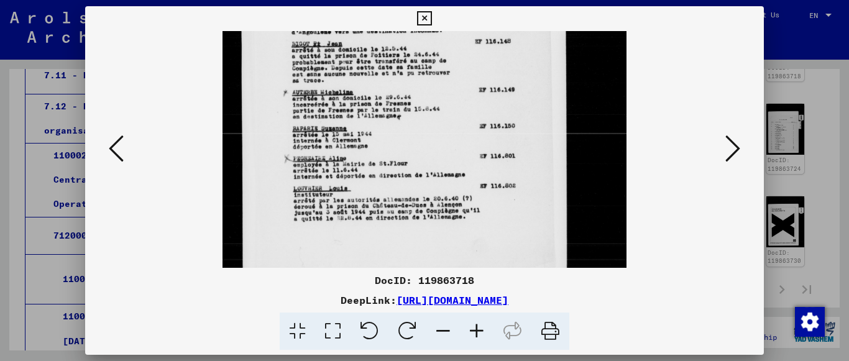
drag, startPoint x: 429, startPoint y: 221, endPoint x: 436, endPoint y: 136, distance: 86.1
click at [436, 136] on img at bounding box center [425, 33] width 405 height 548
click at [109, 140] on icon at bounding box center [116, 149] width 15 height 30
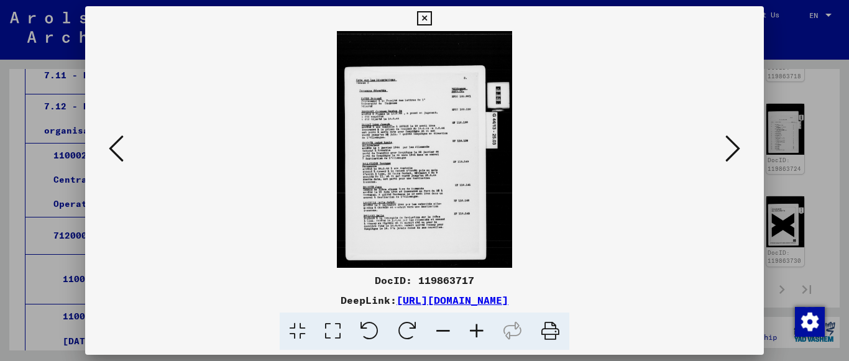
click at [475, 326] on icon at bounding box center [477, 332] width 34 height 38
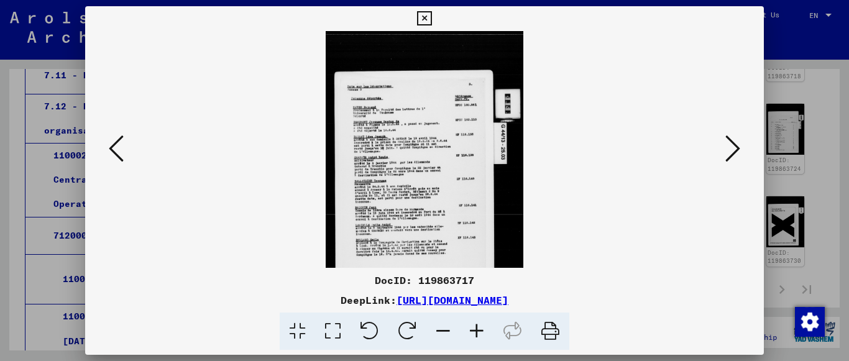
click at [475, 326] on icon at bounding box center [477, 332] width 34 height 38
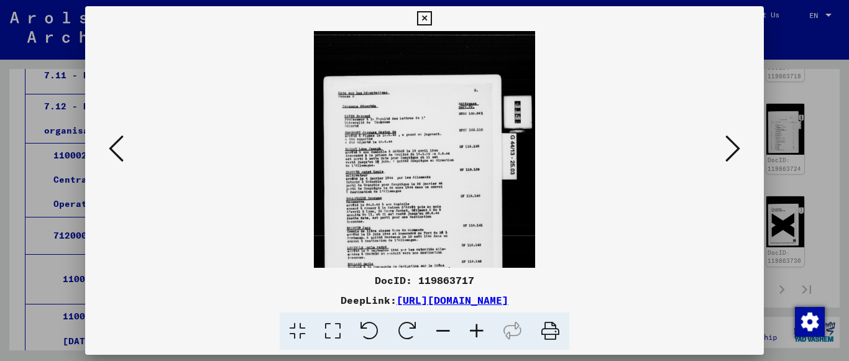
click at [475, 326] on icon at bounding box center [477, 332] width 34 height 38
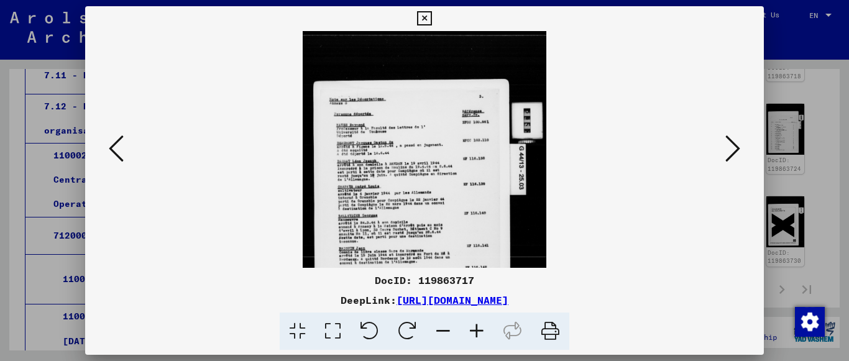
click at [475, 326] on icon at bounding box center [477, 332] width 34 height 38
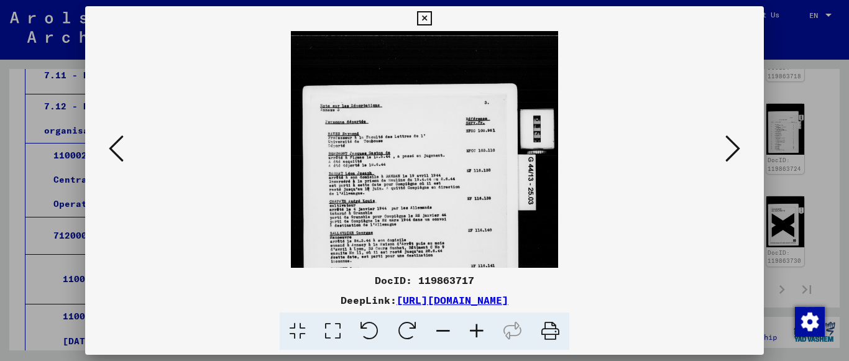
click at [475, 326] on icon at bounding box center [477, 332] width 34 height 38
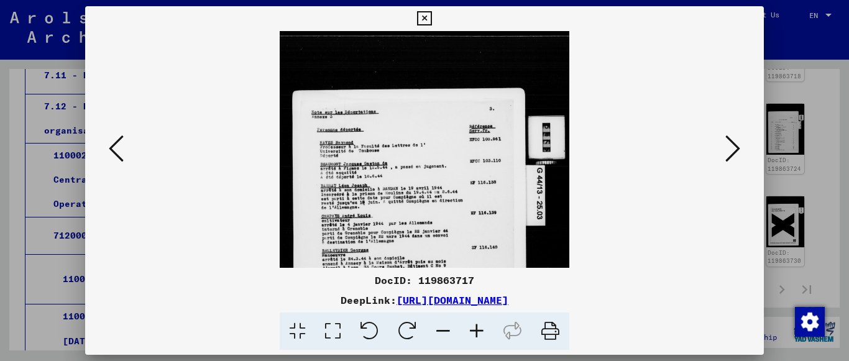
click at [475, 326] on icon at bounding box center [477, 332] width 34 height 38
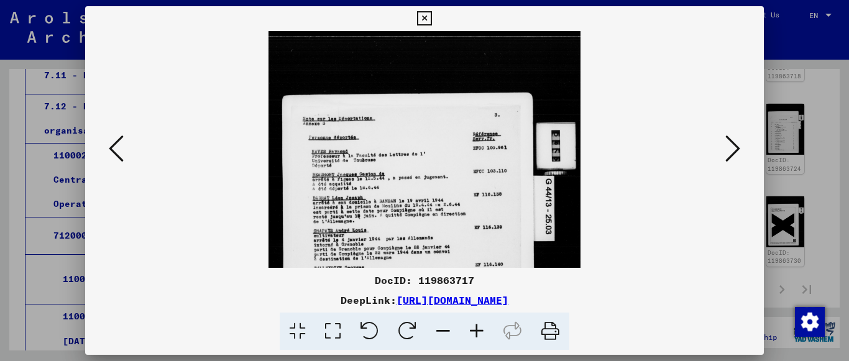
click at [475, 326] on icon at bounding box center [477, 332] width 34 height 38
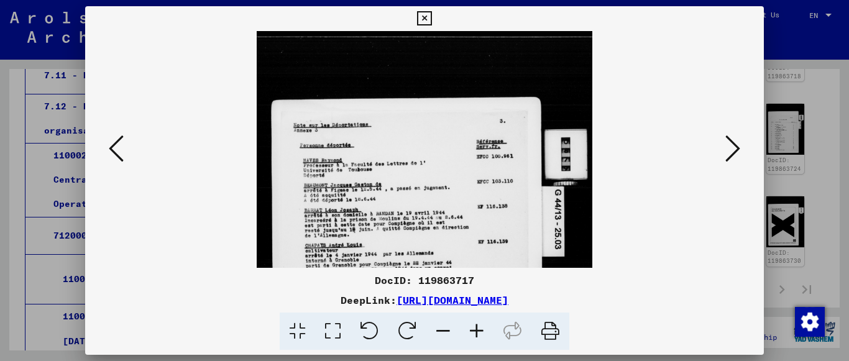
click at [475, 326] on icon at bounding box center [477, 332] width 34 height 38
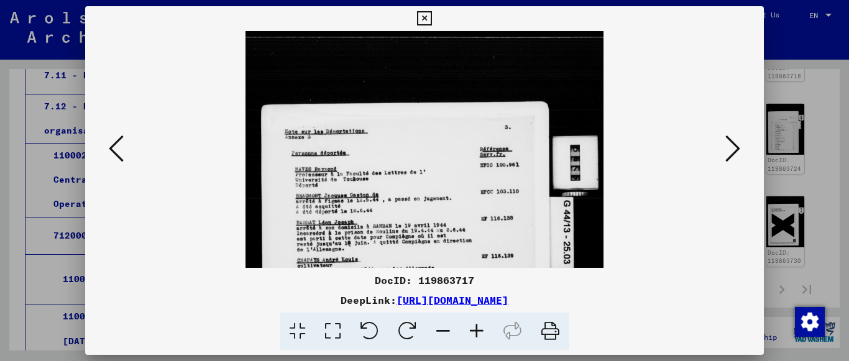
click at [475, 326] on icon at bounding box center [477, 332] width 34 height 38
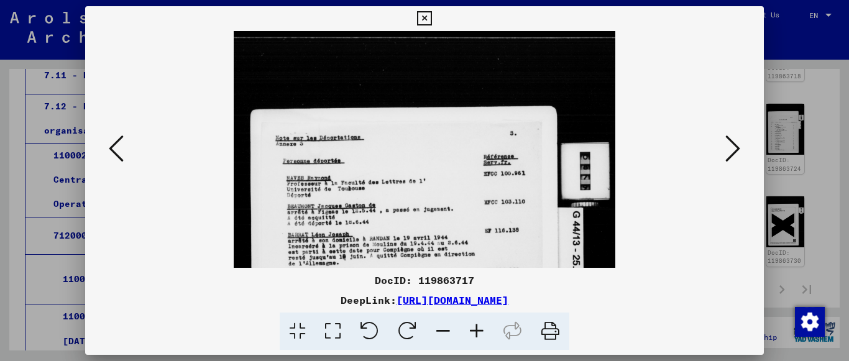
click at [475, 326] on icon at bounding box center [477, 332] width 34 height 38
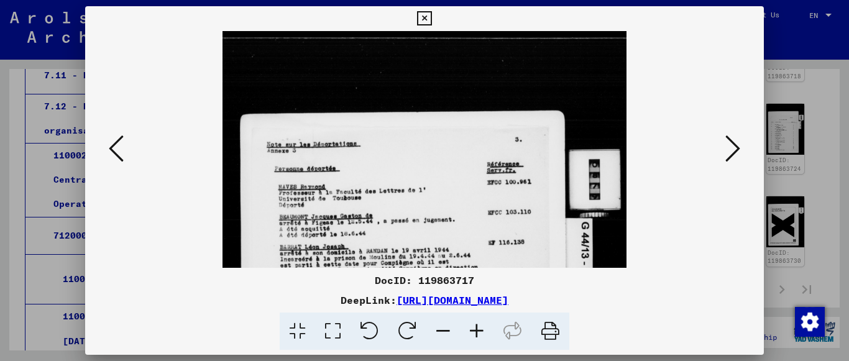
click at [475, 326] on icon at bounding box center [477, 332] width 34 height 38
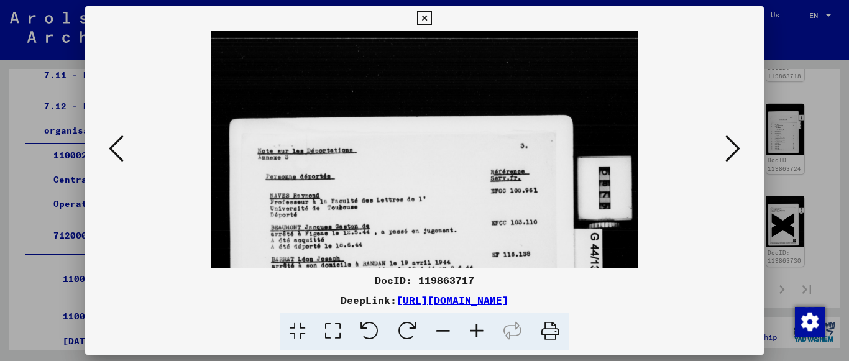
click at [475, 326] on icon at bounding box center [477, 332] width 34 height 38
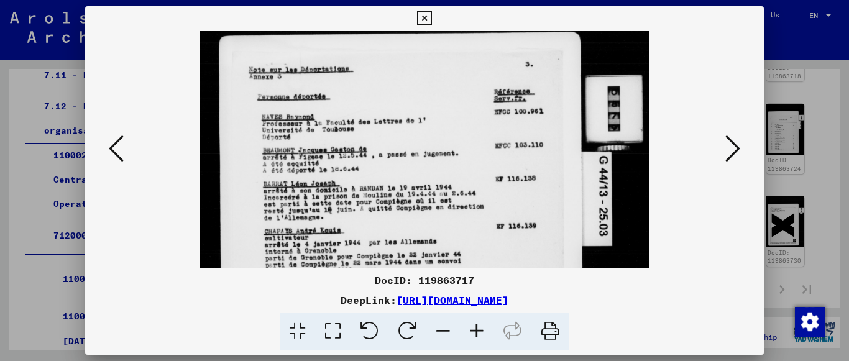
drag, startPoint x: 432, startPoint y: 145, endPoint x: 426, endPoint y: 117, distance: 29.3
click at [426, 117] on img at bounding box center [425, 248] width 450 height 610
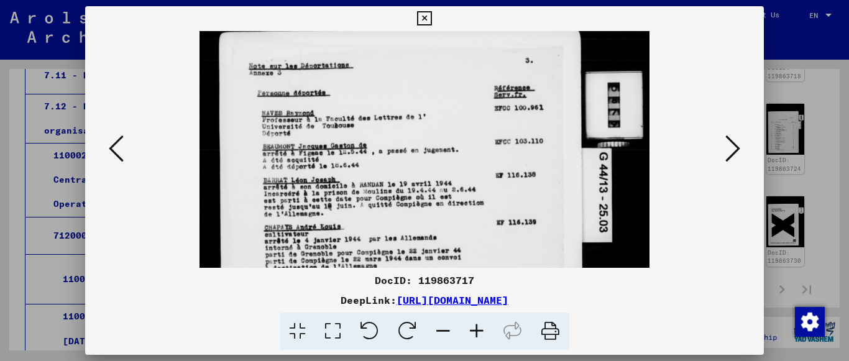
scroll to position [185, 0]
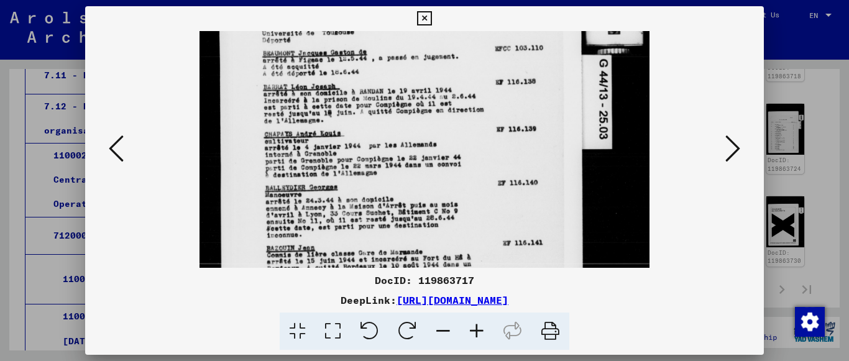
drag, startPoint x: 469, startPoint y: 140, endPoint x: 467, endPoint y: 98, distance: 43.0
click at [467, 98] on img at bounding box center [425, 151] width 450 height 610
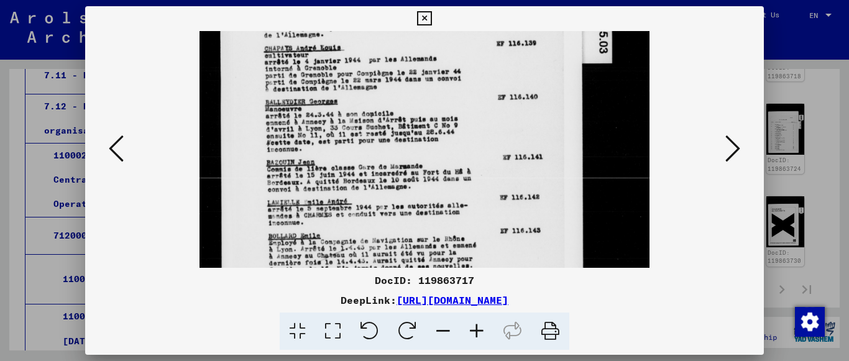
drag, startPoint x: 467, startPoint y: 189, endPoint x: 467, endPoint y: 103, distance: 85.8
click at [467, 103] on img at bounding box center [425, 66] width 450 height 610
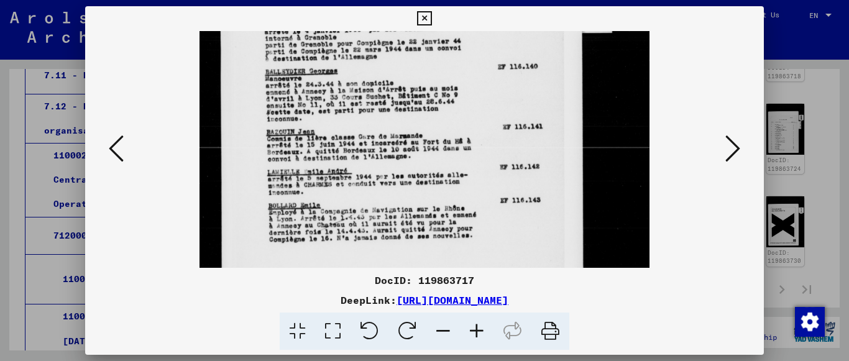
scroll to position [339, 0]
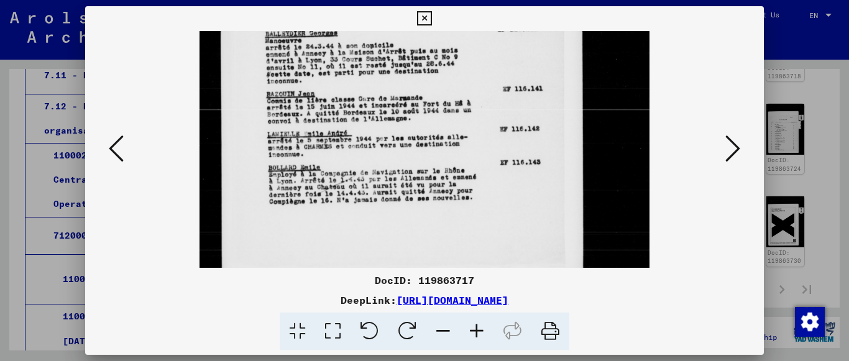
drag, startPoint x: 468, startPoint y: 188, endPoint x: 467, endPoint y: 136, distance: 52.2
click at [110, 152] on icon at bounding box center [116, 149] width 15 height 30
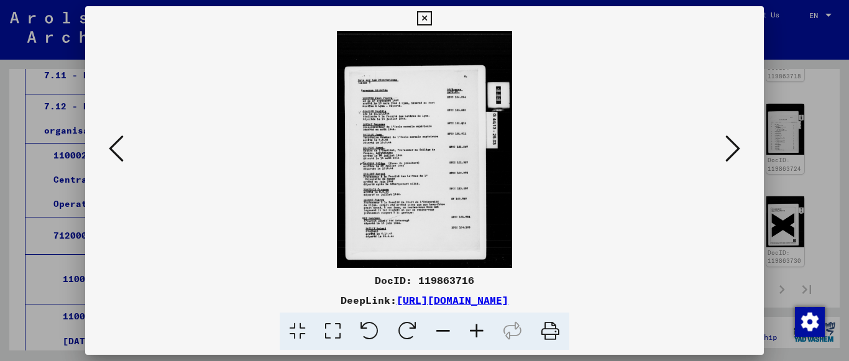
scroll to position [0, 0]
click at [477, 321] on icon at bounding box center [477, 332] width 34 height 38
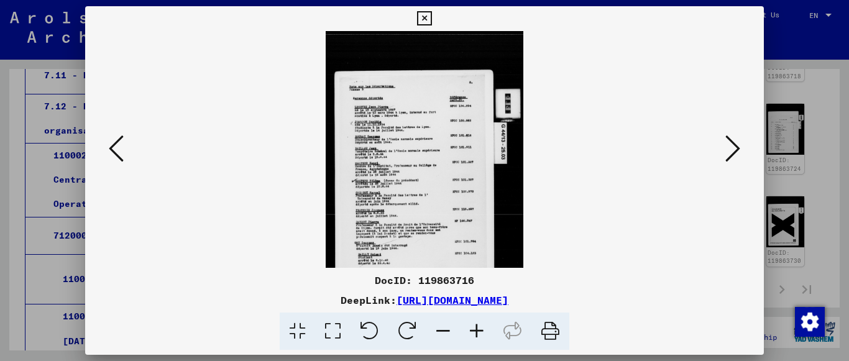
click at [477, 321] on icon at bounding box center [477, 332] width 34 height 38
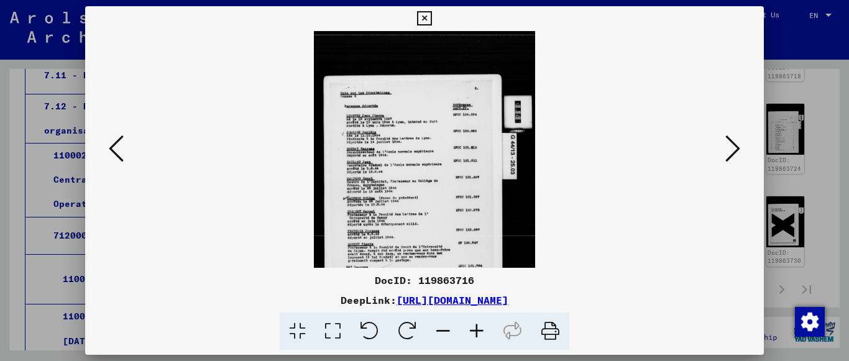
click at [477, 321] on icon at bounding box center [477, 332] width 34 height 38
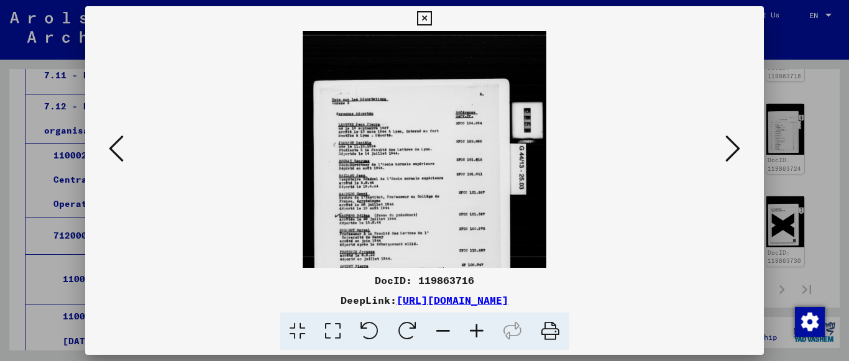
click at [477, 321] on icon at bounding box center [477, 332] width 34 height 38
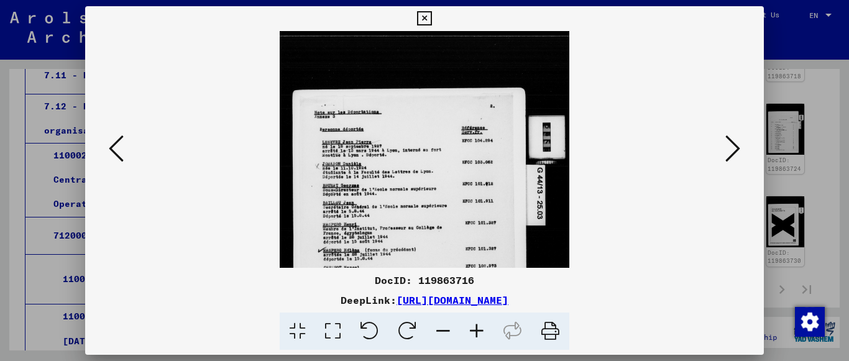
click at [477, 321] on icon at bounding box center [477, 332] width 34 height 38
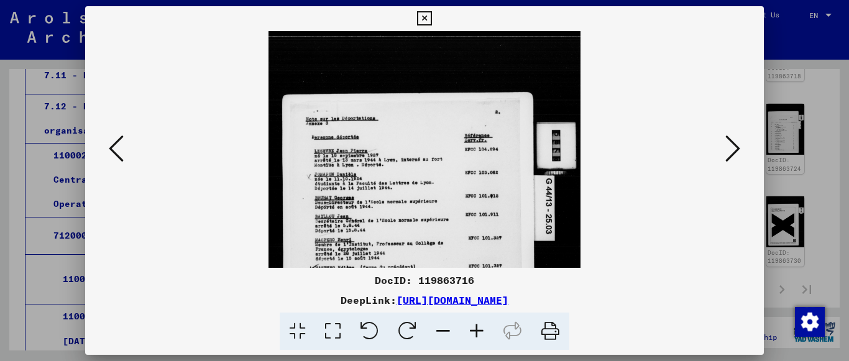
click at [477, 321] on icon at bounding box center [477, 332] width 34 height 38
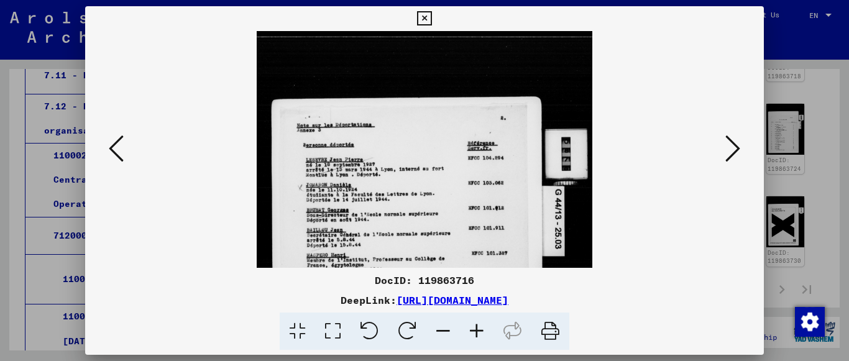
click at [477, 321] on icon at bounding box center [477, 332] width 34 height 38
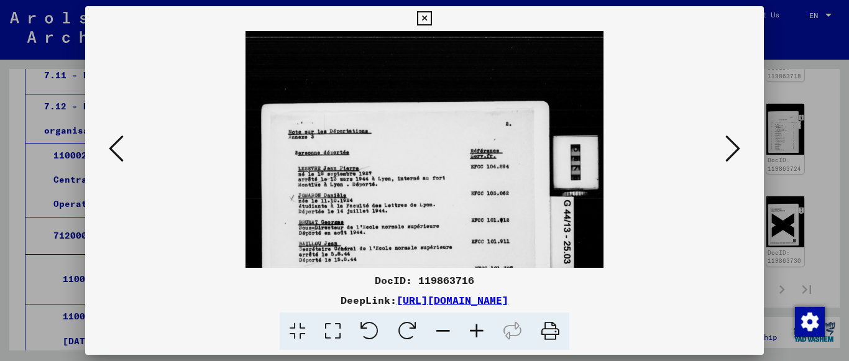
click at [477, 321] on icon at bounding box center [477, 332] width 34 height 38
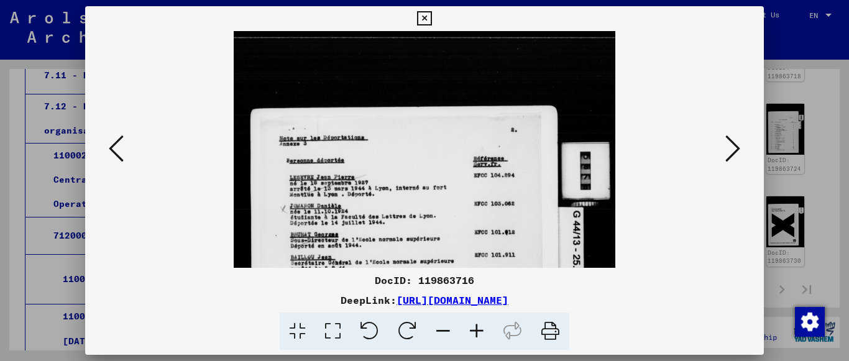
click at [475, 320] on icon at bounding box center [477, 332] width 34 height 38
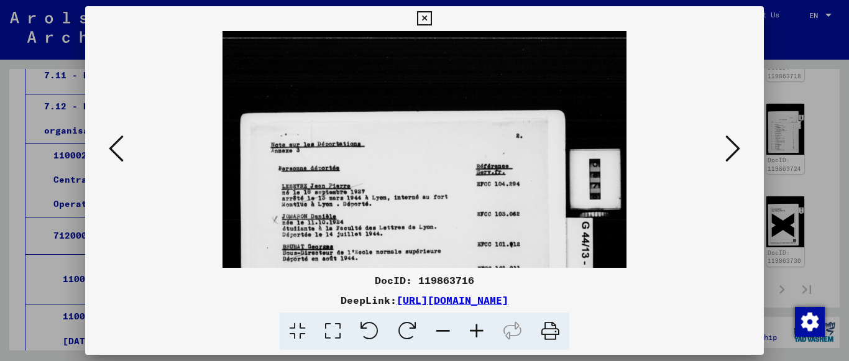
click at [476, 320] on icon at bounding box center [477, 332] width 34 height 38
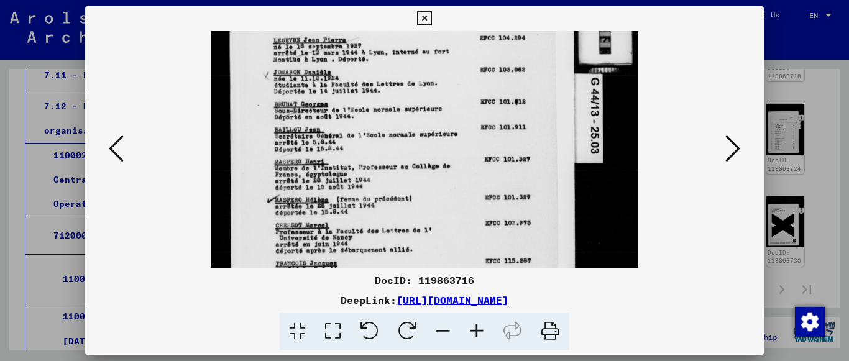
drag, startPoint x: 405, startPoint y: 201, endPoint x: 397, endPoint y: 46, distance: 155.0
click at [397, 46] on img at bounding box center [425, 165] width 428 height 579
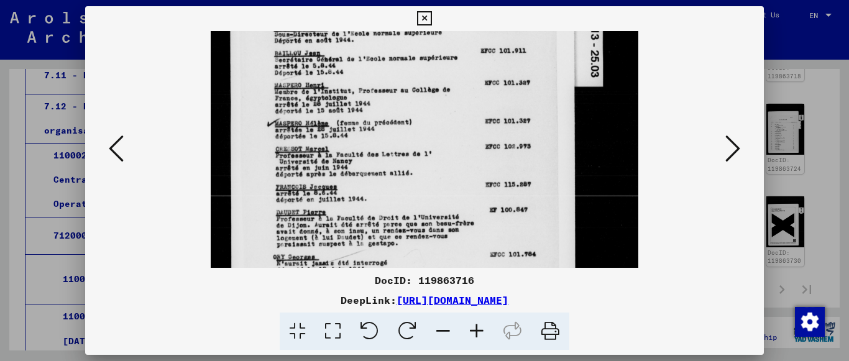
drag, startPoint x: 406, startPoint y: 92, endPoint x: 400, endPoint y: 16, distance: 76.1
click at [400, 16] on div "DocID: 119863716 DeepLink: [URL][DOMAIN_NAME]" at bounding box center [424, 178] width 679 height 344
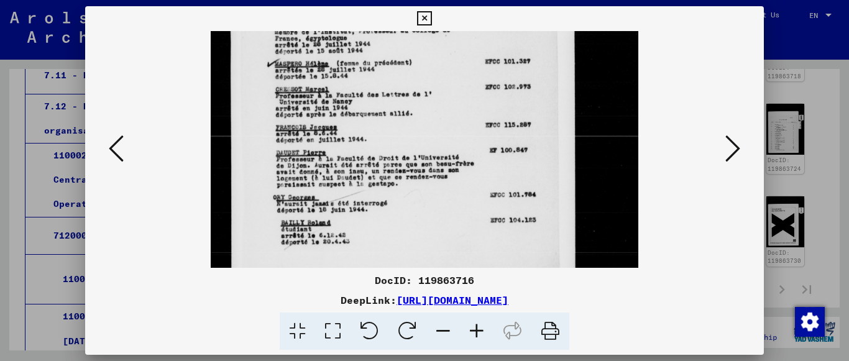
scroll to position [294, 0]
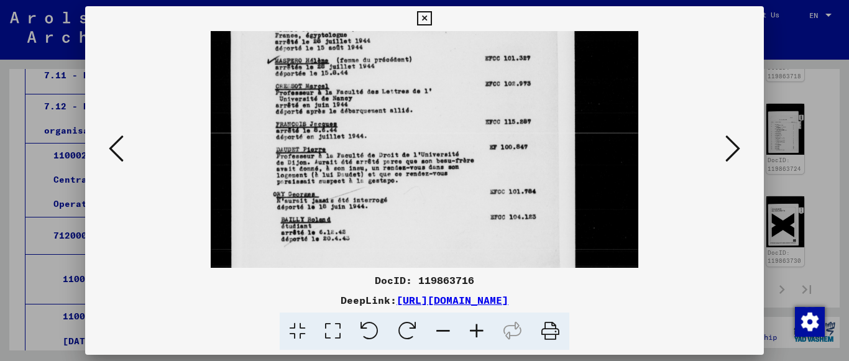
drag, startPoint x: 393, startPoint y: 116, endPoint x: 421, endPoint y: 53, distance: 69.0
click at [421, 53] on img at bounding box center [425, 26] width 428 height 579
click at [117, 145] on icon at bounding box center [116, 149] width 15 height 30
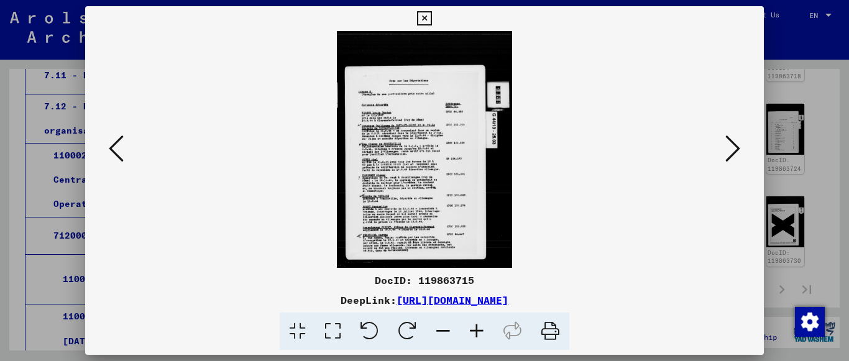
click at [483, 324] on icon at bounding box center [477, 332] width 34 height 38
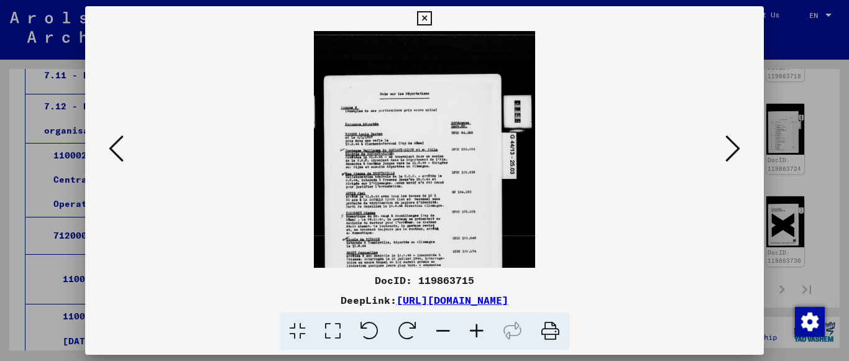
click at [483, 324] on icon at bounding box center [477, 332] width 34 height 38
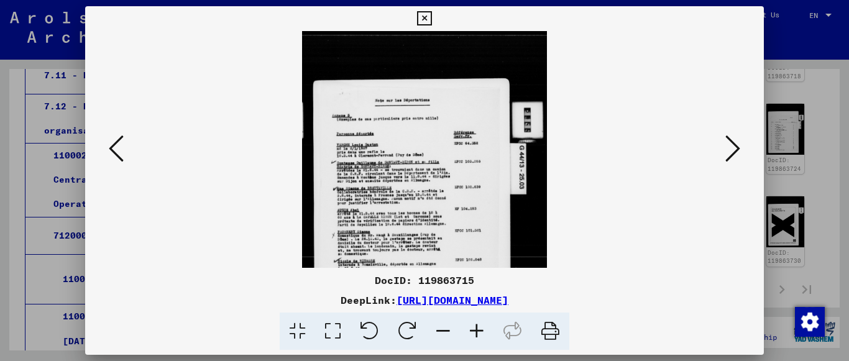
click at [483, 324] on icon at bounding box center [477, 332] width 34 height 38
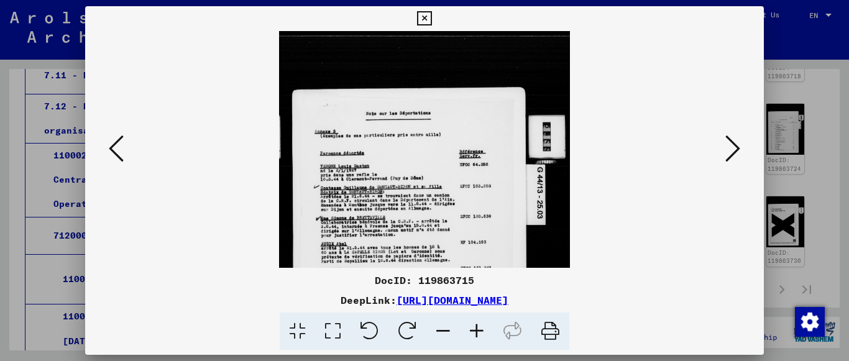
click at [483, 324] on icon at bounding box center [477, 332] width 34 height 38
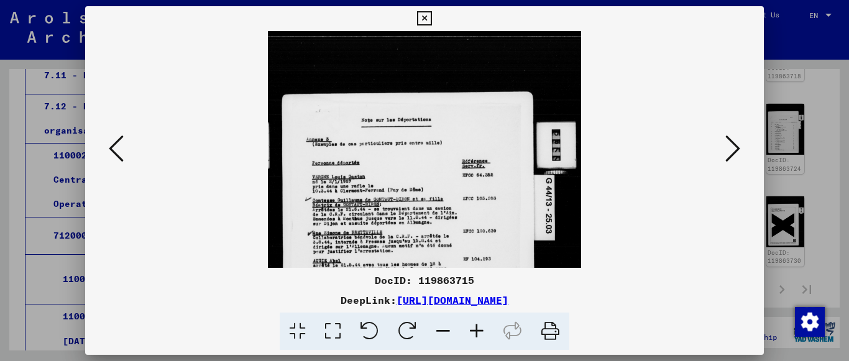
click at [483, 324] on icon at bounding box center [477, 332] width 34 height 38
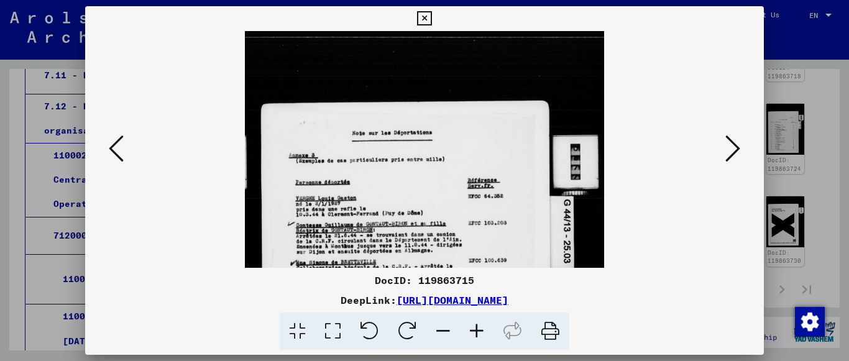
click at [483, 324] on icon at bounding box center [477, 332] width 34 height 38
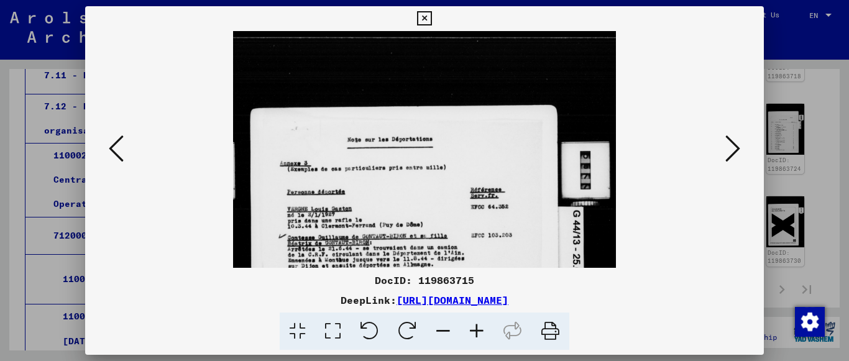
click at [483, 324] on icon at bounding box center [477, 332] width 34 height 38
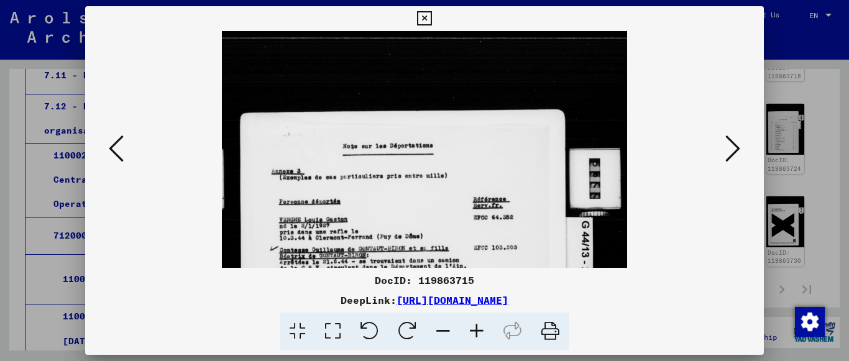
click at [483, 324] on icon at bounding box center [477, 332] width 34 height 38
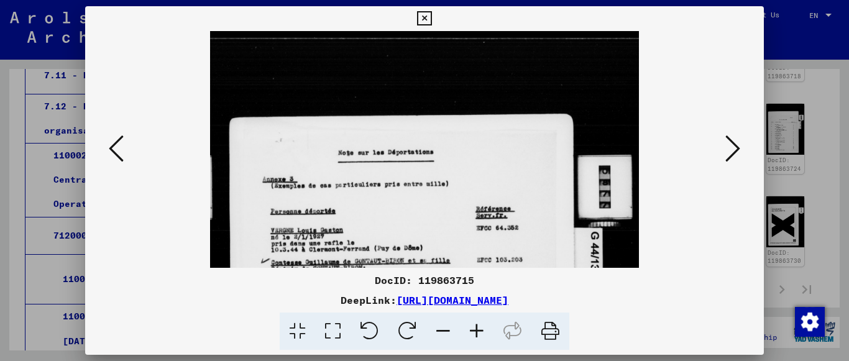
click at [461, 222] on img at bounding box center [424, 320] width 428 height 579
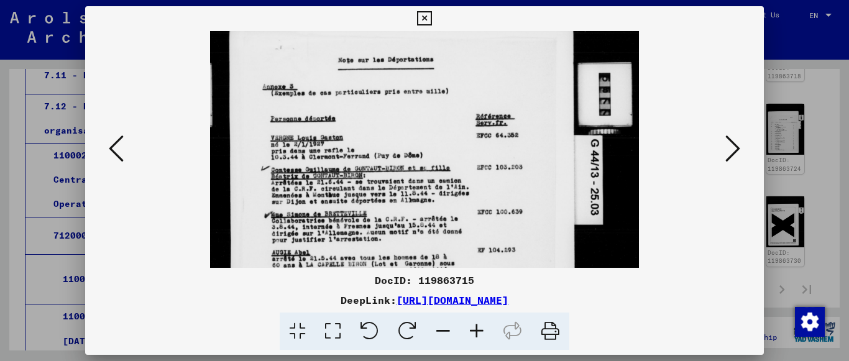
drag, startPoint x: 461, startPoint y: 222, endPoint x: 476, endPoint y: 125, distance: 98.2
click at [476, 125] on img at bounding box center [424, 227] width 428 height 579
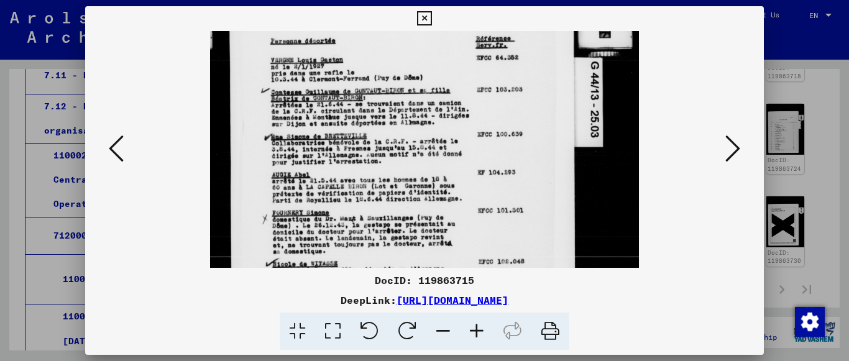
scroll to position [172, 0]
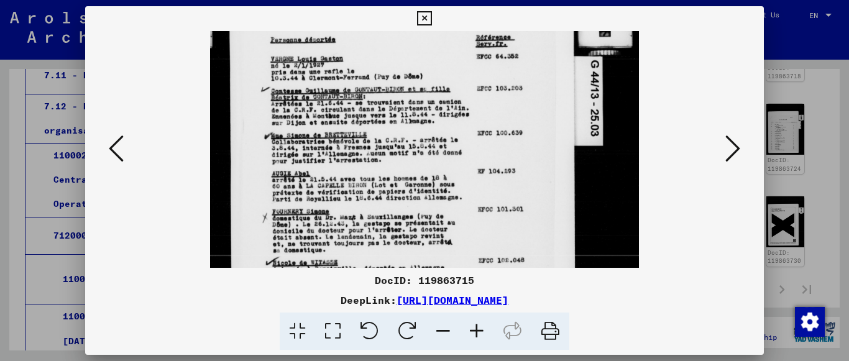
drag, startPoint x: 485, startPoint y: 202, endPoint x: 483, endPoint y: 127, distance: 74.6
click at [483, 127] on img at bounding box center [424, 149] width 428 height 579
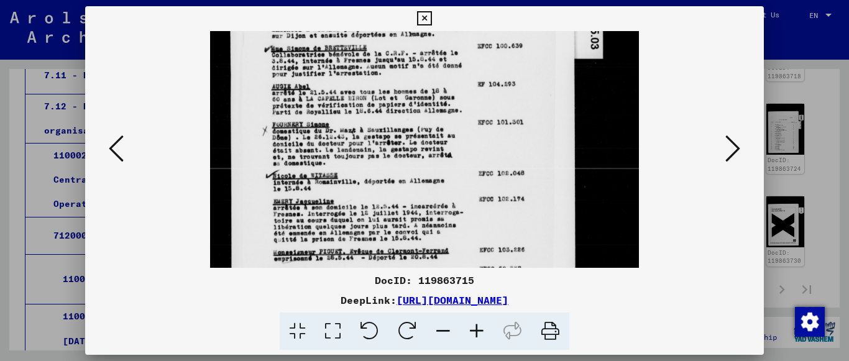
scroll to position [269, 0]
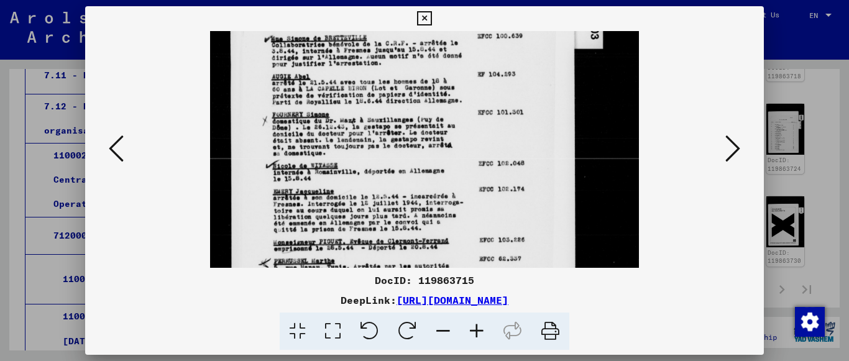
drag, startPoint x: 474, startPoint y: 124, endPoint x: 464, endPoint y: 80, distance: 45.8
click at [464, 80] on img at bounding box center [424, 52] width 428 height 579
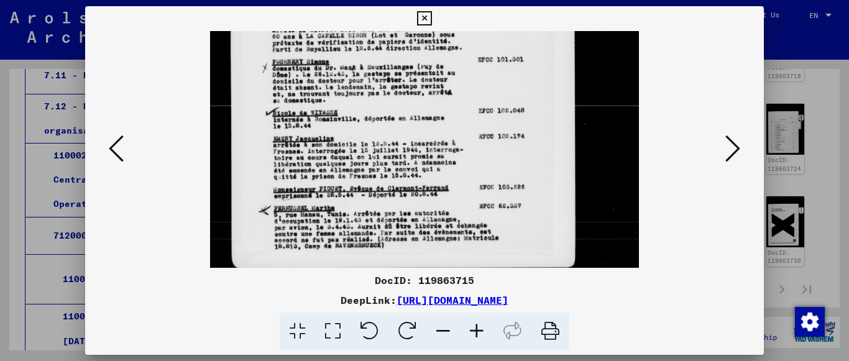
scroll to position [342, 0]
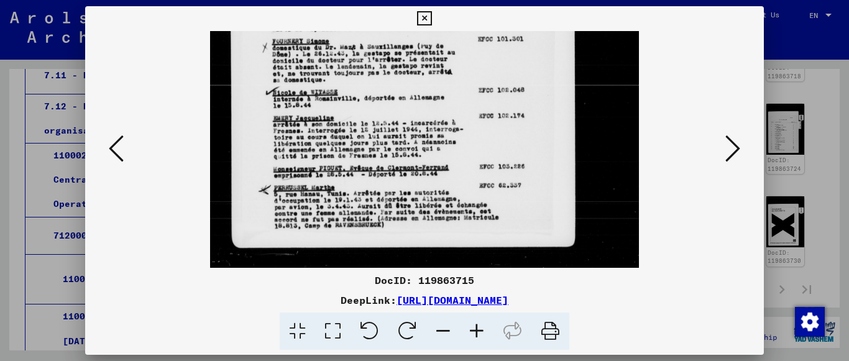
drag, startPoint x: 469, startPoint y: 109, endPoint x: 464, endPoint y: 49, distance: 59.9
click at [111, 156] on icon at bounding box center [116, 149] width 15 height 30
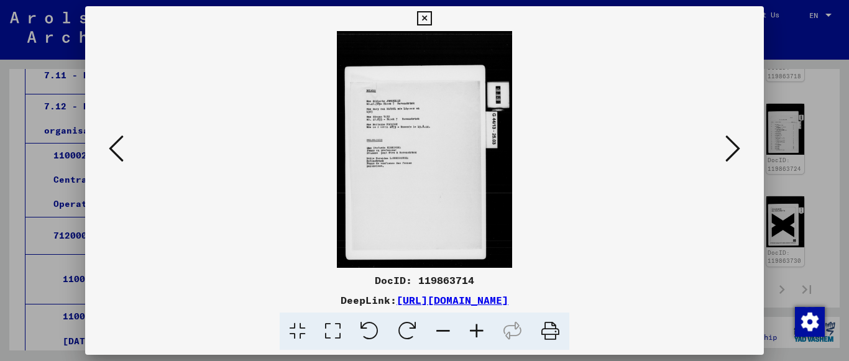
scroll to position [0, 0]
click at [479, 342] on icon at bounding box center [477, 332] width 34 height 38
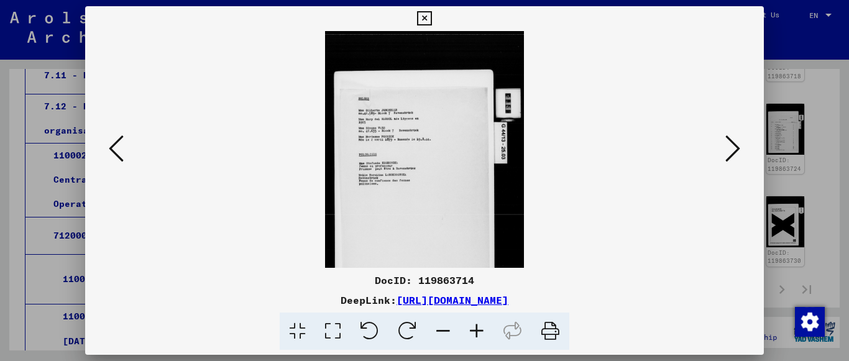
click at [479, 342] on icon at bounding box center [477, 332] width 34 height 38
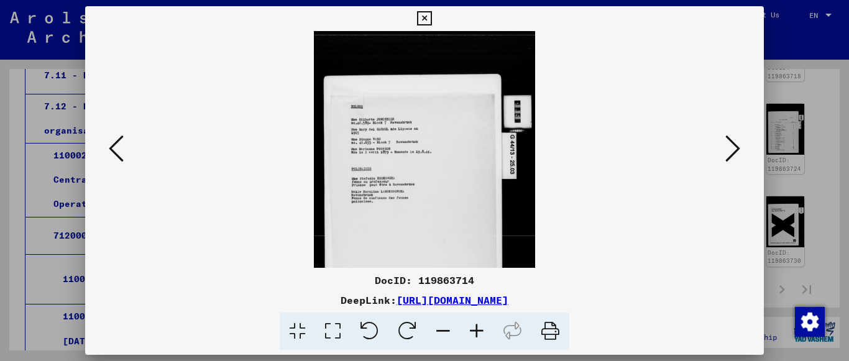
click at [479, 342] on icon at bounding box center [477, 332] width 34 height 38
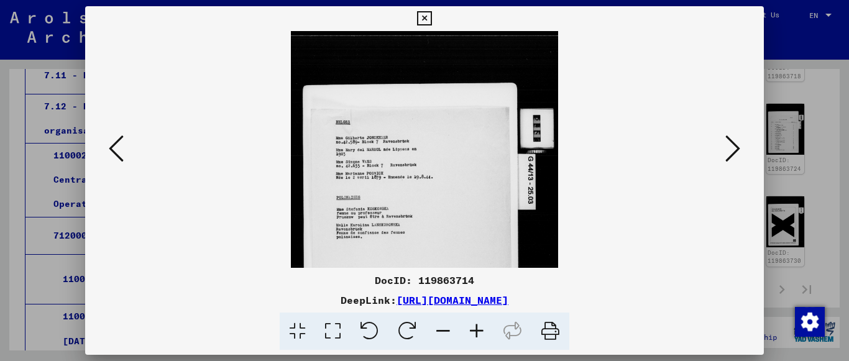
click at [479, 342] on icon at bounding box center [477, 332] width 34 height 38
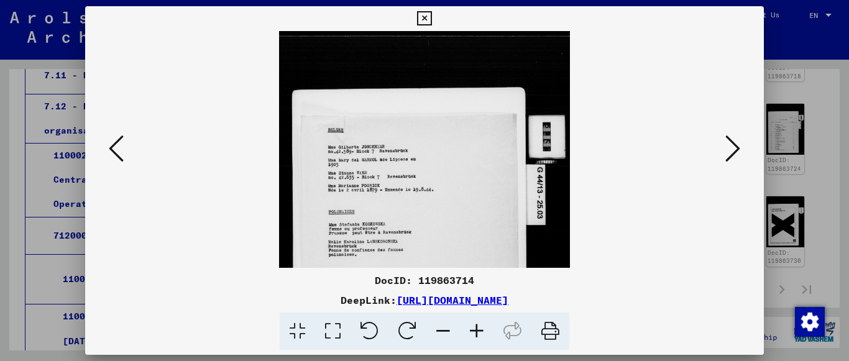
click at [479, 342] on icon at bounding box center [477, 332] width 34 height 38
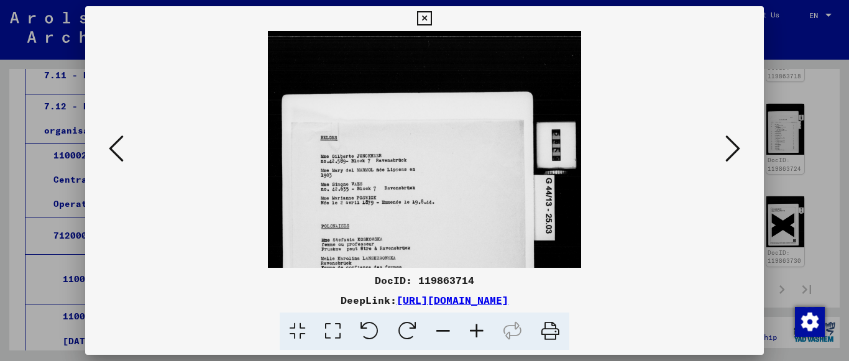
click at [479, 342] on icon at bounding box center [477, 332] width 34 height 38
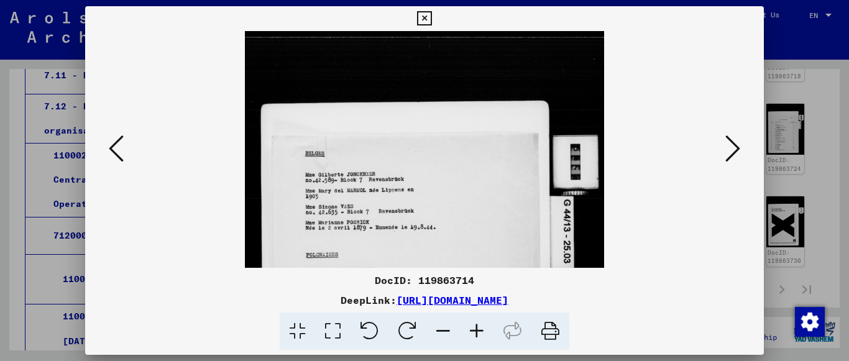
click at [479, 342] on icon at bounding box center [477, 332] width 34 height 38
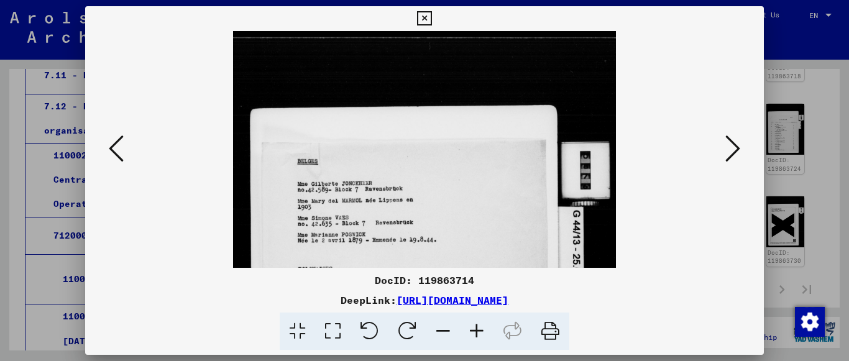
click at [479, 342] on icon at bounding box center [477, 332] width 34 height 38
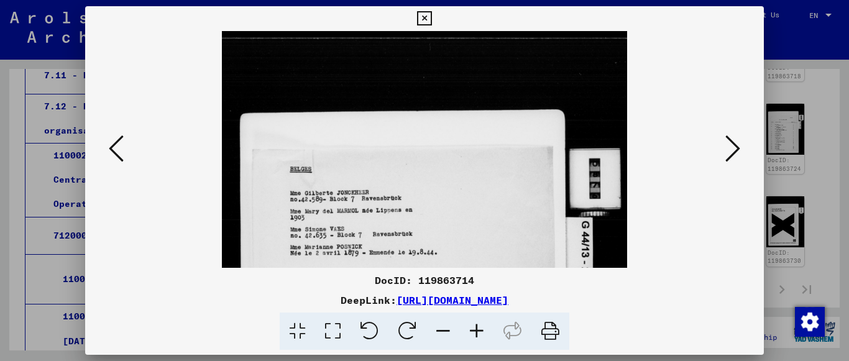
click at [479, 342] on icon at bounding box center [477, 332] width 34 height 38
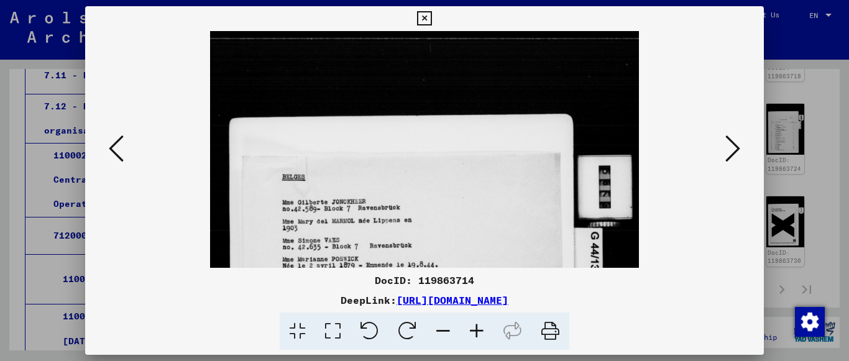
click at [479, 342] on icon at bounding box center [477, 332] width 34 height 38
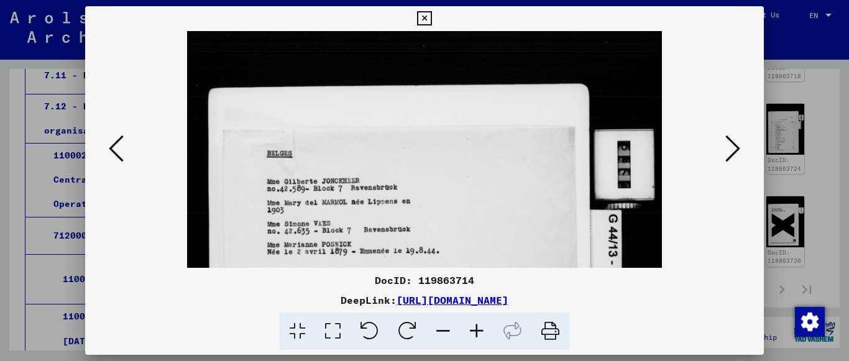
scroll to position [41, 0]
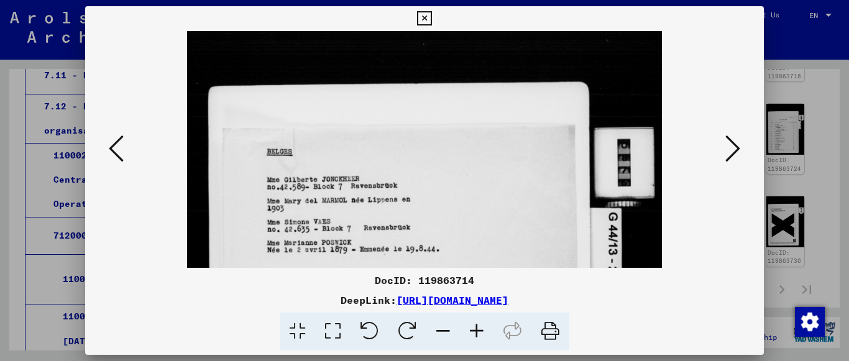
drag, startPoint x: 339, startPoint y: 182, endPoint x: 342, endPoint y: 141, distance: 41.1
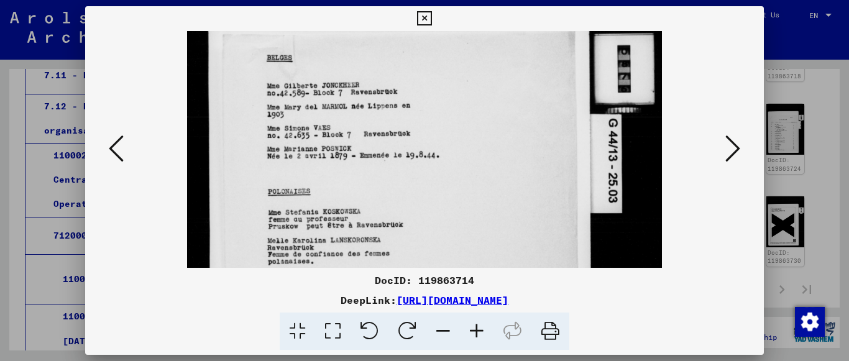
scroll to position [132, 0]
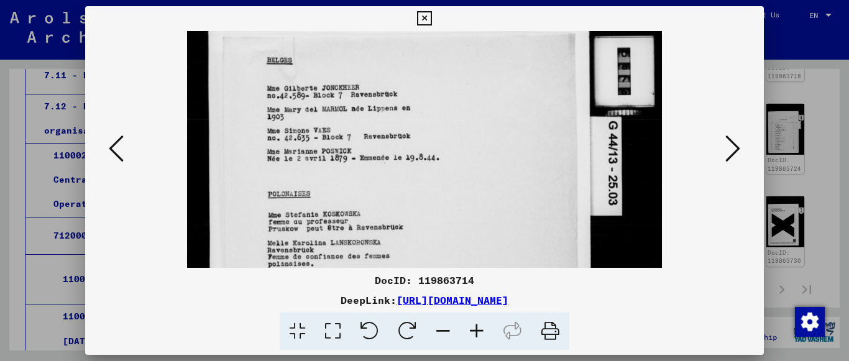
drag, startPoint x: 342, startPoint y: 141, endPoint x: 342, endPoint y: 114, distance: 26.7
click at [342, 114] on img at bounding box center [424, 219] width 474 height 641
click at [116, 160] on icon at bounding box center [116, 149] width 15 height 30
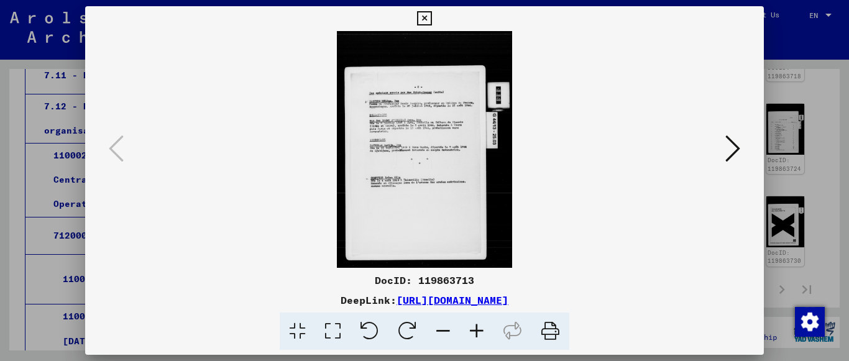
click at [424, 14] on icon at bounding box center [424, 18] width 14 height 15
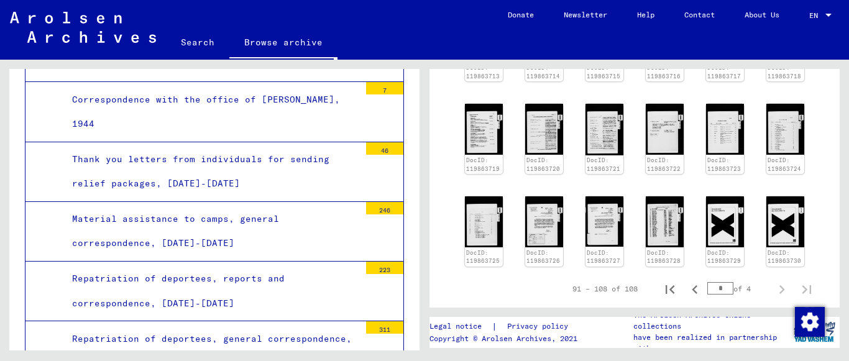
scroll to position [14223, 0]
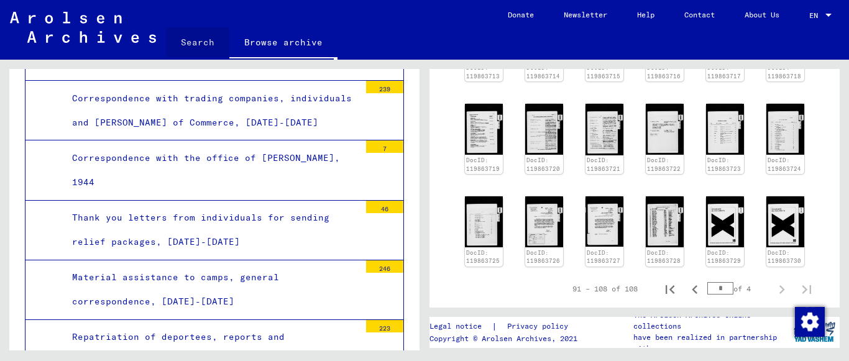
click at [215, 40] on link "Search" at bounding box center [197, 42] width 63 height 30
click at [198, 41] on link "Search" at bounding box center [197, 43] width 63 height 32
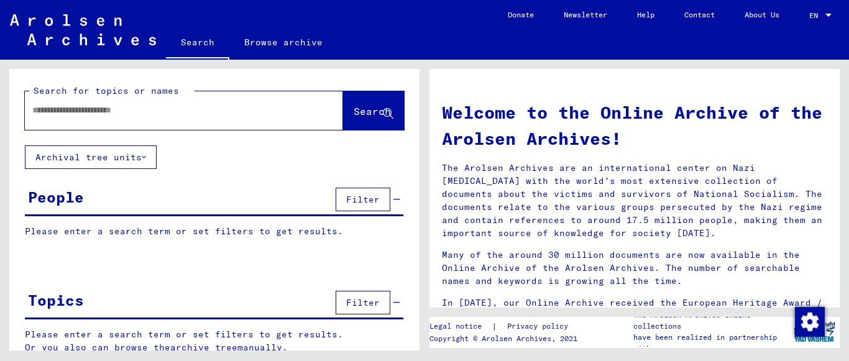
click at [202, 120] on div at bounding box center [165, 110] width 281 height 28
click at [178, 112] on input "text" at bounding box center [168, 110] width 273 height 13
type input "****"
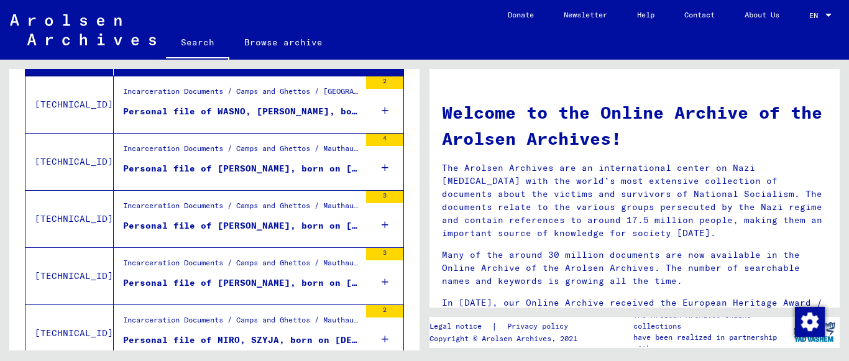
scroll to position [508, 0]
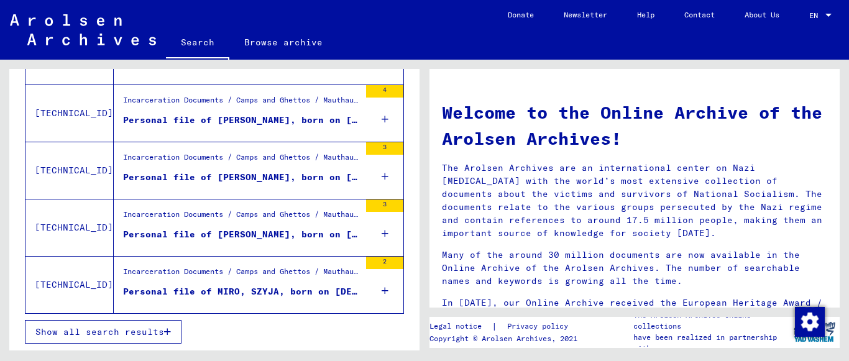
click at [157, 321] on button "Show all search results" at bounding box center [103, 332] width 157 height 24
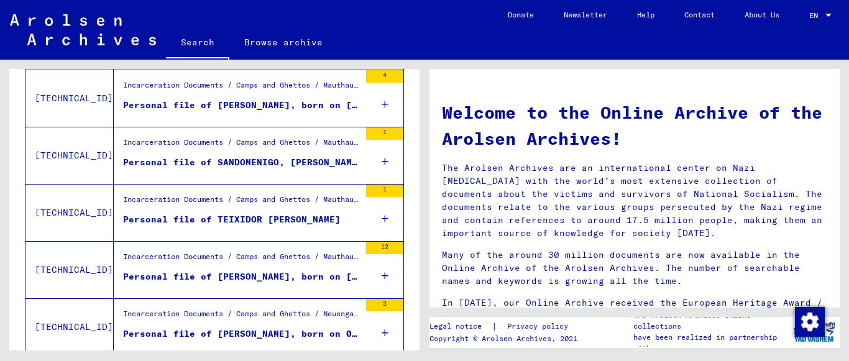
scroll to position [532, 0]
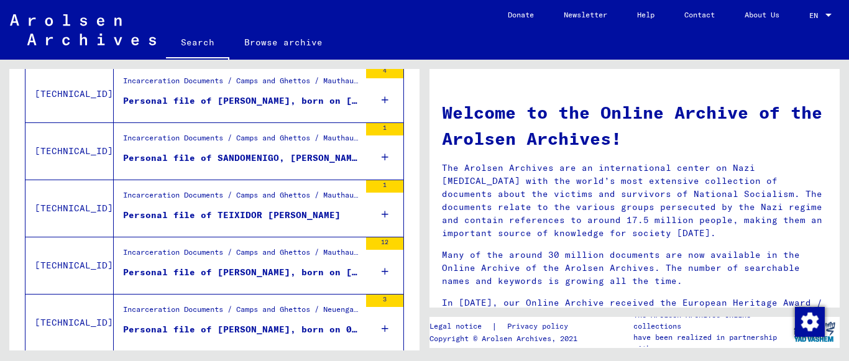
drag, startPoint x: 270, startPoint y: 211, endPoint x: 116, endPoint y: 231, distance: 156.0
click at [116, 231] on div "Incarceration Documents / Camps and Ghettos / Mauthausen Concentration Camp / I…" at bounding box center [237, 208] width 246 height 57
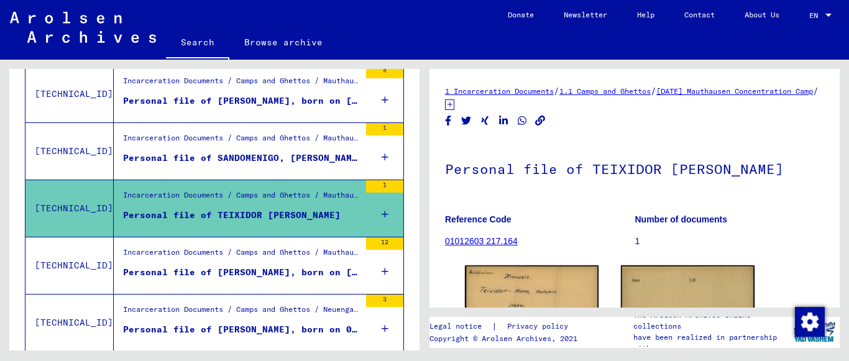
click at [149, 227] on div "Incarceration Documents / Camps and Ghettos / Mauthausen Concentration Camp / I…" at bounding box center [237, 208] width 246 height 57
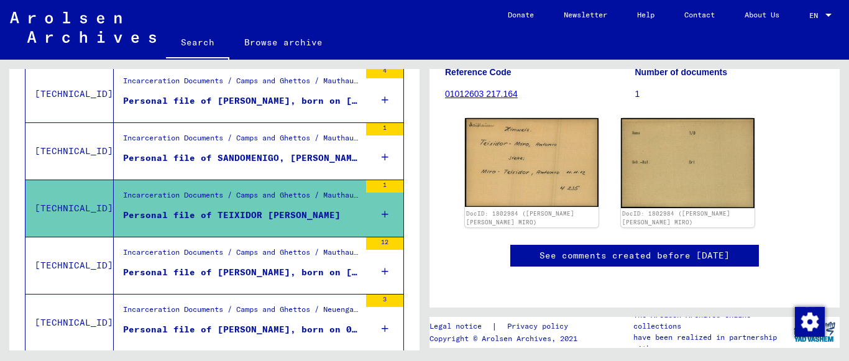
scroll to position [182, 0]
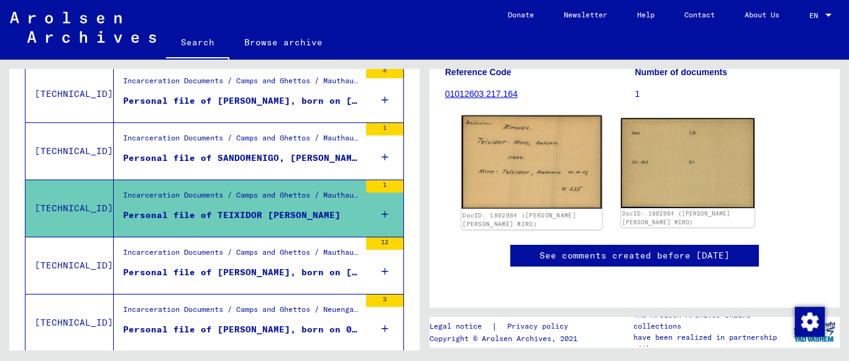
click at [568, 122] on img at bounding box center [532, 162] width 140 height 93
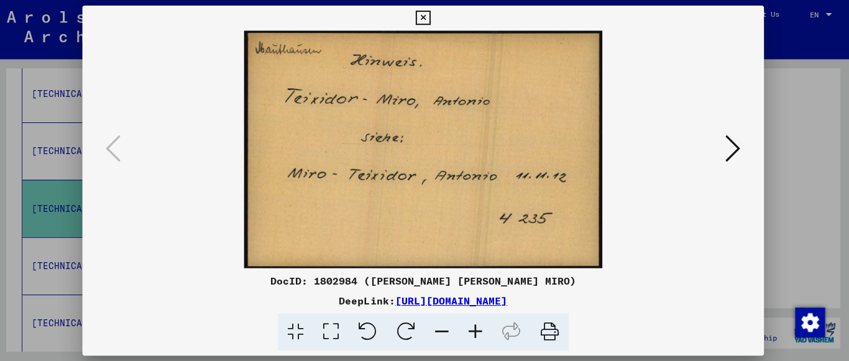
scroll to position [0, 0]
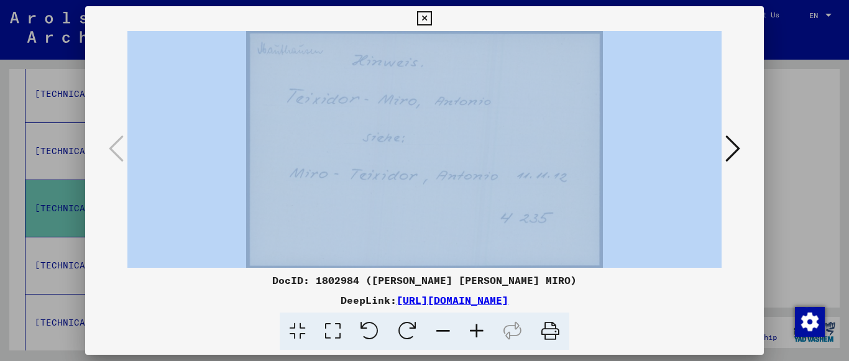
drag, startPoint x: 779, startPoint y: 232, endPoint x: 742, endPoint y: 150, distance: 90.4
click at [742, 150] on div "DocID: 1802984 ([PERSON_NAME] [PERSON_NAME] MIRO) DeepLink: [URL][DOMAIN_NAME]" at bounding box center [424, 180] width 849 height 361
click at [742, 150] on button at bounding box center [733, 149] width 22 height 35
click at [587, 174] on img at bounding box center [424, 149] width 595 height 237
click at [449, 191] on img at bounding box center [424, 149] width 595 height 237
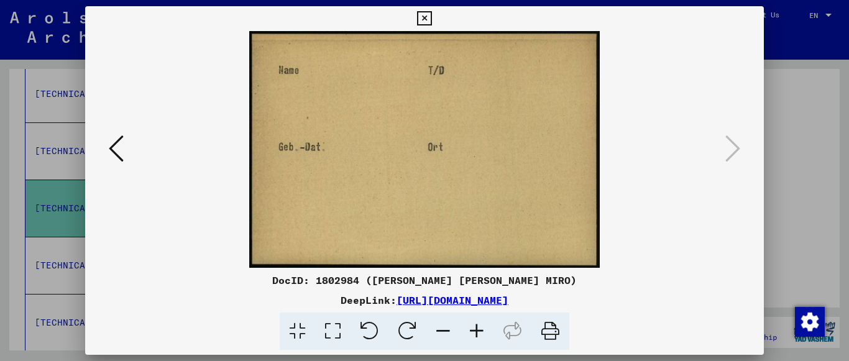
click at [746, 179] on div at bounding box center [424, 149] width 679 height 237
click at [428, 18] on icon at bounding box center [424, 18] width 14 height 15
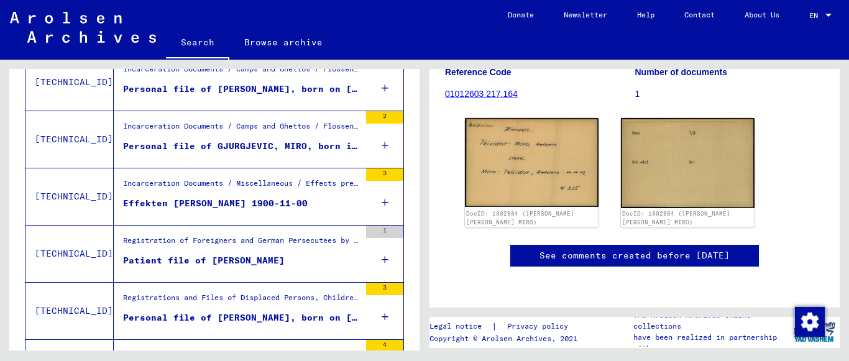
scroll to position [1389, 0]
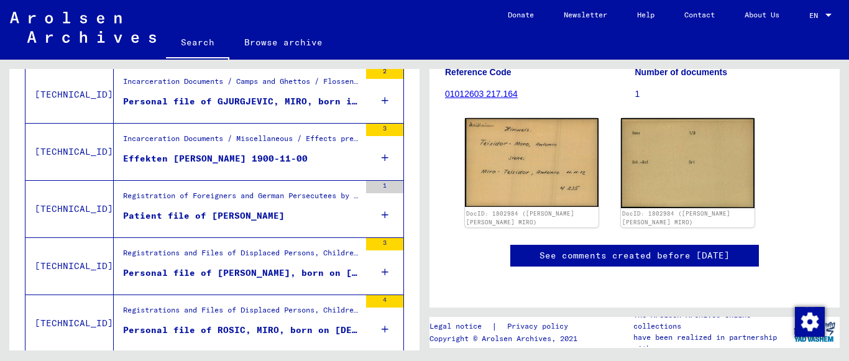
click at [334, 283] on figure "Personal file of [PERSON_NAME], born on [DEMOGRAPHIC_DATA], born in [GEOGRAPHIC…" at bounding box center [241, 276] width 237 height 19
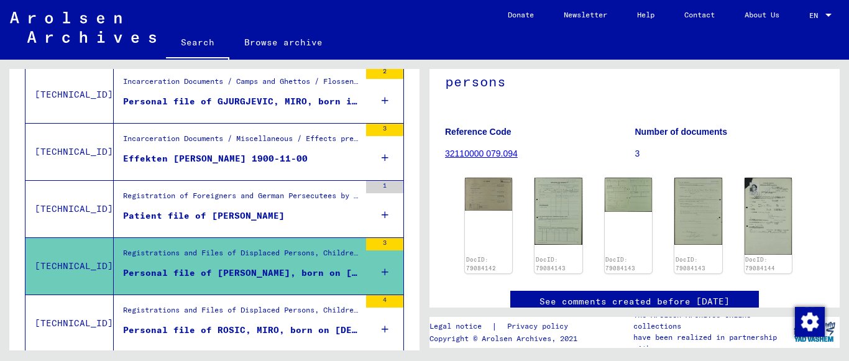
scroll to position [155, 0]
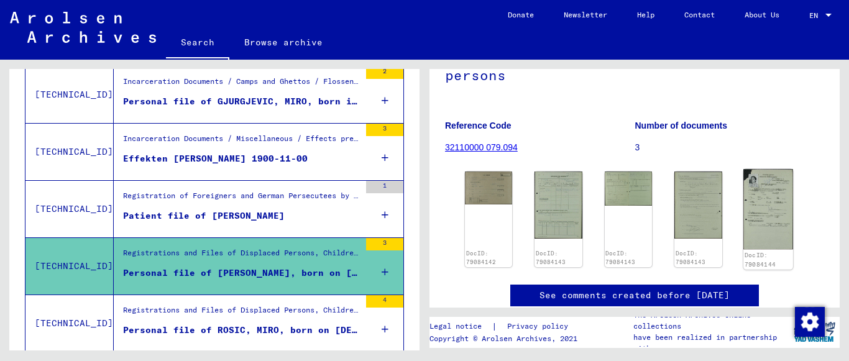
click at [743, 183] on img at bounding box center [768, 209] width 50 height 81
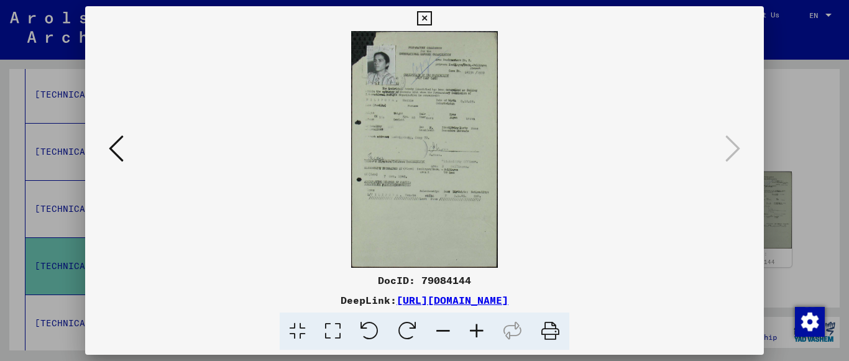
click at [474, 334] on icon at bounding box center [477, 332] width 34 height 38
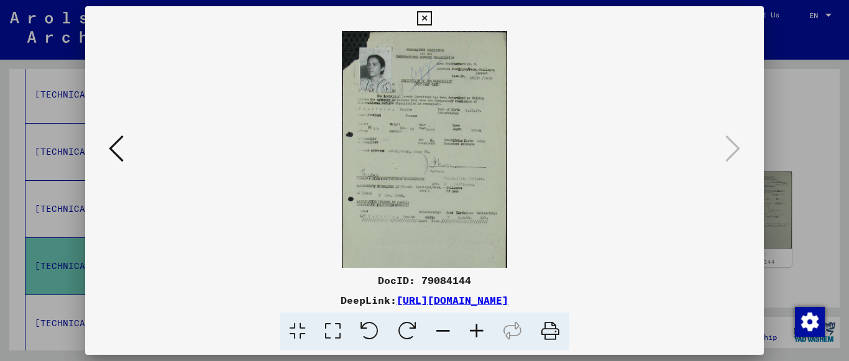
click at [474, 334] on icon at bounding box center [477, 332] width 34 height 38
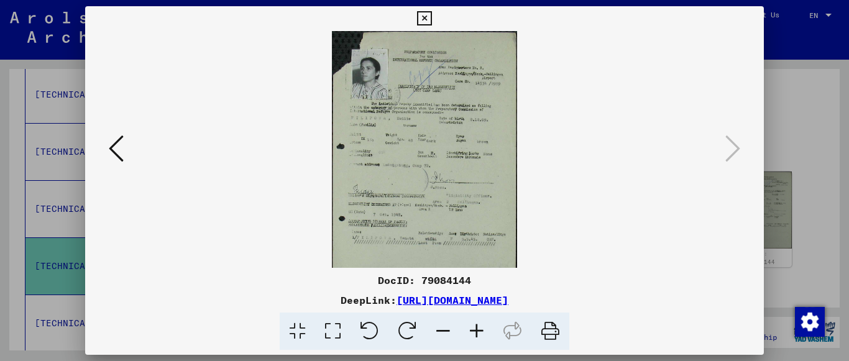
click at [474, 334] on icon at bounding box center [477, 332] width 34 height 38
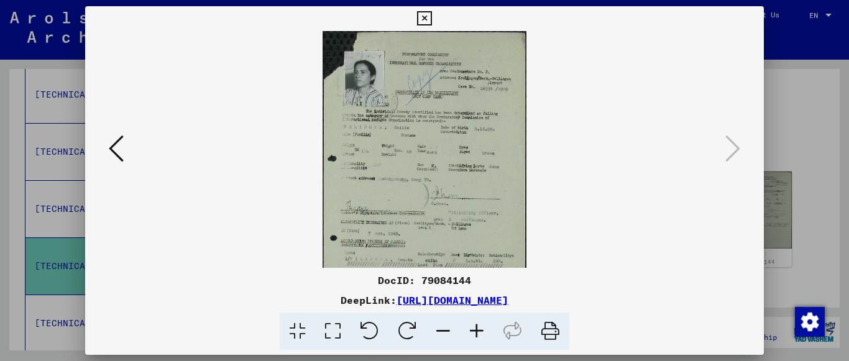
click at [474, 334] on icon at bounding box center [477, 332] width 34 height 38
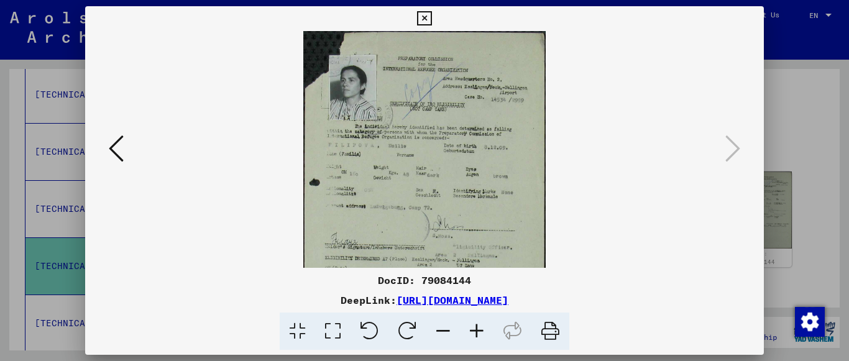
click at [474, 334] on icon at bounding box center [477, 332] width 34 height 38
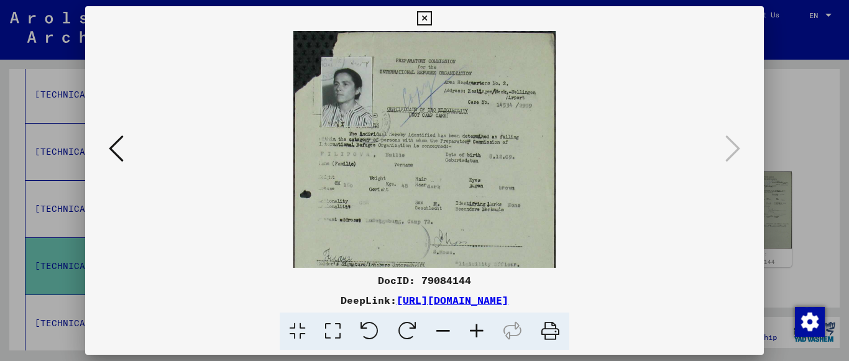
click at [474, 334] on icon at bounding box center [477, 332] width 34 height 38
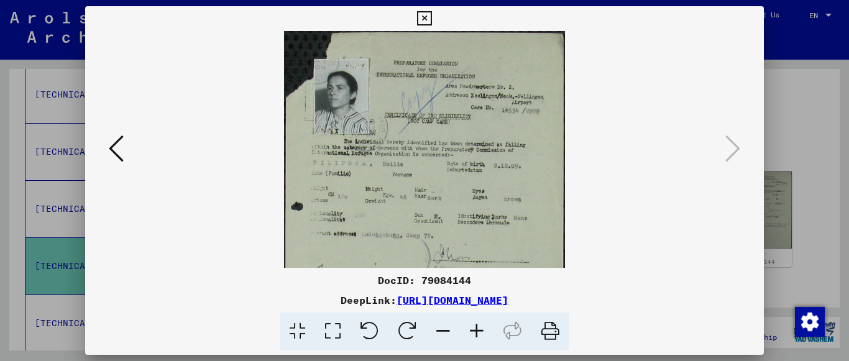
click at [474, 334] on icon at bounding box center [477, 332] width 34 height 38
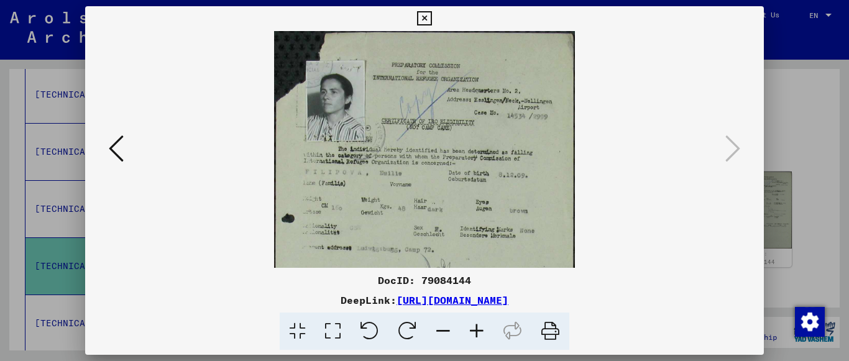
click at [474, 334] on icon at bounding box center [477, 332] width 34 height 38
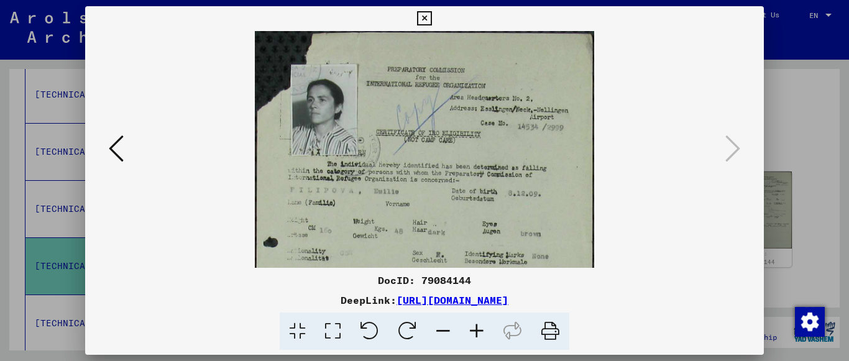
click at [474, 334] on icon at bounding box center [477, 332] width 34 height 38
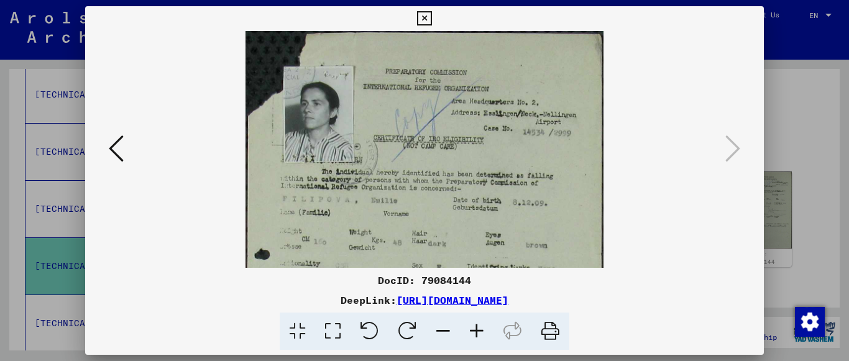
click at [474, 334] on icon at bounding box center [477, 332] width 34 height 38
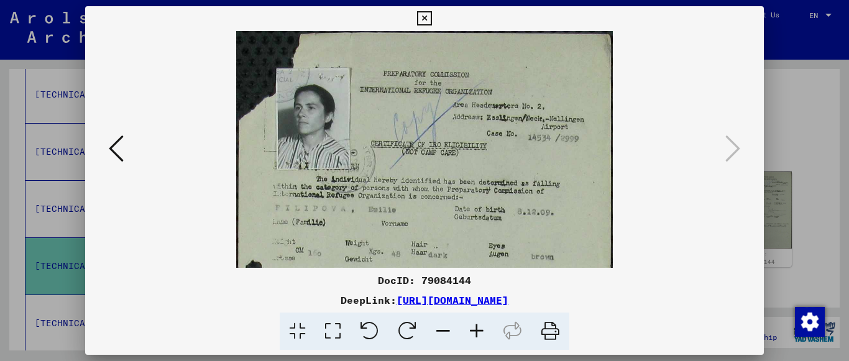
click at [474, 334] on icon at bounding box center [477, 332] width 34 height 38
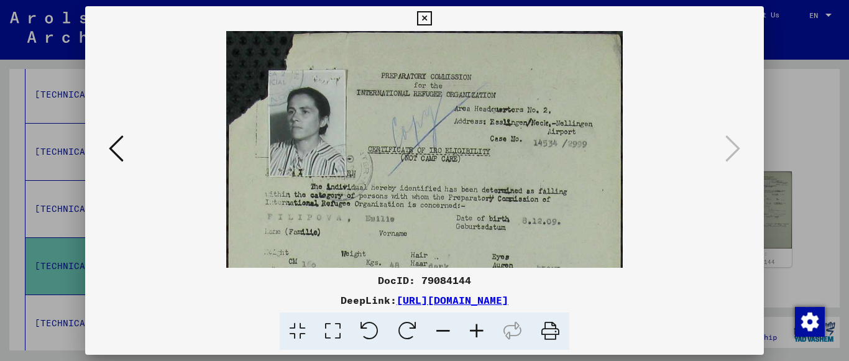
scroll to position [62, 0]
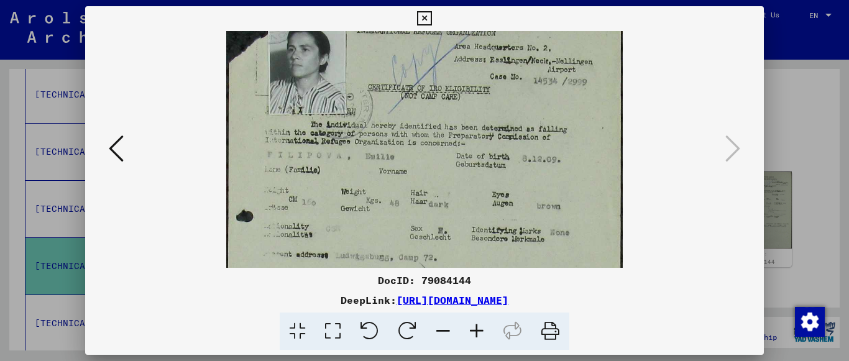
drag, startPoint x: 502, startPoint y: 211, endPoint x: 500, endPoint y: 149, distance: 62.2
click at [500, 149] on img at bounding box center [424, 289] width 397 height 641
click at [428, 19] on icon at bounding box center [424, 18] width 14 height 15
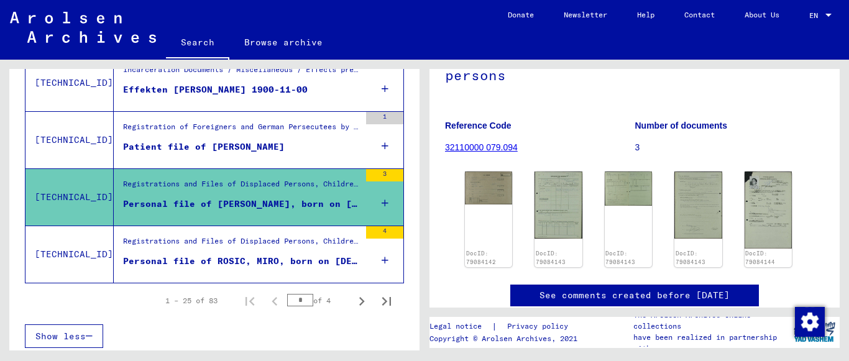
scroll to position [1462, 0]
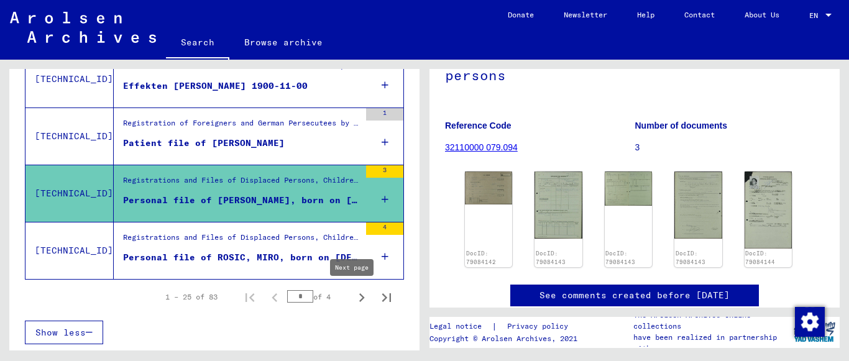
click at [355, 300] on icon "Next page" at bounding box center [361, 297] width 17 height 17
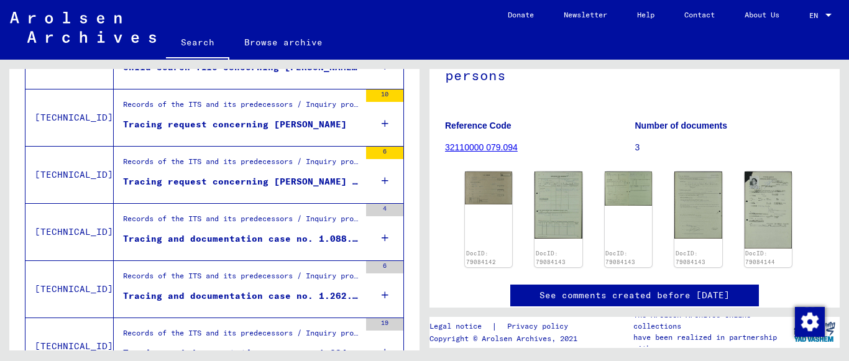
scroll to position [1072, 0]
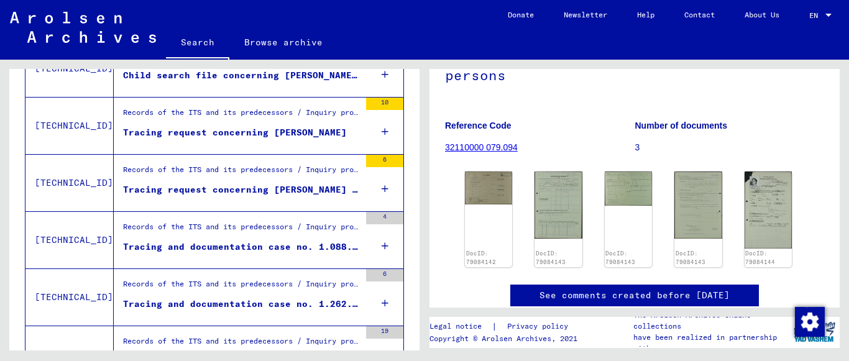
click at [339, 255] on figure "Tracing and documentation case no. 1.088.232 for [PERSON_NAME] born [DEMOGRAPHI…" at bounding box center [241, 250] width 237 height 19
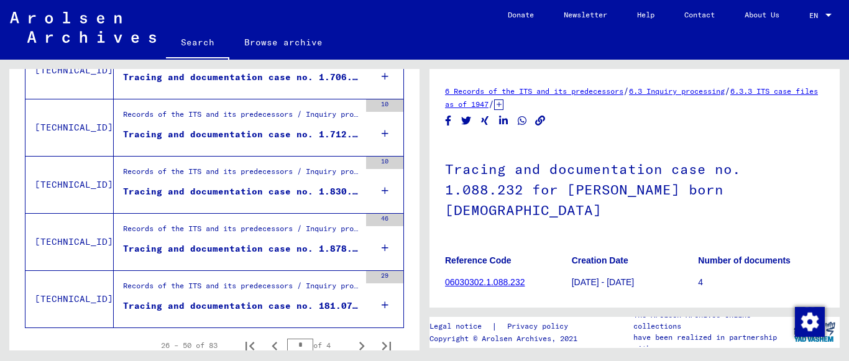
scroll to position [1426, 0]
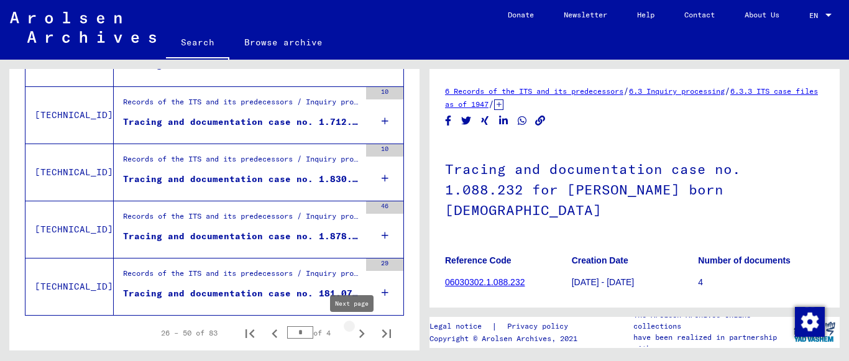
click at [353, 336] on icon "Next page" at bounding box center [361, 333] width 17 height 17
type input "*"
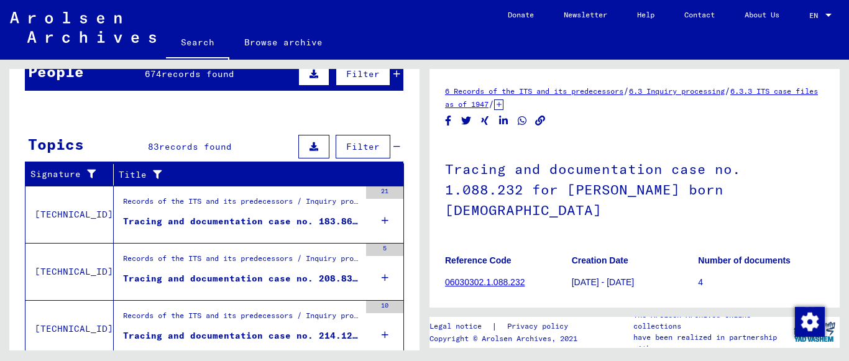
scroll to position [113, 0]
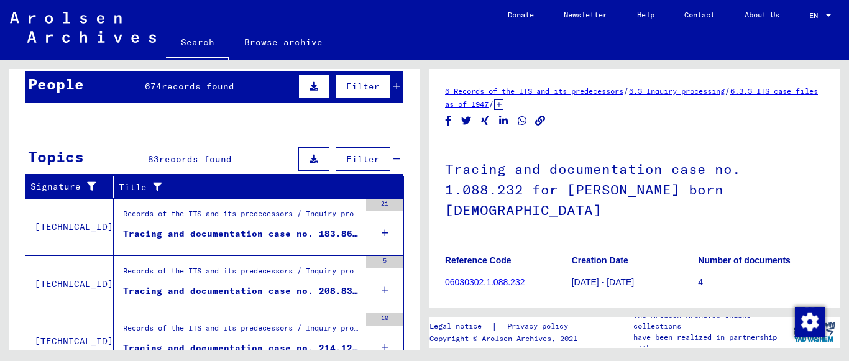
click at [256, 262] on mat-table "Last Name First Name Maiden Name Place of Birth Date of Birth Prisoner # [PERSO…" at bounding box center [214, 198] width 379 height 191
click at [271, 252] on mat-cell "[DATE]" at bounding box center [297, 247] width 60 height 30
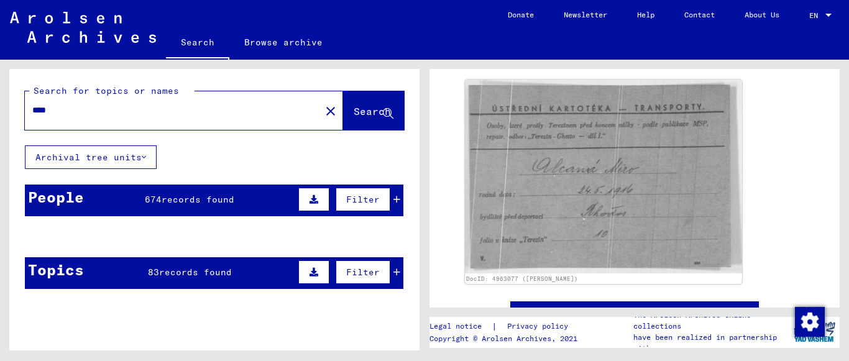
click at [111, 166] on button "Archival tree units" at bounding box center [91, 157] width 132 height 24
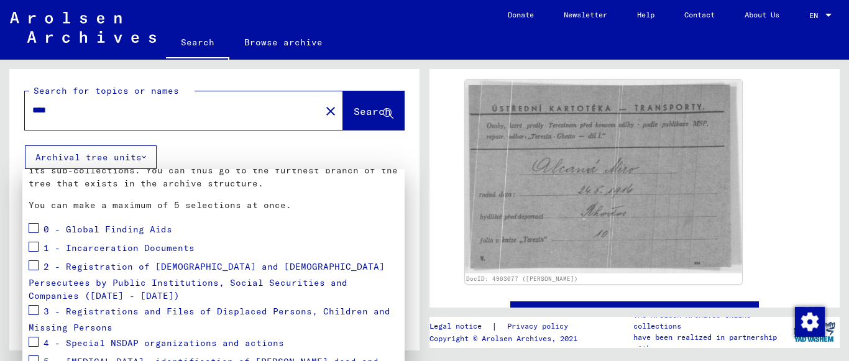
scroll to position [93, 0]
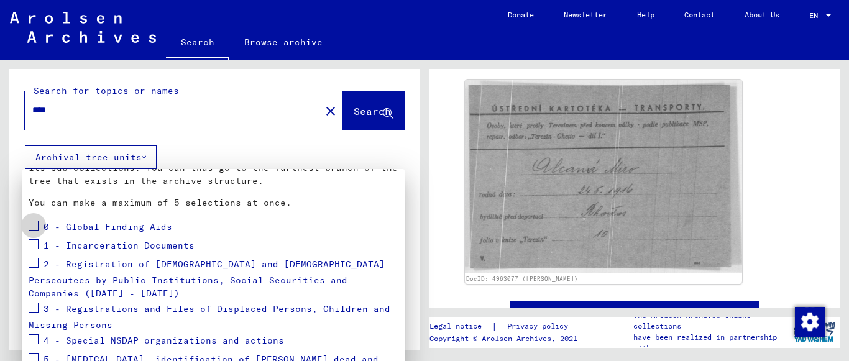
click at [37, 222] on span at bounding box center [34, 226] width 10 height 10
click at [37, 248] on span at bounding box center [34, 244] width 10 height 10
click at [32, 264] on span at bounding box center [34, 263] width 10 height 10
click at [33, 303] on span at bounding box center [34, 308] width 10 height 10
click at [32, 334] on span at bounding box center [34, 339] width 10 height 10
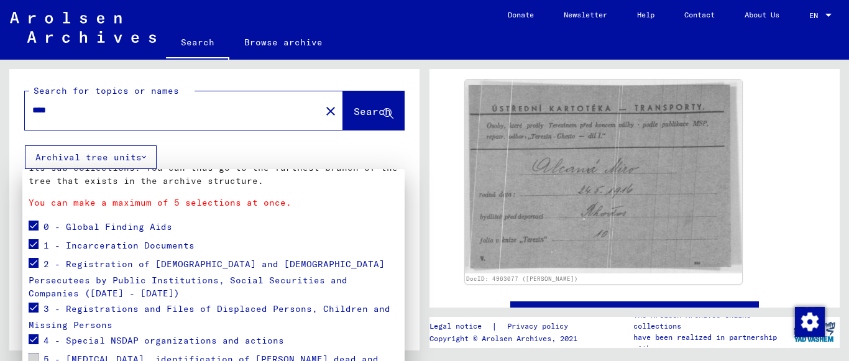
click at [37, 353] on span at bounding box center [34, 358] width 10 height 10
click at [32, 353] on span at bounding box center [34, 358] width 10 height 10
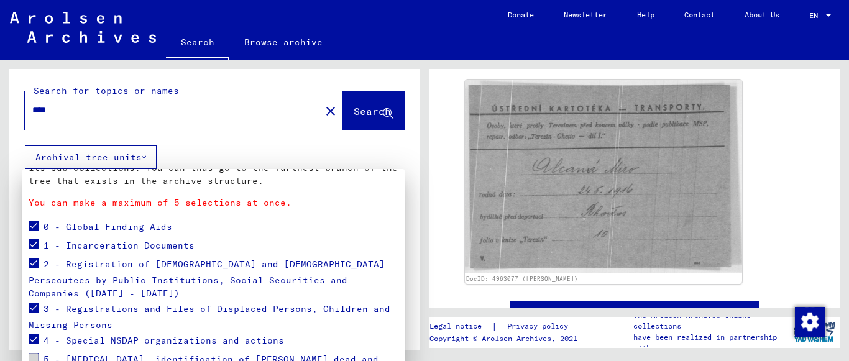
click at [131, 116] on div at bounding box center [424, 180] width 849 height 361
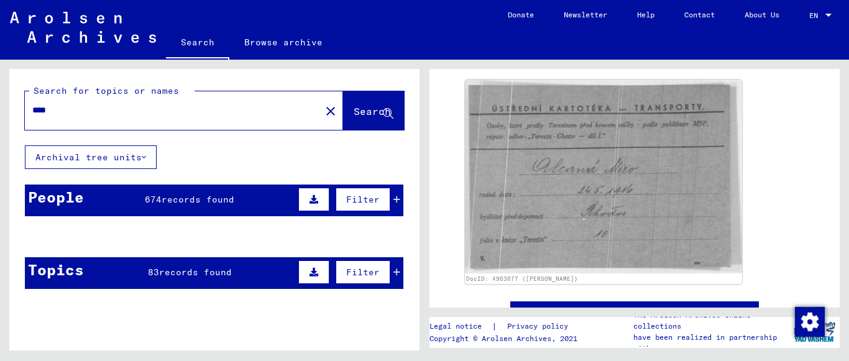
click at [360, 129] on button "Search" at bounding box center [373, 110] width 61 height 39
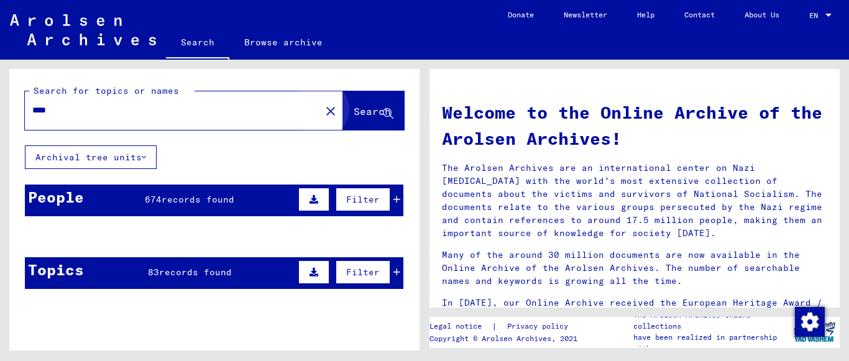
click at [362, 124] on button "Search" at bounding box center [373, 110] width 61 height 39
click at [188, 133] on div "Search for topics or names **** close Search" at bounding box center [214, 107] width 410 height 76
click at [191, 104] on input "****" at bounding box center [168, 110] width 273 height 13
click at [385, 204] on div "Filter" at bounding box center [347, 200] width 105 height 30
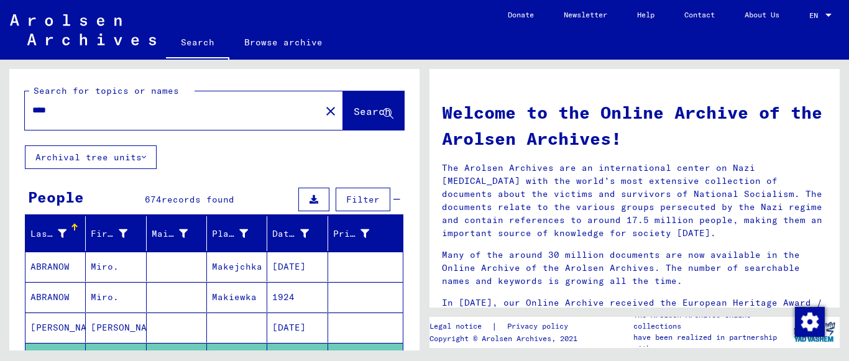
click at [33, 109] on input "****" at bounding box center [168, 110] width 273 height 13
type input "**********"
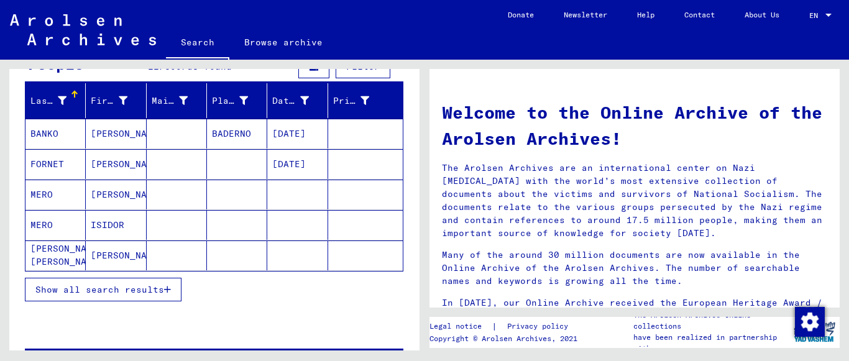
scroll to position [137, 0]
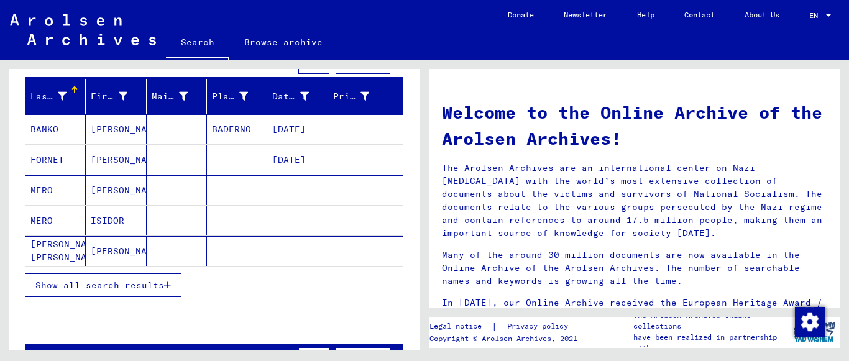
click at [101, 282] on span "Show all search results" at bounding box center [99, 285] width 129 height 11
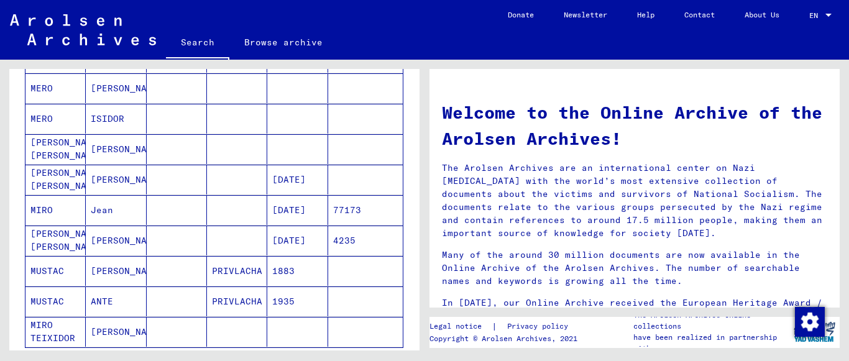
scroll to position [249, 0]
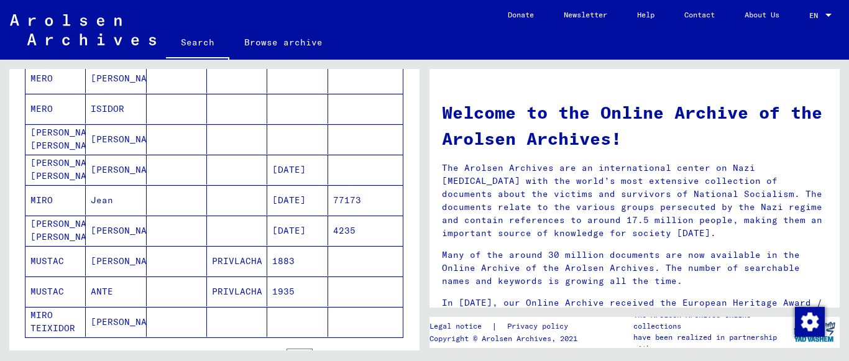
drag, startPoint x: 313, startPoint y: 226, endPoint x: 166, endPoint y: 236, distance: 147.0
click at [166, 236] on mat-cell at bounding box center [177, 231] width 60 height 30
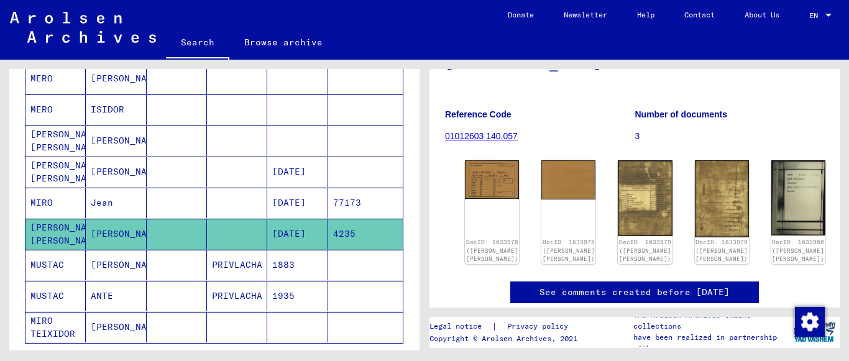
scroll to position [130, 0]
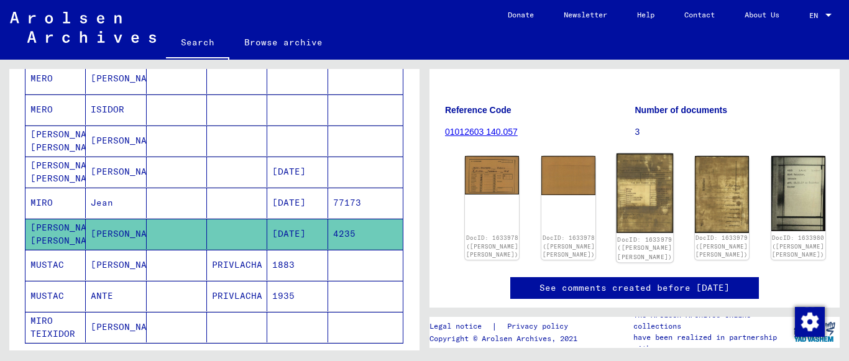
click at [618, 235] on div "DocID: 1633979 ([PERSON_NAME] [PERSON_NAME])" at bounding box center [645, 248] width 55 height 27
click at [617, 190] on img at bounding box center [645, 194] width 57 height 80
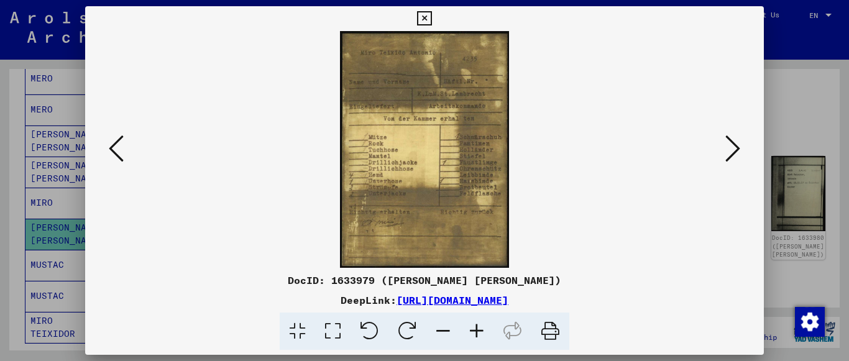
click at [426, 19] on icon at bounding box center [424, 18] width 14 height 15
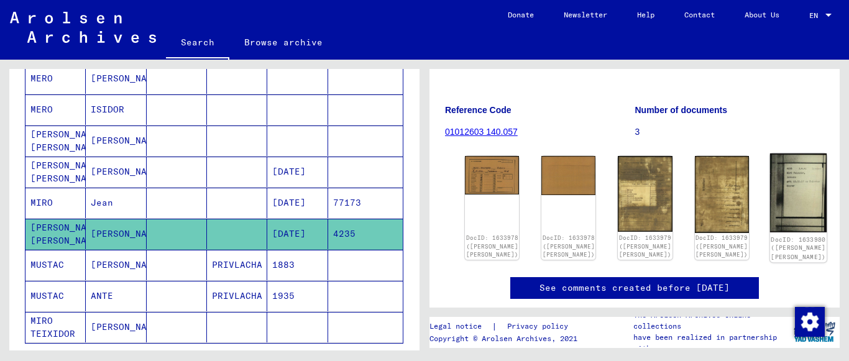
click at [770, 189] on img at bounding box center [798, 193] width 57 height 79
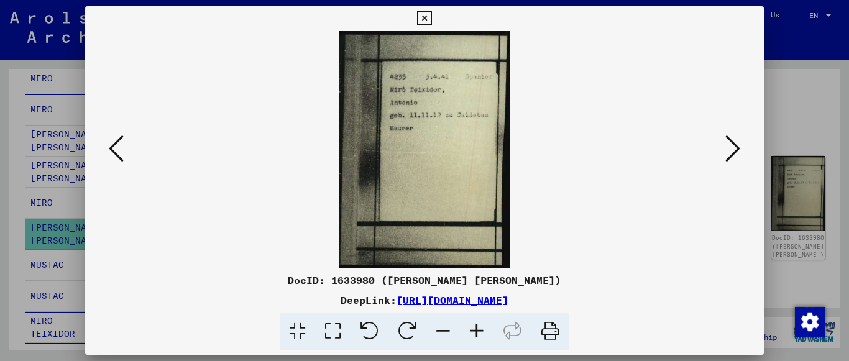
click at [426, 14] on icon at bounding box center [424, 18] width 14 height 15
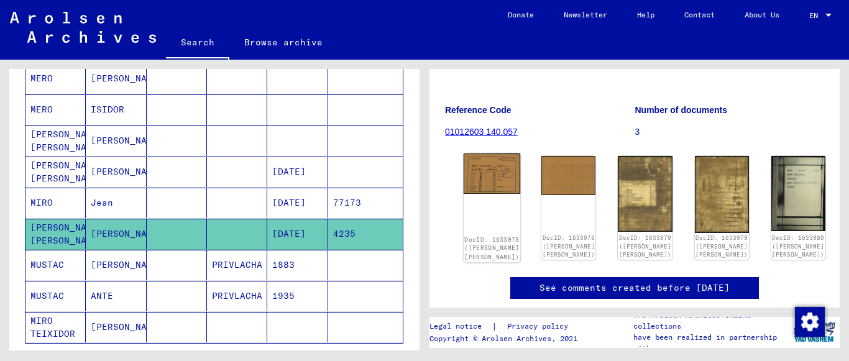
click at [495, 172] on img at bounding box center [492, 174] width 57 height 40
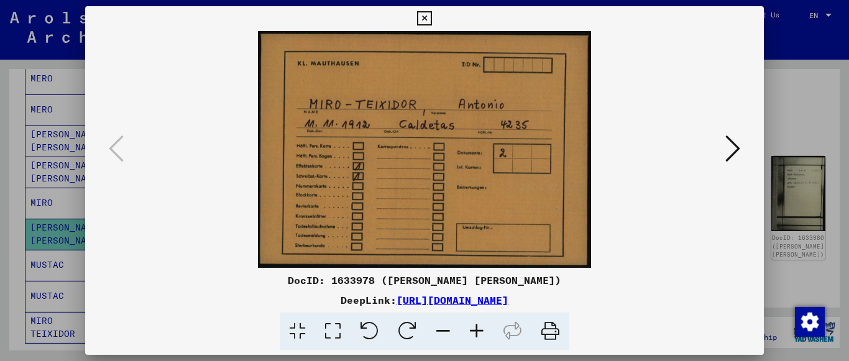
click at [425, 21] on icon at bounding box center [424, 18] width 14 height 15
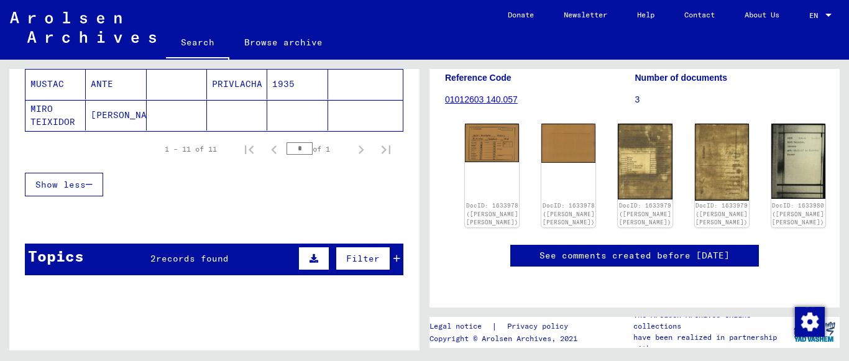
scroll to position [469, 0]
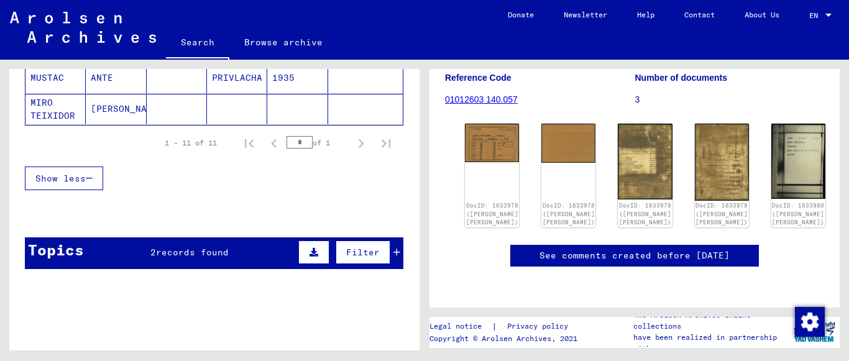
click at [183, 260] on div "Topics 2 records found Filter" at bounding box center [214, 253] width 379 height 32
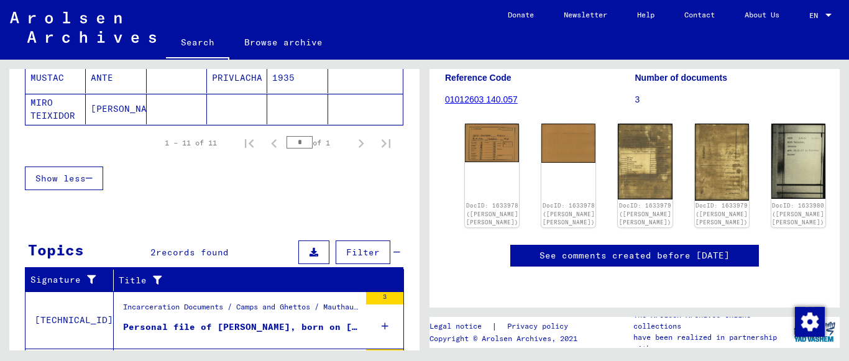
click at [266, 318] on div "Incarceration Documents / Camps and Ghettos / Mauthausen Concentration Camp / I…" at bounding box center [241, 309] width 237 height 17
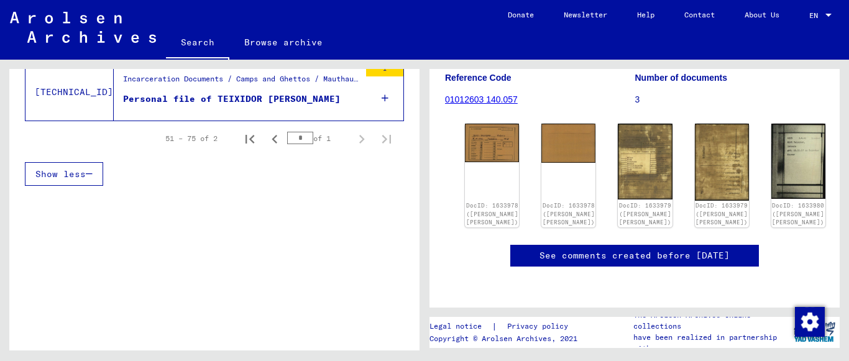
scroll to position [230, 0]
click at [385, 107] on mat-cell at bounding box center [365, 117] width 75 height 30
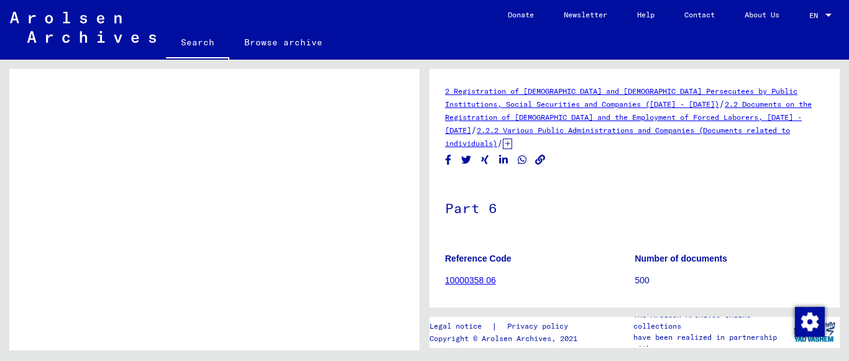
click at [568, 120] on link "2.2 Documents on the Registration of [DEMOGRAPHIC_DATA] and the Employment of F…" at bounding box center [628, 116] width 367 height 35
click at [512, 145] on icon at bounding box center [507, 144] width 9 height 11
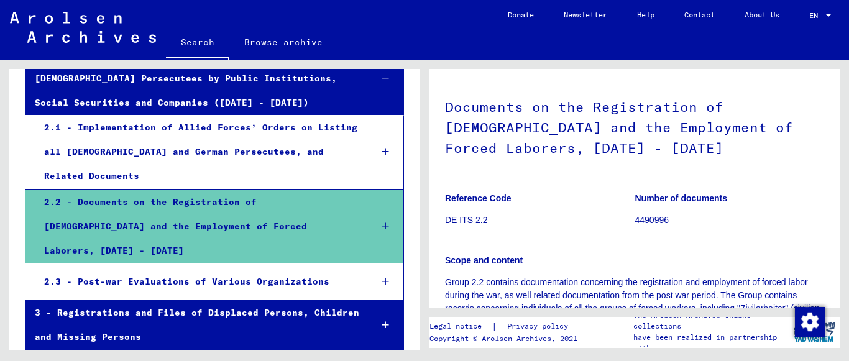
scroll to position [50, 0]
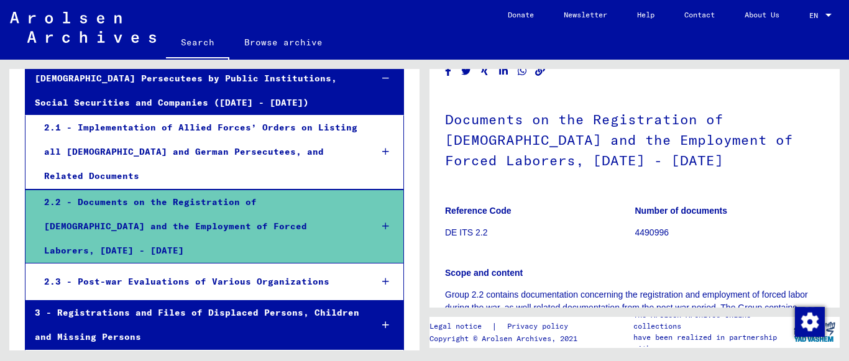
click at [605, 113] on h1 "Documents on the Registration of [DEMOGRAPHIC_DATA] and the Employment of Force…" at bounding box center [634, 139] width 379 height 96
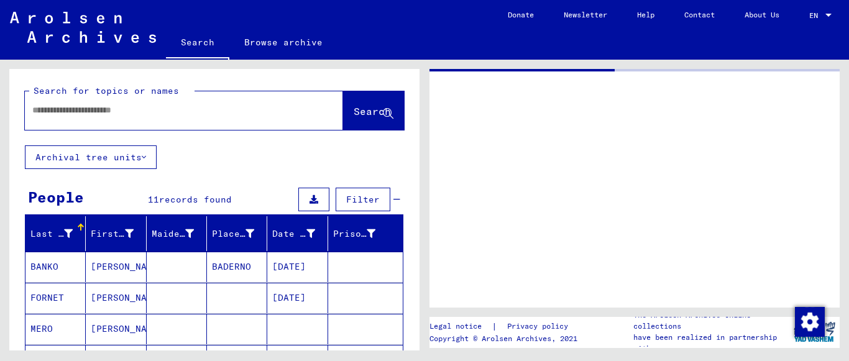
type input "********"
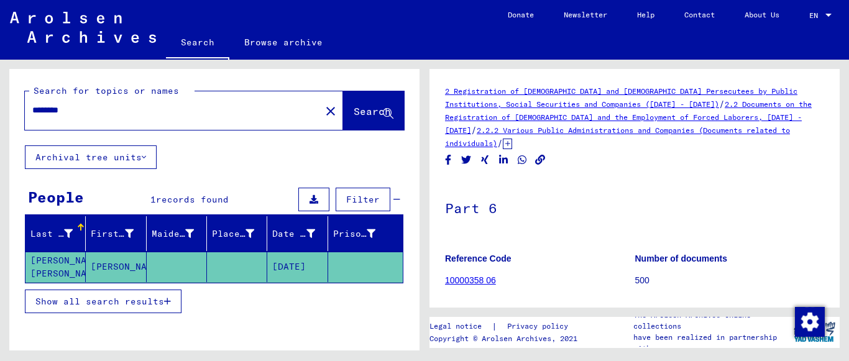
click at [638, 280] on p "500" at bounding box center [730, 280] width 190 height 13
click at [464, 205] on h1 "Part 6" at bounding box center [634, 207] width 379 height 55
click at [465, 207] on h1 "Part 6" at bounding box center [634, 207] width 379 height 55
click at [512, 147] on icon at bounding box center [507, 144] width 9 height 11
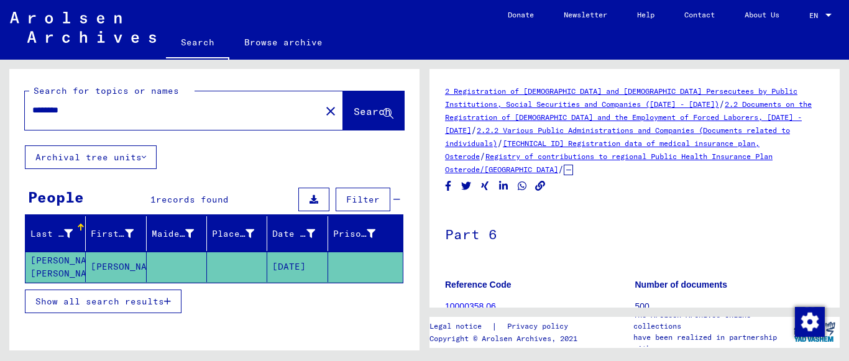
click at [474, 306] on link "10000358 06" at bounding box center [470, 306] width 51 height 10
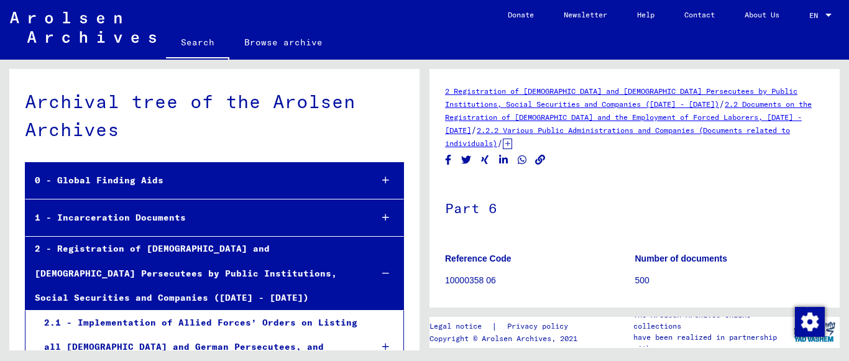
scroll to position [1283, 0]
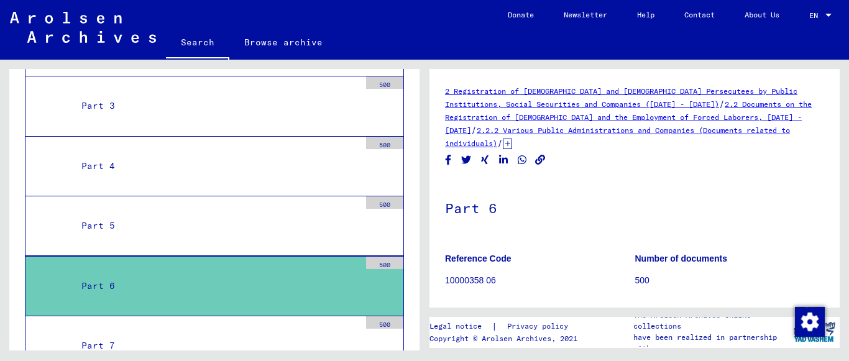
click at [331, 274] on div "Part 6" at bounding box center [216, 286] width 288 height 24
click at [477, 207] on h1 "Part 6" at bounding box center [634, 207] width 379 height 55
drag, startPoint x: 663, startPoint y: 285, endPoint x: 675, endPoint y: 282, distance: 12.2
click at [675, 282] on p "500" at bounding box center [730, 280] width 190 height 13
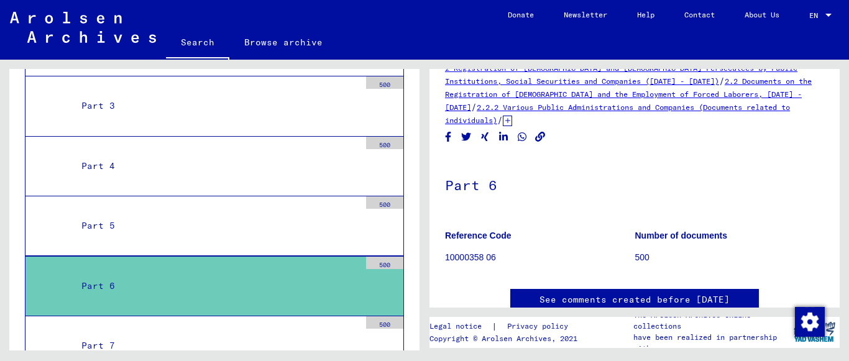
scroll to position [0, 0]
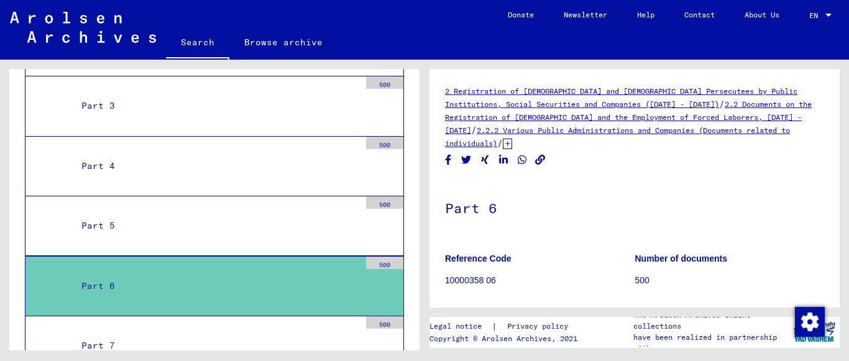
click at [643, 131] on link "2.2.2 Various Public Administrations and Companies (Documents related to indivi…" at bounding box center [617, 137] width 345 height 22
click at [619, 102] on link "2 Registration of [DEMOGRAPHIC_DATA] and [DEMOGRAPHIC_DATA] Persecutees by Publ…" at bounding box center [621, 97] width 352 height 22
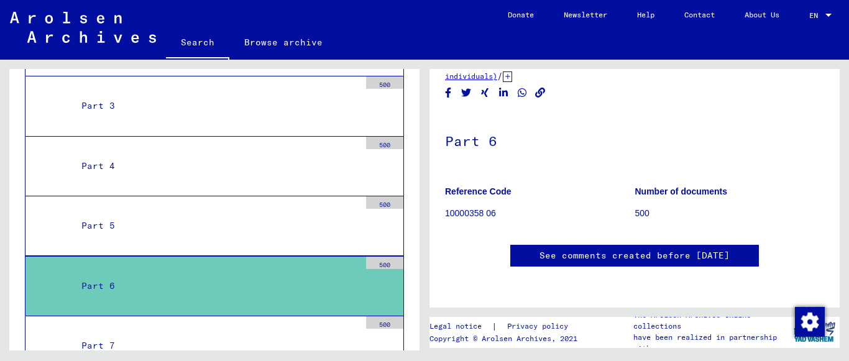
scroll to position [103, 0]
click at [821, 22] on div "EN EN" at bounding box center [821, 12] width 25 height 21
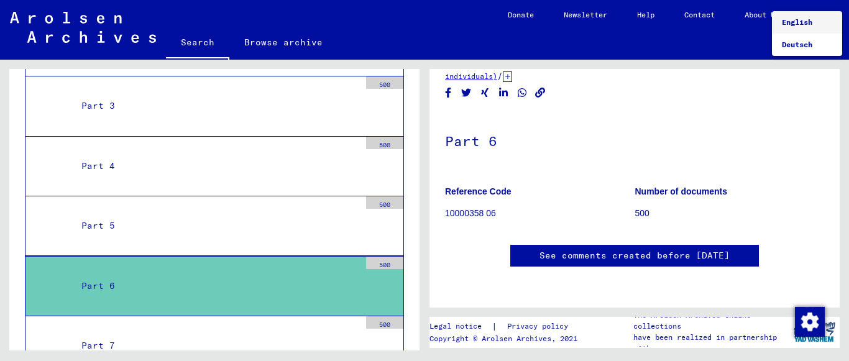
click at [737, 185] on div at bounding box center [424, 180] width 849 height 361
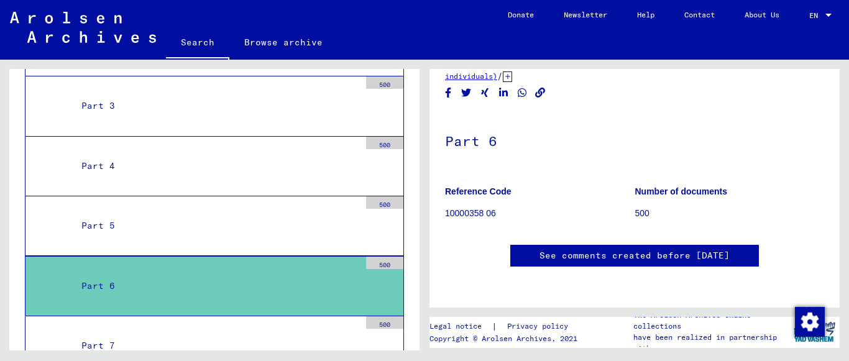
scroll to position [0, 0]
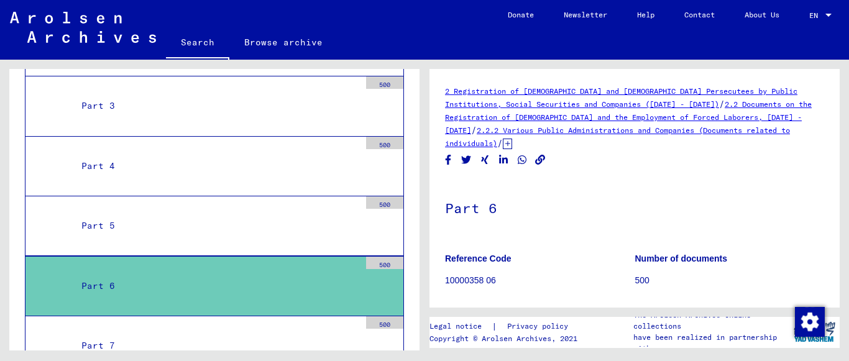
click at [464, 96] on div "2 Registration of [DEMOGRAPHIC_DATA] and [DEMOGRAPHIC_DATA] Persecutees by Publ…" at bounding box center [634, 117] width 379 height 65
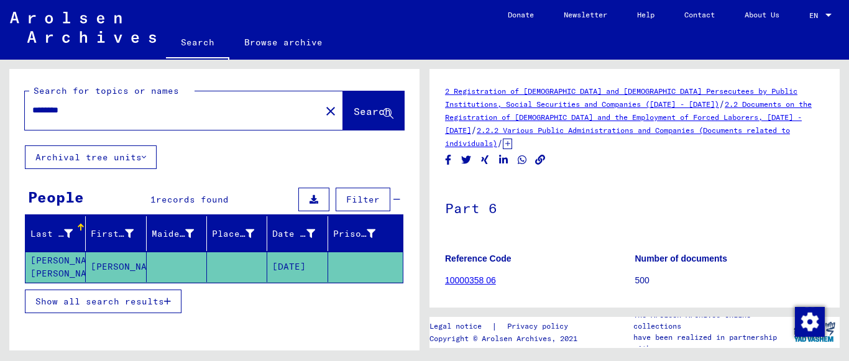
scroll to position [65, 0]
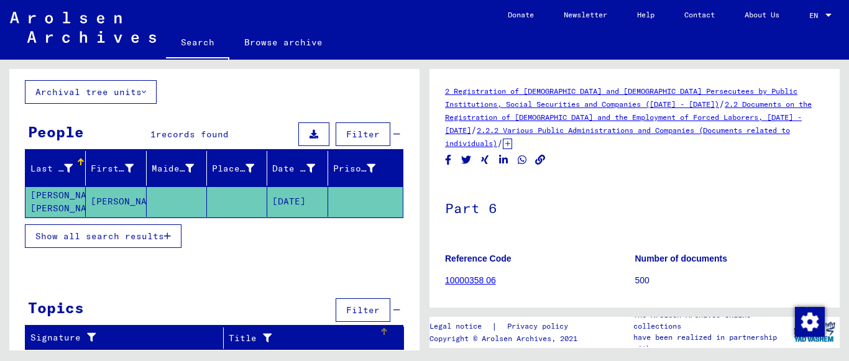
click at [352, 338] on div "Title" at bounding box center [304, 338] width 150 height 13
click at [352, 322] on button "Filter" at bounding box center [363, 310] width 55 height 24
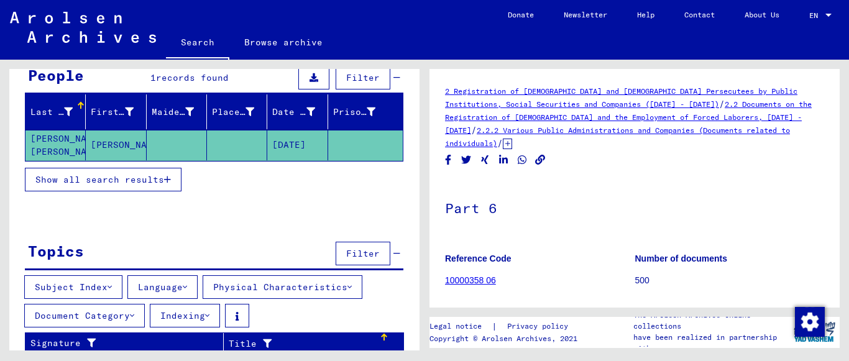
scroll to position [127, 0]
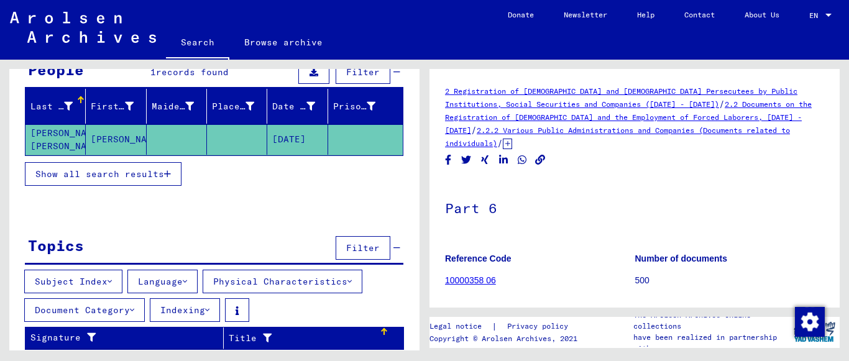
click at [357, 245] on span "Filter" at bounding box center [363, 247] width 34 height 11
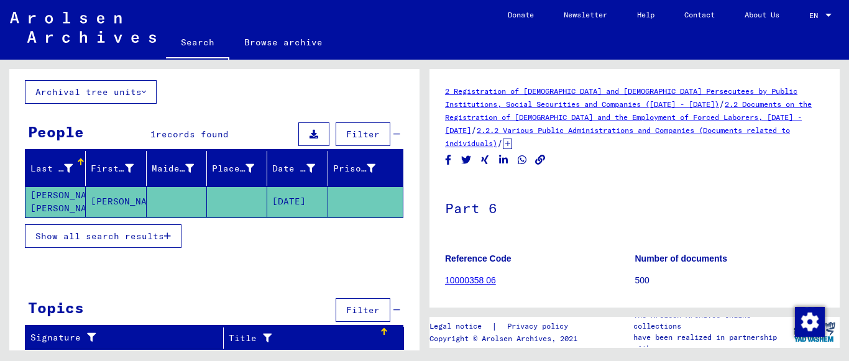
scroll to position [65, 0]
click at [484, 146] on link "2.2.2 Various Public Administrations and Companies (Documents related to indivi…" at bounding box center [617, 137] width 345 height 22
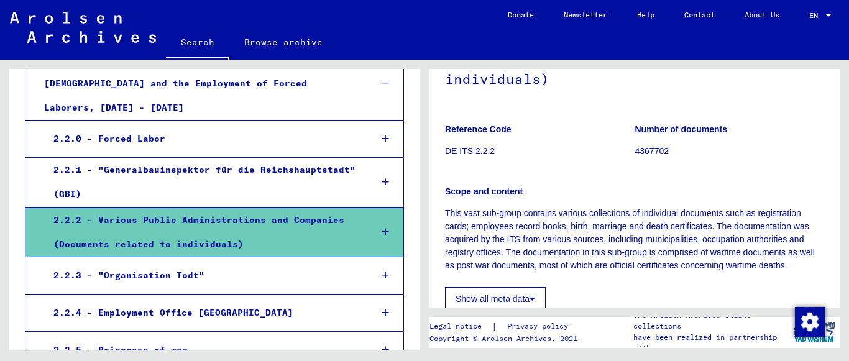
scroll to position [300, 0]
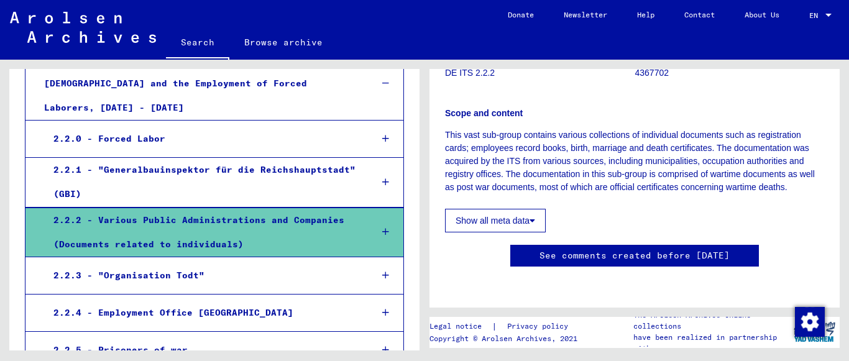
click at [520, 209] on button "Show all meta data" at bounding box center [495, 221] width 101 height 24
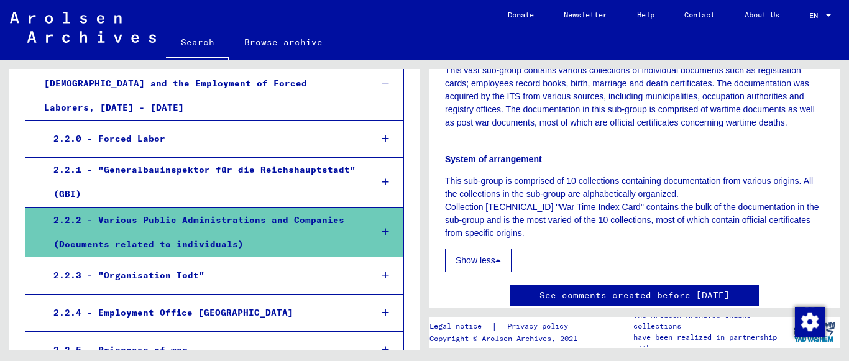
click at [335, 208] on div "2.2.2 - Various Public Administrations and Companies (Documents related to indi…" at bounding box center [203, 232] width 318 height 48
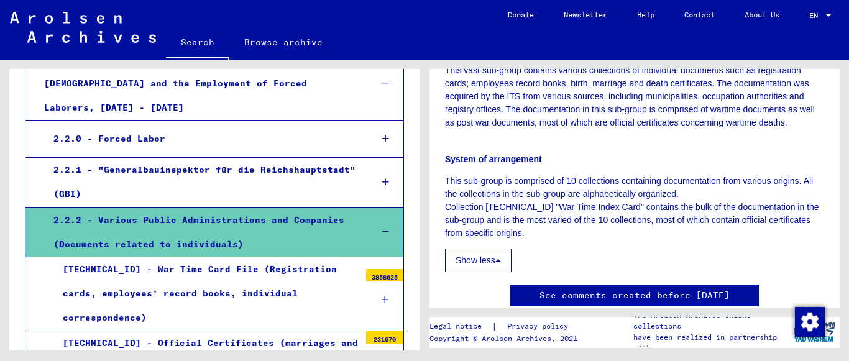
click at [345, 257] on div "[TECHNICAL_ID] - War Time Card File (Registration cards, employees’ record book…" at bounding box center [206, 293] width 306 height 73
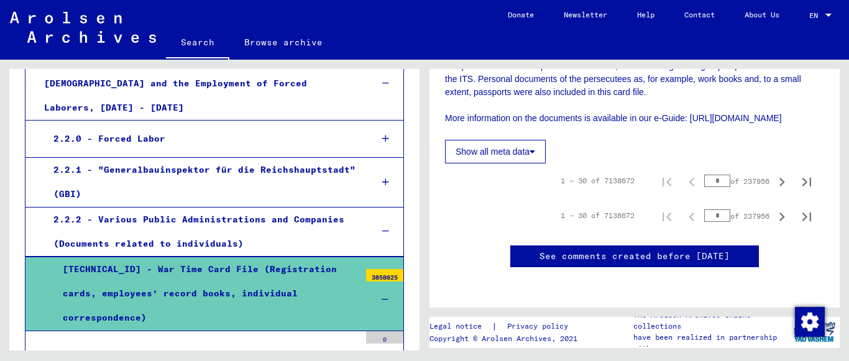
scroll to position [340, 0]
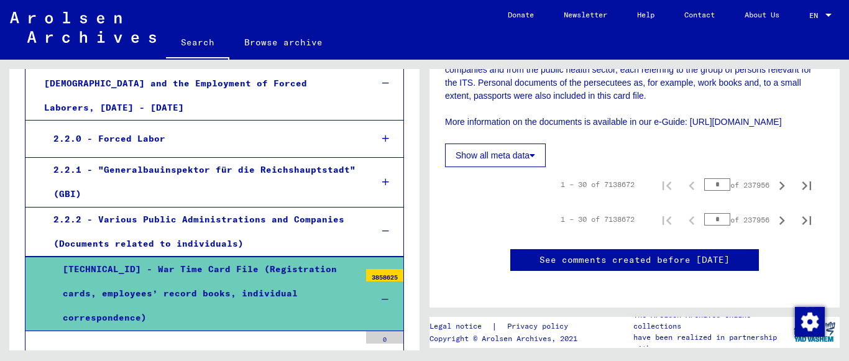
click at [531, 167] on button "Show all meta data" at bounding box center [495, 156] width 101 height 24
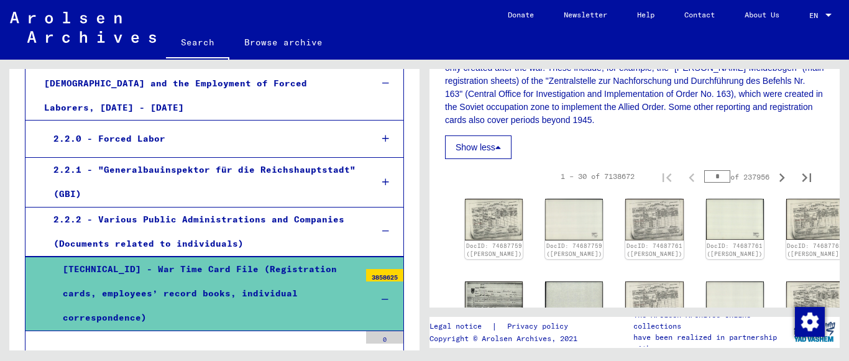
scroll to position [797, 0]
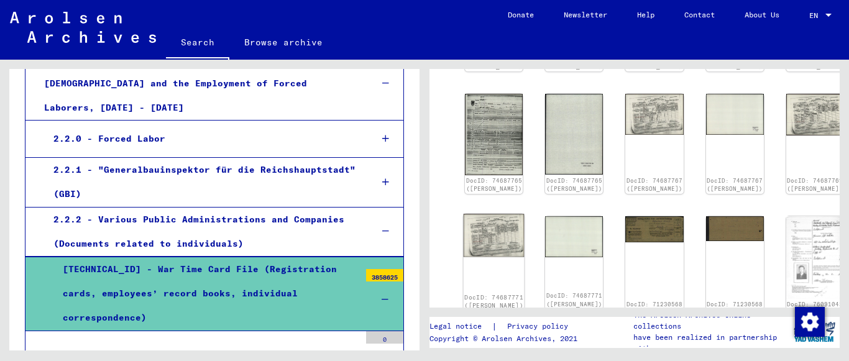
click at [487, 228] on img at bounding box center [494, 236] width 61 height 44
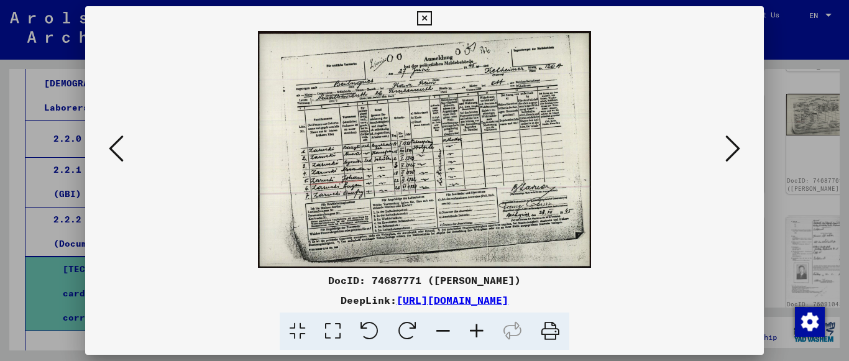
click at [470, 325] on icon at bounding box center [477, 332] width 34 height 38
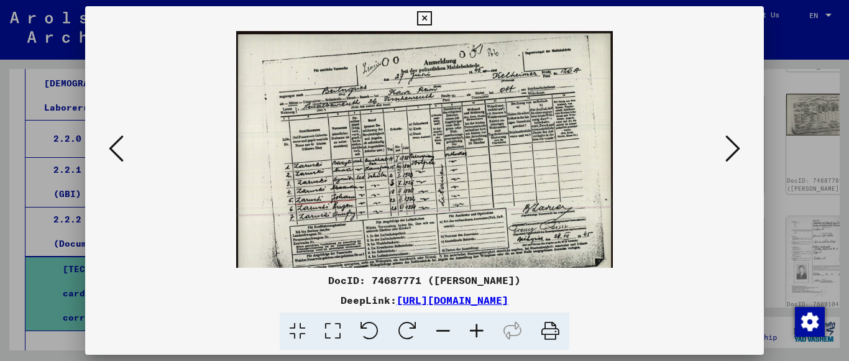
click at [470, 325] on icon at bounding box center [477, 332] width 34 height 38
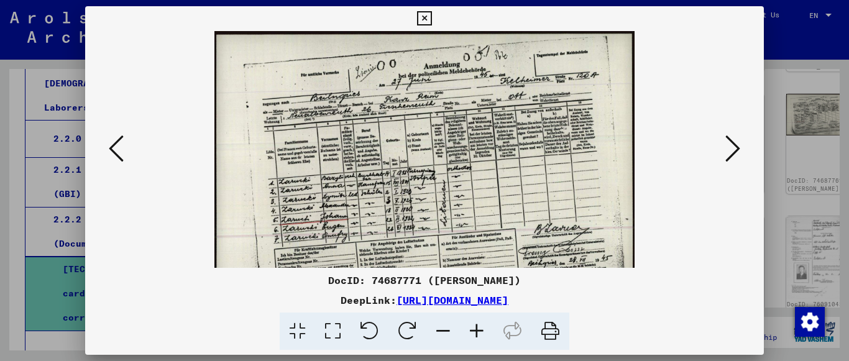
click at [471, 325] on icon at bounding box center [477, 332] width 34 height 38
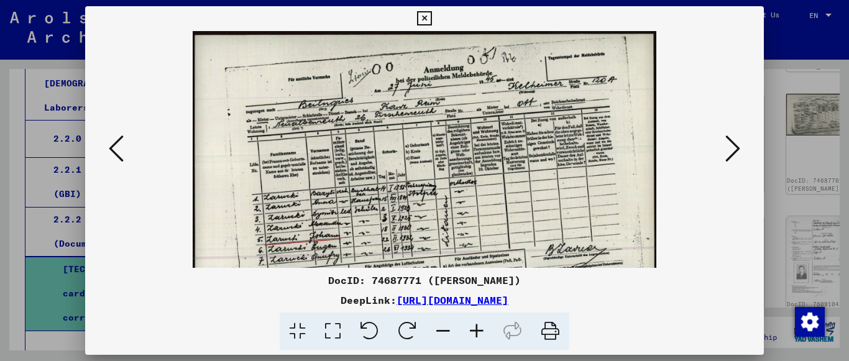
click at [471, 325] on icon at bounding box center [477, 332] width 34 height 38
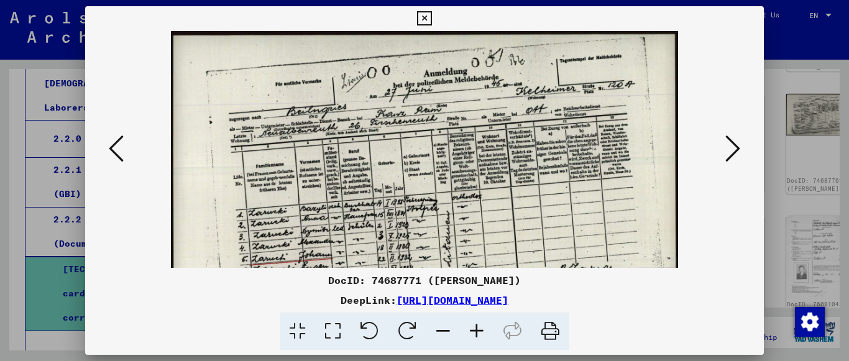
click at [471, 325] on icon at bounding box center [477, 332] width 34 height 38
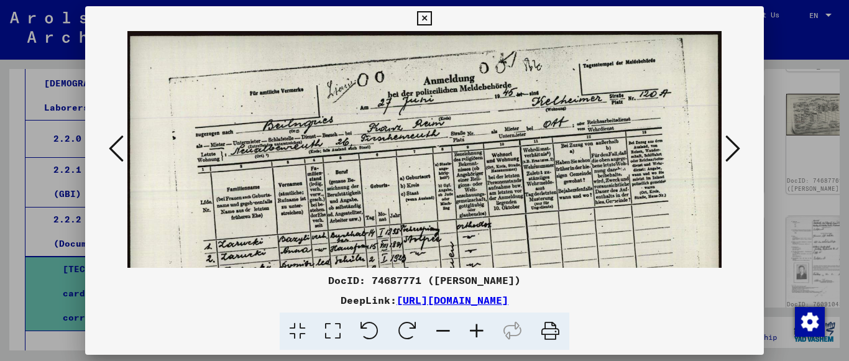
click at [471, 325] on icon at bounding box center [477, 332] width 34 height 38
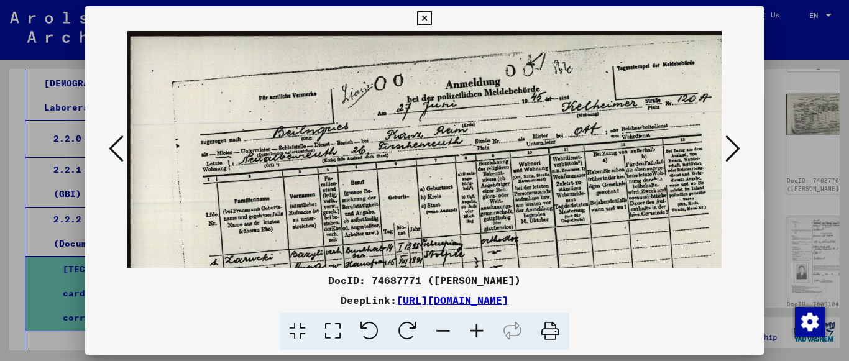
click at [471, 325] on icon at bounding box center [477, 332] width 34 height 38
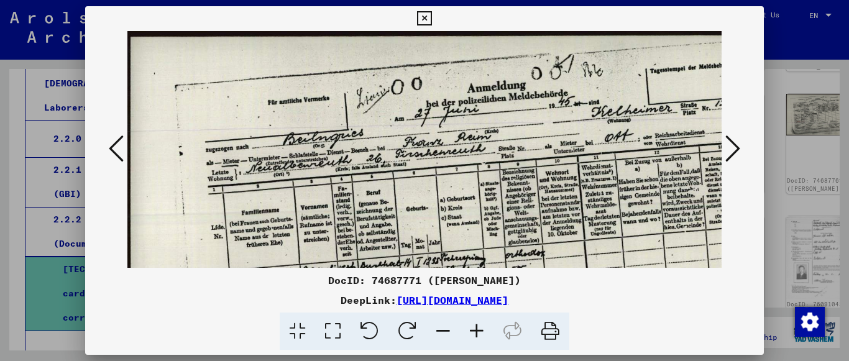
scroll to position [116, 37]
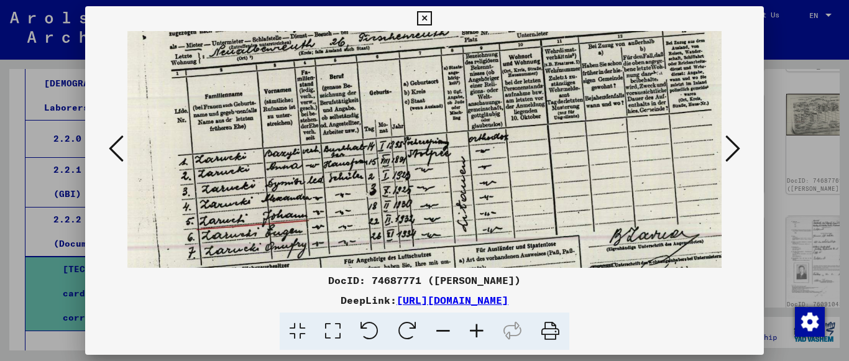
drag, startPoint x: 525, startPoint y: 210, endPoint x: 488, endPoint y: 94, distance: 121.9
click at [488, 94] on img at bounding box center [432, 157] width 682 height 485
click at [422, 22] on icon at bounding box center [424, 18] width 14 height 15
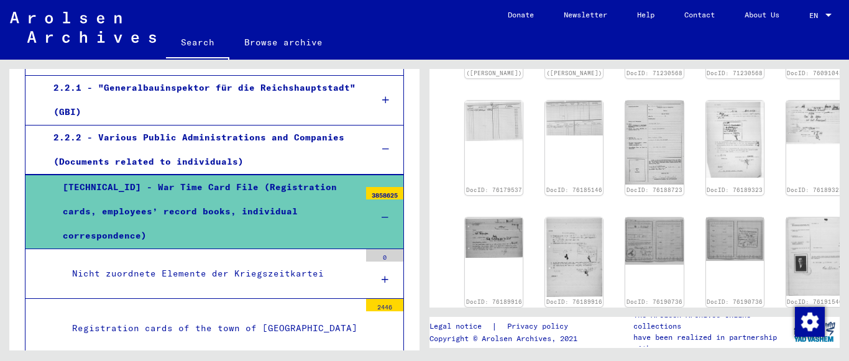
scroll to position [1017, 0]
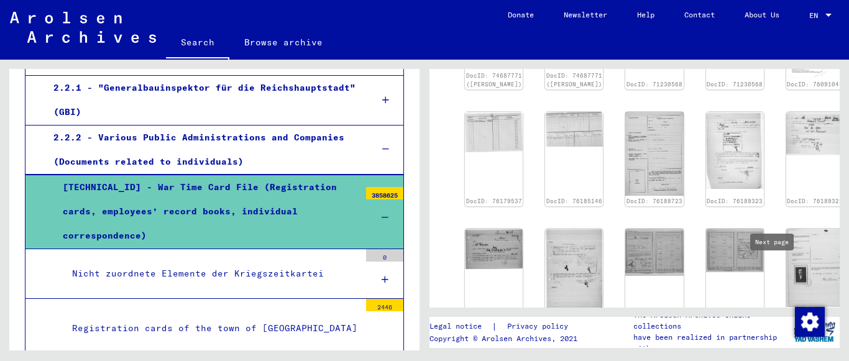
click at [775, 333] on icon "Next page" at bounding box center [781, 341] width 17 height 17
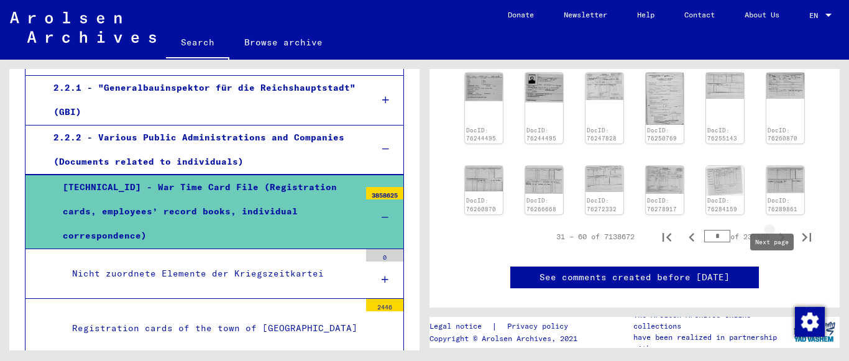
type input "*"
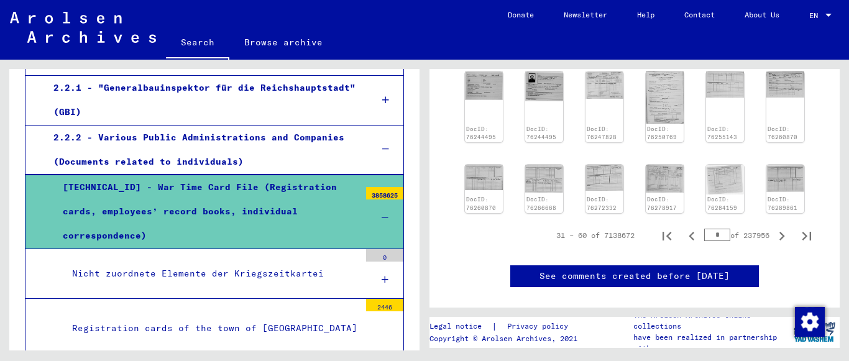
click at [847, 203] on div "2 Registration of [DEMOGRAPHIC_DATA] and [DEMOGRAPHIC_DATA] Persecutees by Publ…" at bounding box center [637, 205] width 425 height 291
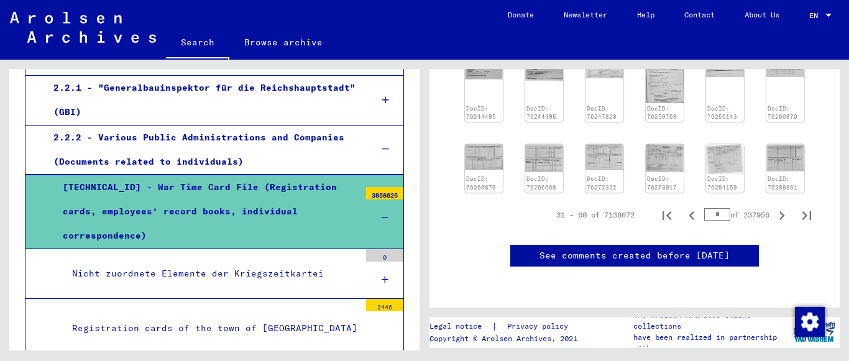
scroll to position [1118, 0]
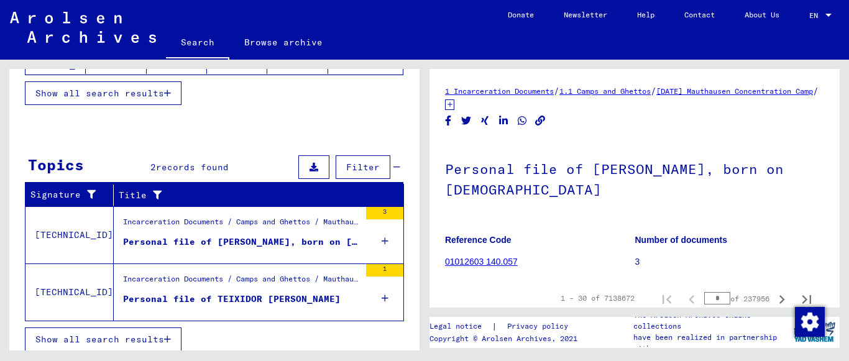
scroll to position [340, 0]
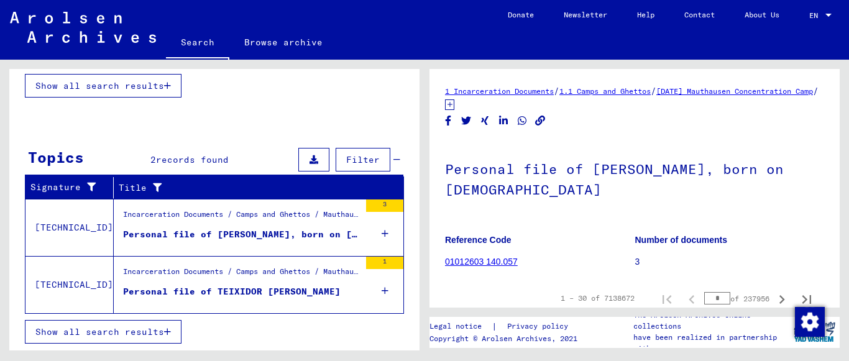
click at [379, 237] on div "3" at bounding box center [384, 228] width 37 height 56
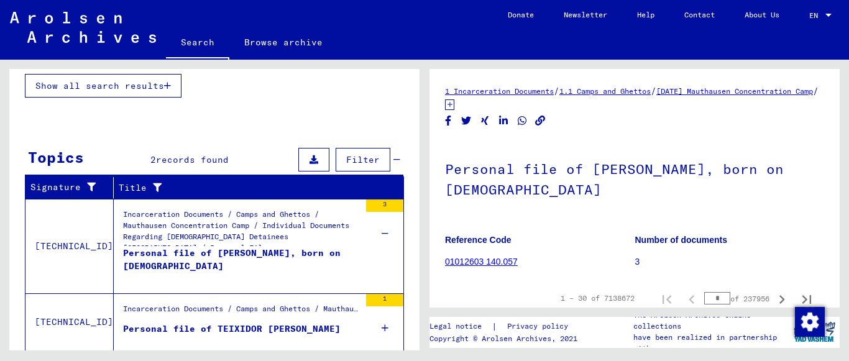
drag, startPoint x: 377, startPoint y: 204, endPoint x: 266, endPoint y: 234, distance: 115.4
drag, startPoint x: 266, startPoint y: 234, endPoint x: 215, endPoint y: 218, distance: 53.5
click at [215, 218] on div "Incarceration Documents / Camps and Ghettos / Mauthausen Concentration Camp / I…" at bounding box center [237, 247] width 246 height 94
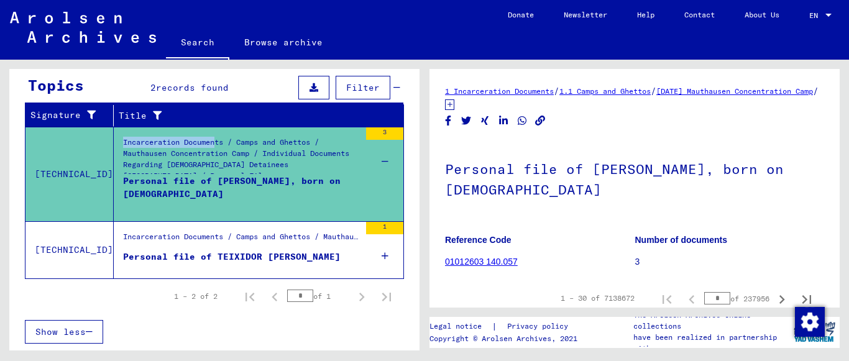
scroll to position [185, 0]
click at [220, 194] on div "Personal file of [PERSON_NAME], born on [DEMOGRAPHIC_DATA]" at bounding box center [241, 193] width 237 height 37
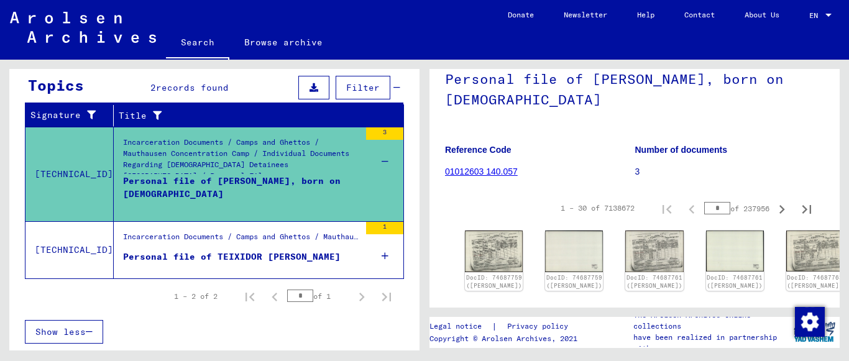
scroll to position [100, 0]
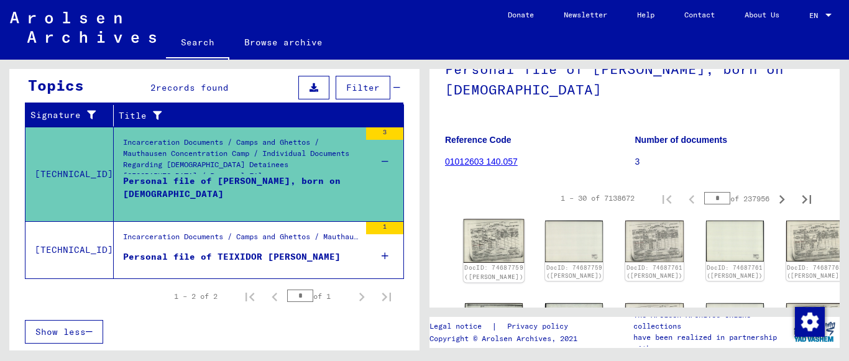
click at [490, 241] on img at bounding box center [494, 241] width 61 height 44
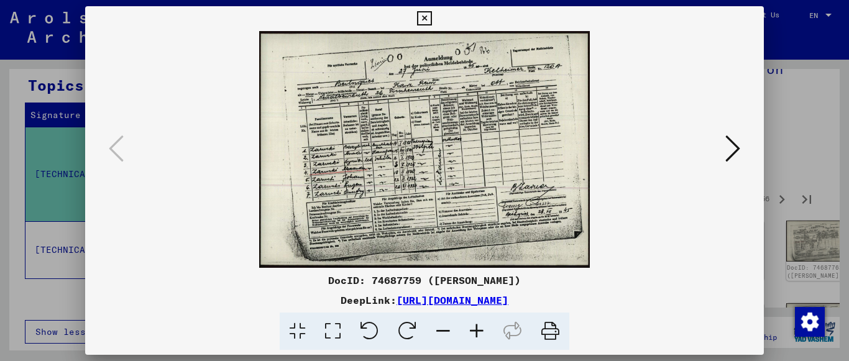
click at [479, 333] on icon at bounding box center [477, 332] width 34 height 38
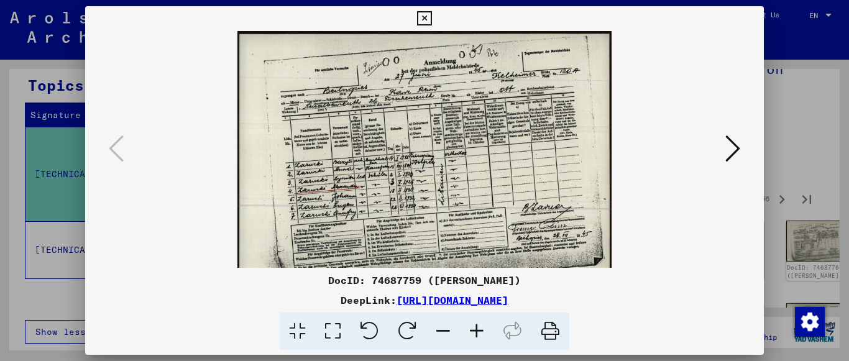
click at [479, 333] on icon at bounding box center [477, 332] width 34 height 38
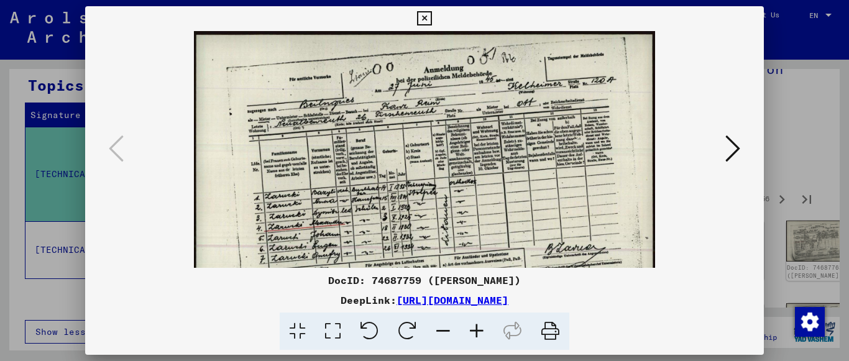
click at [479, 333] on icon at bounding box center [477, 332] width 34 height 38
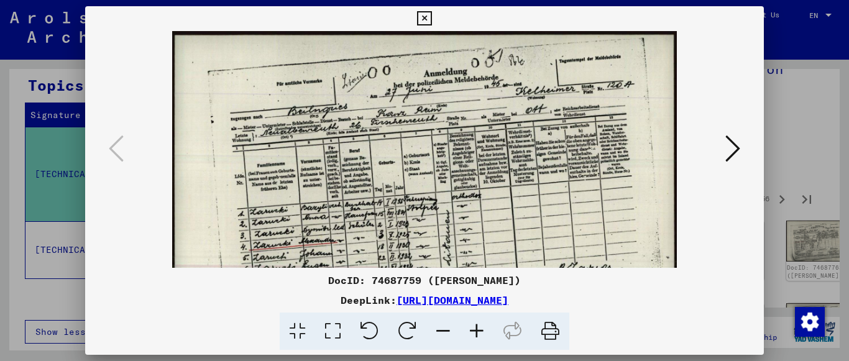
click at [479, 333] on icon at bounding box center [477, 332] width 34 height 38
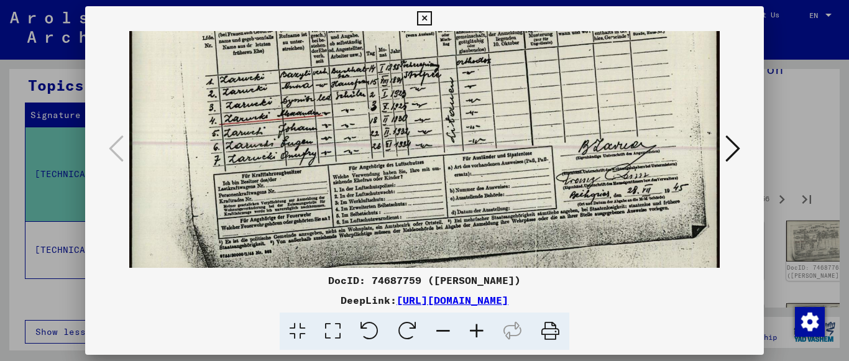
scroll to position [172, 0]
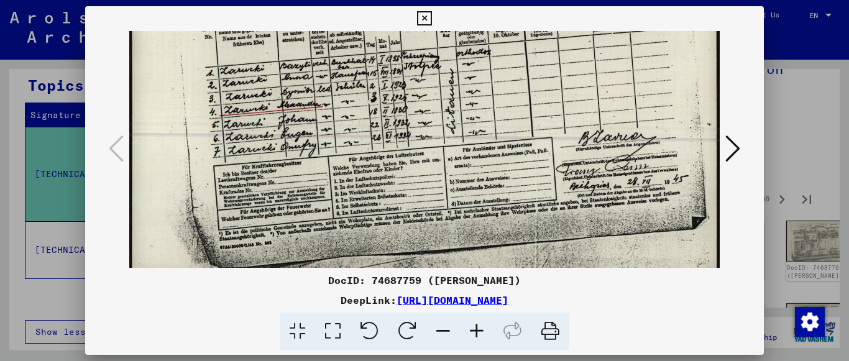
drag, startPoint x: 387, startPoint y: 209, endPoint x: 408, endPoint y: 37, distance: 173.4
click at [408, 37] on img at bounding box center [424, 70] width 591 height 423
click at [426, 21] on icon at bounding box center [424, 18] width 14 height 15
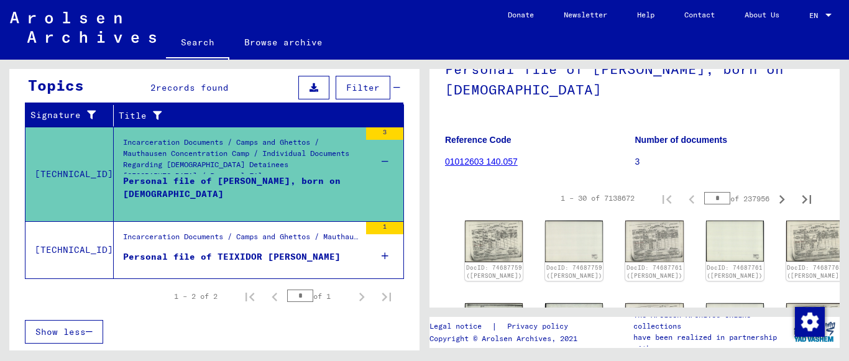
scroll to position [158, 0]
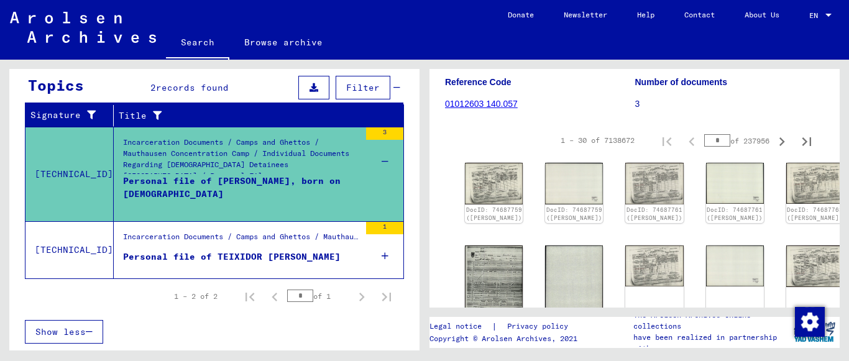
click at [380, 174] on mat-cell at bounding box center [365, 175] width 75 height 30
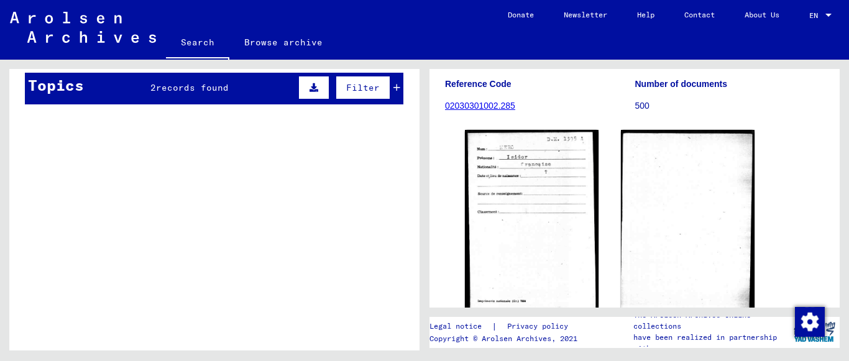
scroll to position [173, 0]
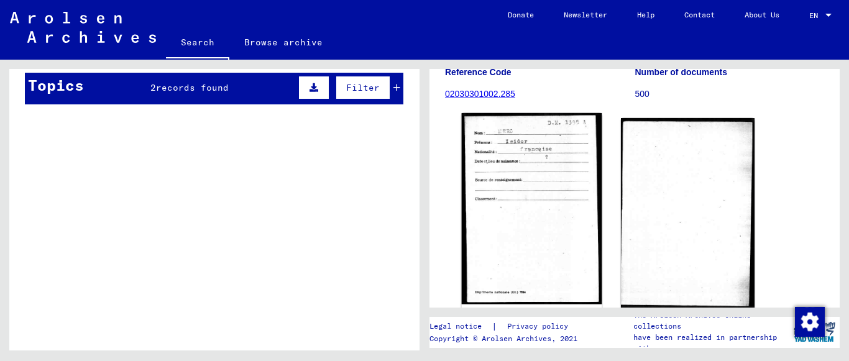
click at [540, 162] on img at bounding box center [532, 208] width 140 height 191
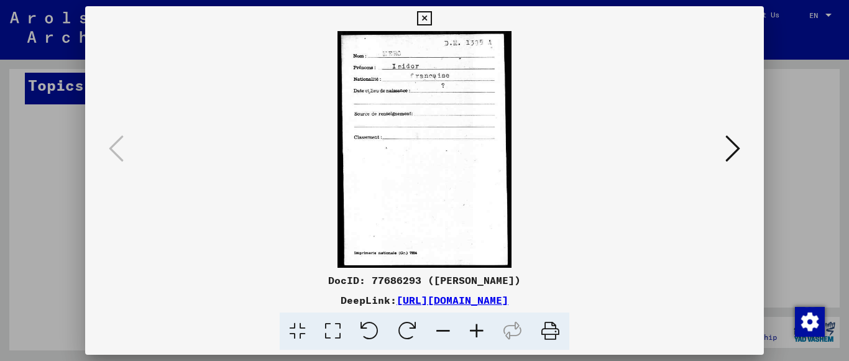
click at [483, 331] on icon at bounding box center [477, 332] width 34 height 38
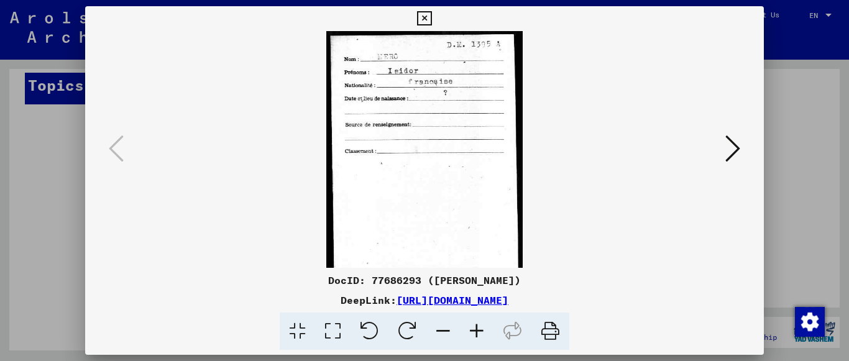
click at [483, 331] on icon at bounding box center [477, 332] width 34 height 38
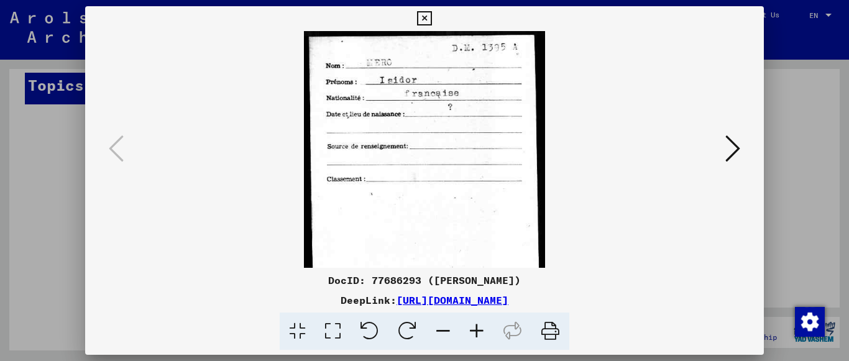
click at [483, 331] on icon at bounding box center [477, 332] width 34 height 38
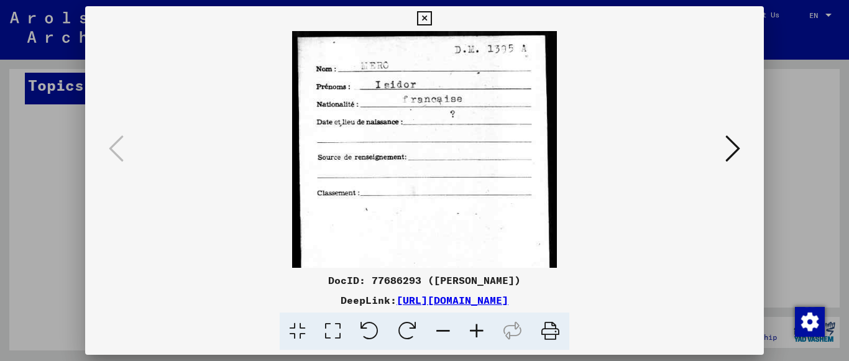
click at [483, 331] on icon at bounding box center [477, 332] width 34 height 38
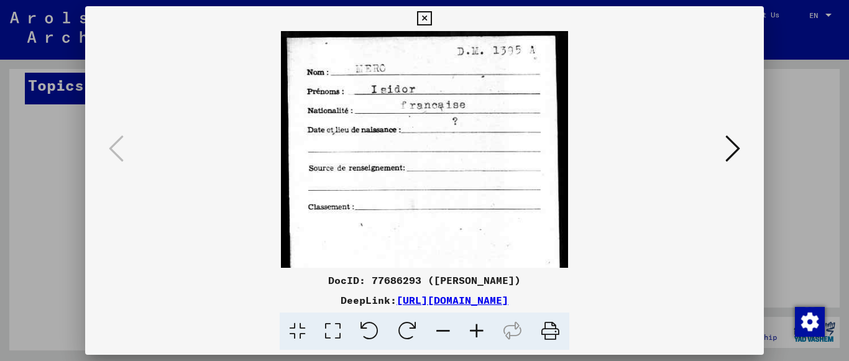
click at [483, 331] on icon at bounding box center [477, 332] width 34 height 38
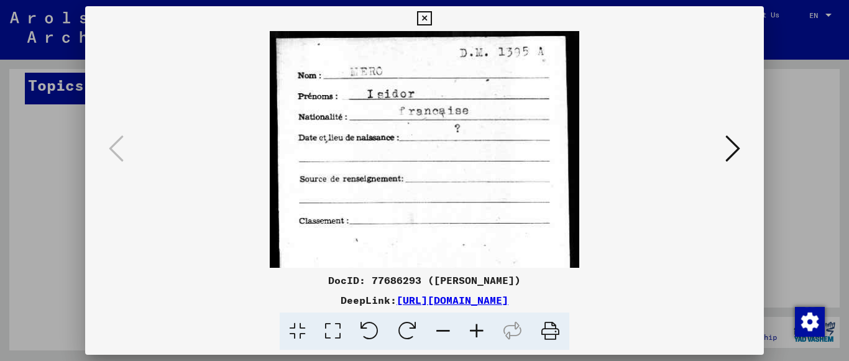
click at [419, 14] on icon at bounding box center [424, 18] width 14 height 15
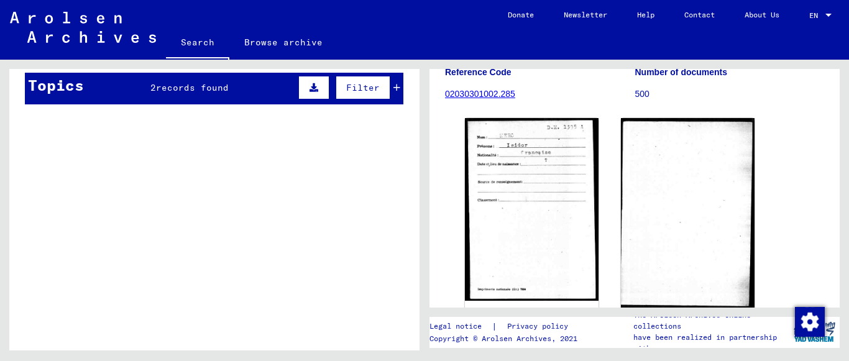
scroll to position [0, 0]
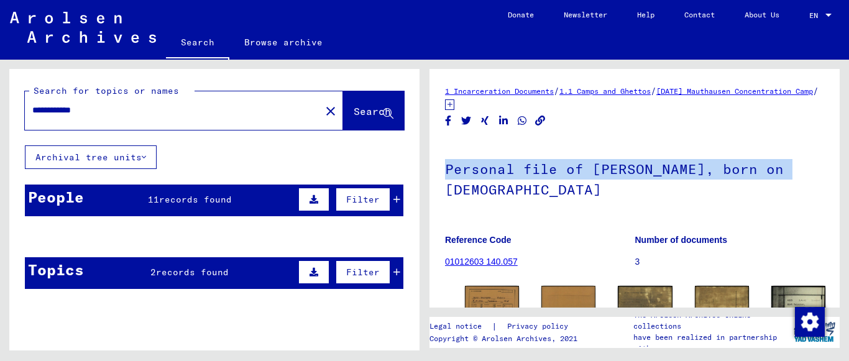
drag, startPoint x: 830, startPoint y: 126, endPoint x: 836, endPoint y: 134, distance: 10.2
click at [835, 134] on div "1 Incarceration Documents / 1.1 Camps and Ghettos / [DATE] Mauthausen Concentra…" at bounding box center [635, 188] width 410 height 239
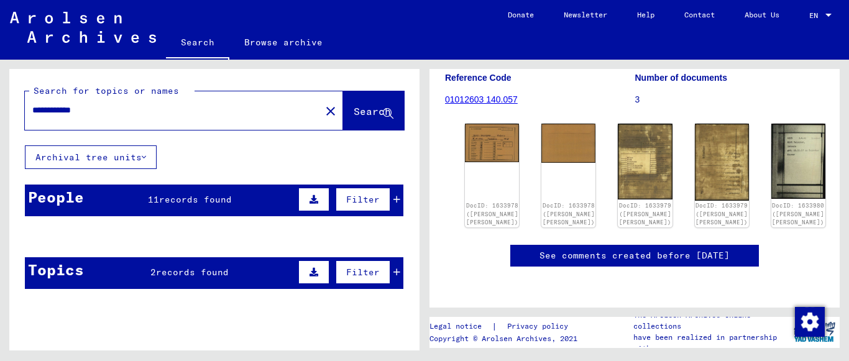
scroll to position [566, 0]
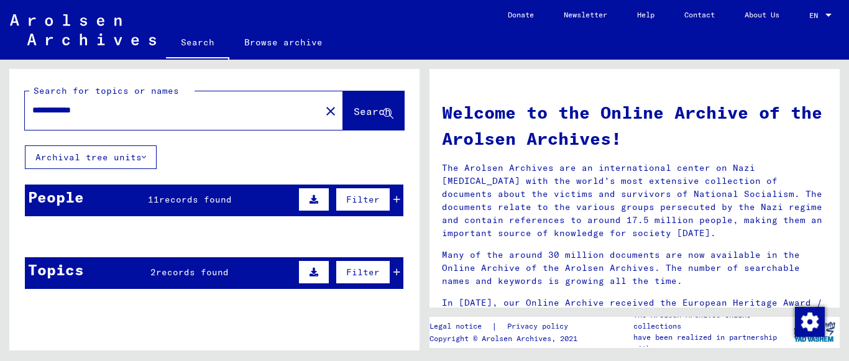
type input "****"
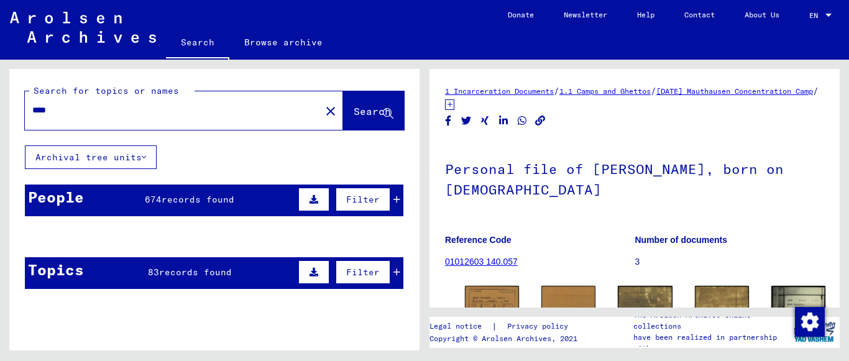
click at [200, 46] on link "Search" at bounding box center [197, 43] width 63 height 32
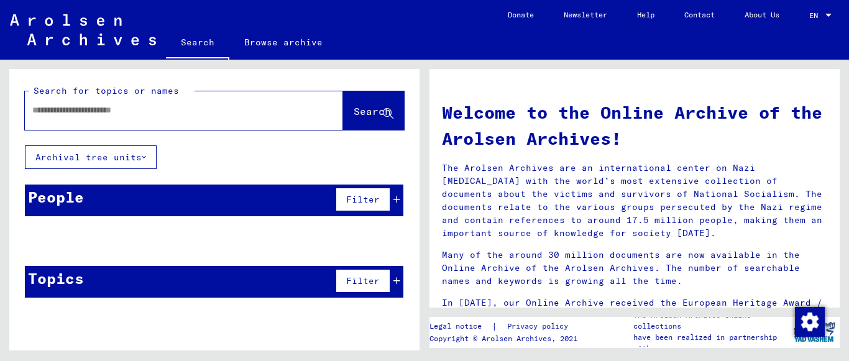
click at [158, 122] on div at bounding box center [165, 110] width 281 height 28
click at [159, 118] on div at bounding box center [165, 110] width 281 height 28
click at [162, 113] on input "text" at bounding box center [168, 110] width 273 height 13
type input "**********"
click at [356, 283] on span "Filter" at bounding box center [363, 280] width 34 height 11
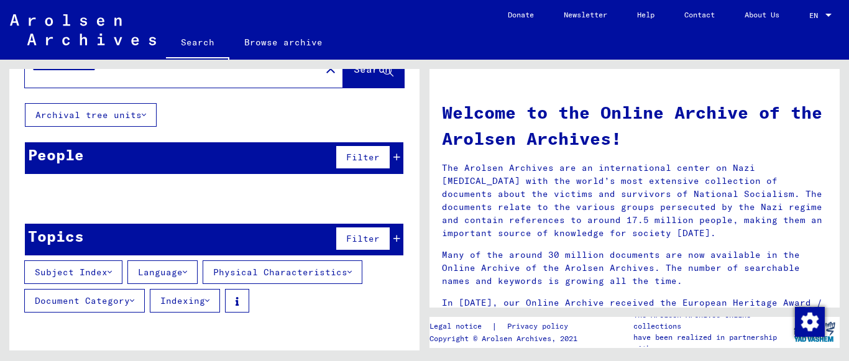
scroll to position [44, 0]
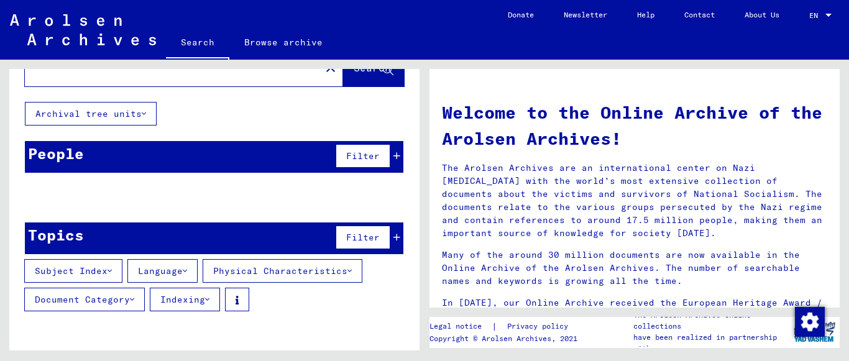
click at [356, 234] on span "Filter" at bounding box center [363, 237] width 34 height 11
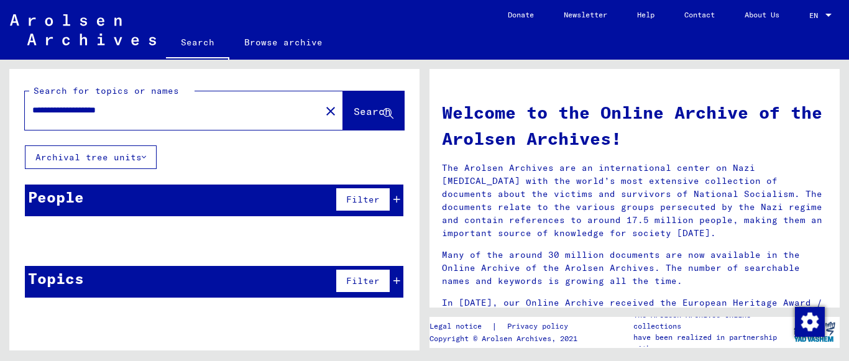
click at [351, 120] on button "Search" at bounding box center [373, 110] width 61 height 39
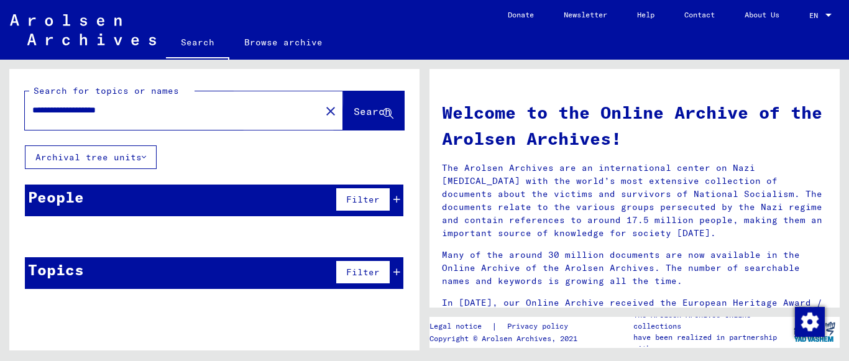
click at [354, 113] on span "Search" at bounding box center [372, 111] width 37 height 12
click at [380, 108] on span "Search" at bounding box center [372, 111] width 37 height 12
click at [114, 149] on button "Archival tree units" at bounding box center [91, 157] width 132 height 24
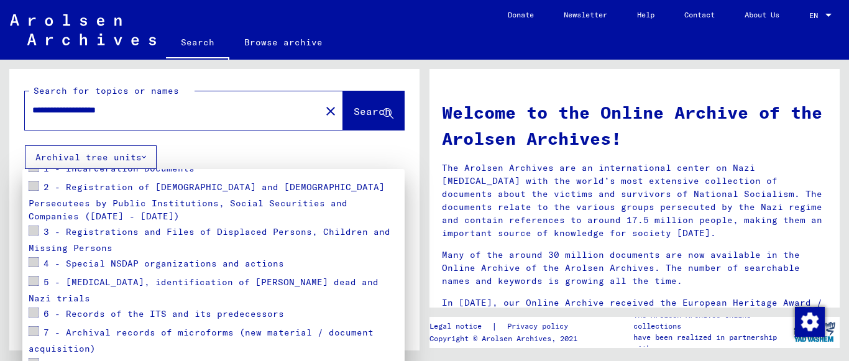
scroll to position [190, 0]
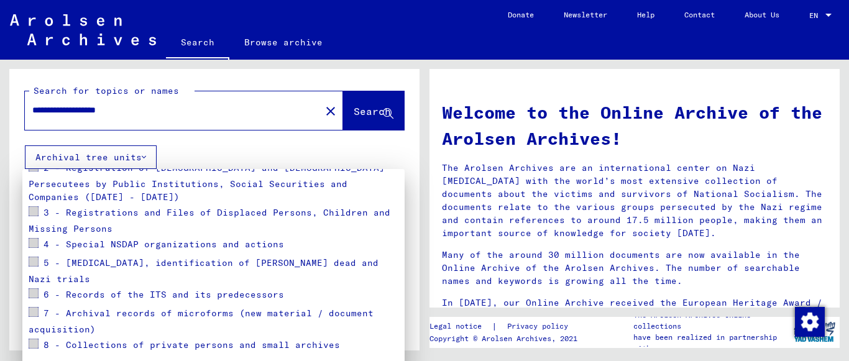
click at [32, 307] on span at bounding box center [34, 312] width 10 height 10
click at [28, 282] on mat-card "Go You can narrow down your search by selecting the specific archive tree branc…" at bounding box center [213, 186] width 382 height 415
click at [35, 307] on span at bounding box center [34, 312] width 10 height 10
click at [76, 308] on span "7 - Archival records of microforms (new material / document acquisition)" at bounding box center [201, 322] width 345 height 28
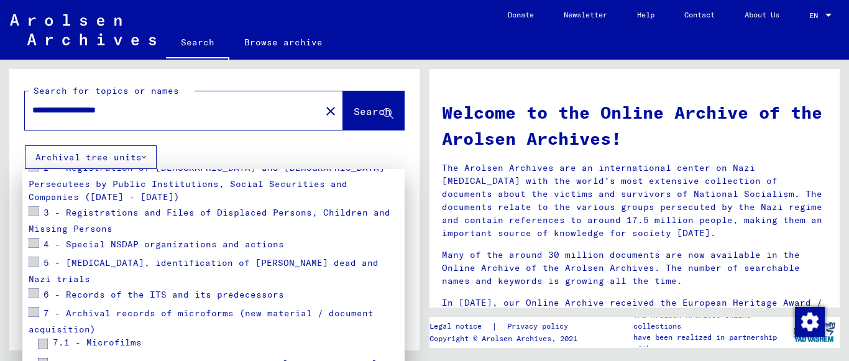
click at [34, 307] on span at bounding box center [34, 312] width 10 height 10
click at [31, 288] on span at bounding box center [34, 293] width 10 height 10
click at [188, 140] on div at bounding box center [424, 180] width 849 height 361
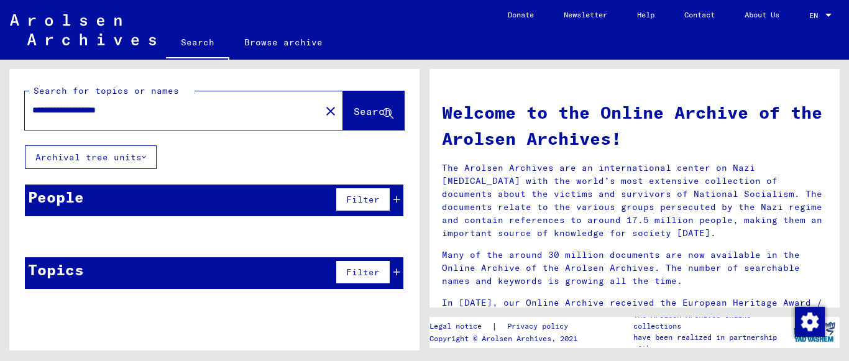
click at [120, 156] on button "Archival tree units" at bounding box center [91, 157] width 132 height 24
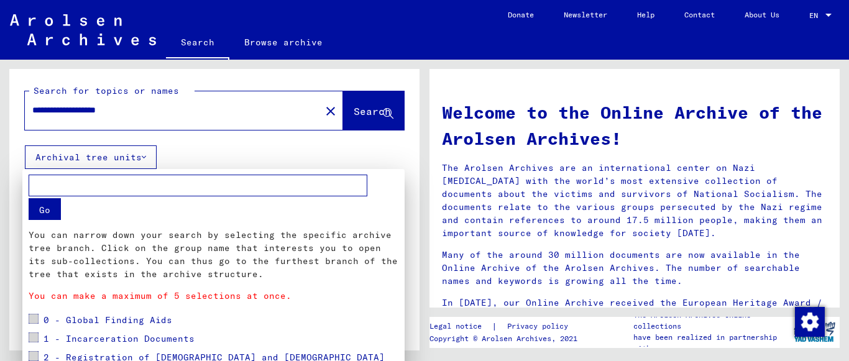
click at [219, 116] on div at bounding box center [424, 180] width 849 height 361
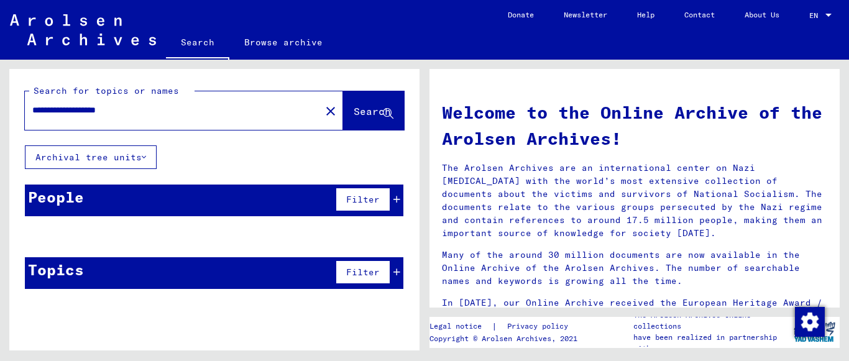
click at [354, 113] on span "Search" at bounding box center [372, 111] width 37 height 12
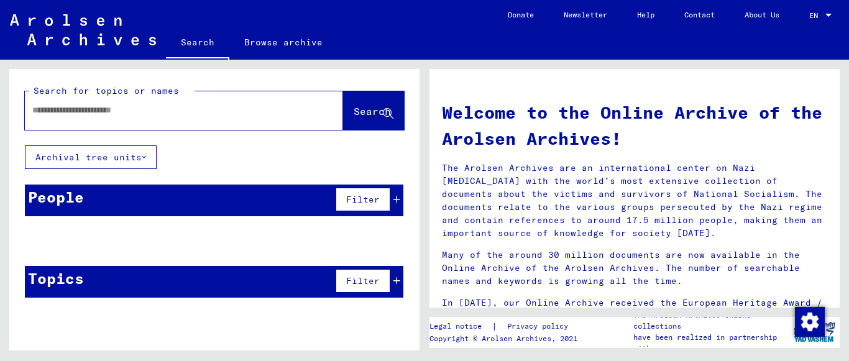
click at [395, 275] on div "Filter" at bounding box center [367, 281] width 68 height 30
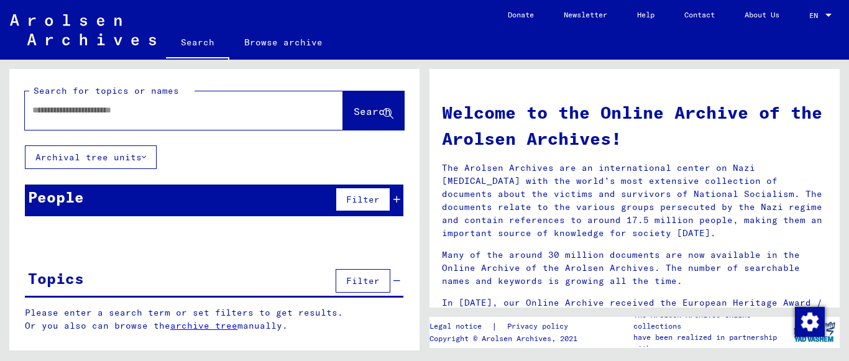
click at [209, 260] on div "Search for topics or names Search Archival tree units People Filter Please ente…" at bounding box center [214, 210] width 410 height 282
click at [216, 328] on link "archive tree" at bounding box center [203, 325] width 67 height 11
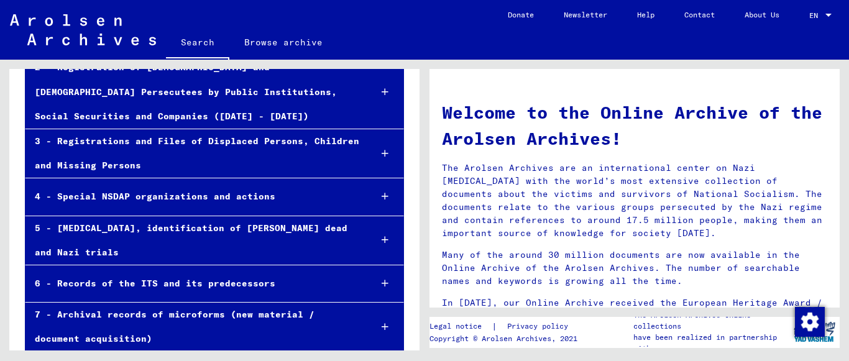
scroll to position [227, 0]
